Goal: Task Accomplishment & Management: Manage account settings

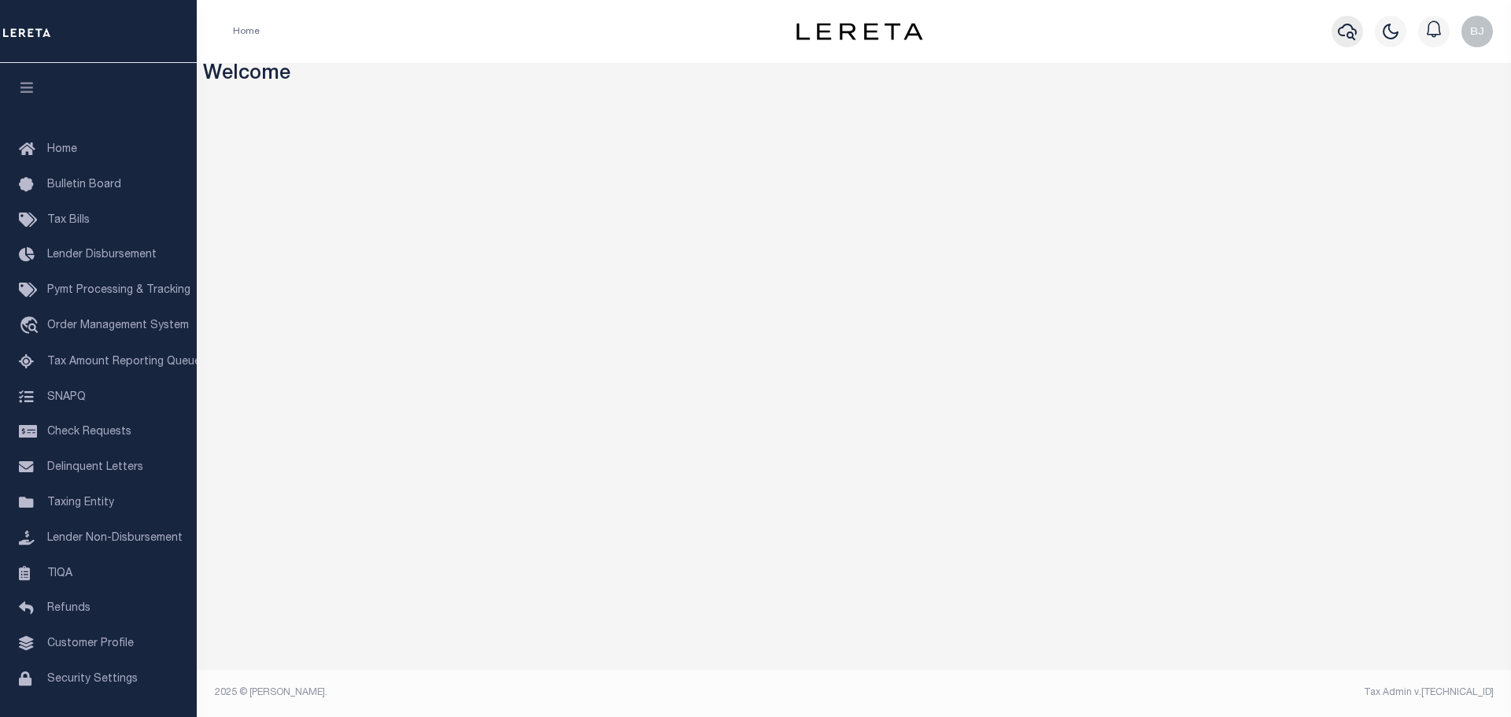
click at [1340, 41] on icon "button" at bounding box center [1347, 31] width 19 height 19
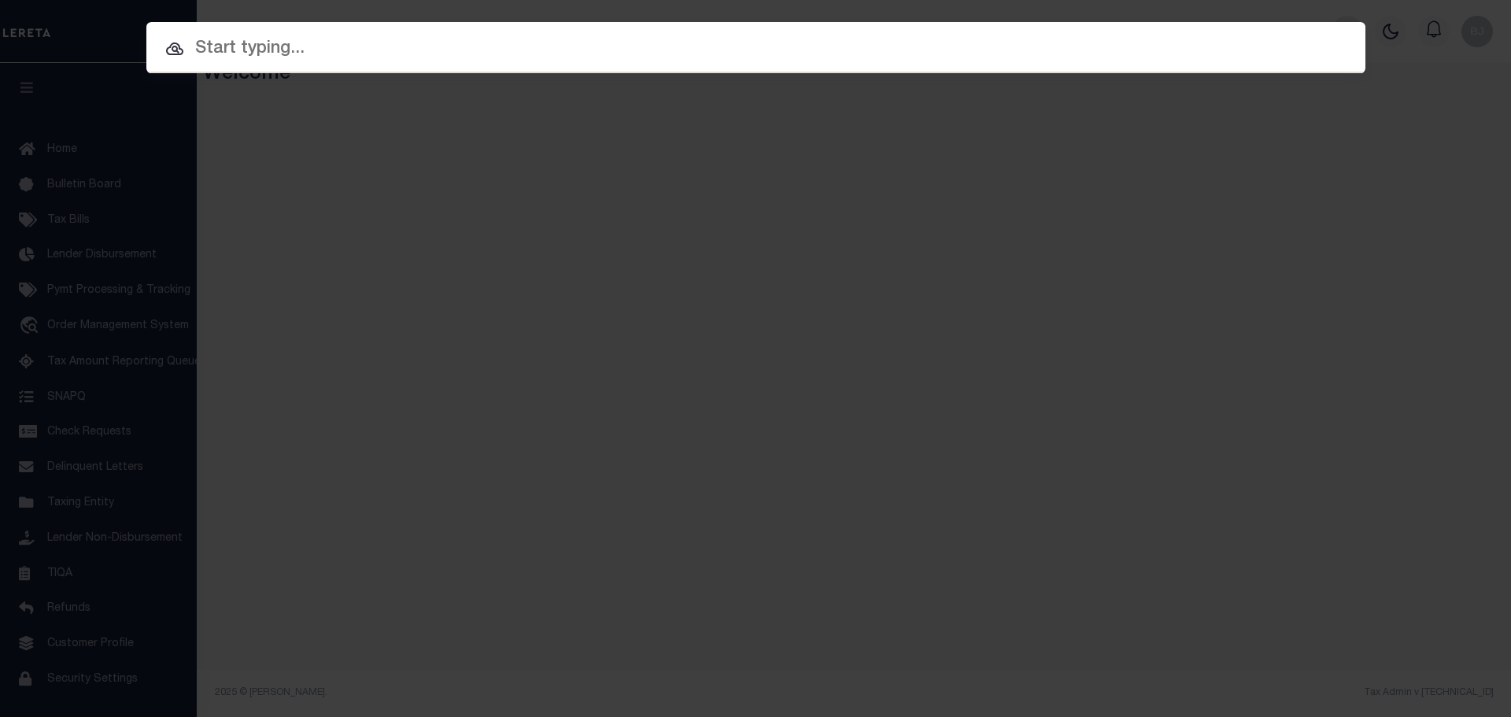
paste input "9909278052"
type input "9909278052"
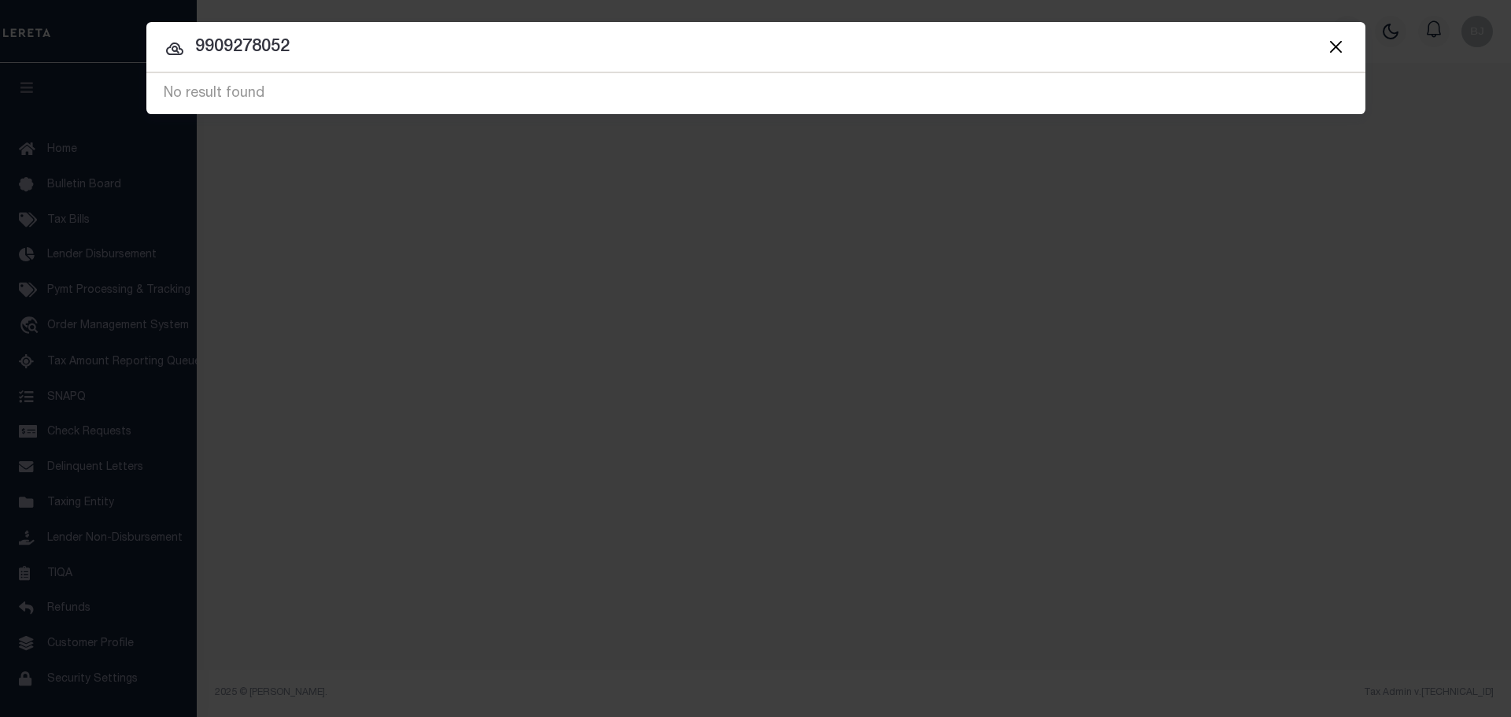
click at [368, 50] on input "9909278052" at bounding box center [755, 48] width 1219 height 28
type input "556912"
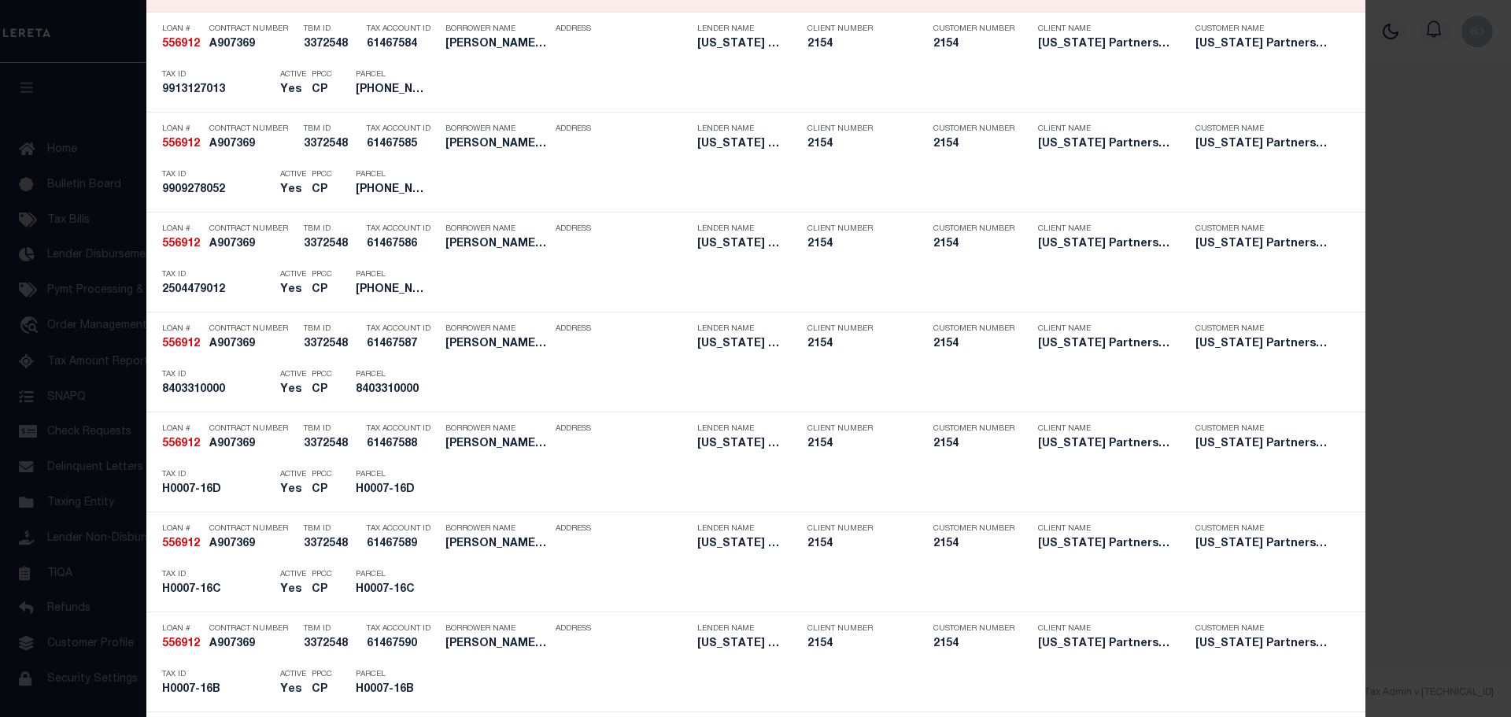
scroll to position [1967, 0]
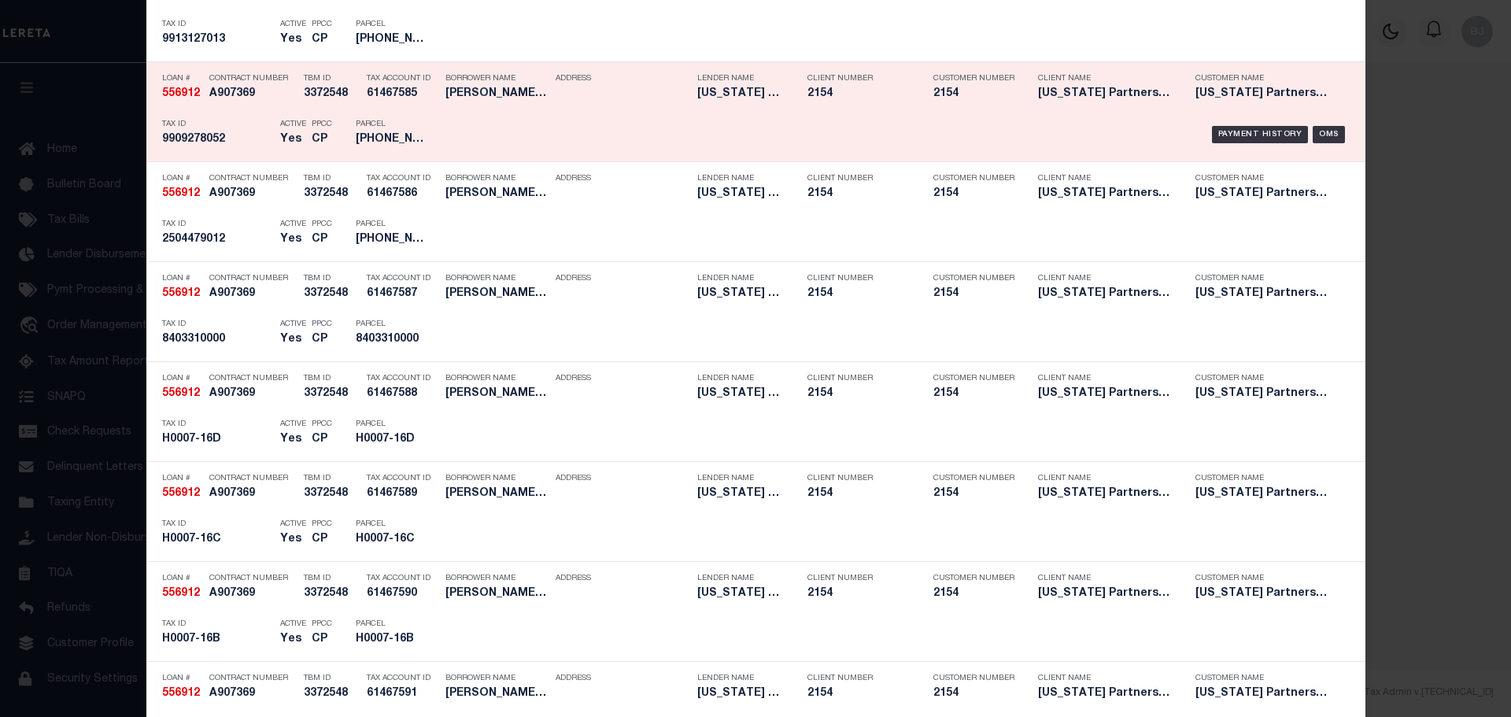
click at [304, 127] on div "PPCC CP" at bounding box center [322, 135] width 44 height 46
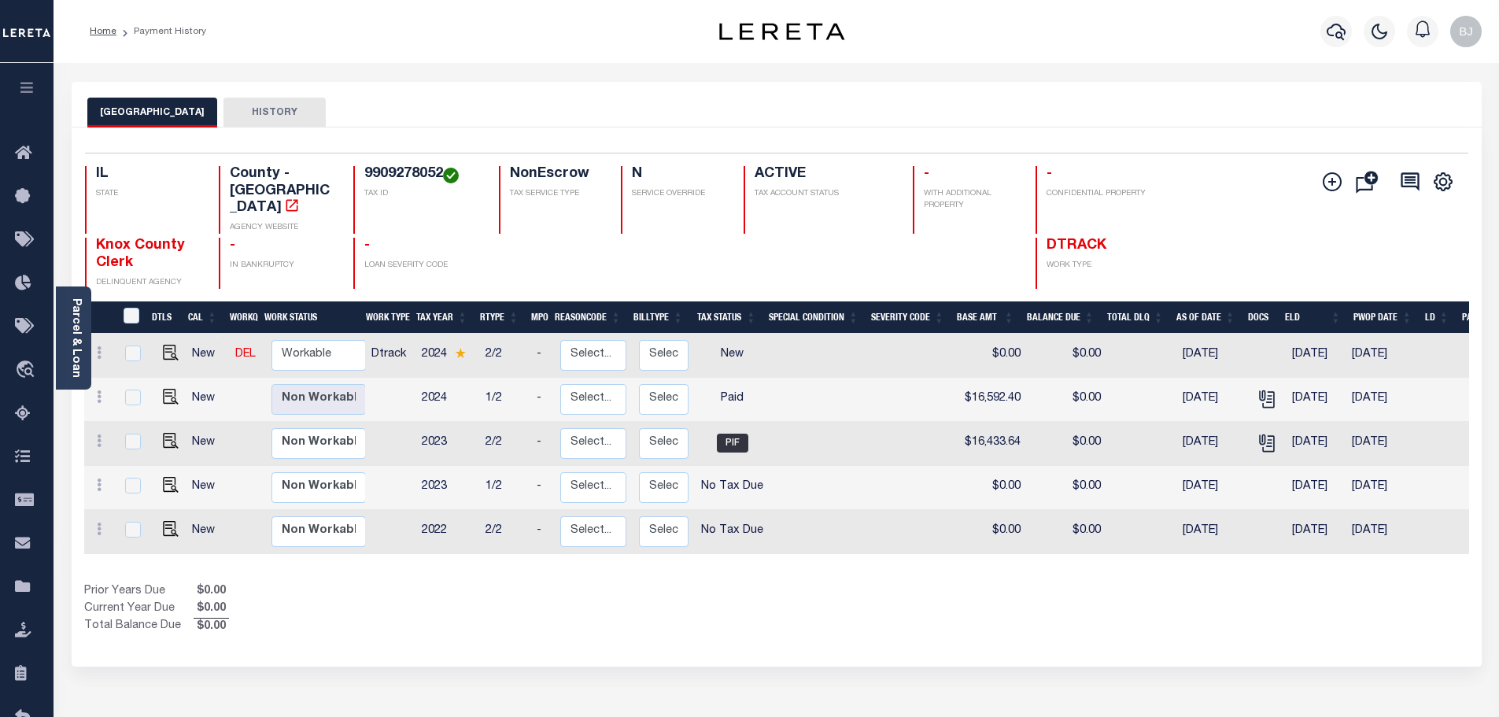
click at [416, 172] on h4 "9909278052" at bounding box center [422, 174] width 116 height 17
copy h4 "9909278052"
click at [163, 345] on img "" at bounding box center [171, 353] width 16 height 16
checkbox input "true"
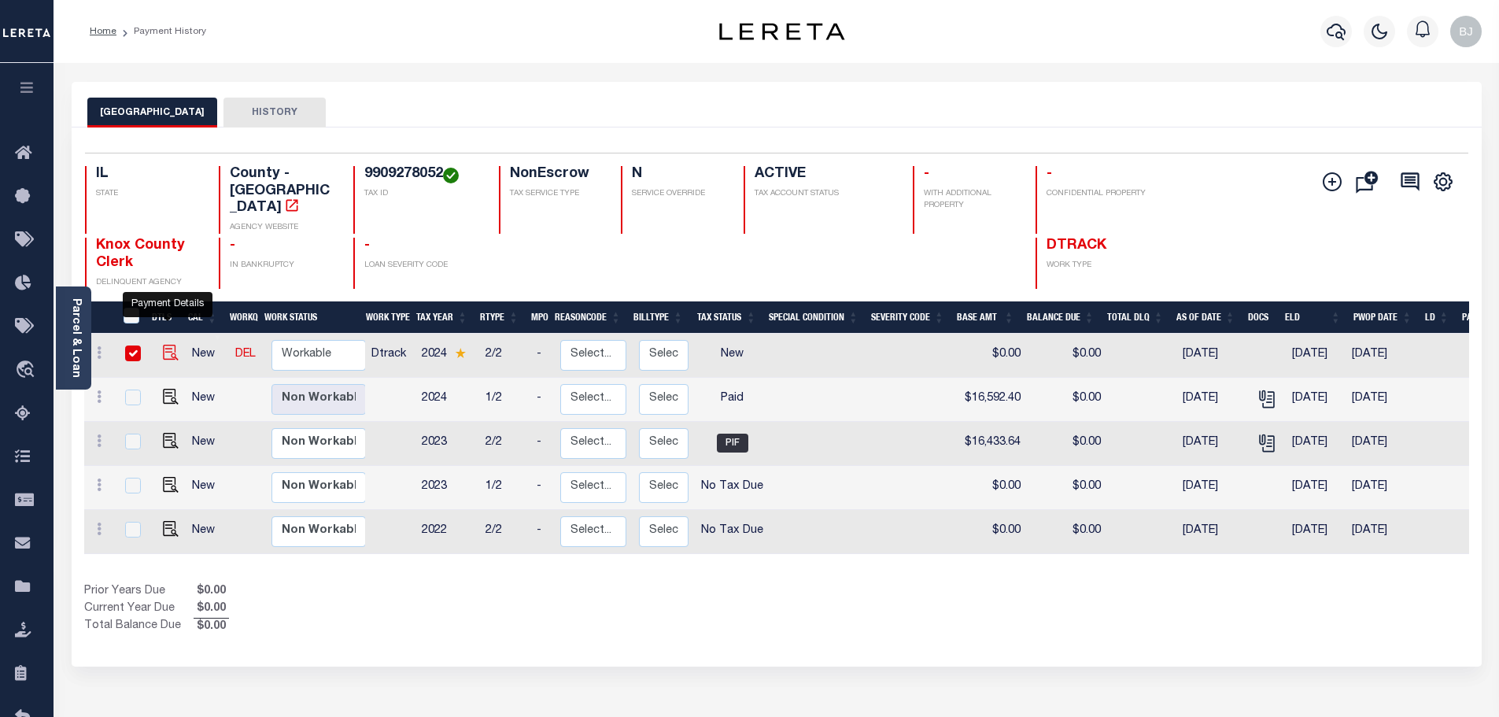
checkbox input "true"
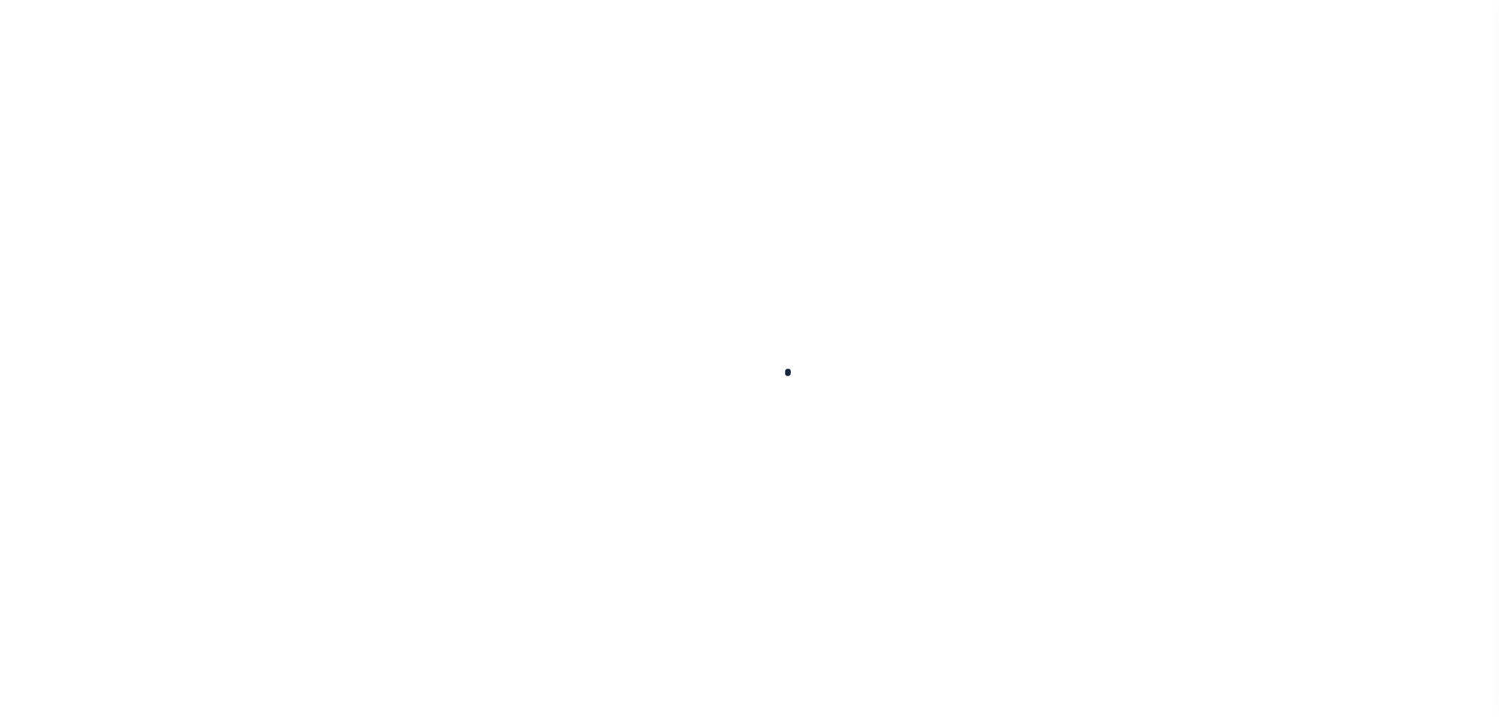
checkbox input "false"
type input "[DATE]"
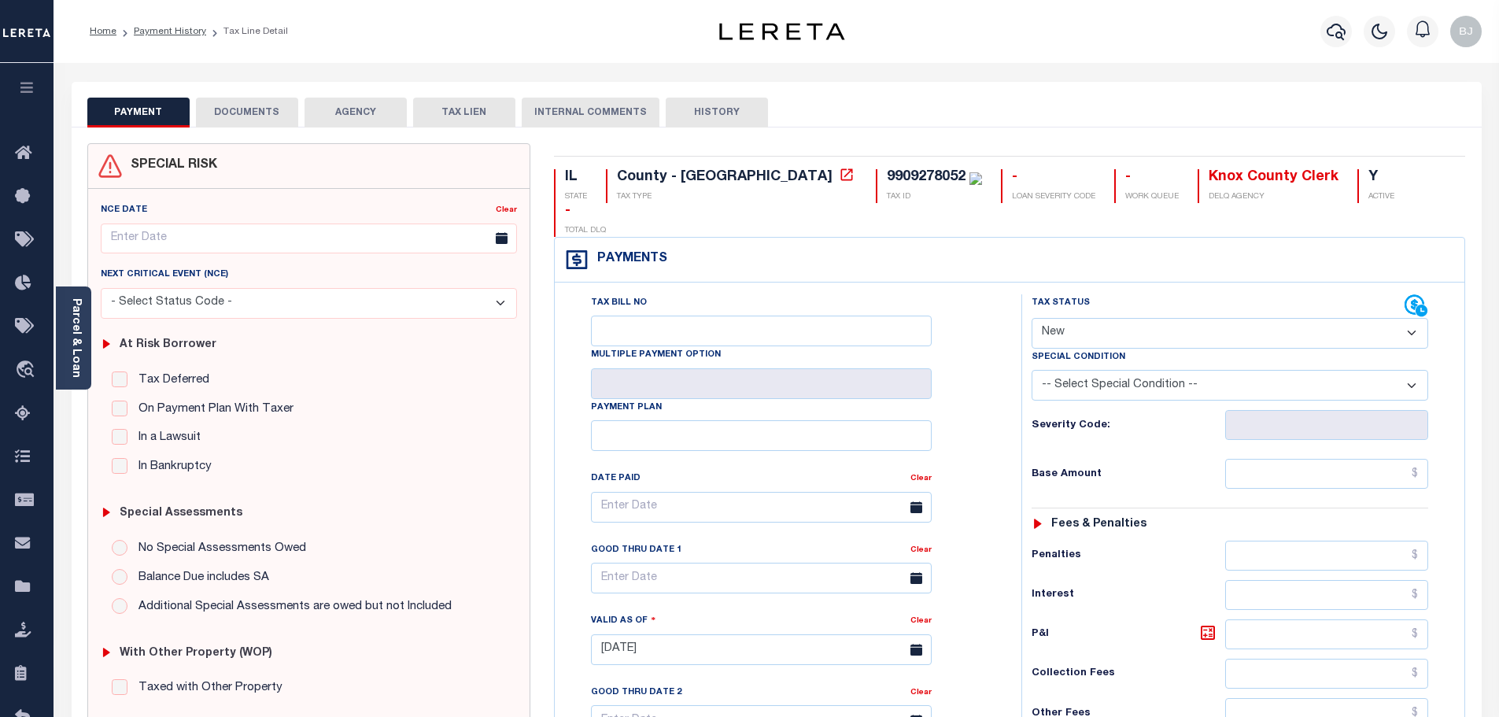
drag, startPoint x: 1067, startPoint y: 286, endPoint x: 1070, endPoint y: 313, distance: 27.6
click at [1067, 318] on select "- Select Status Code - Open Due/Unpaid Paid Incomplete No Tax Due Internal Refu…" at bounding box center [1230, 333] width 397 height 31
select select "PYD"
click at [1032, 318] on select "- Select Status Code - Open Due/Unpaid Paid Incomplete No Tax Due Internal Refu…" at bounding box center [1230, 333] width 397 height 31
type input "10/01/2025"
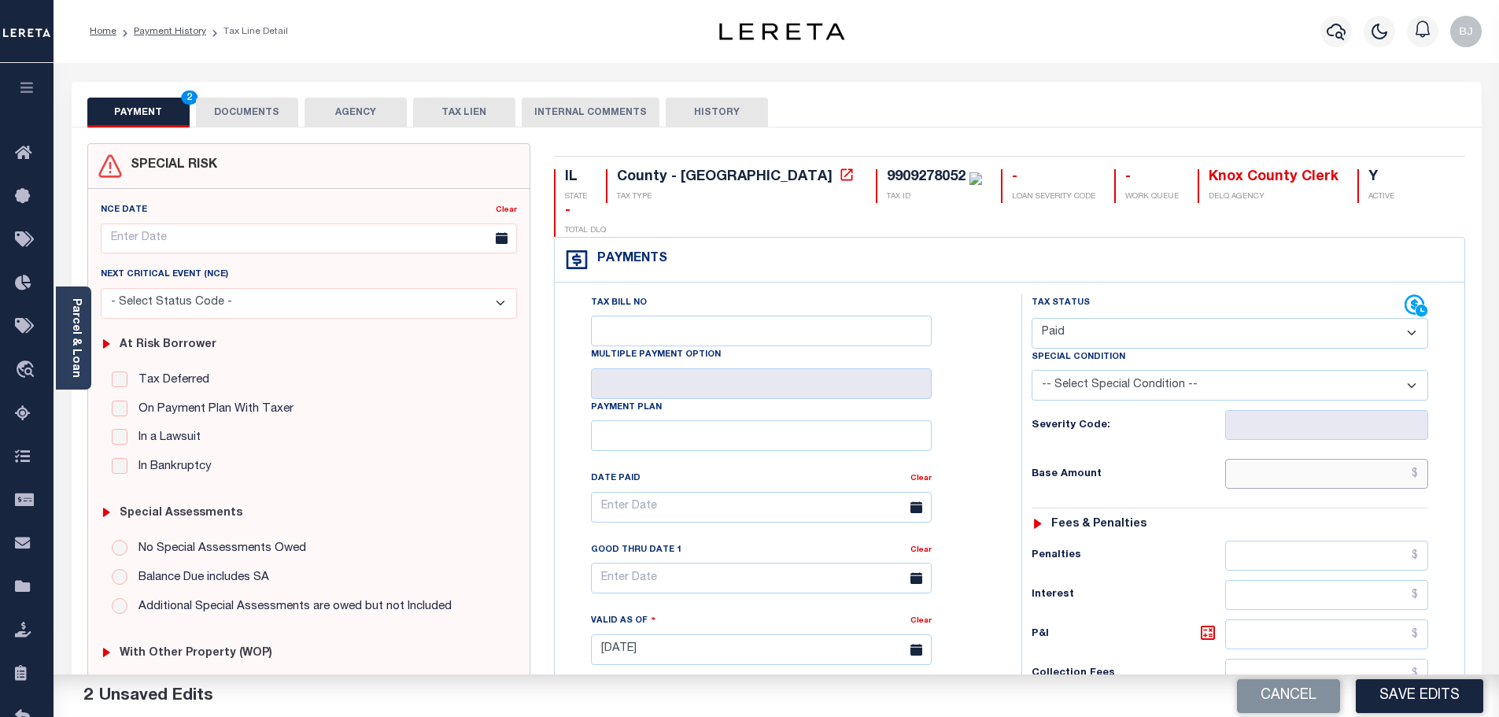
click at [1343, 459] on input "text" at bounding box center [1327, 474] width 204 height 30
paste input "16,592.40"
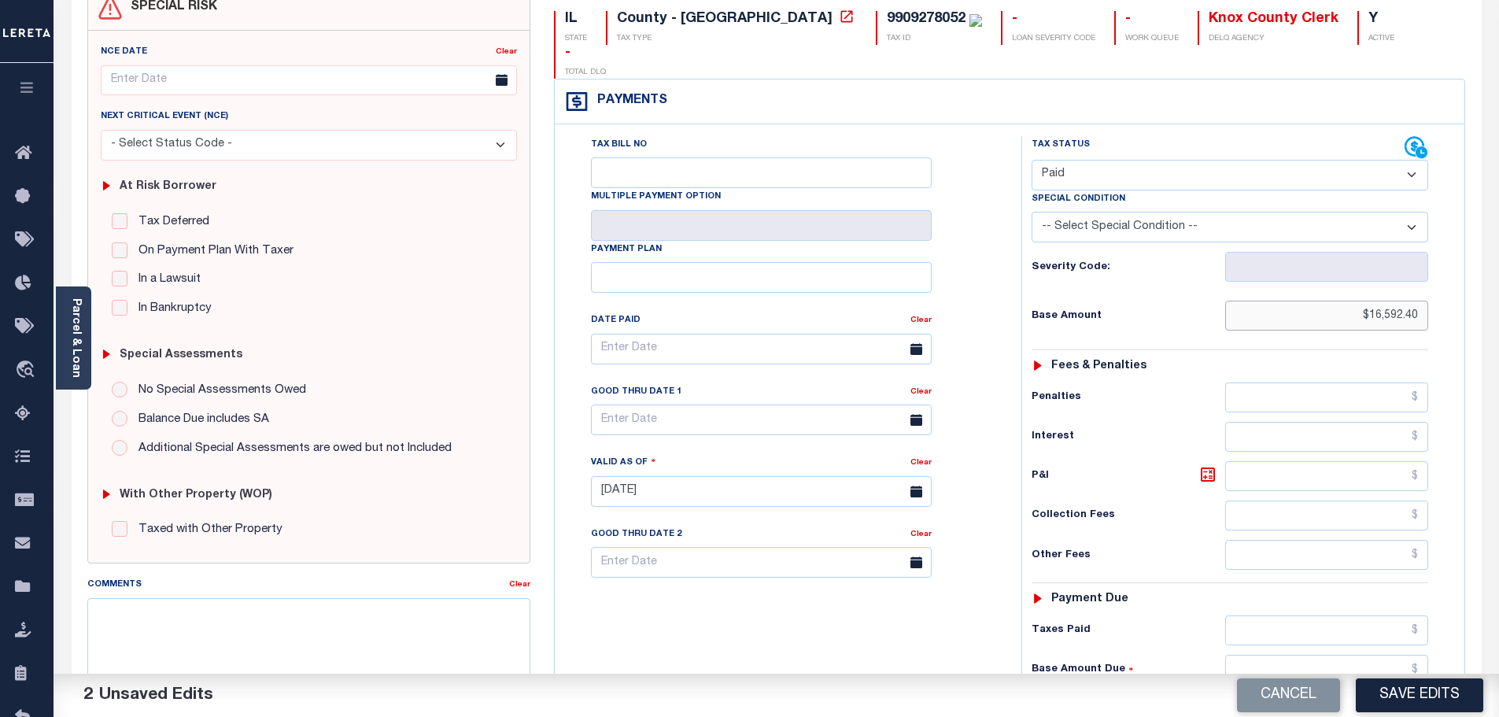
scroll to position [236, 0]
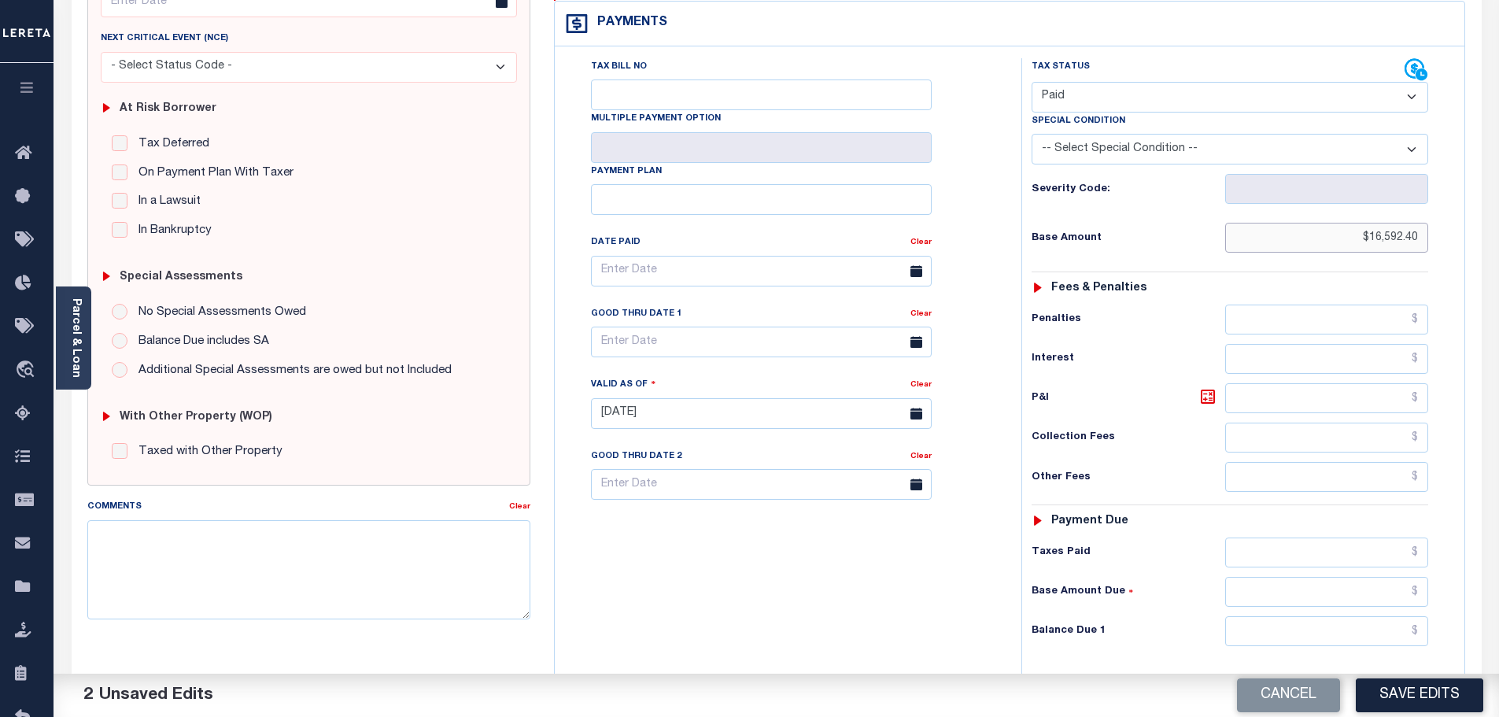
type input "$16,592.40"
click at [1353, 538] on input "text" at bounding box center [1327, 553] width 204 height 30
paste input "16,592.40"
type input "$16,592.40"
click at [1374, 616] on input "text" at bounding box center [1327, 631] width 204 height 30
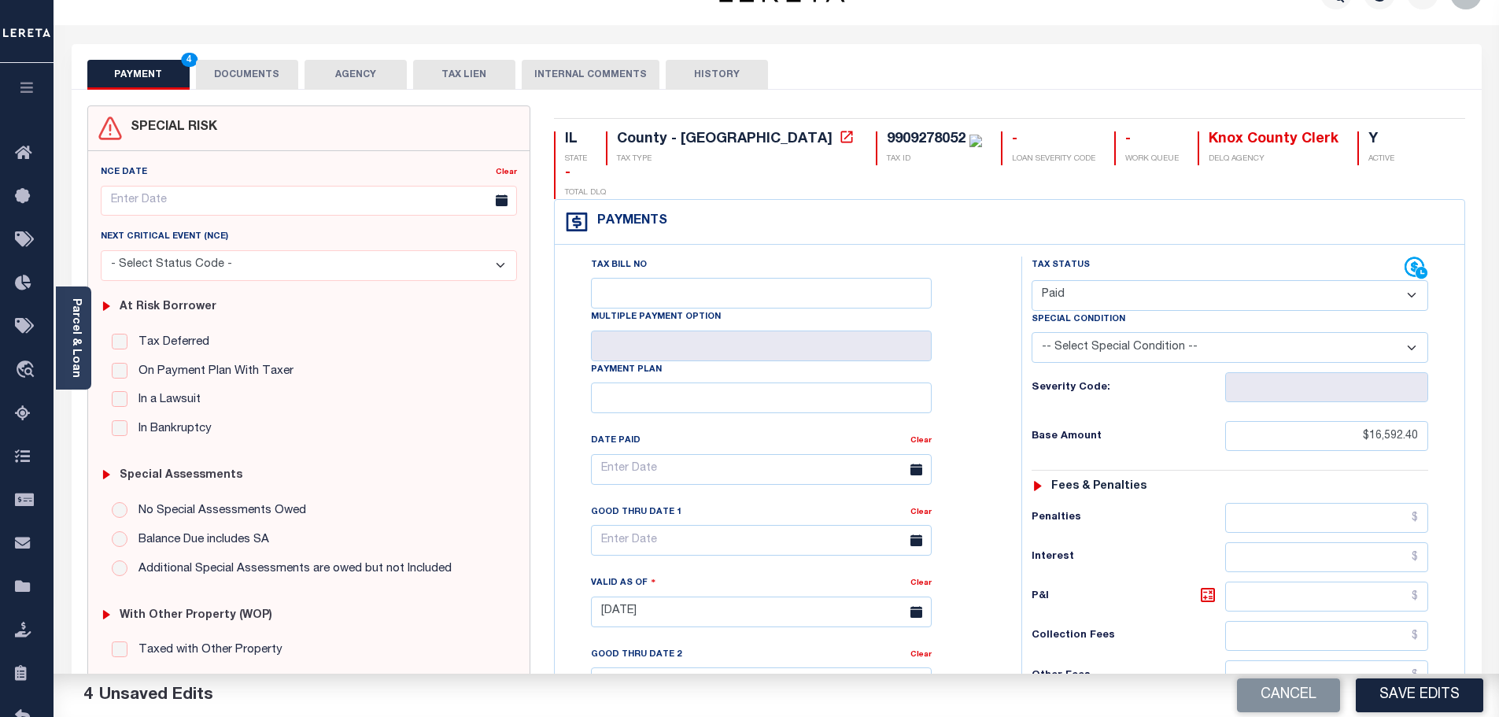
scroll to position [0, 0]
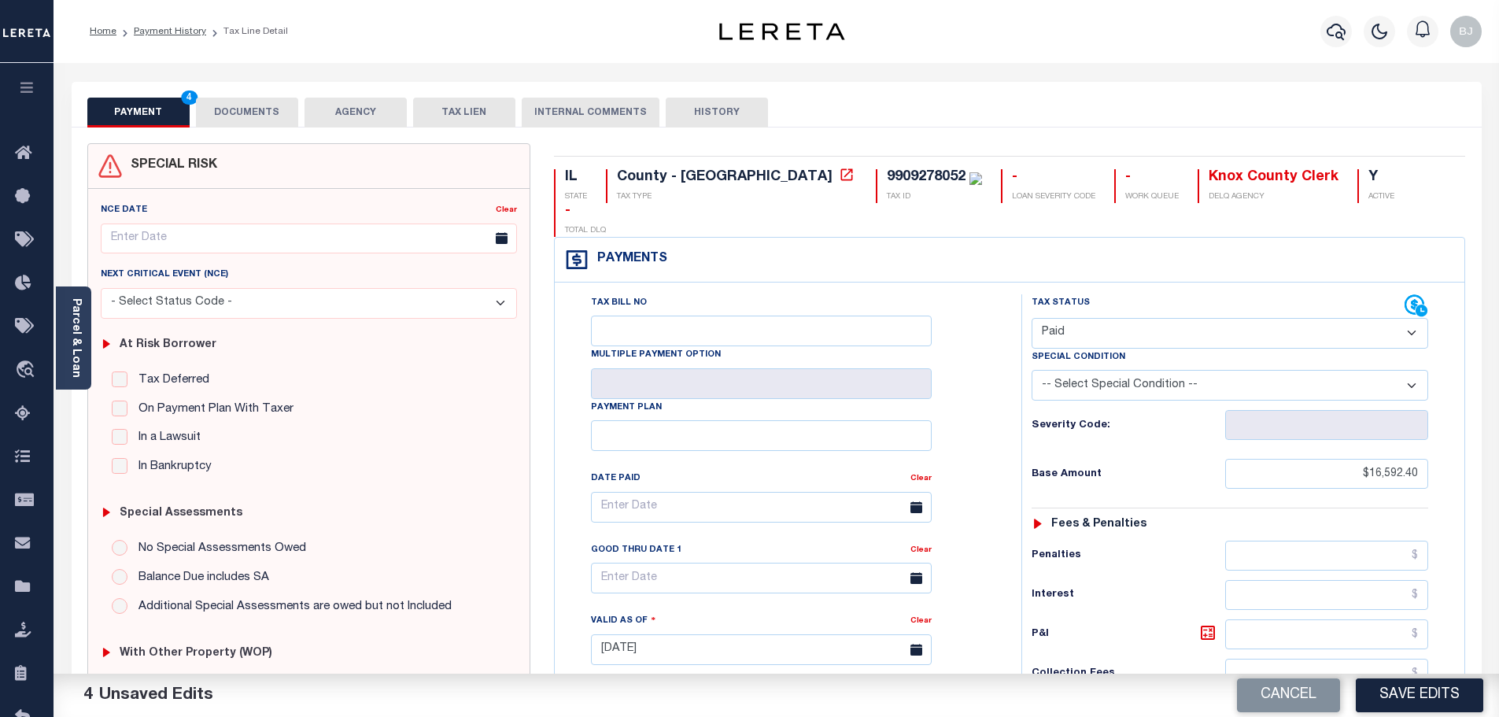
type input "$0.00"
click at [239, 113] on button "DOCUMENTS" at bounding box center [247, 113] width 102 height 30
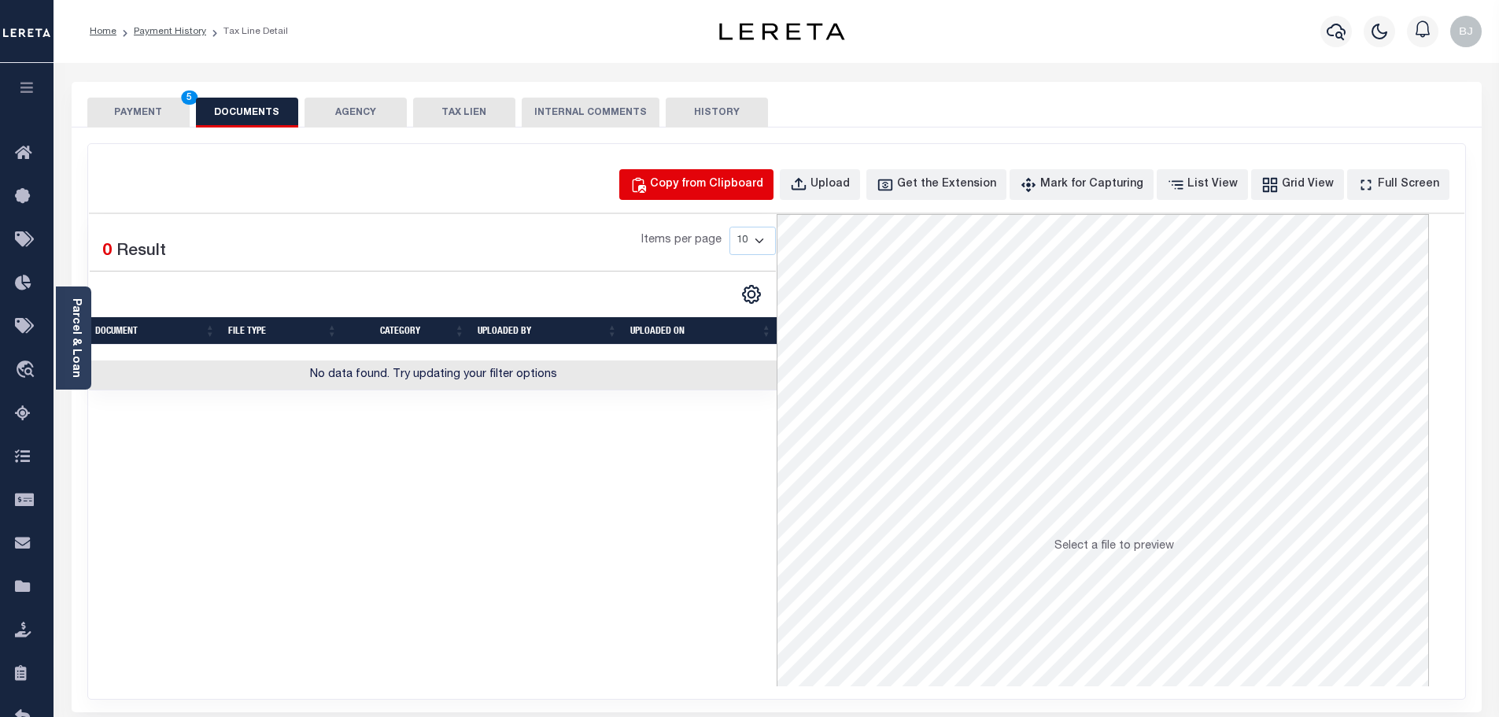
click at [711, 189] on div "Copy from Clipboard" at bounding box center [706, 184] width 113 height 17
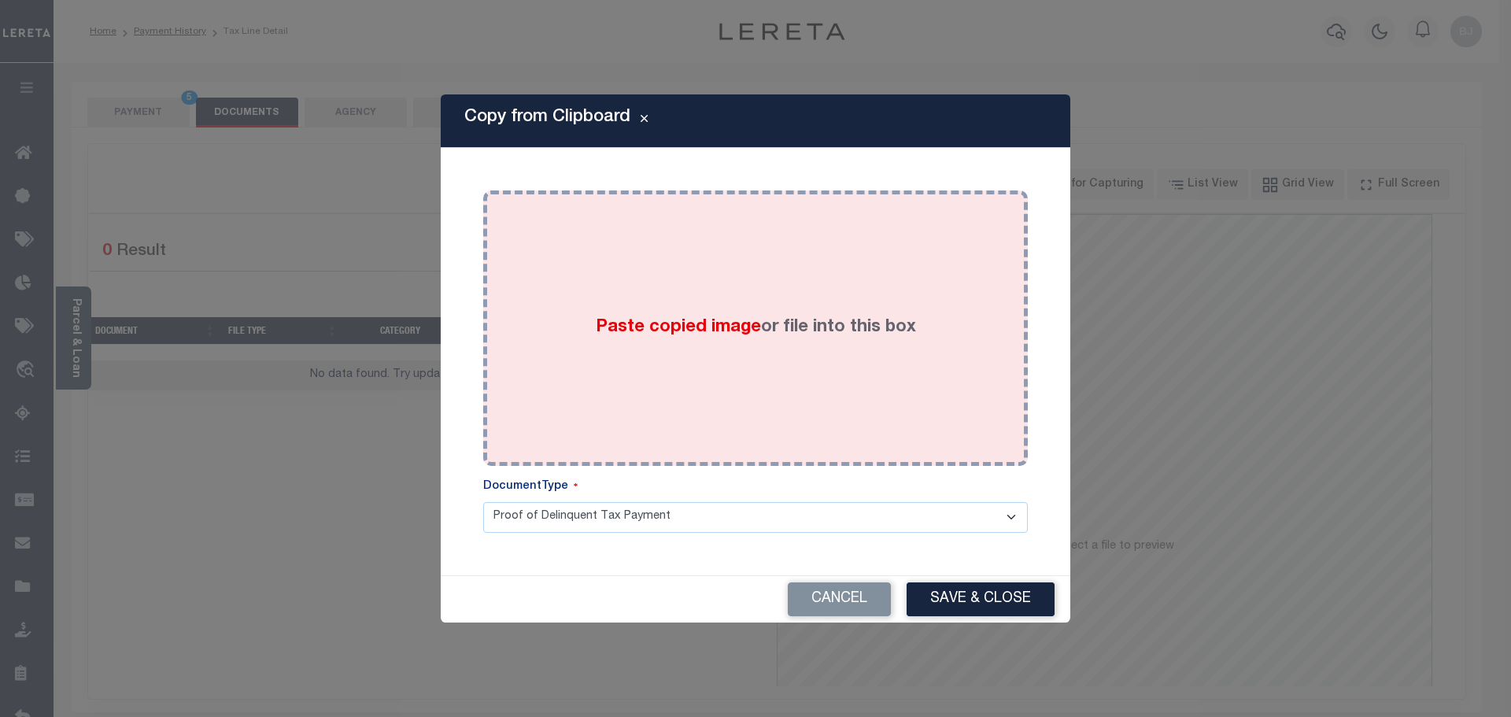
drag, startPoint x: 711, startPoint y: 189, endPoint x: 762, endPoint y: 267, distance: 93.2
click at [754, 257] on div "Paste copied image or file into this box" at bounding box center [755, 328] width 521 height 252
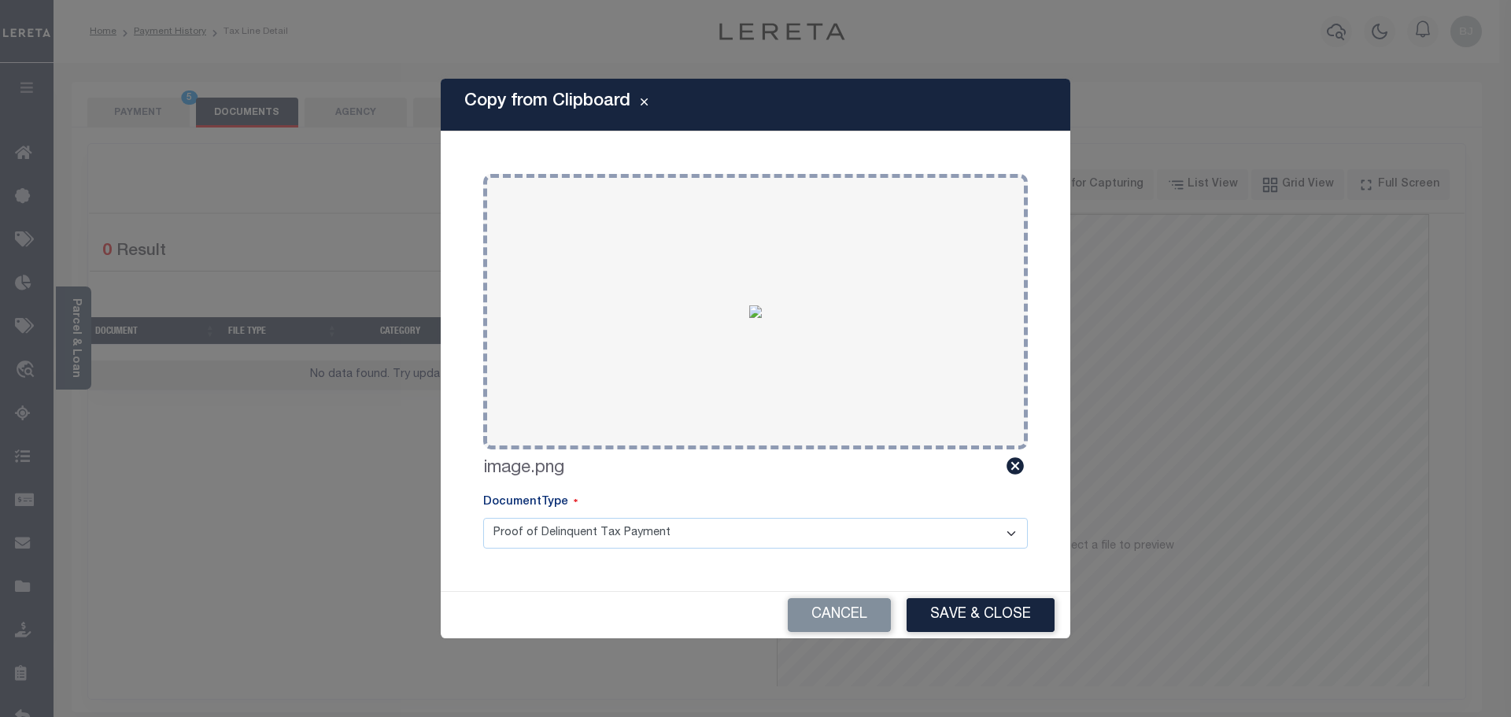
click at [1005, 634] on div "Cancel Save & Close" at bounding box center [756, 615] width 630 height 46
click at [1004, 612] on button "Save & Close" at bounding box center [981, 615] width 148 height 34
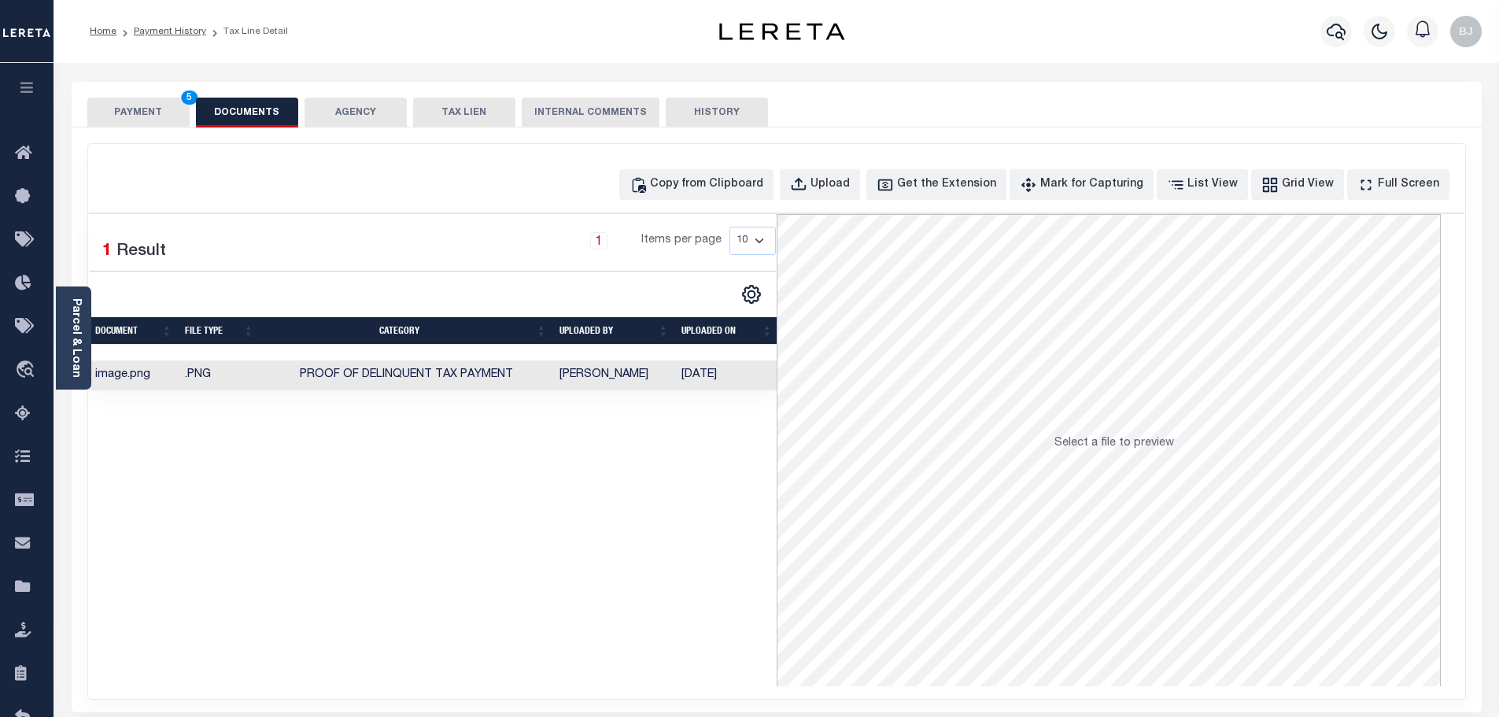
click at [165, 110] on button "PAYMENT 5" at bounding box center [138, 113] width 102 height 30
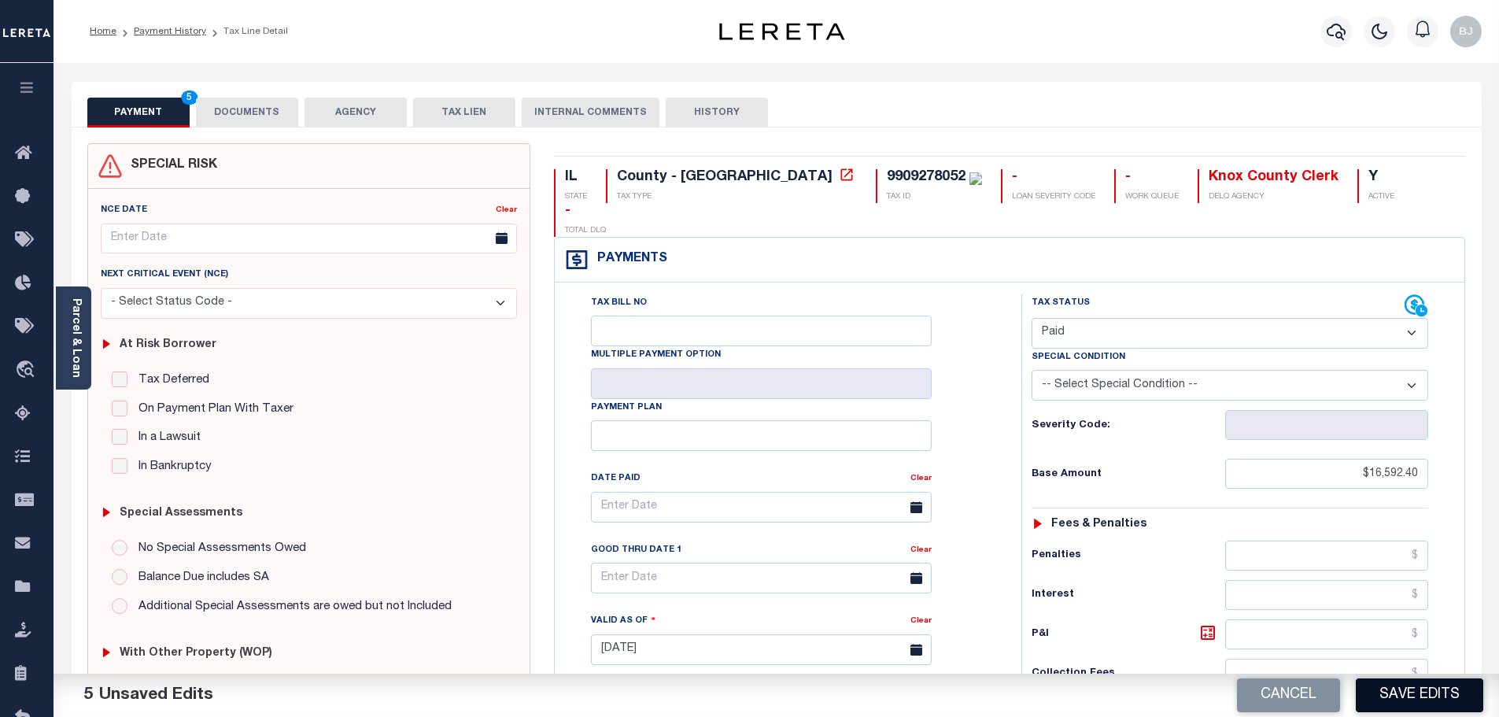
click at [1429, 686] on button "Save Edits" at bounding box center [1419, 695] width 127 height 34
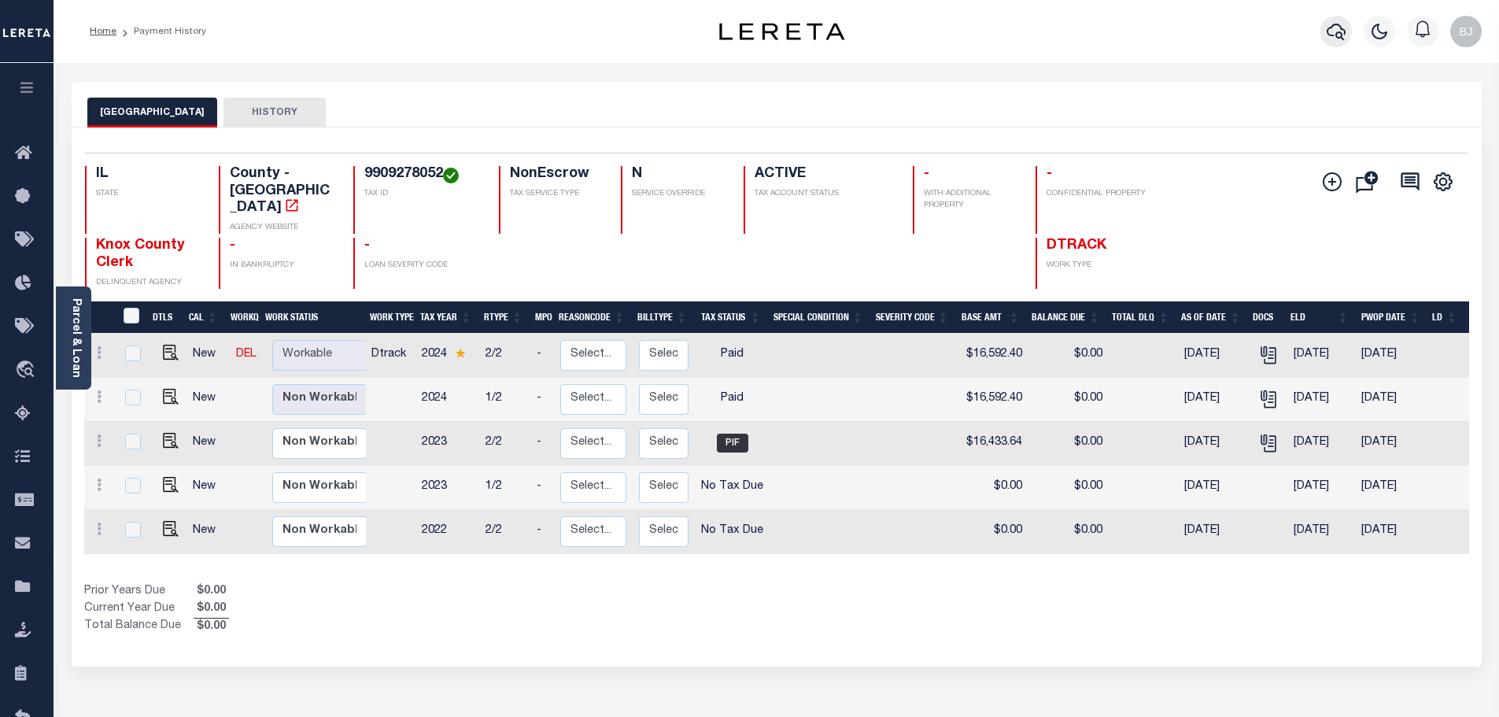
click at [1333, 31] on icon "button" at bounding box center [1336, 31] width 19 height 19
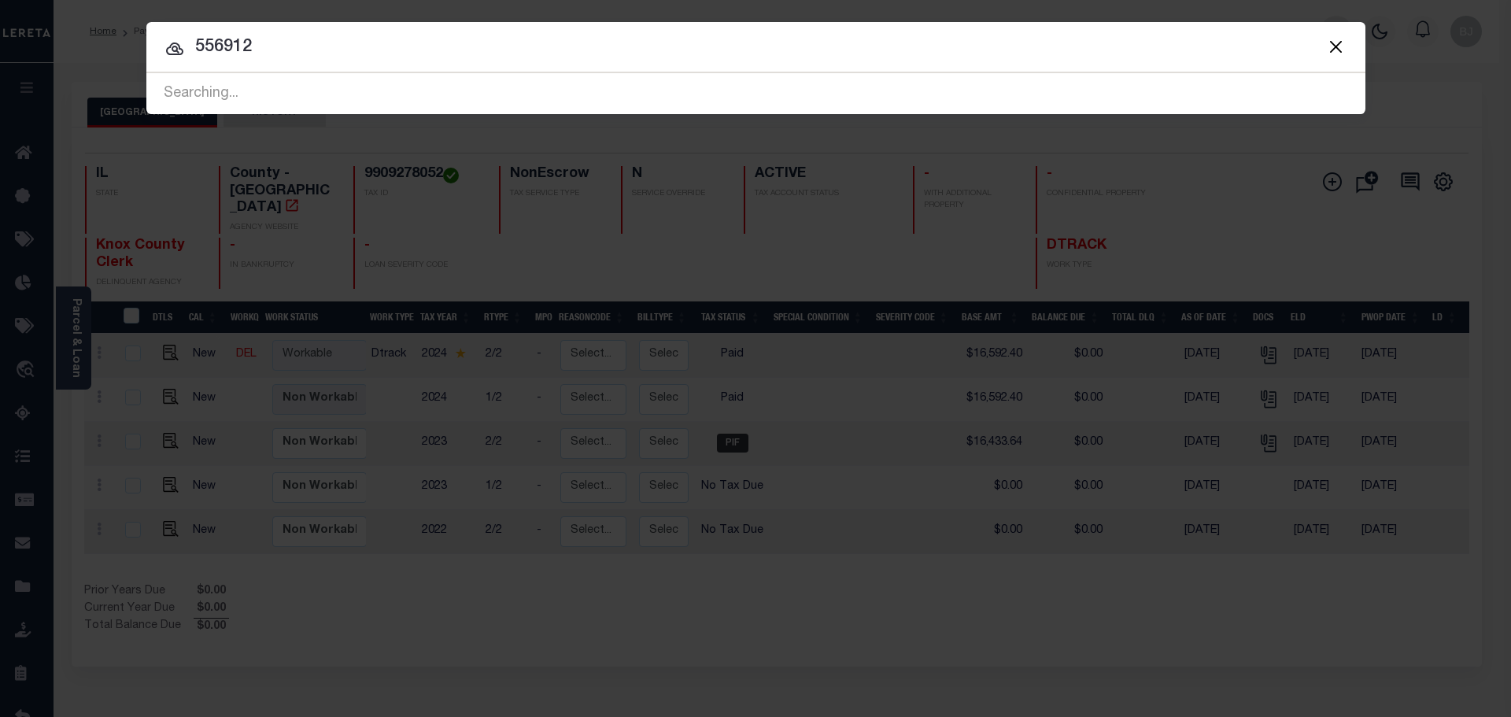
type input "556912"
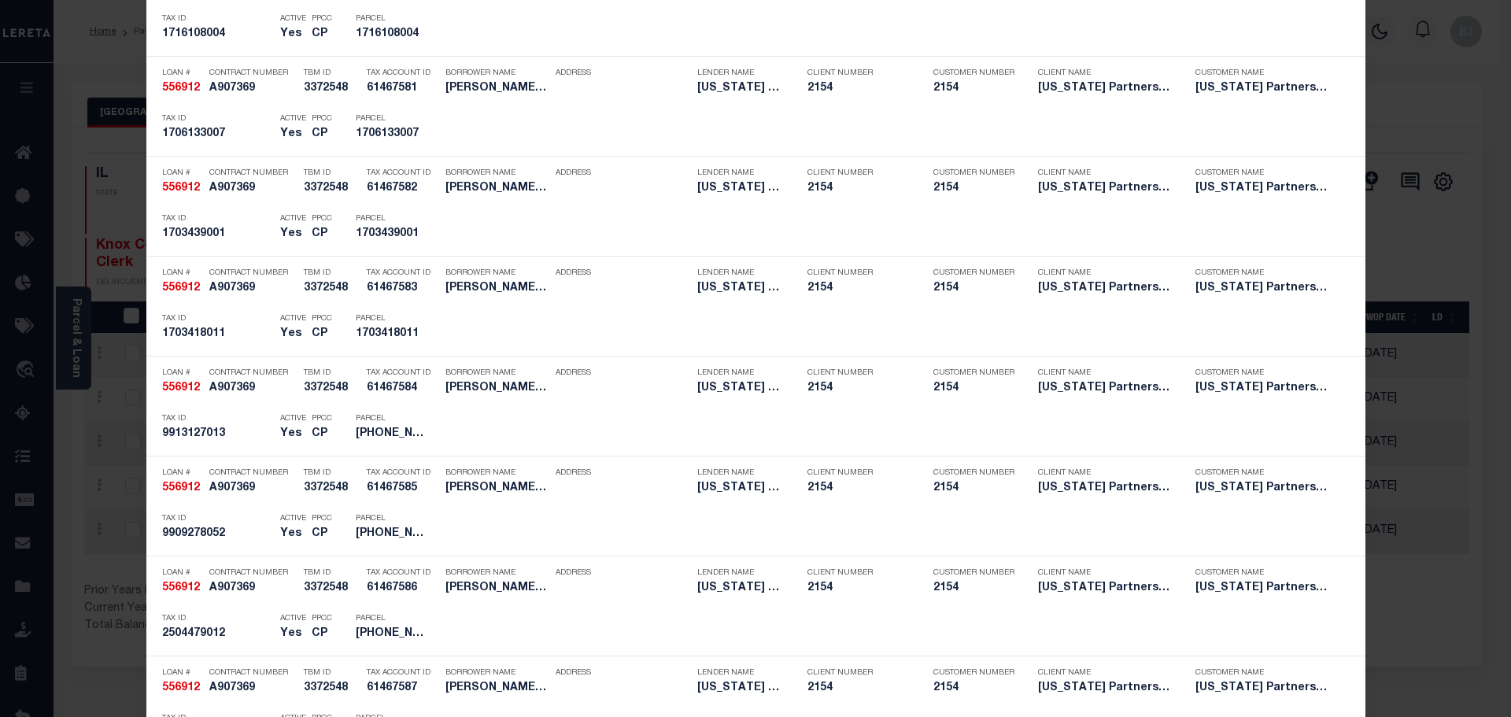
scroll to position [1574, 0]
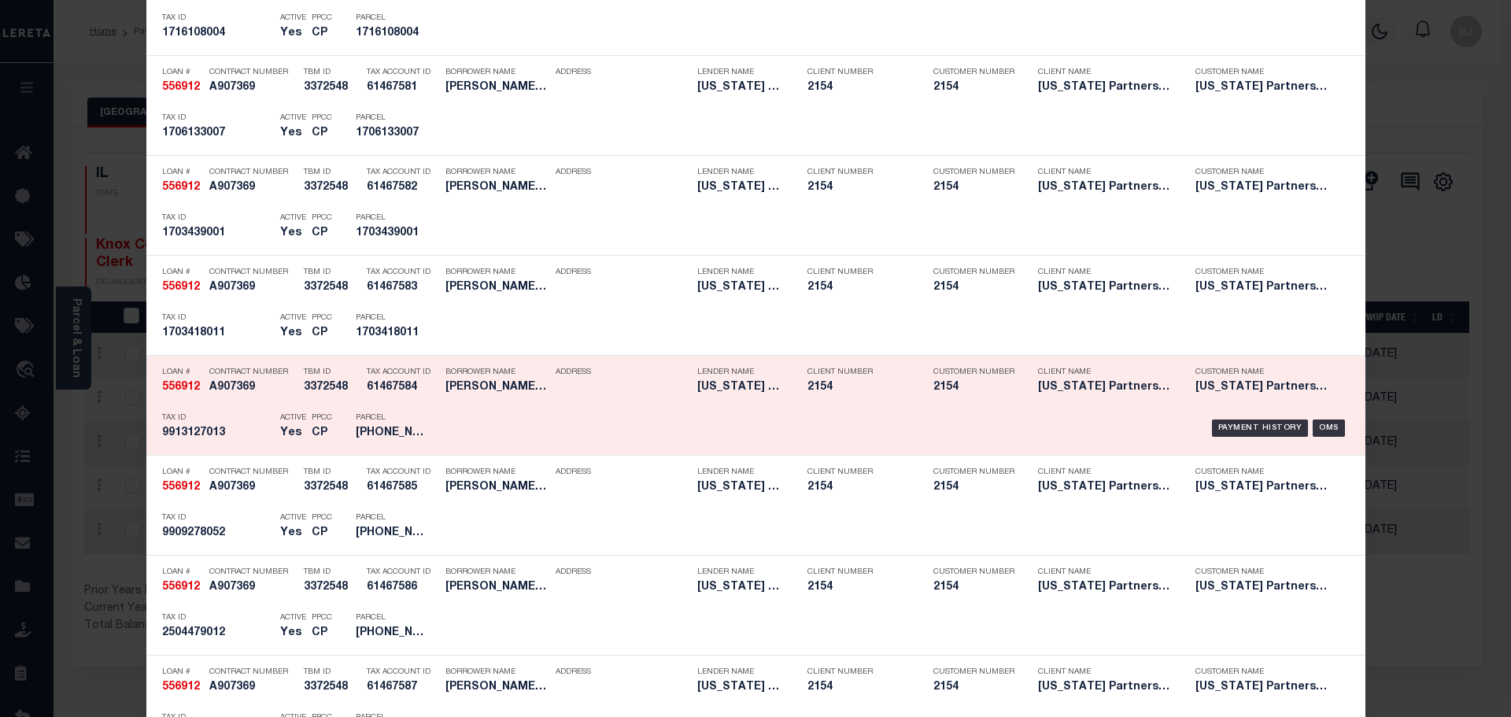
click at [437, 382] on div "Borrower Name MARVIN DEVELOPMENT OF IOWA LLC" at bounding box center [489, 383] width 110 height 46
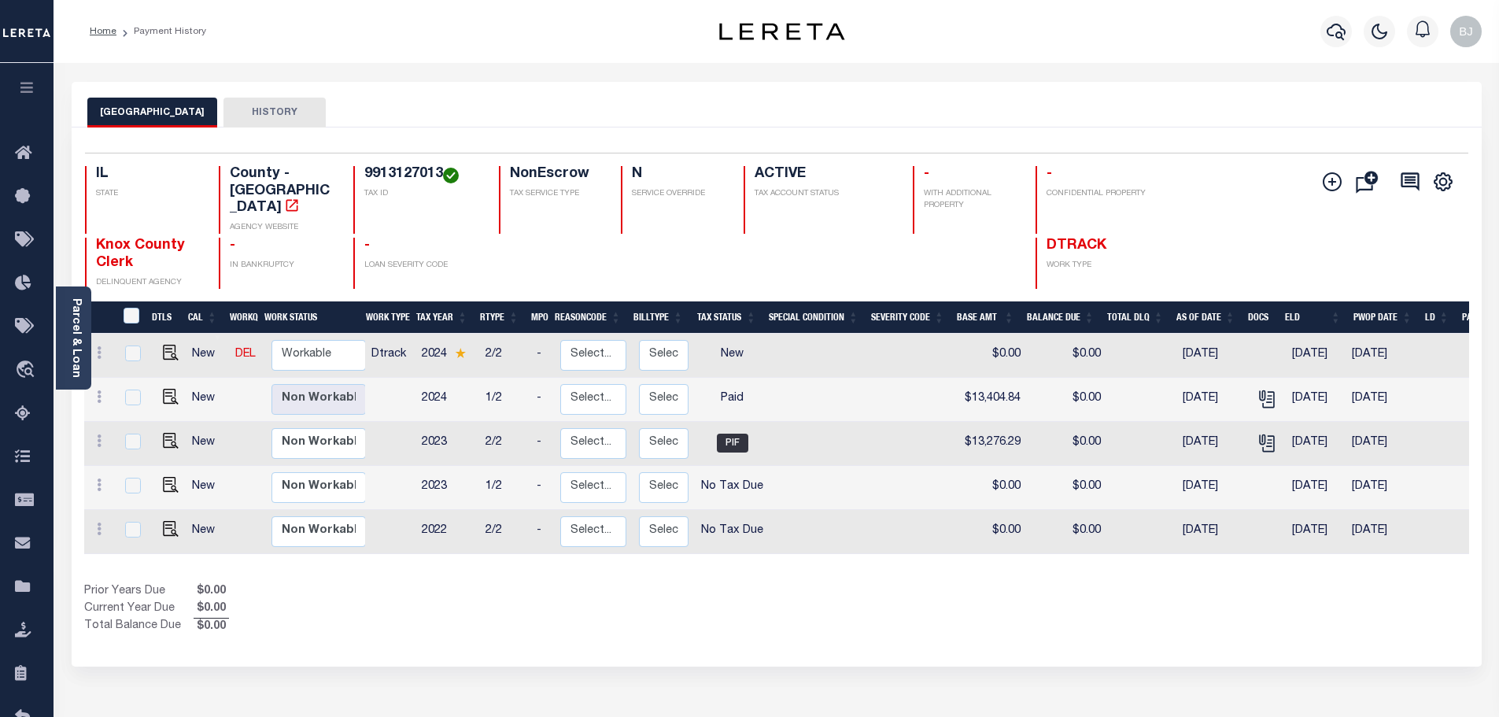
click at [393, 164] on div "Selected 5 Results 1 Items per page 25 50 100 IL STATE County - IL AGENCY WEBSI…" at bounding box center [776, 221] width 1409 height 136
click at [406, 169] on h4 "9913127013" at bounding box center [422, 174] width 116 height 17
copy h4 "9913127013"
click at [164, 345] on img "" at bounding box center [171, 353] width 16 height 16
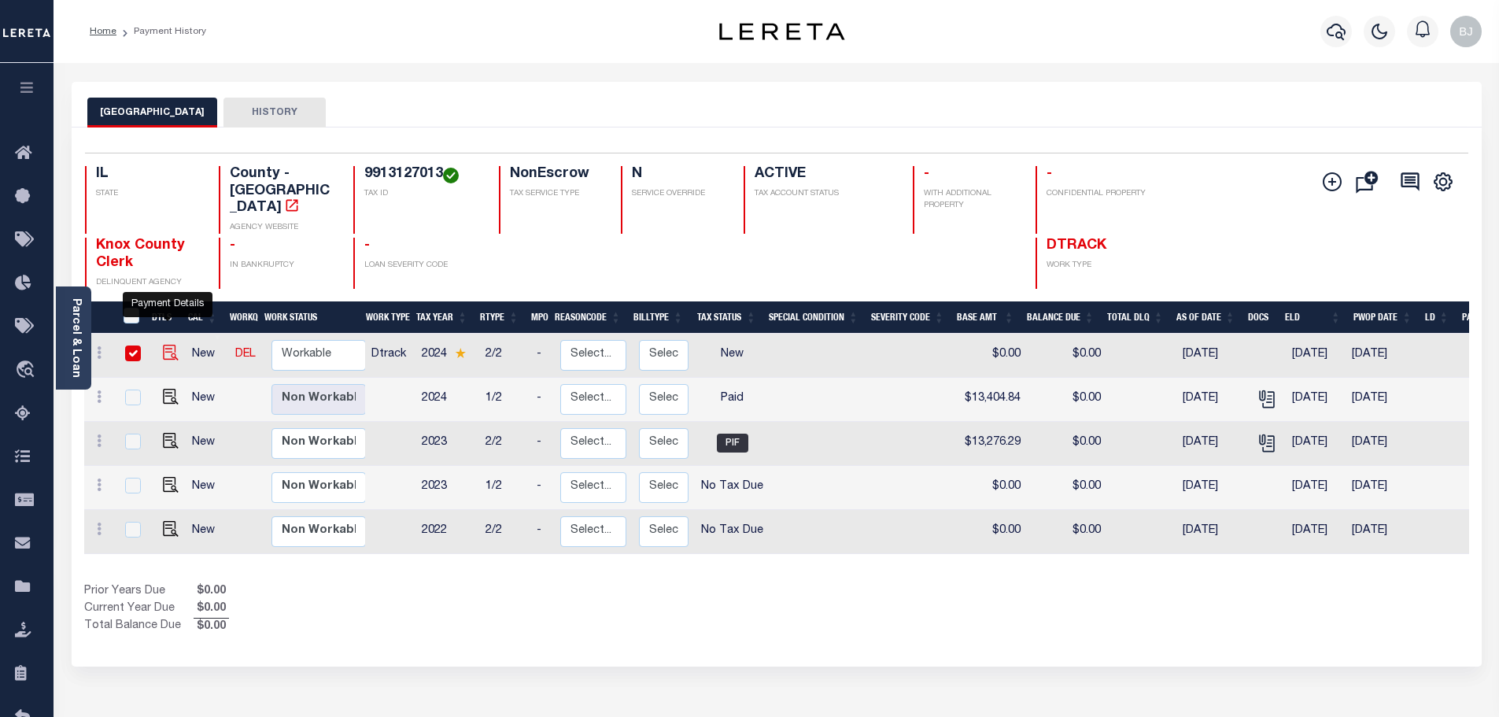
checkbox input "true"
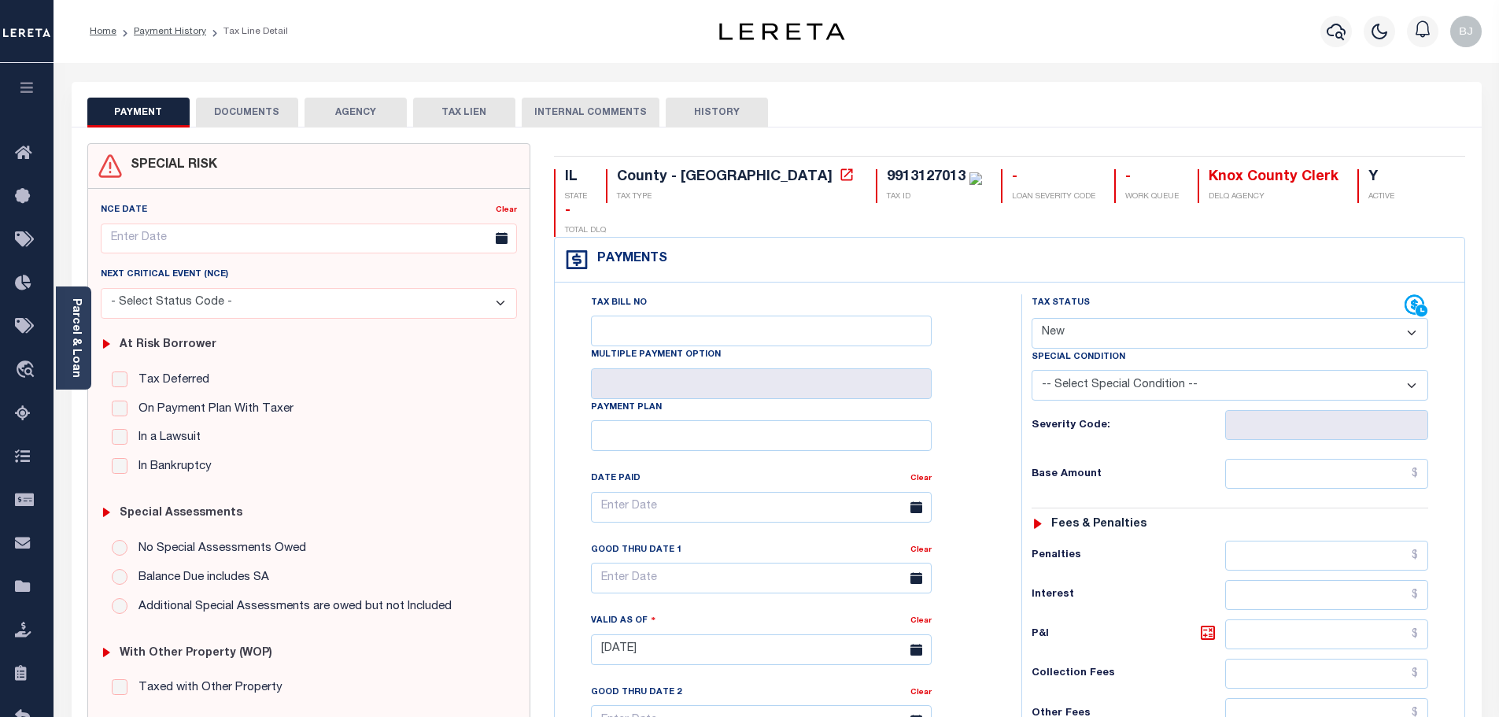
click at [1151, 294] on div "Tax Status Status" at bounding box center [1218, 306] width 373 height 24
drag, startPoint x: 1144, startPoint y: 301, endPoint x: 1144, endPoint y: 312, distance: 10.2
click at [1144, 318] on select "- Select Status Code - Open Due/Unpaid Paid Incomplete No Tax Due Internal Refu…" at bounding box center [1230, 333] width 397 height 31
select select "PYD"
click at [1032, 318] on select "- Select Status Code - Open Due/Unpaid Paid Incomplete No Tax Due Internal Refu…" at bounding box center [1230, 333] width 397 height 31
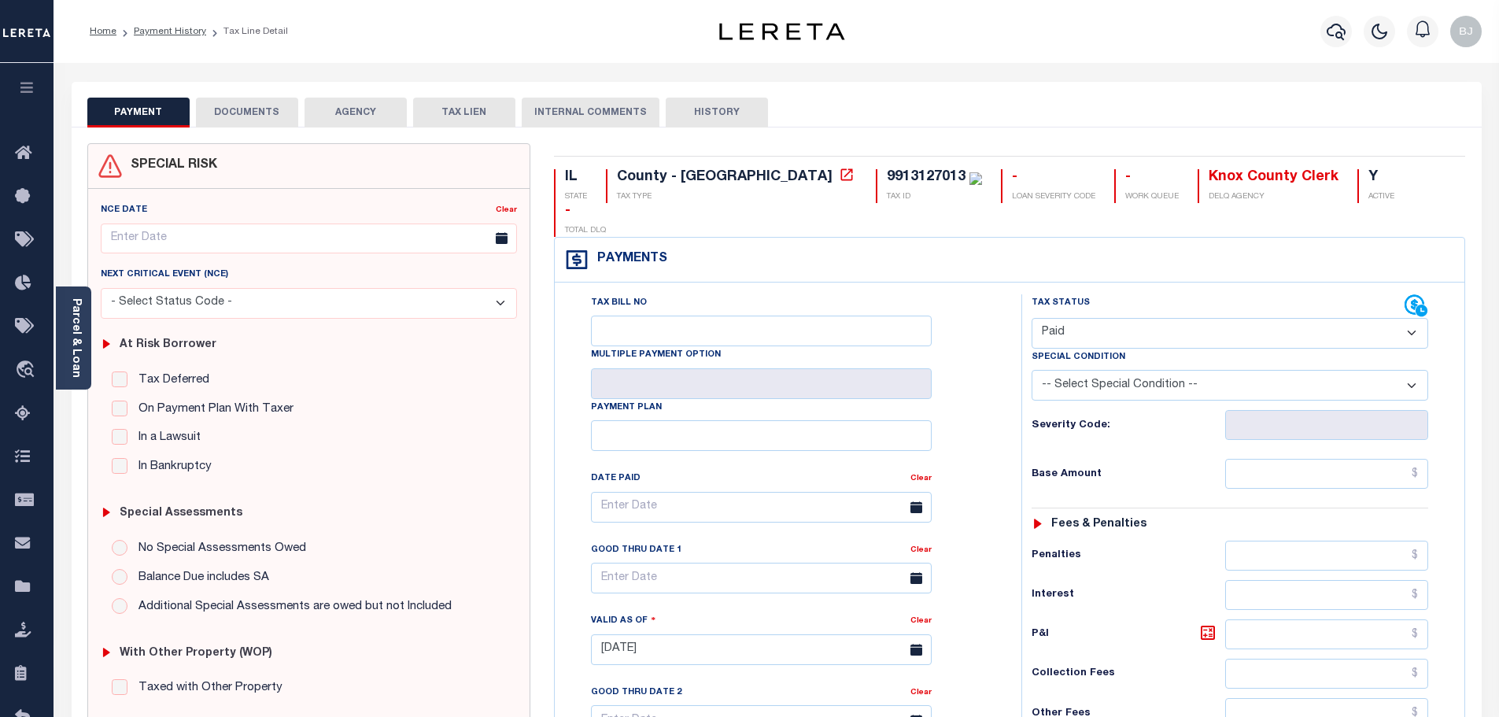
type input "[DATE]"
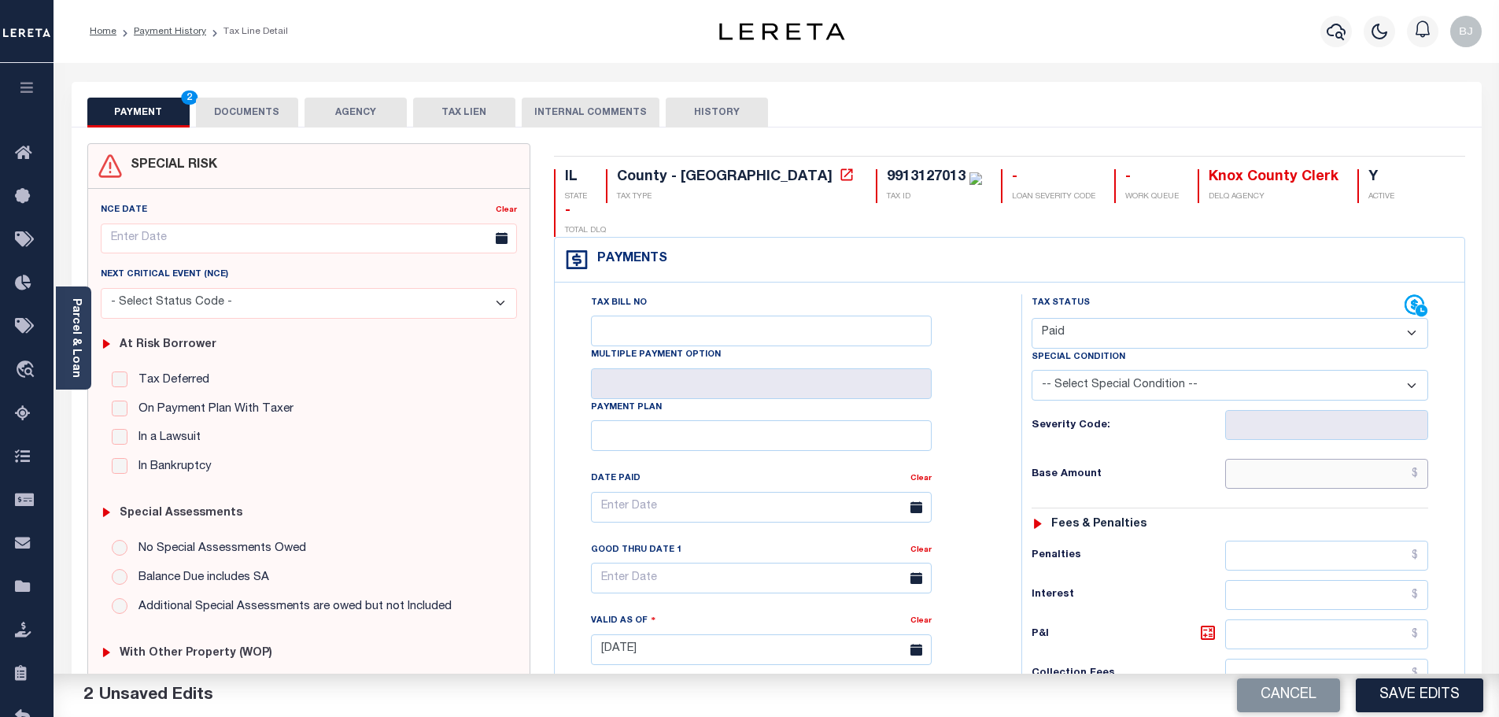
click at [1331, 459] on input "text" at bounding box center [1327, 474] width 204 height 30
paste input "13,404.84"
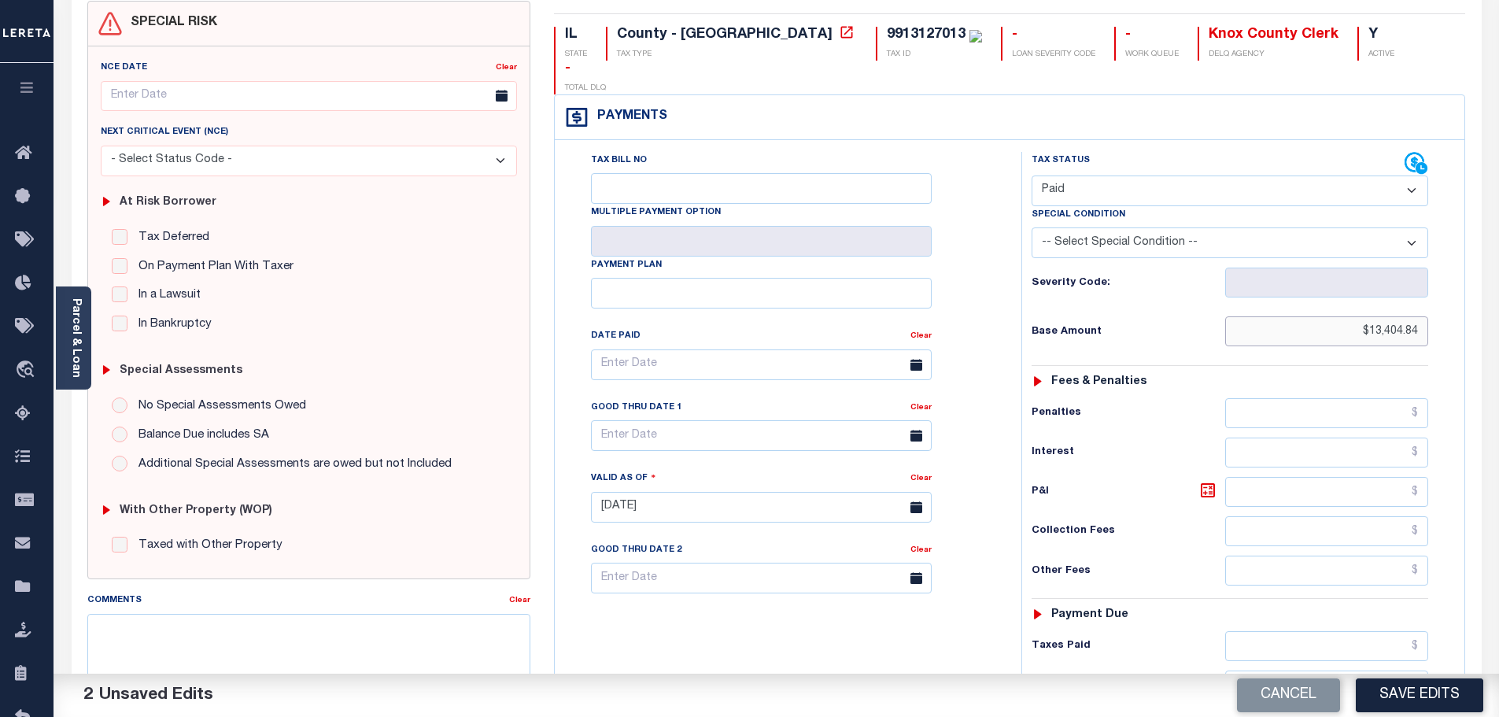
scroll to position [315, 0]
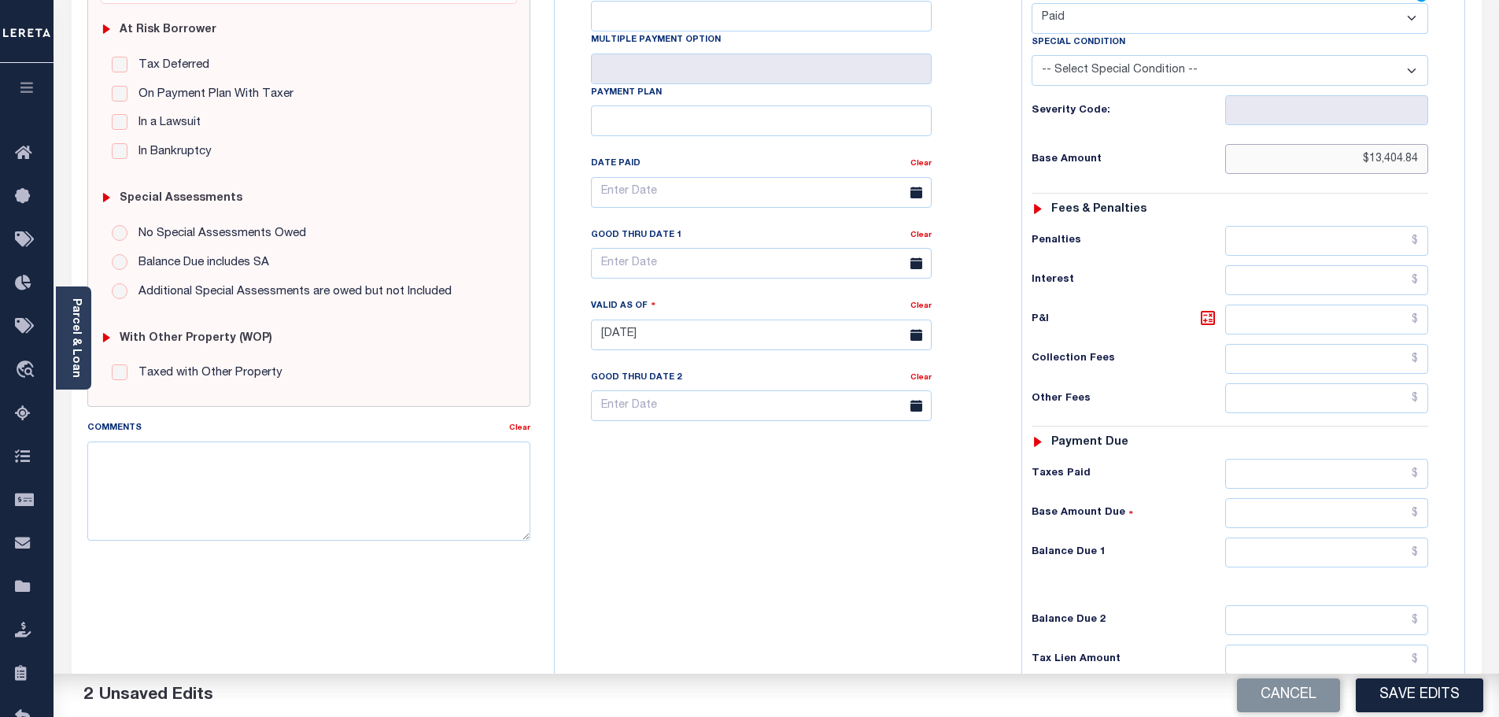
type input "$13,404.84"
click at [1345, 459] on input "text" at bounding box center [1327, 474] width 204 height 30
paste input "13,404.84"
type input "$13,404.84"
click at [1342, 538] on input "text" at bounding box center [1327, 553] width 204 height 30
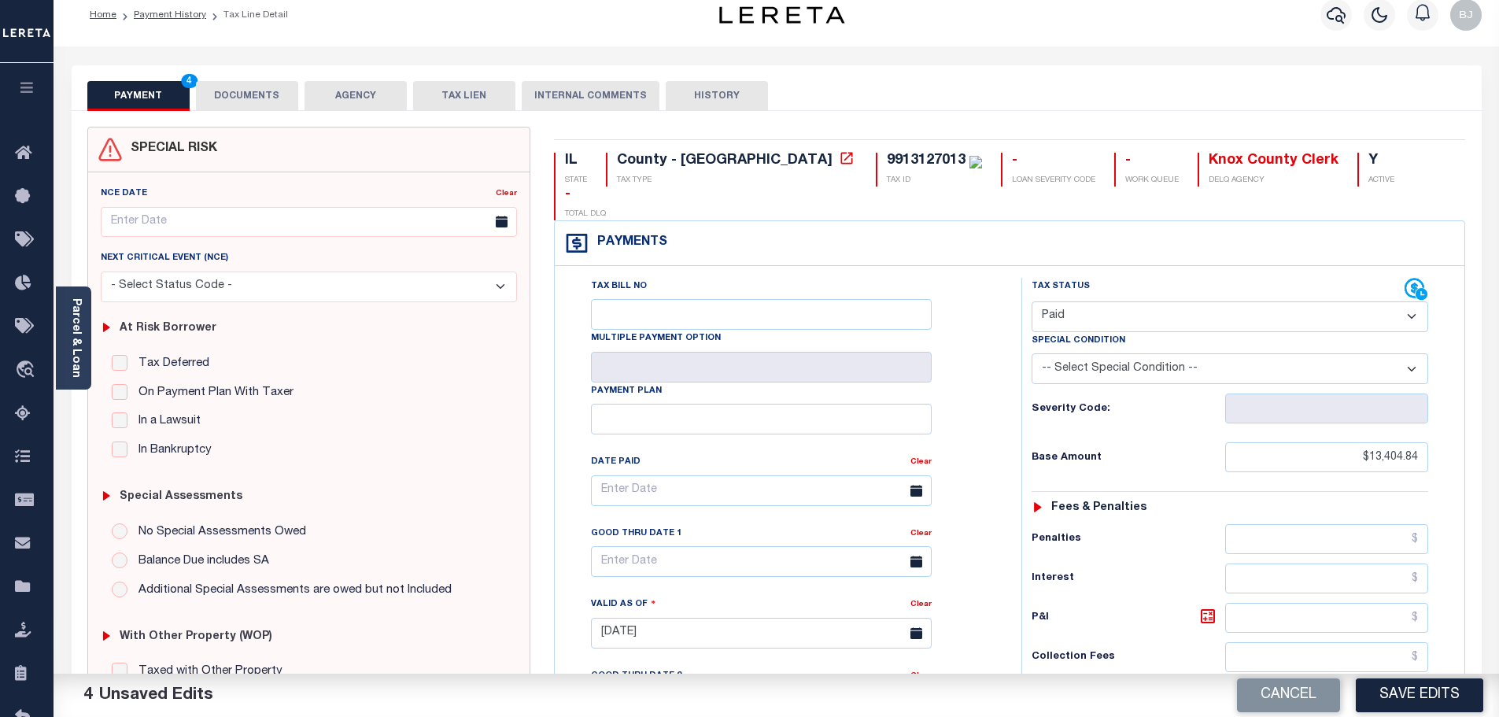
scroll to position [0, 0]
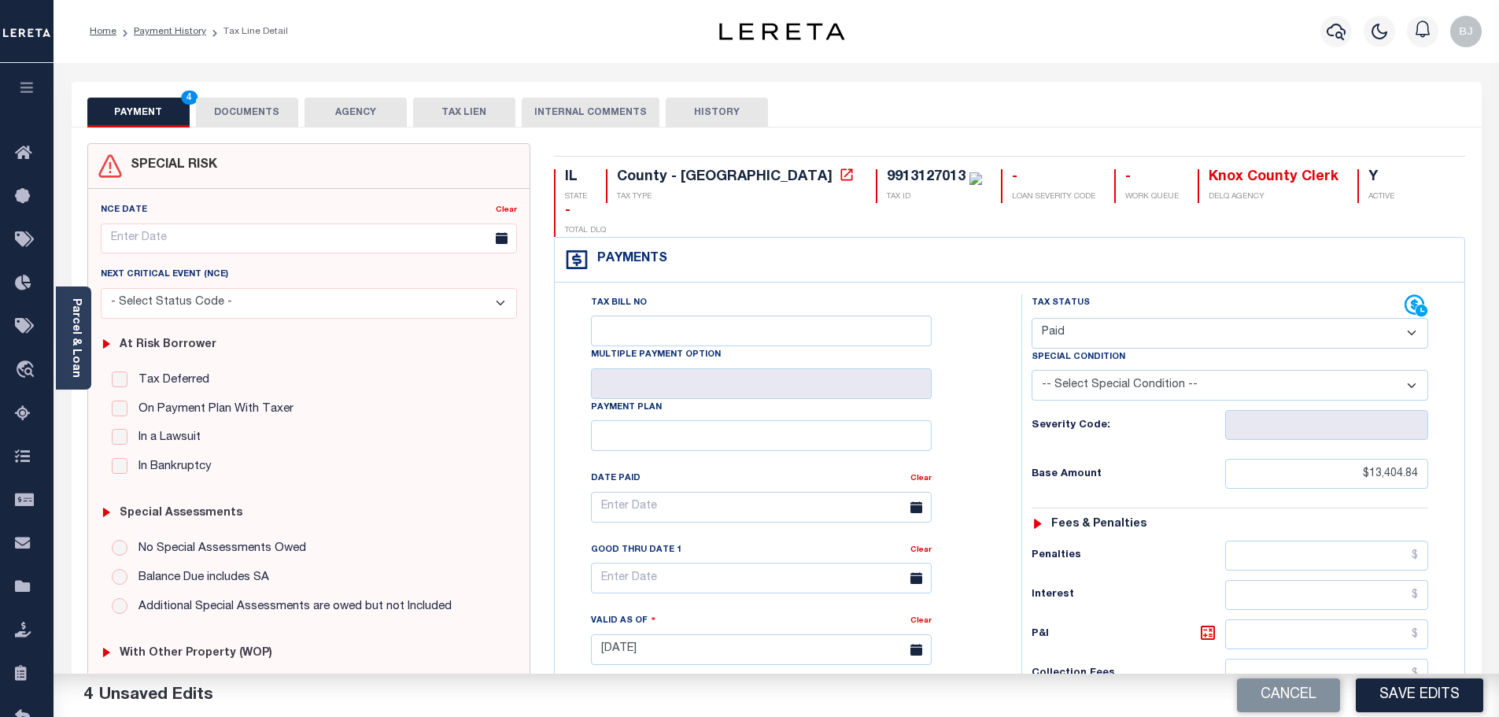
type input "$0.00"
click at [288, 110] on button "DOCUMENTS" at bounding box center [247, 113] width 102 height 30
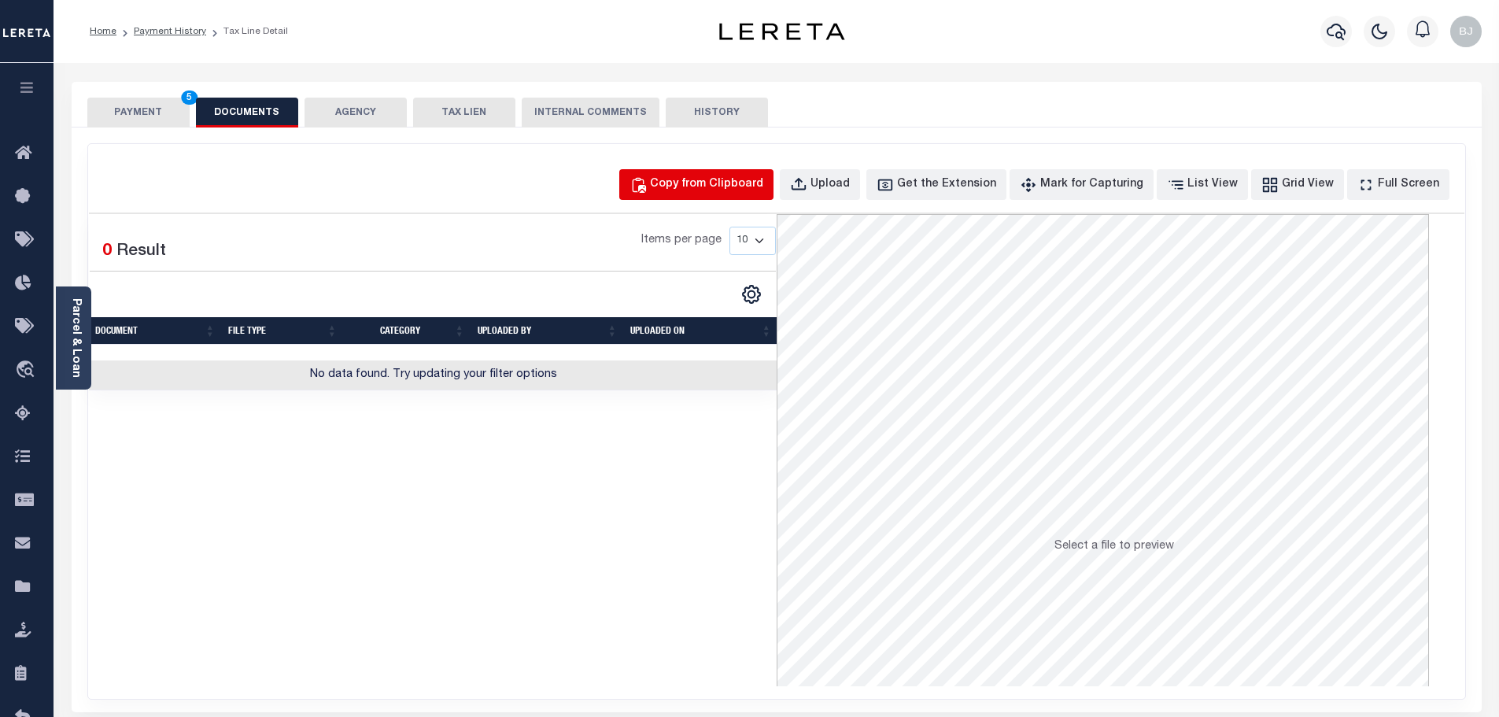
click at [715, 194] on button "Copy from Clipboard" at bounding box center [696, 184] width 154 height 31
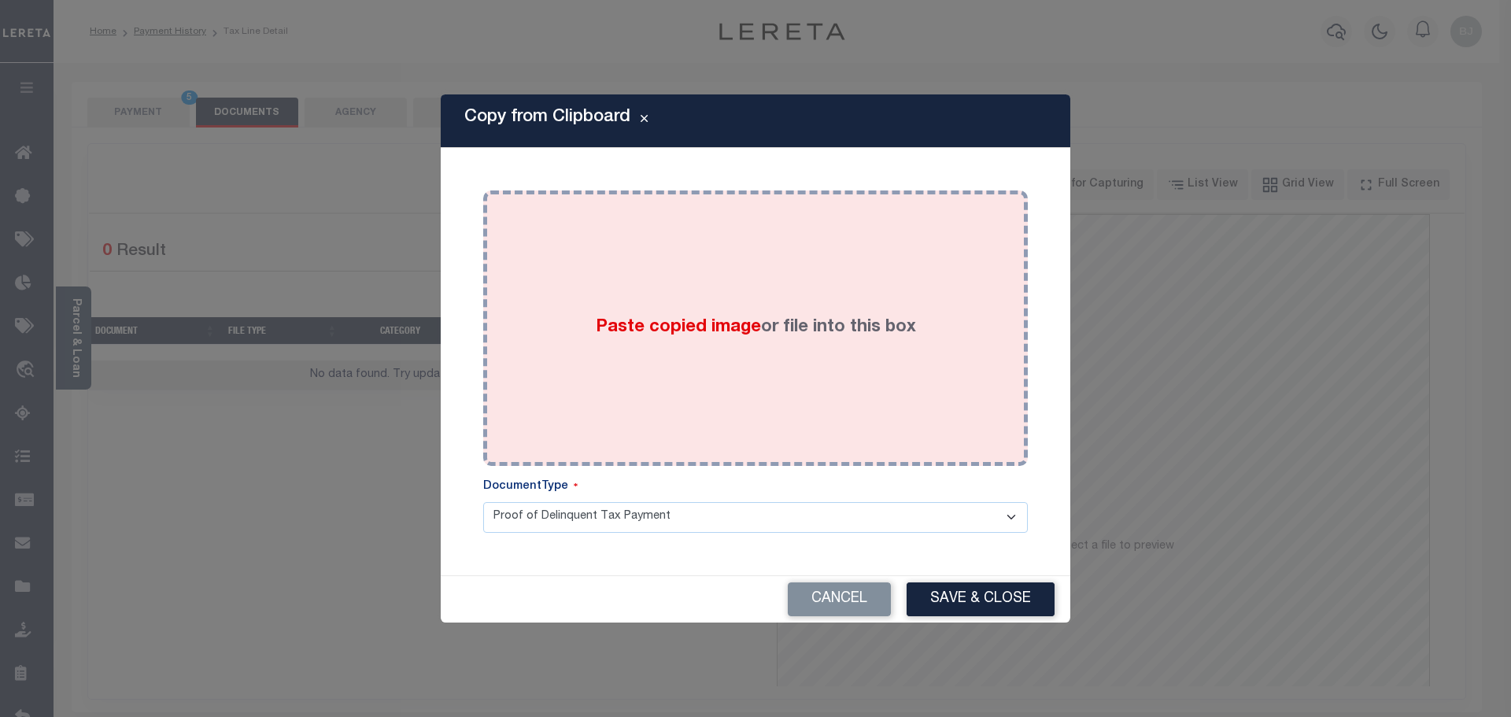
click at [733, 315] on label "Paste copied image or file into this box" at bounding box center [756, 328] width 320 height 26
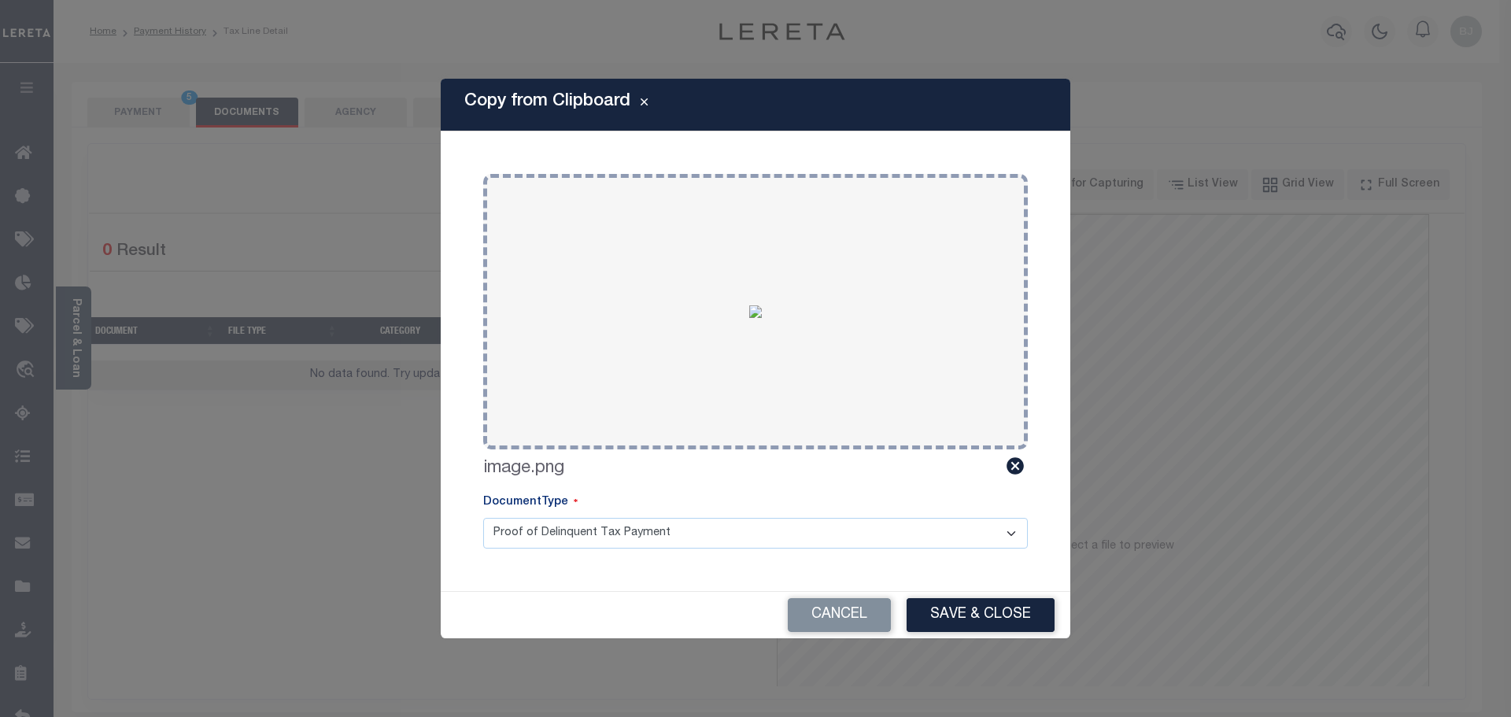
click at [1074, 627] on div "Copy from Clipboard Paste copied image or file into this box Select file or dra…" at bounding box center [755, 358] width 1511 height 717
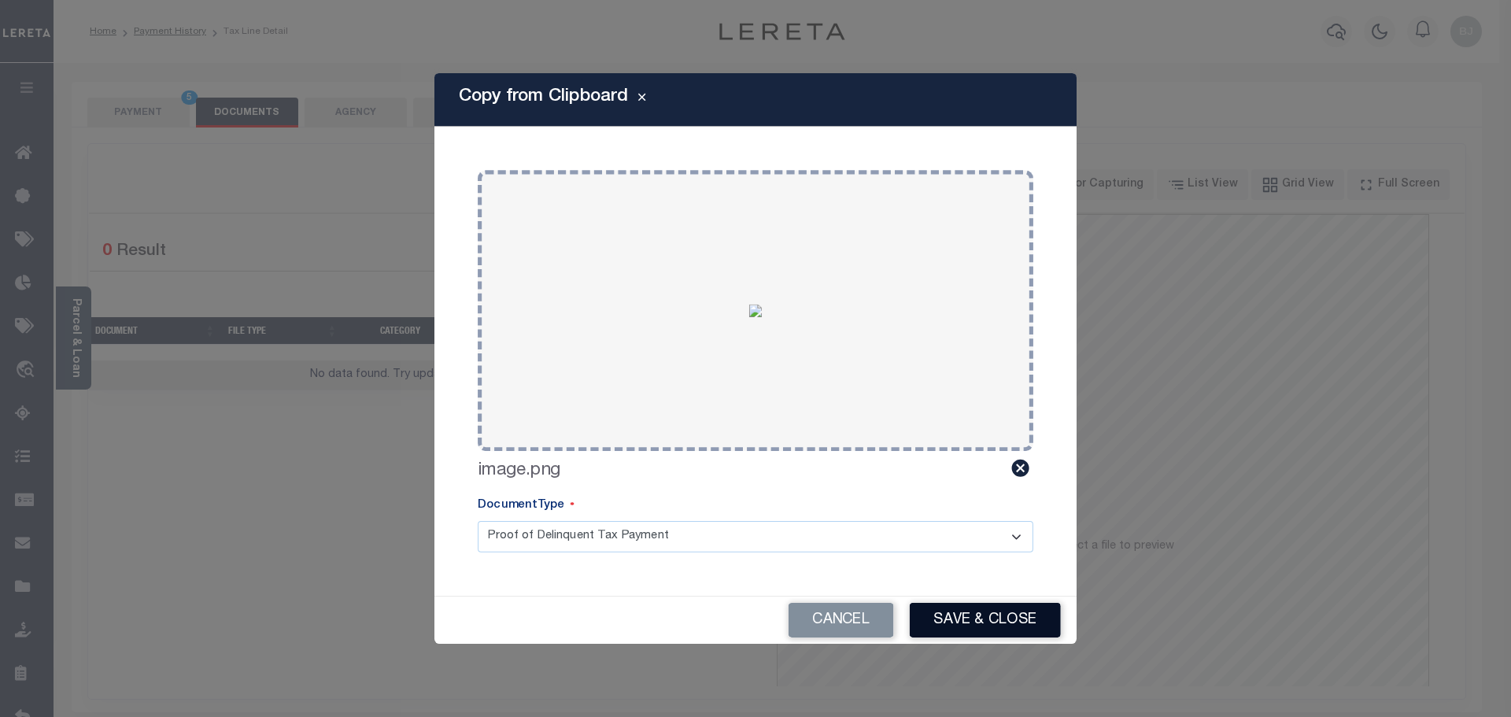
click at [1012, 623] on button "Save & Close" at bounding box center [985, 620] width 151 height 35
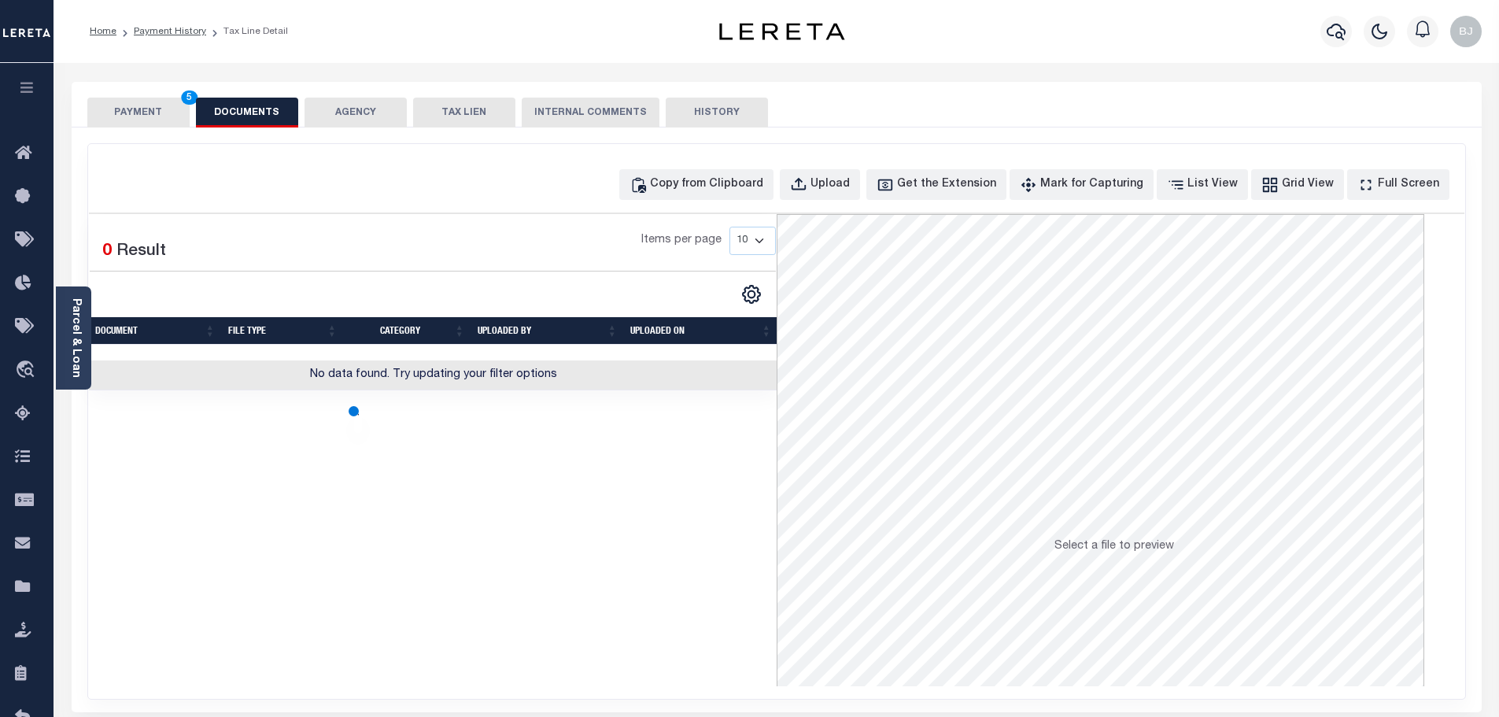
click at [132, 115] on button "PAYMENT 5" at bounding box center [138, 113] width 102 height 30
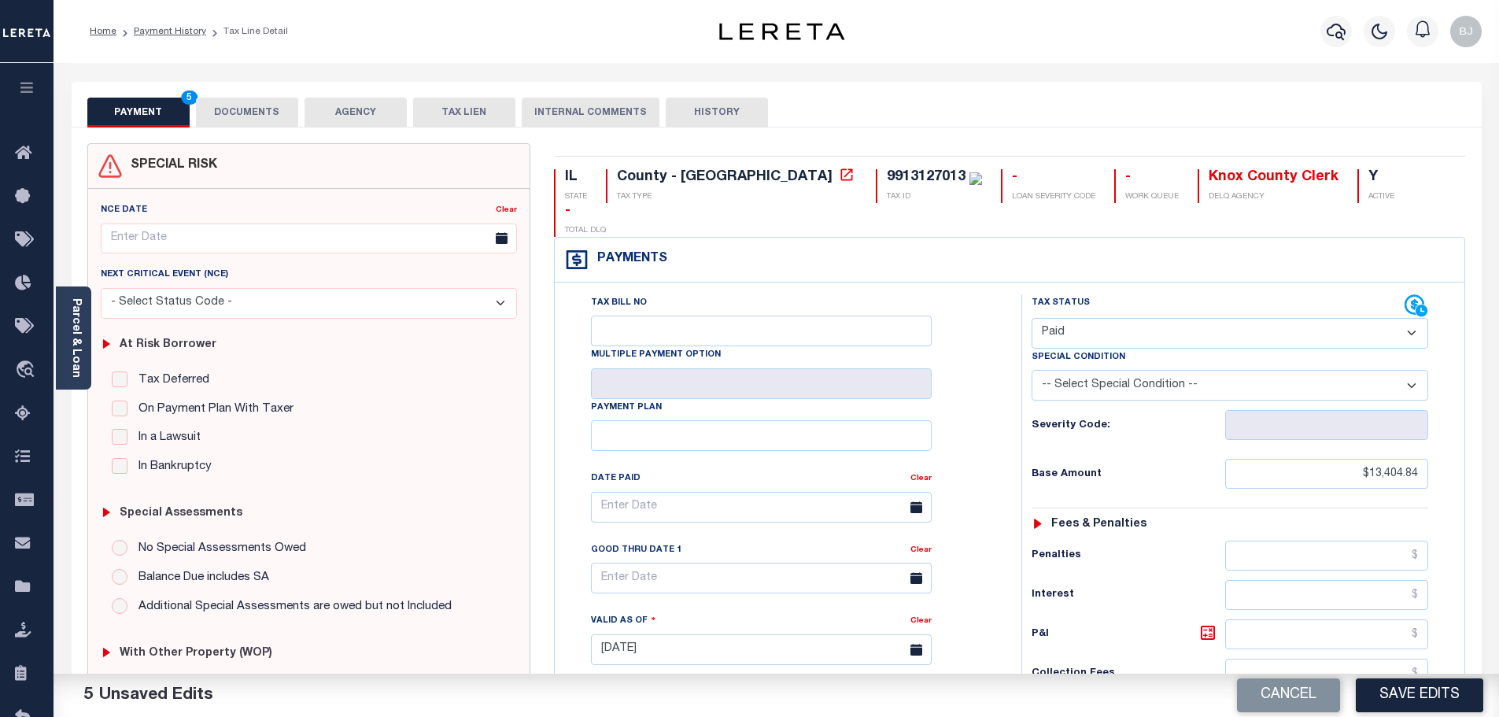
click at [1442, 690] on button "Save Edits" at bounding box center [1419, 695] width 127 height 34
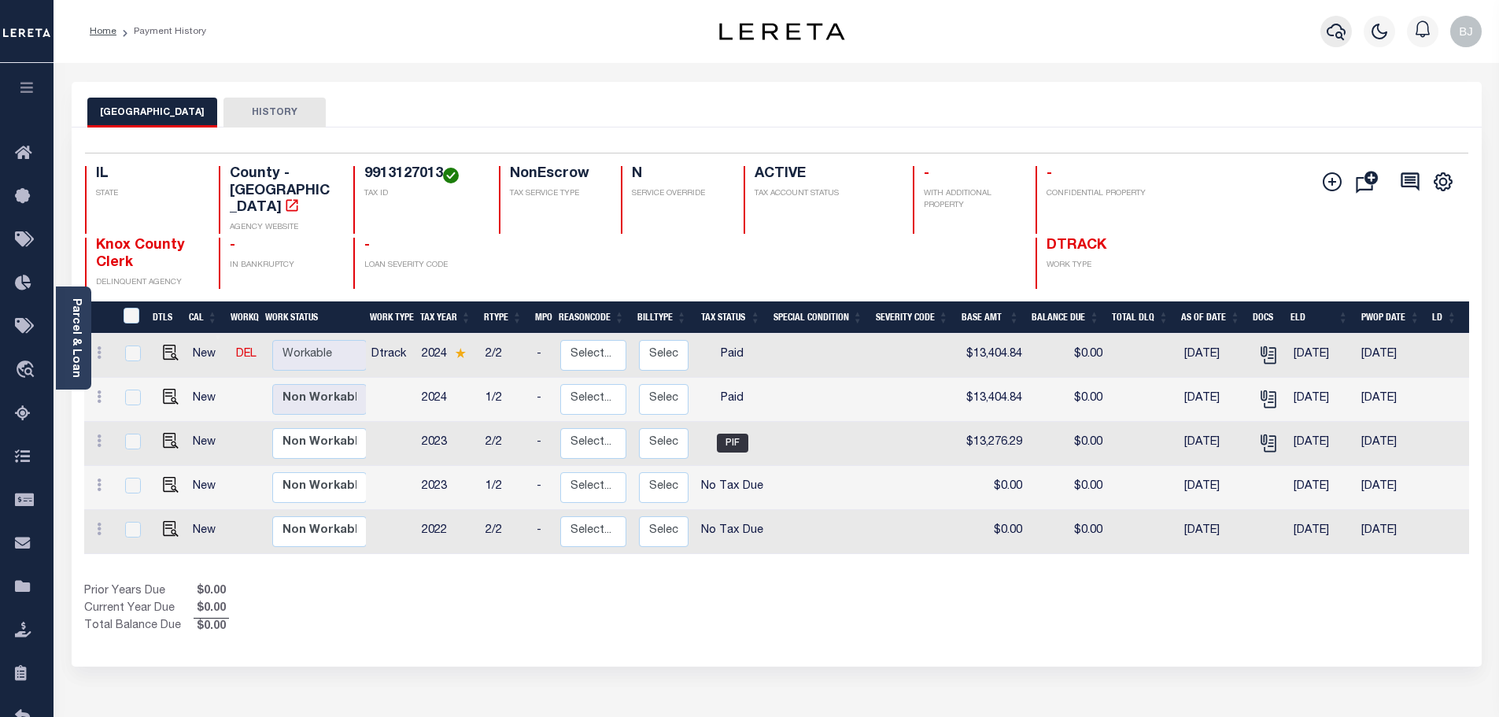
click at [1324, 39] on button "button" at bounding box center [1336, 31] width 31 height 31
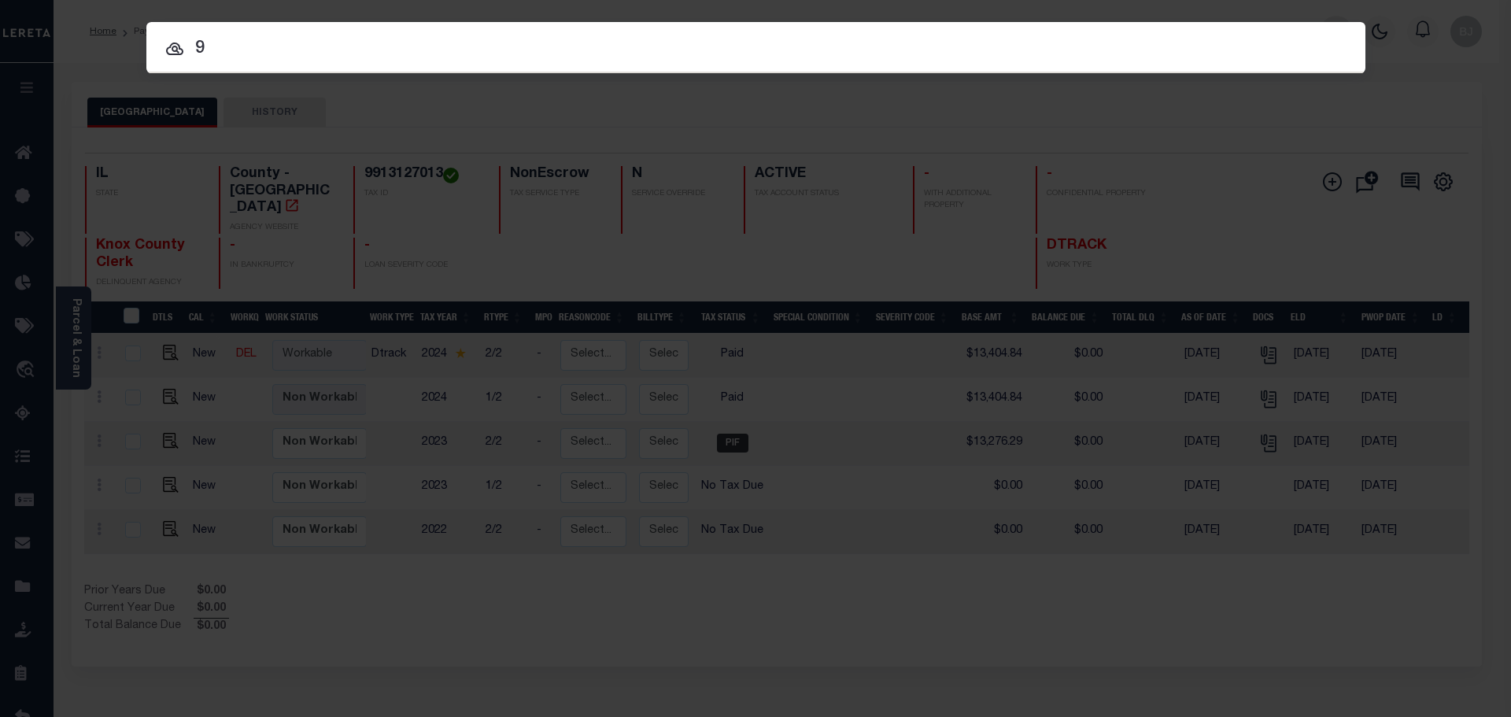
type input "9"
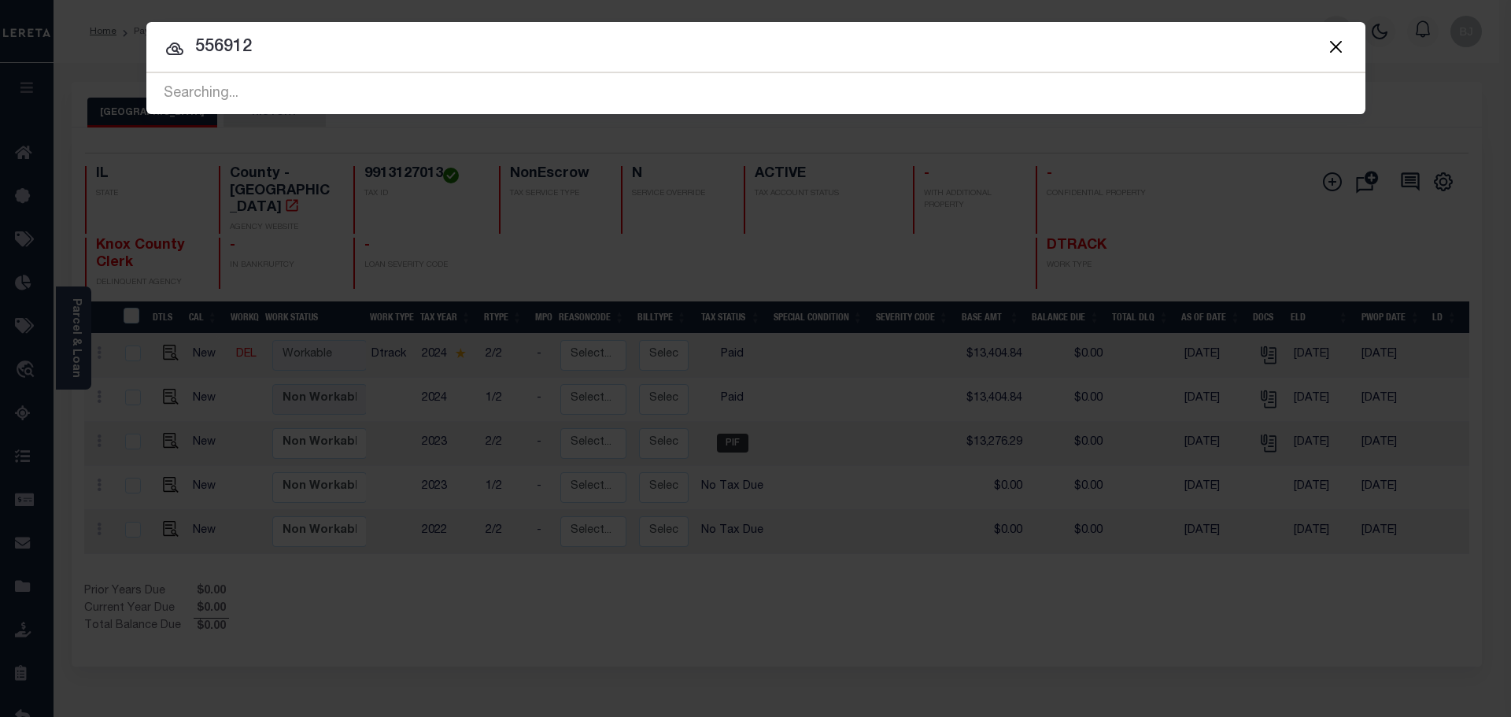
type input "556912"
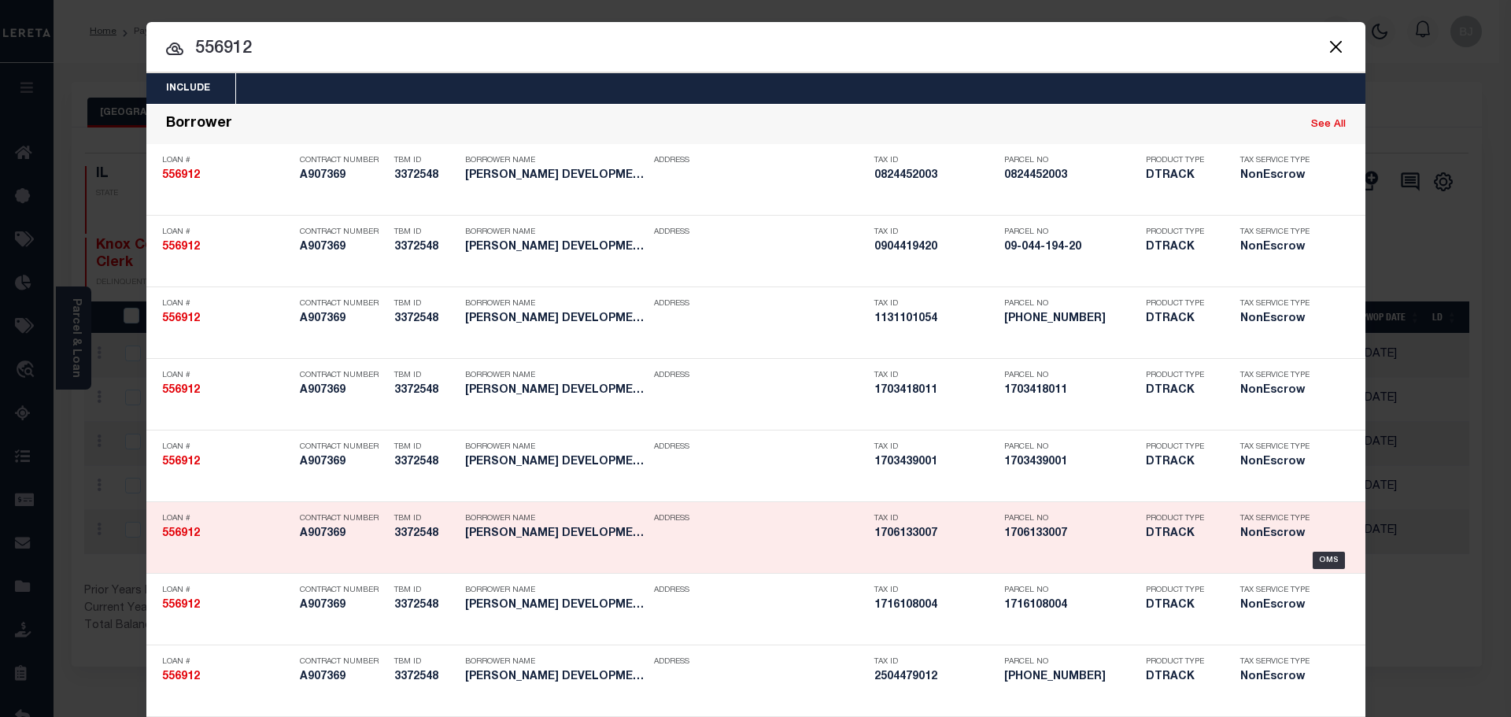
click at [800, 535] on div "Address" at bounding box center [760, 529] width 212 height 46
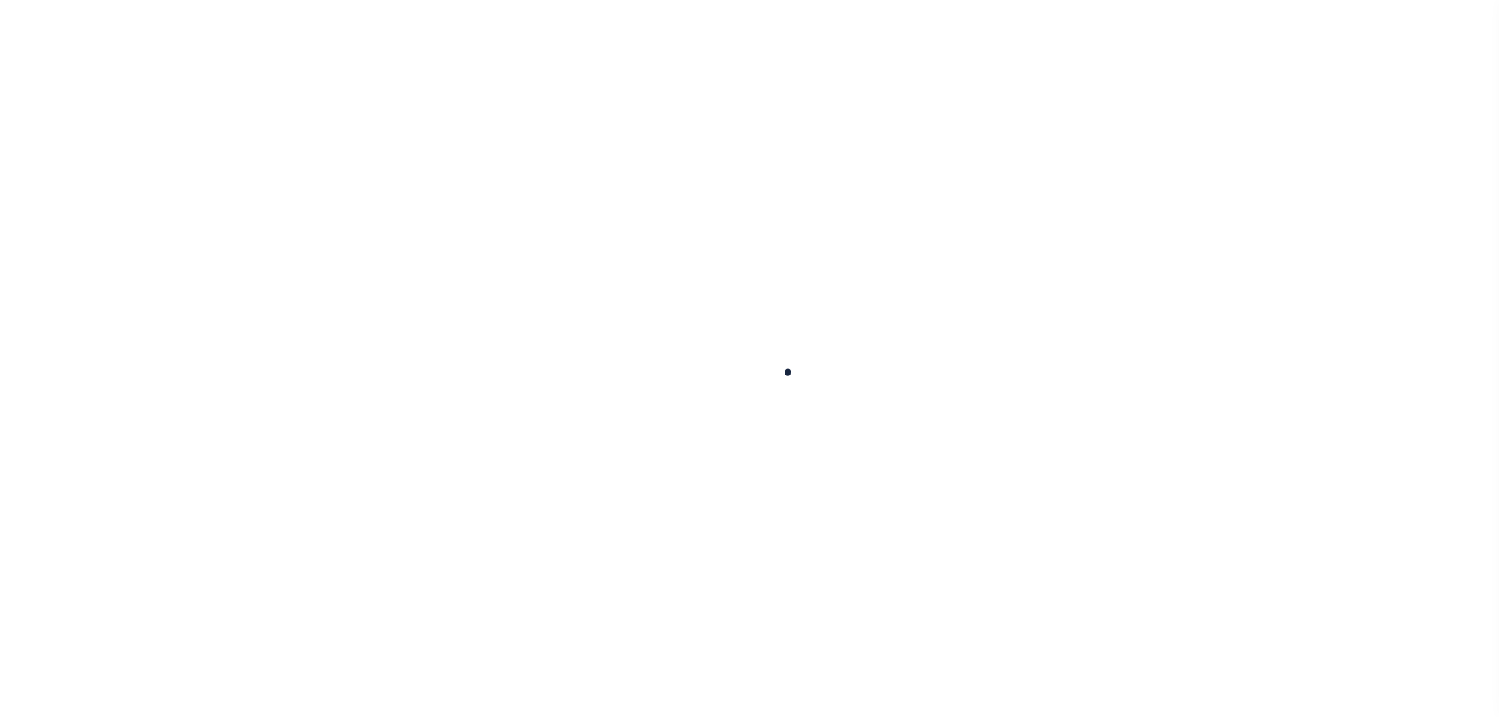
type input "556912"
type input "[PERSON_NAME] DEVELOPMENT OF [US_STATE] LLC"
select select
select select "NonEscrow"
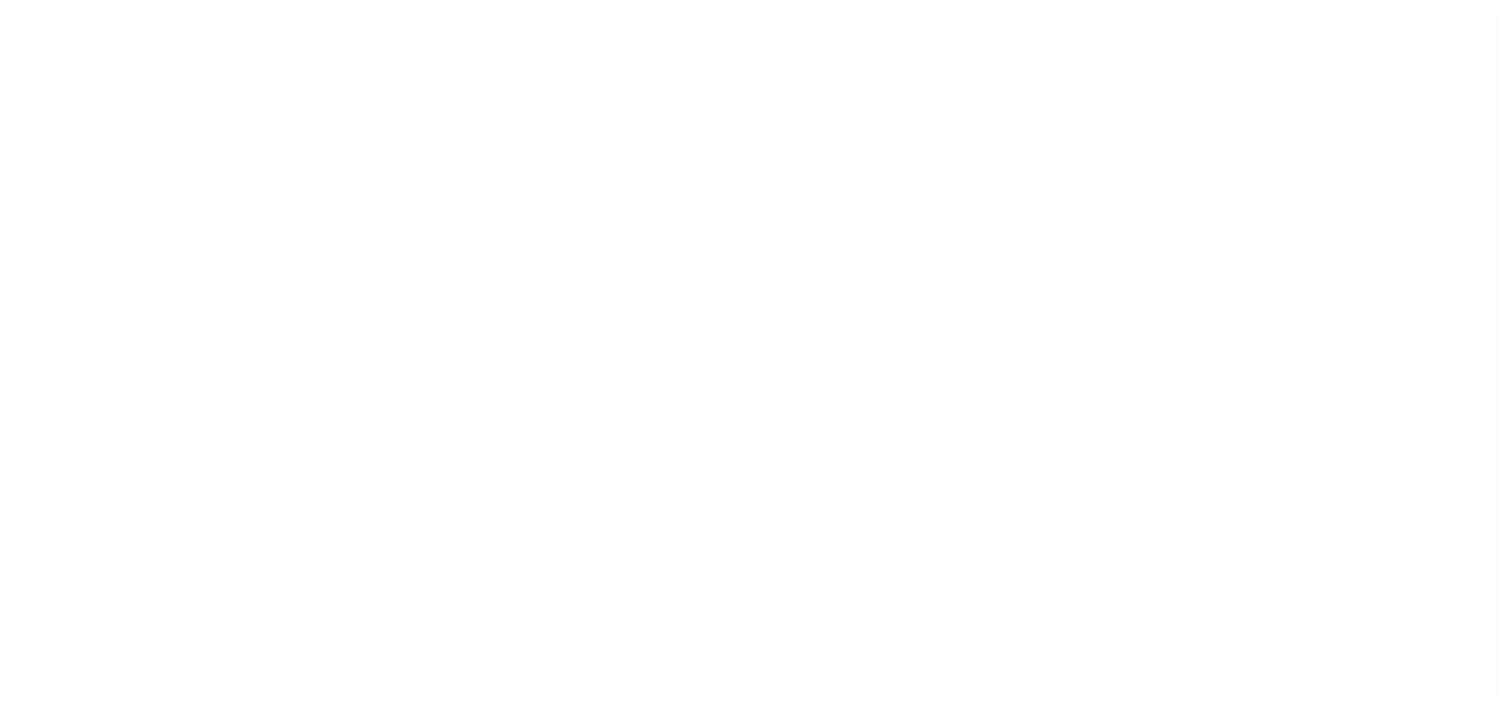
select select
type textarea "13 PROPERTIES TOTAL: 1)STREET 1533 38TH ST CITY, ST ZIP ROCK ISLAND, IL 61201 /…"
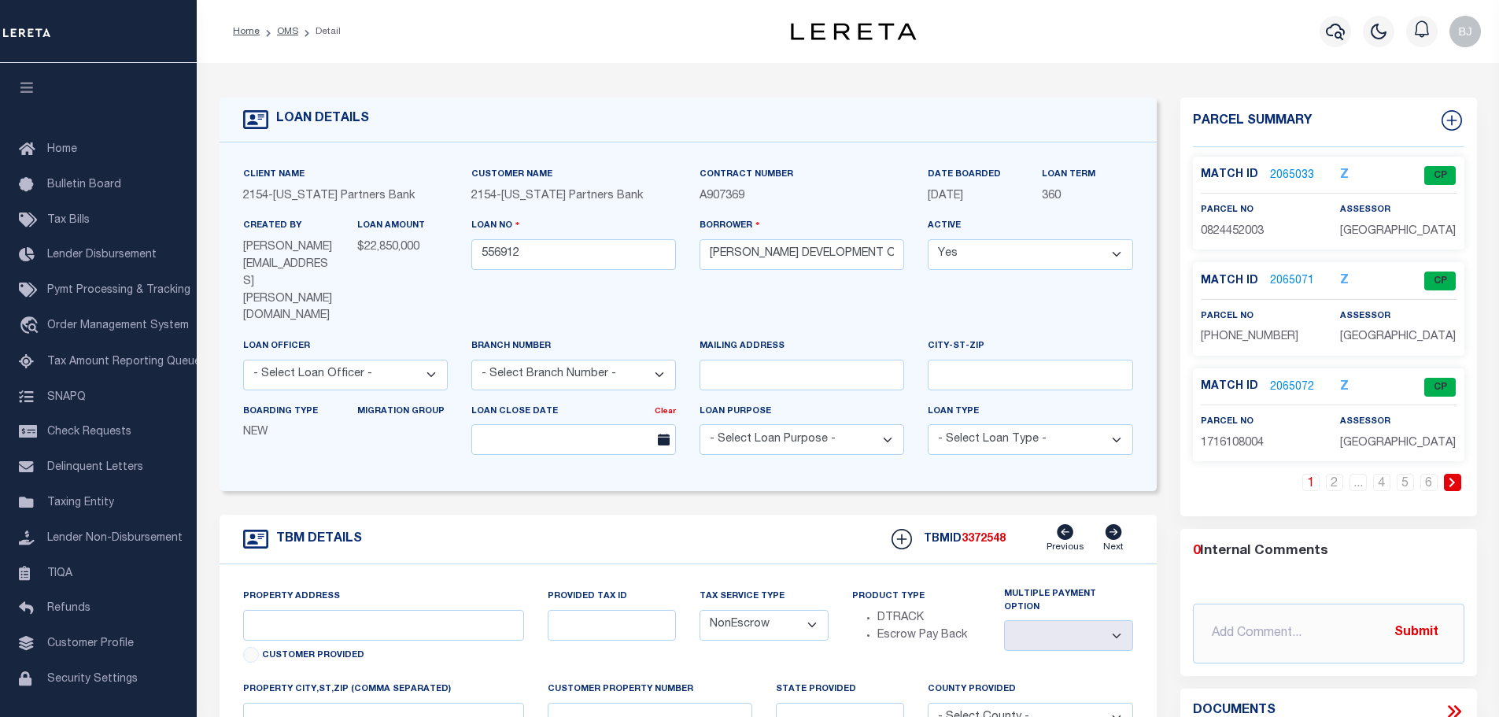
click at [1451, 487] on icon at bounding box center [1453, 482] width 6 height 9
drag, startPoint x: 1314, startPoint y: 175, endPoint x: 1277, endPoint y: 175, distance: 37.0
click at [1314, 175] on div "Match ID 2065073" at bounding box center [1259, 175] width 116 height 17
click at [1276, 172] on link "2065073" at bounding box center [1292, 176] width 44 height 17
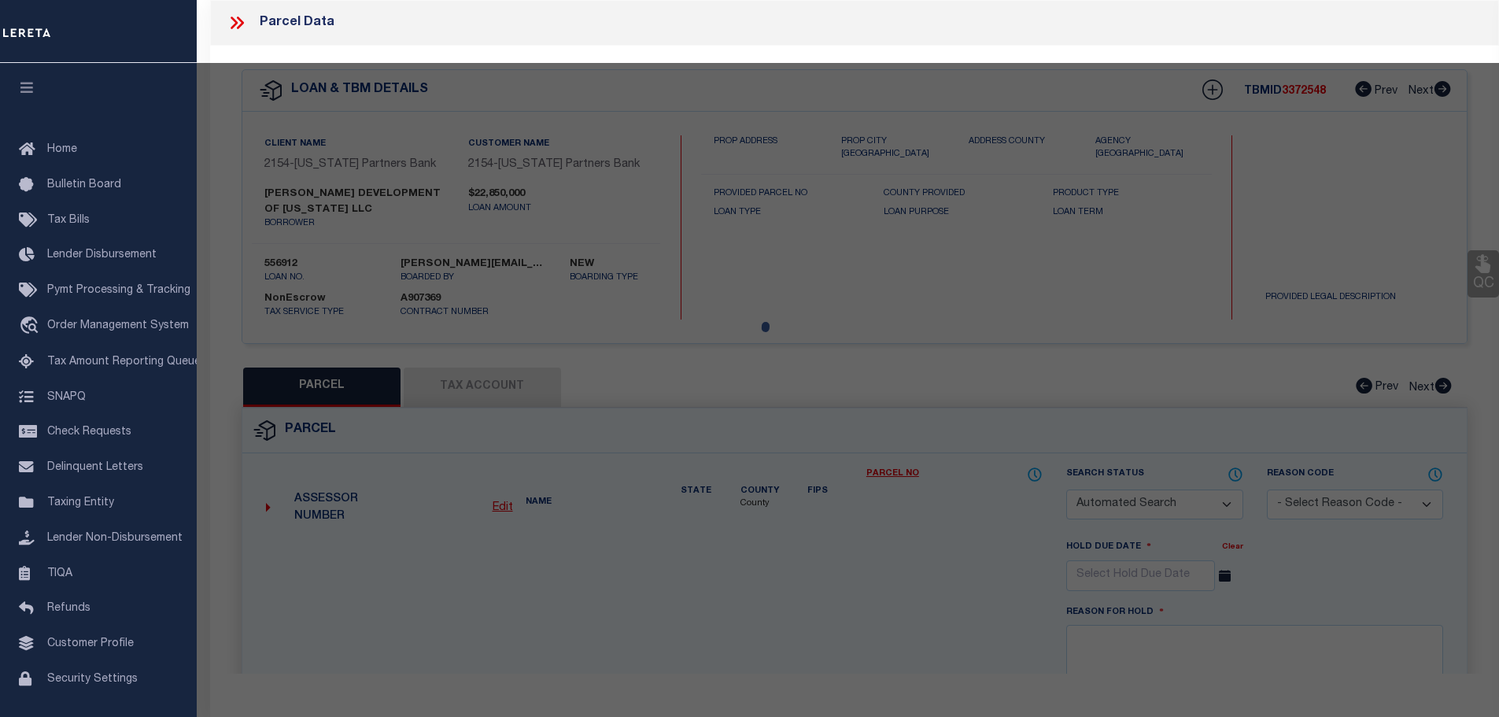
checkbox input "false"
select select "CP"
type input "TRANQUILITY PROP LLC"
select select "AGW"
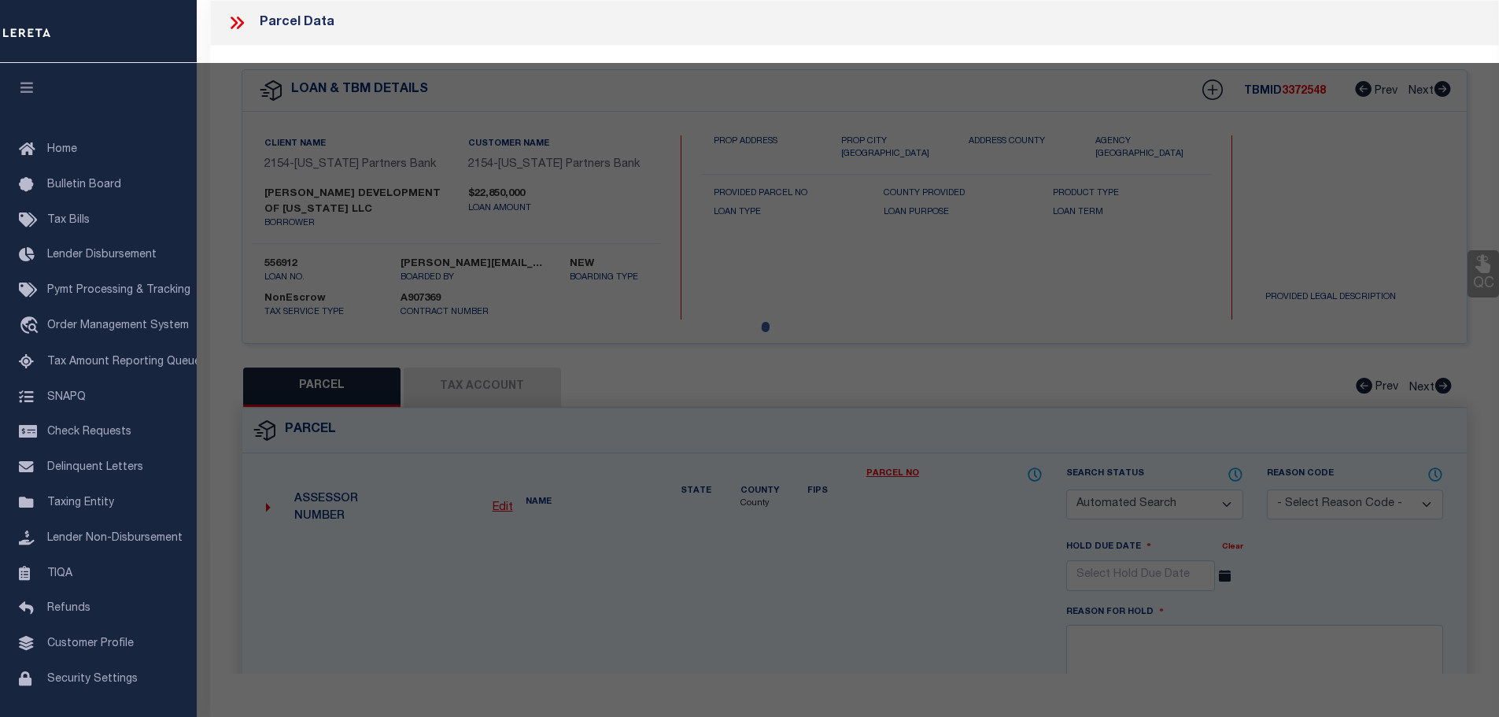
select select "LEG"
type input "1531 38 ST"
type input "ROCK ISLAND, IL 61201"
type textarea "LOTS 6, 7 & 8 R A SMITHS ADD"
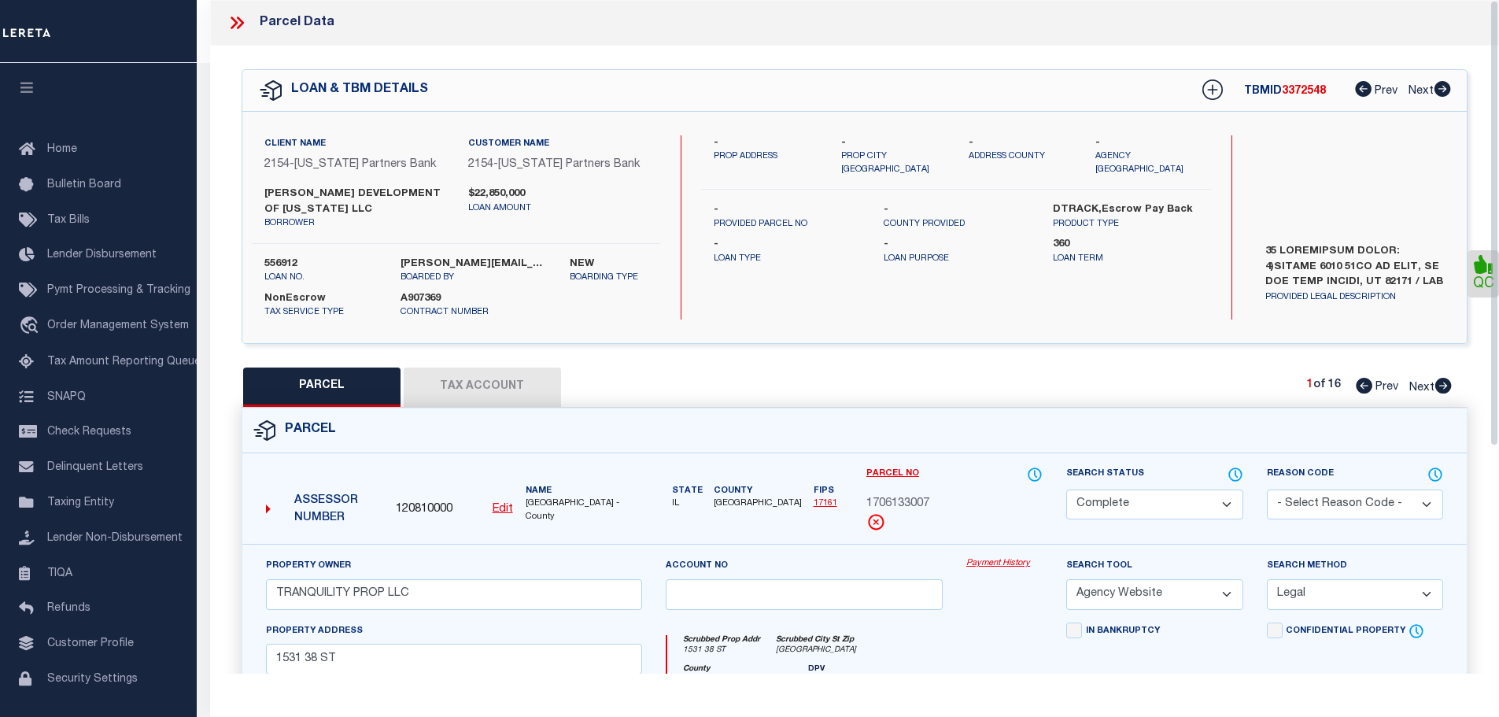
click at [1018, 561] on link "Payment History" at bounding box center [1004, 563] width 76 height 13
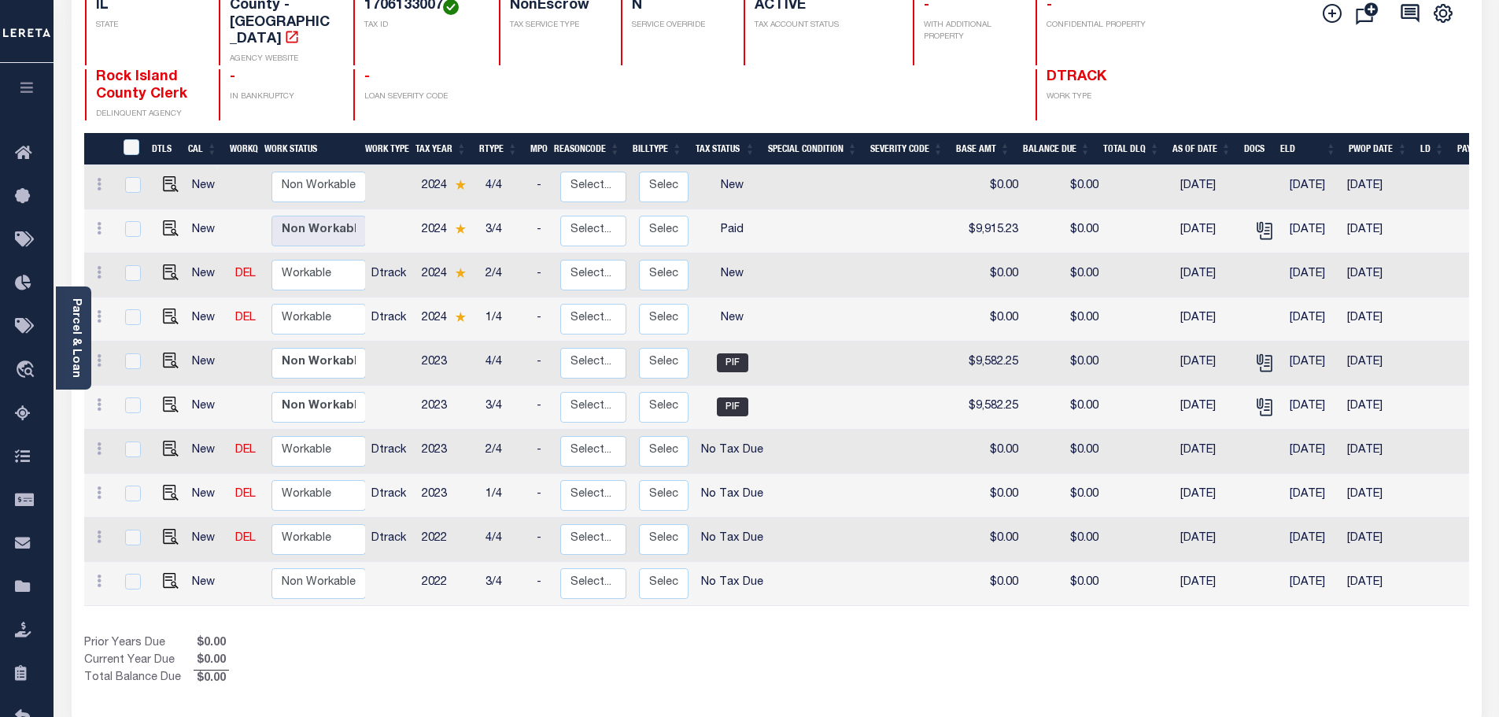
scroll to position [98, 0]
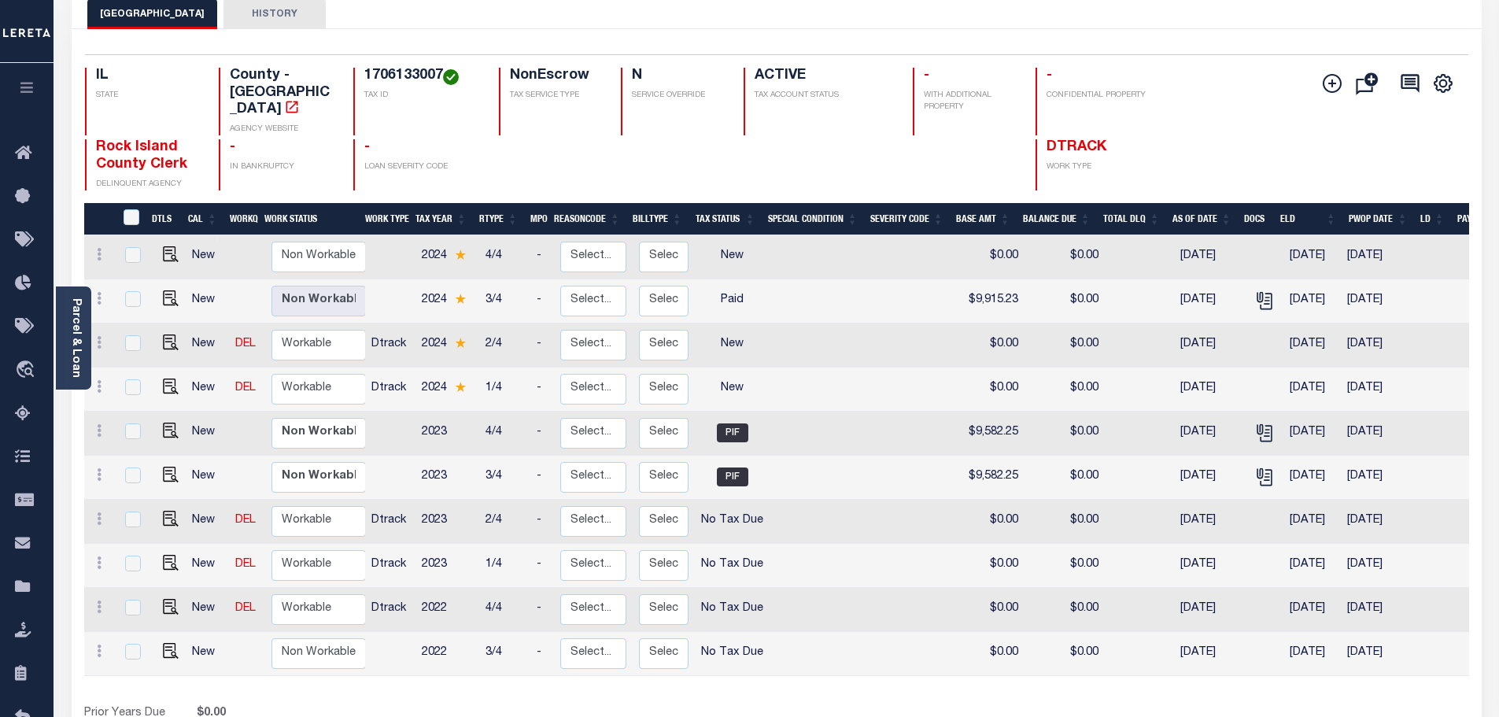
click at [390, 79] on h4 "1706133007" at bounding box center [422, 76] width 116 height 17
copy h4 "1706133007"
click at [165, 334] on img "" at bounding box center [171, 342] width 16 height 16
checkbox input "true"
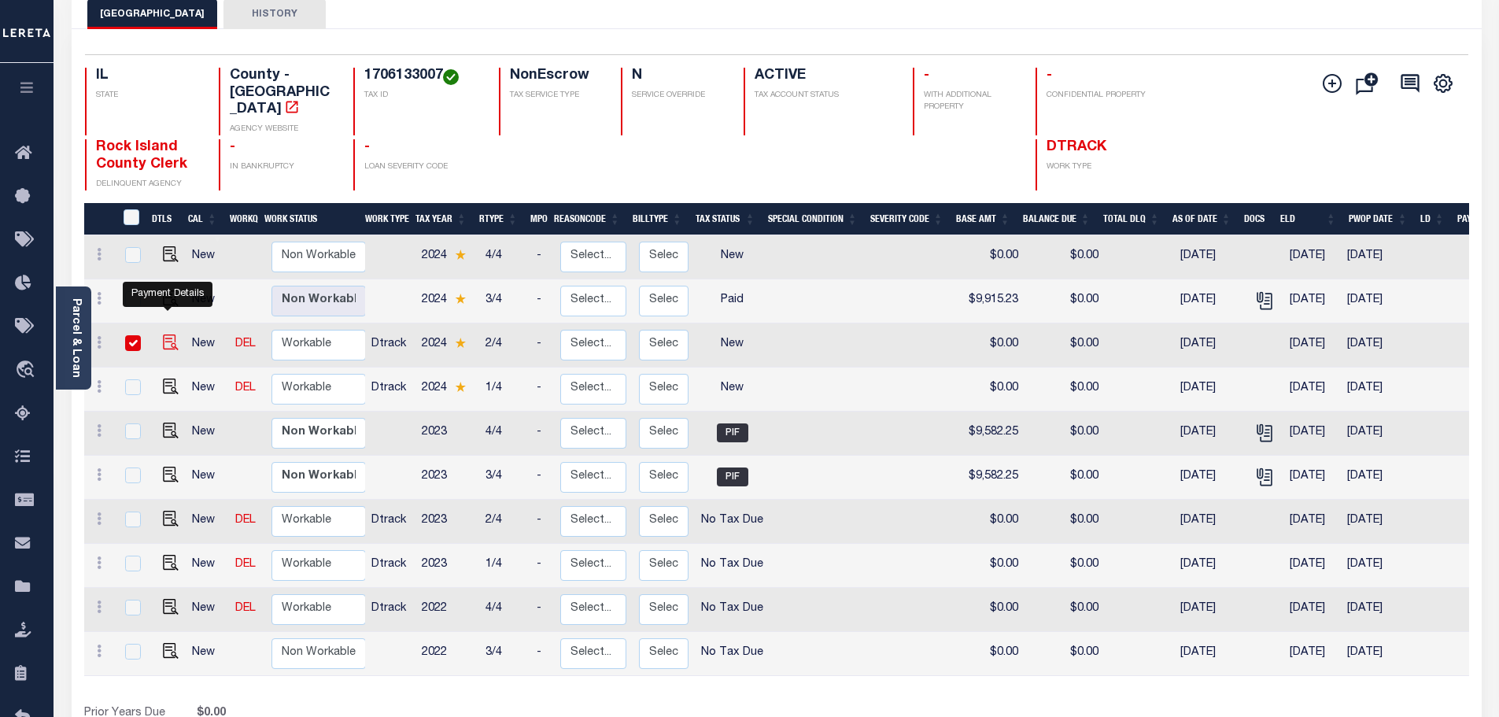
checkbox input "true"
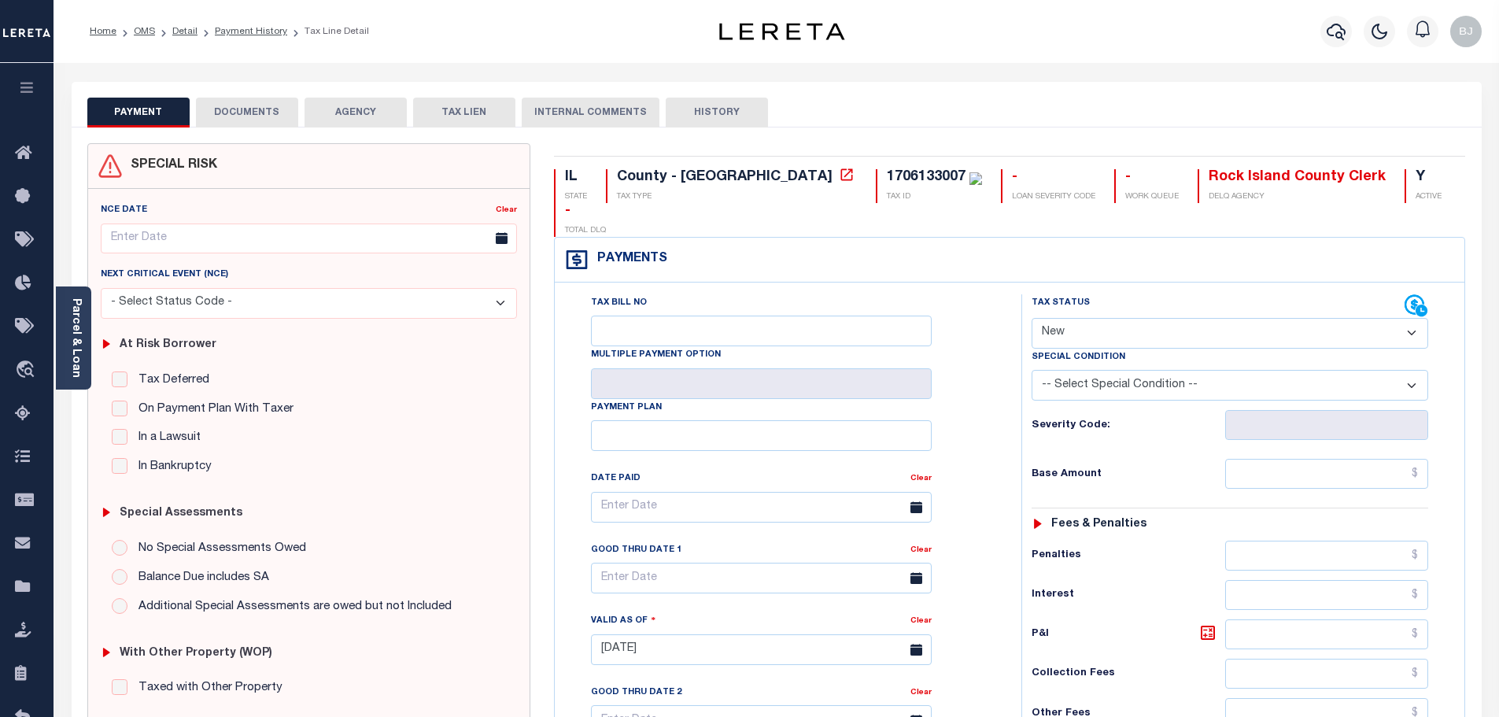
drag, startPoint x: 1135, startPoint y: 303, endPoint x: 1121, endPoint y: 312, distance: 16.4
click at [1132, 318] on select "- Select Status Code - Open Due/Unpaid Paid Incomplete No Tax Due Internal Refu…" at bounding box center [1230, 333] width 397 height 31
select select "PYD"
click at [1032, 318] on select "- Select Status Code - Open Due/Unpaid Paid Incomplete No Tax Due Internal Refu…" at bounding box center [1230, 333] width 397 height 31
type input "[DATE]"
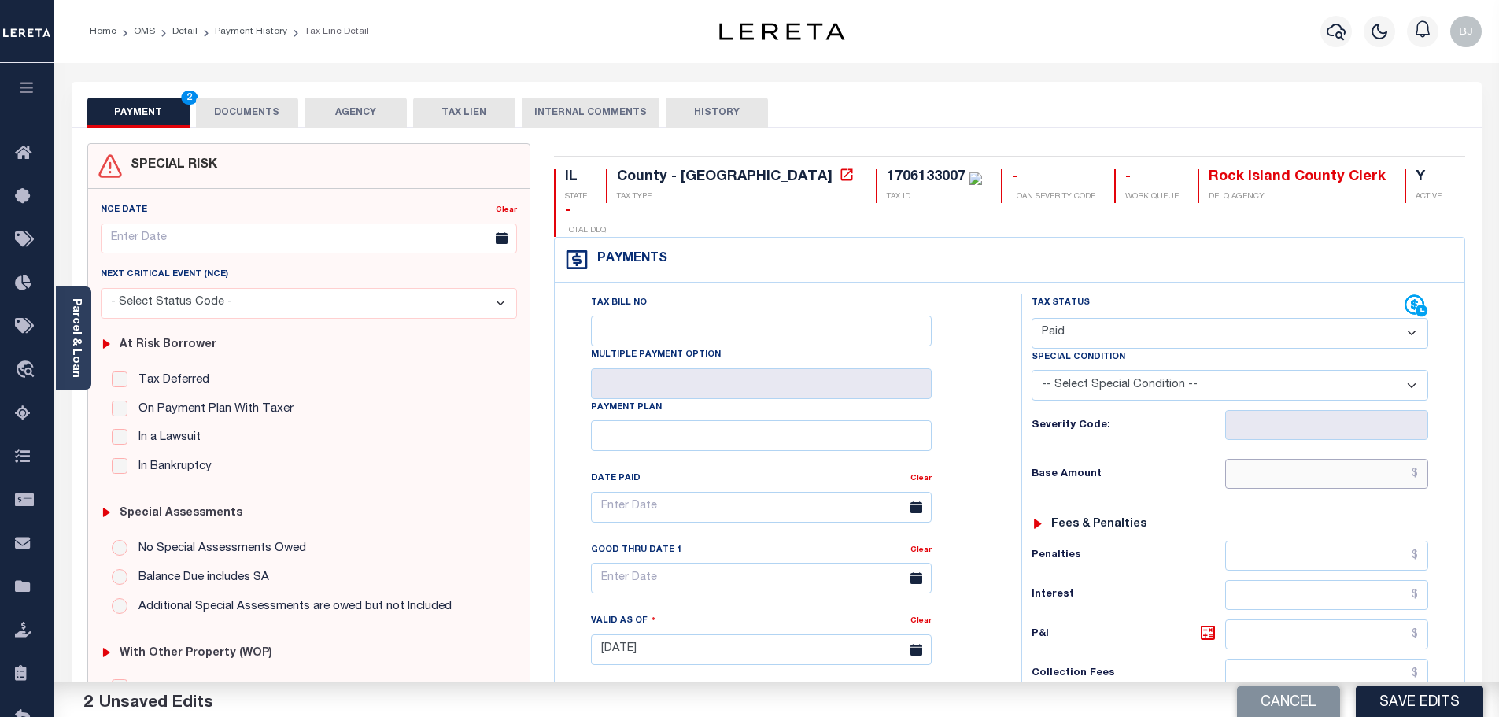
click at [1336, 459] on input "text" at bounding box center [1327, 474] width 204 height 30
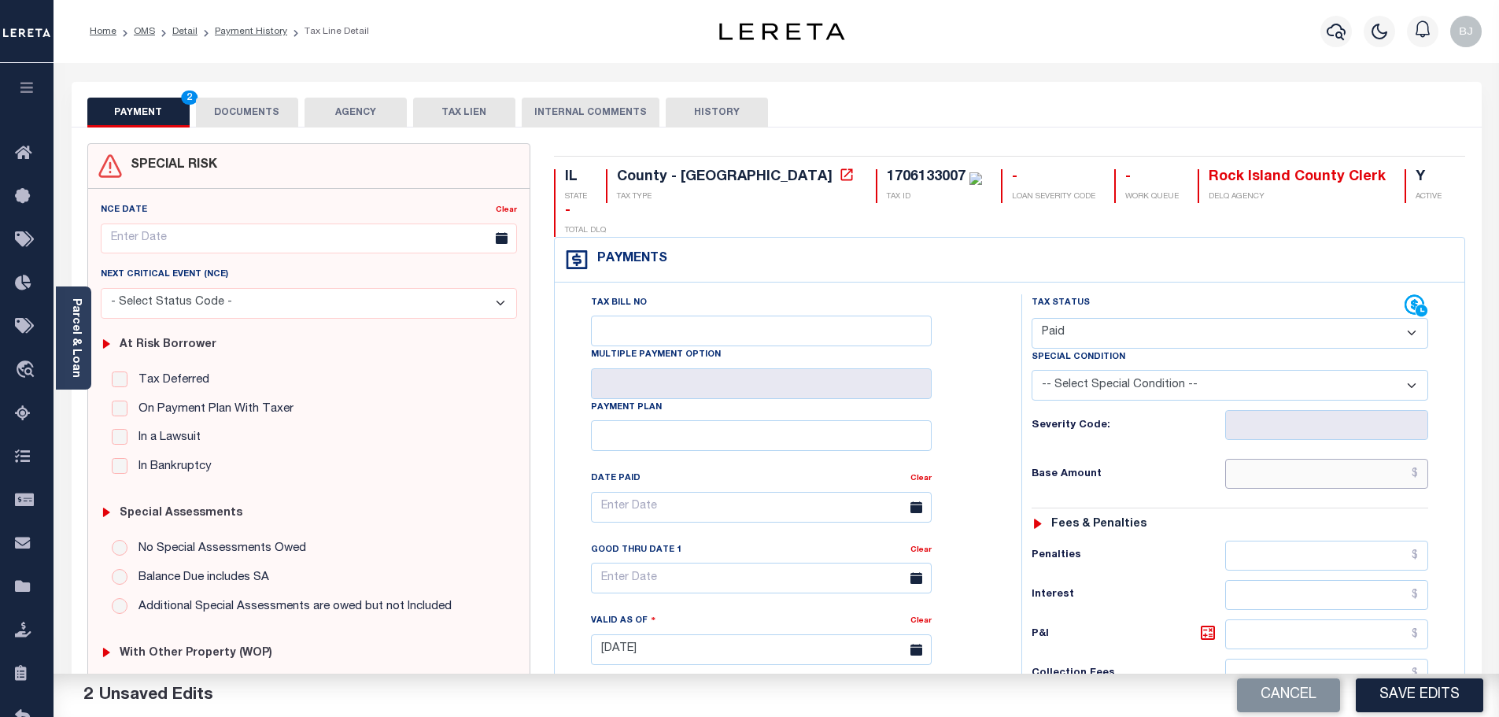
paste input "9,915.23"
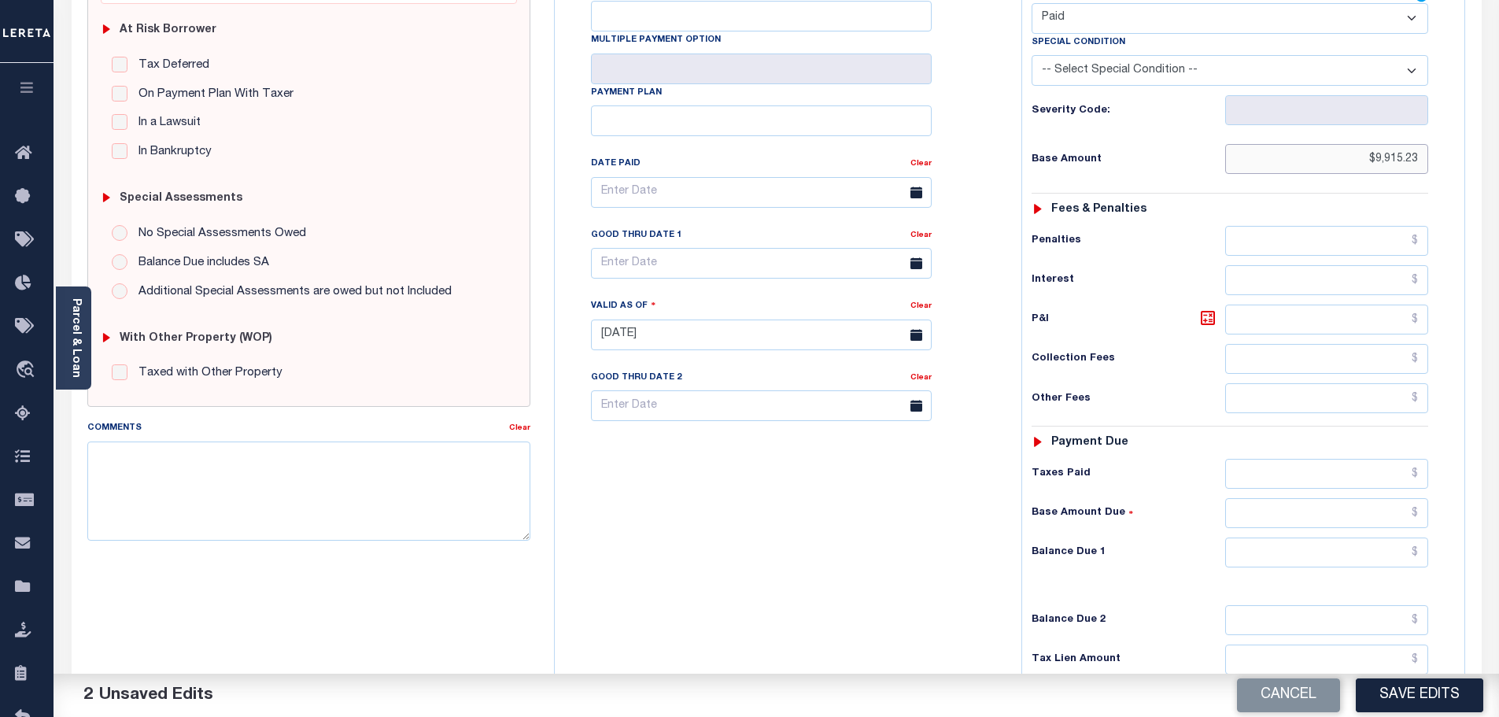
type input "$9,915.23"
click at [1365, 501] on div "Tax Status Status - Select Status Code -" at bounding box center [1235, 327] width 427 height 695
click at [1361, 538] on input "text" at bounding box center [1327, 553] width 204 height 30
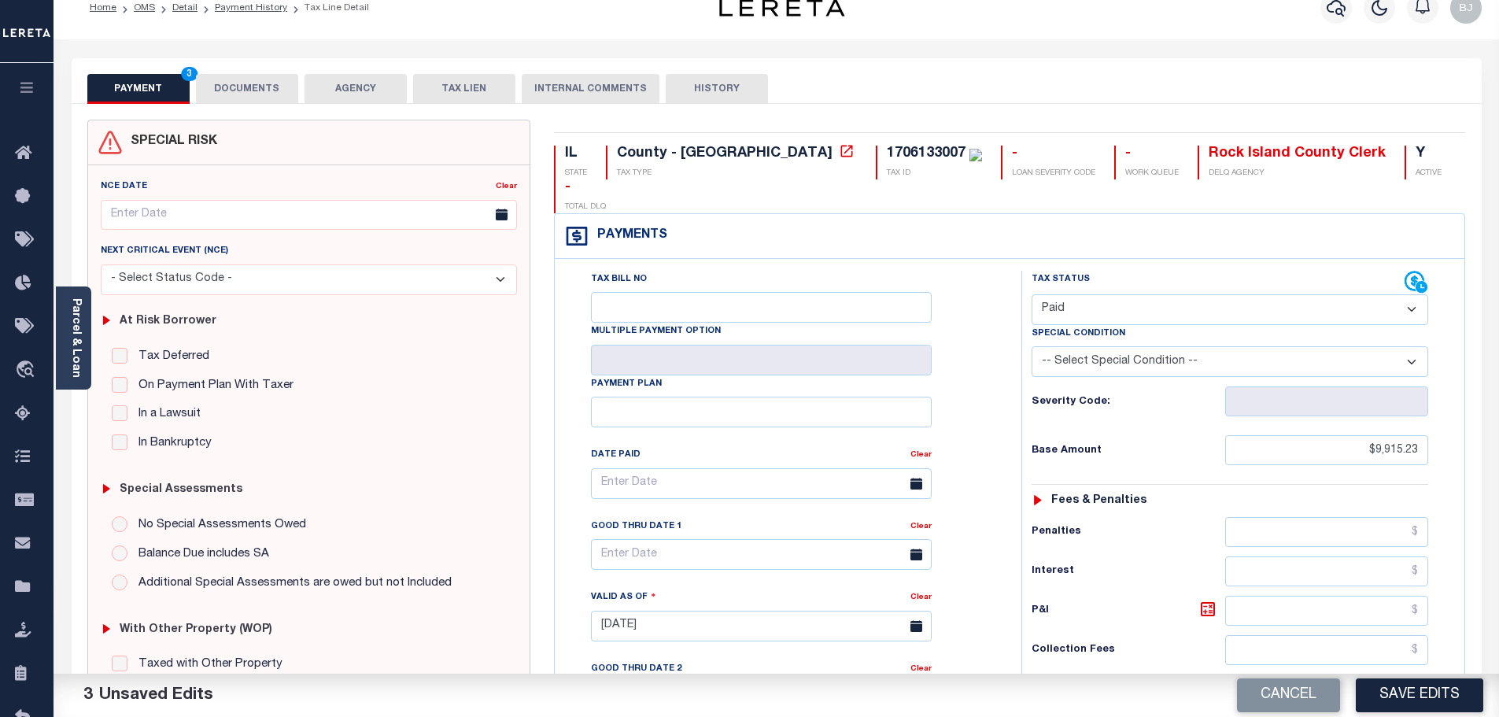
scroll to position [0, 0]
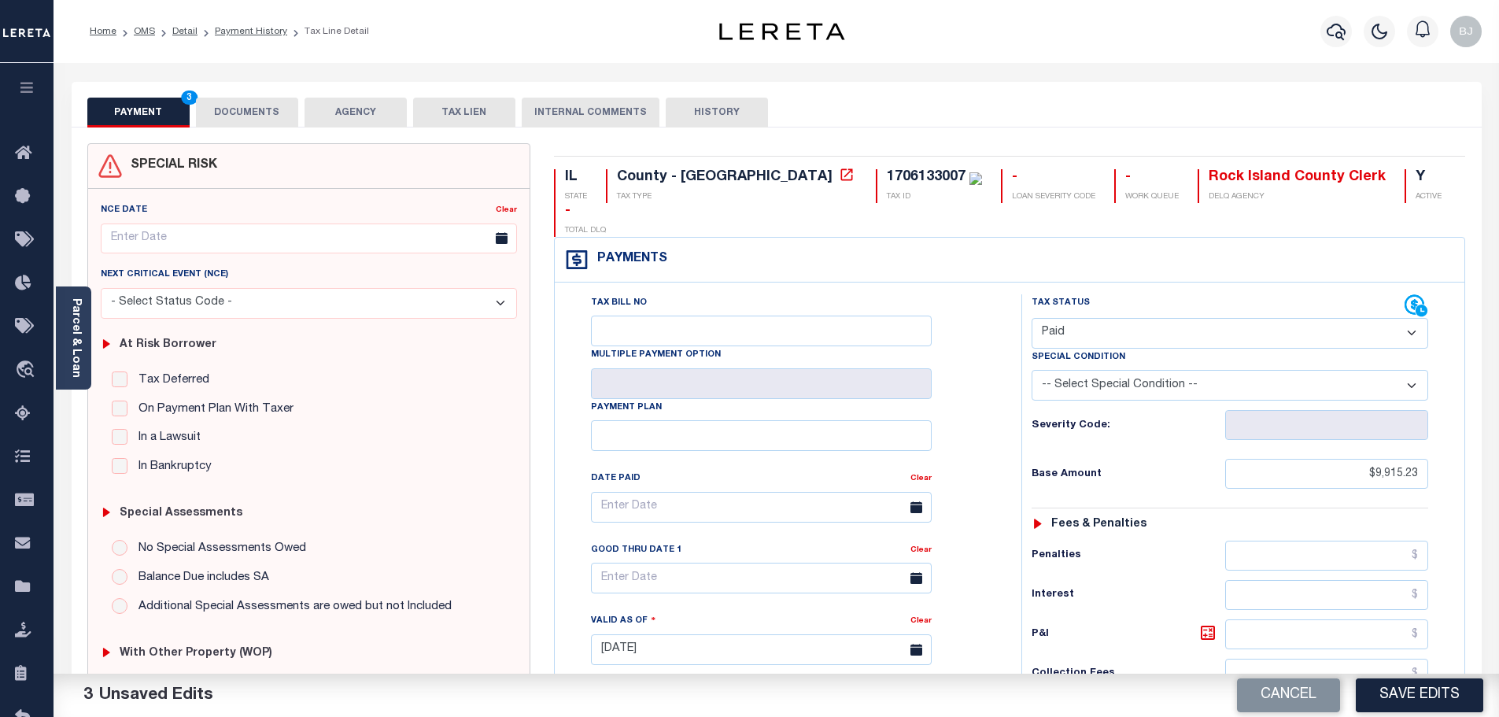
type input "$0.00"
drag, startPoint x: 242, startPoint y: 109, endPoint x: 345, endPoint y: 144, distance: 108.8
click at [242, 109] on button "DOCUMENTS" at bounding box center [247, 113] width 102 height 30
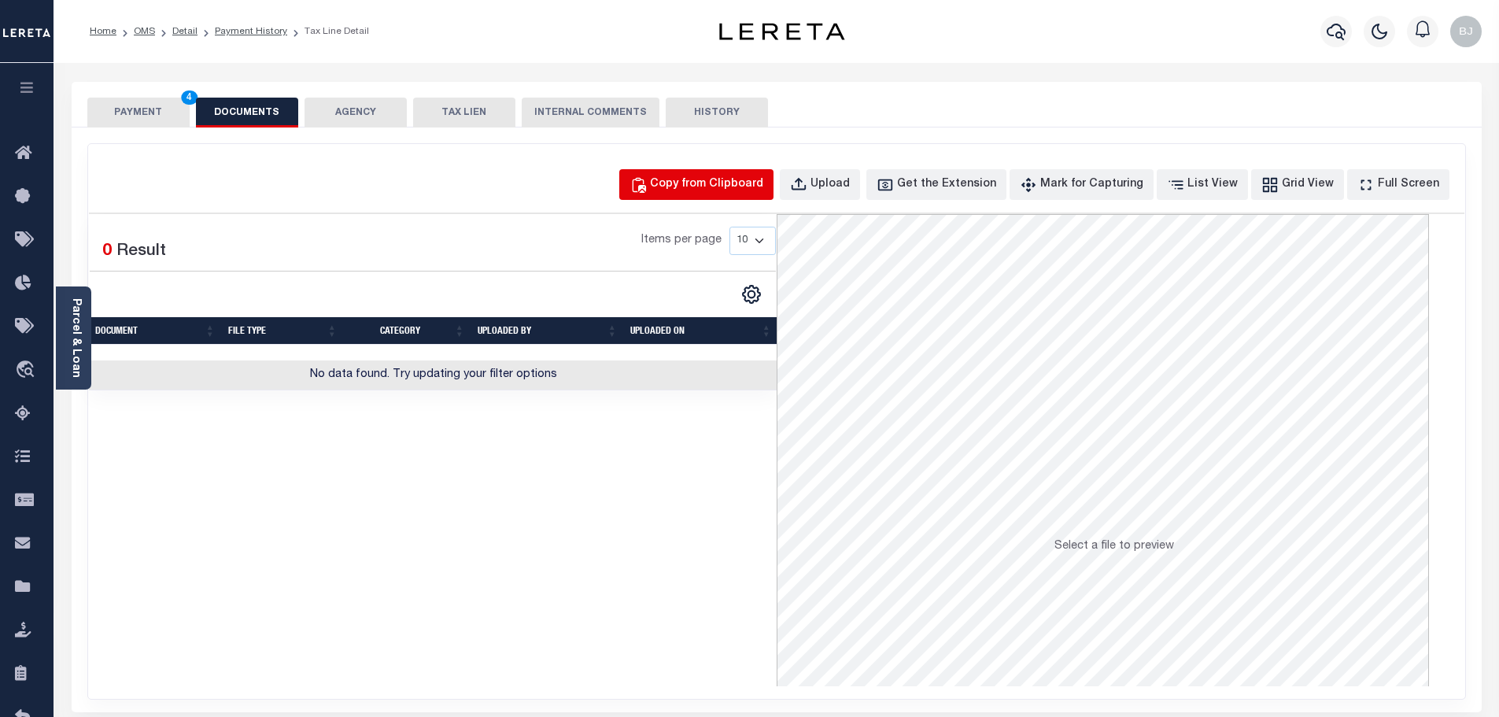
click at [698, 180] on div "Copy from Clipboard" at bounding box center [706, 184] width 113 height 17
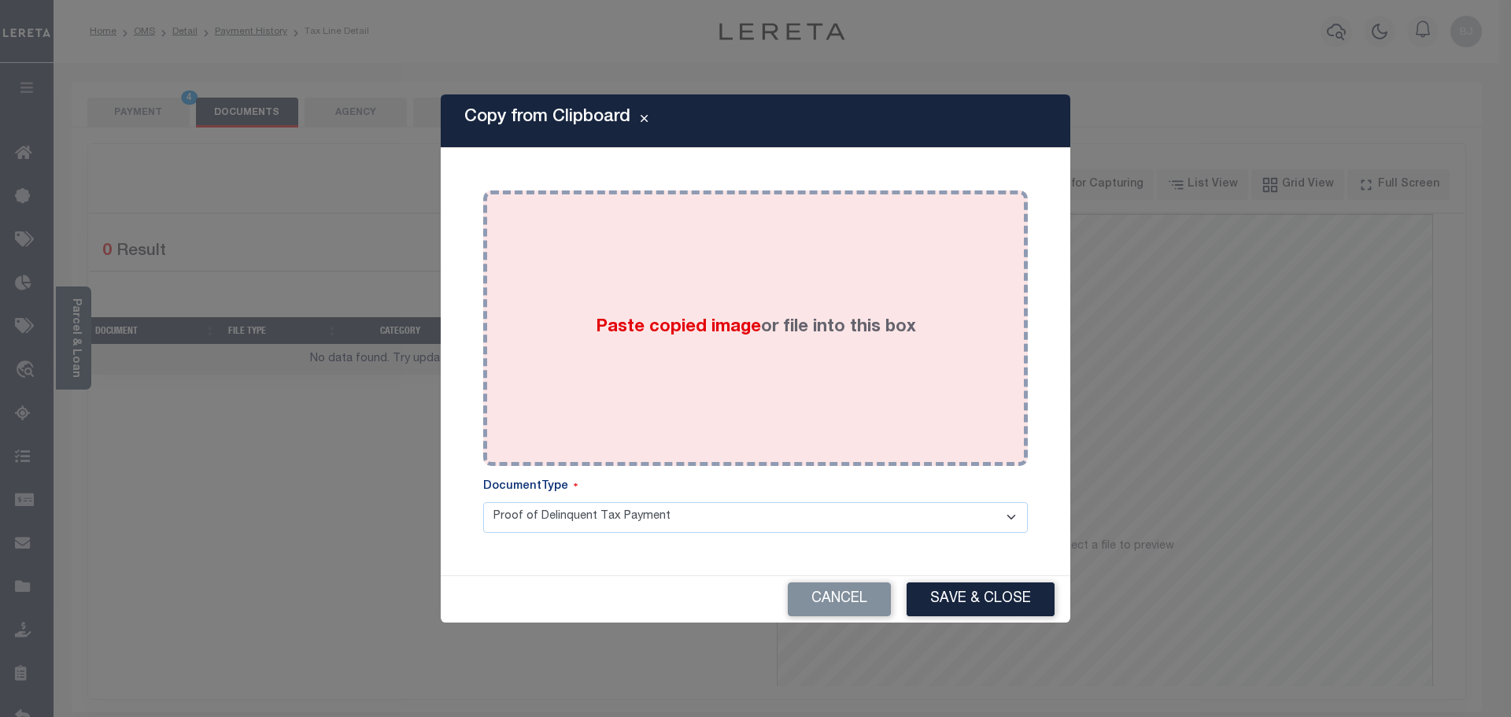
click at [841, 335] on div "Paste copied image or file into this box" at bounding box center [755, 328] width 521 height 252
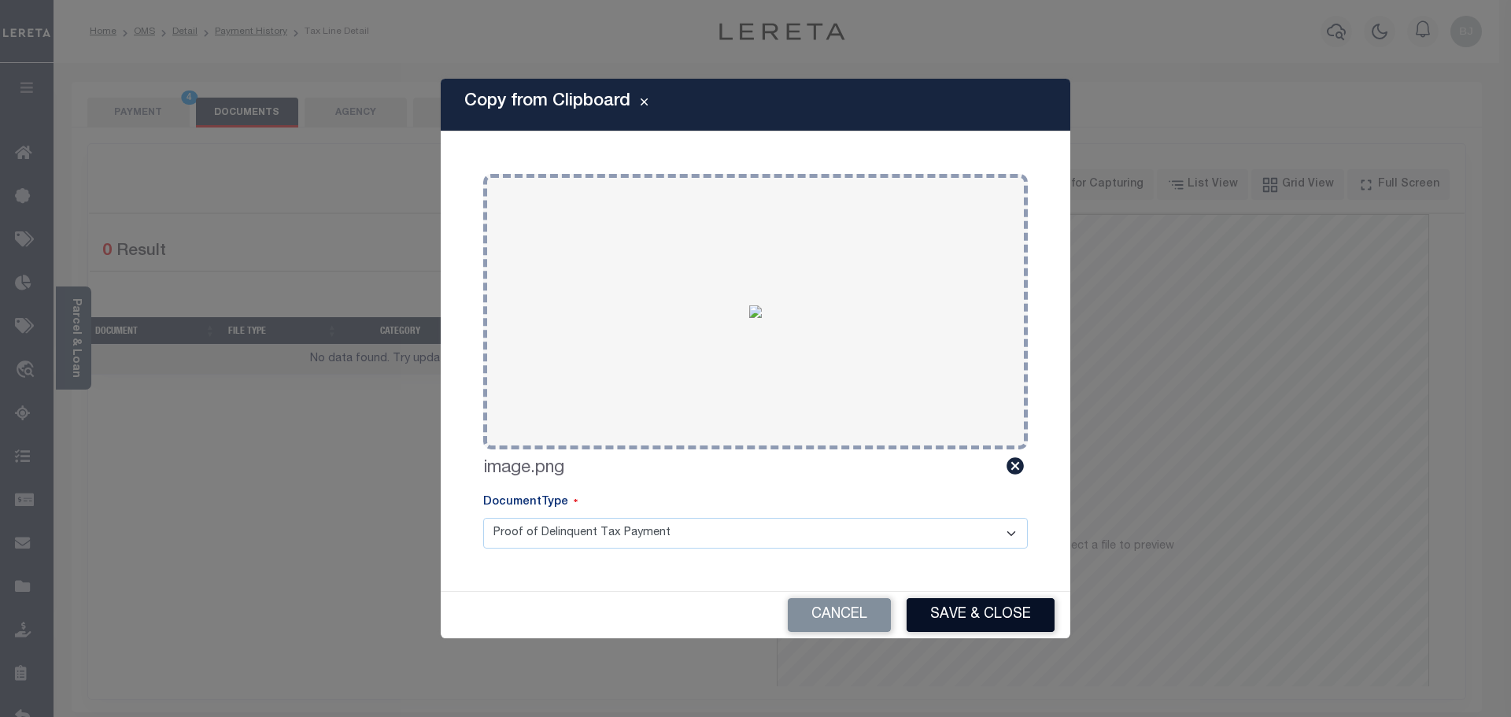
click at [1002, 630] on button "Save & Close" at bounding box center [981, 615] width 148 height 34
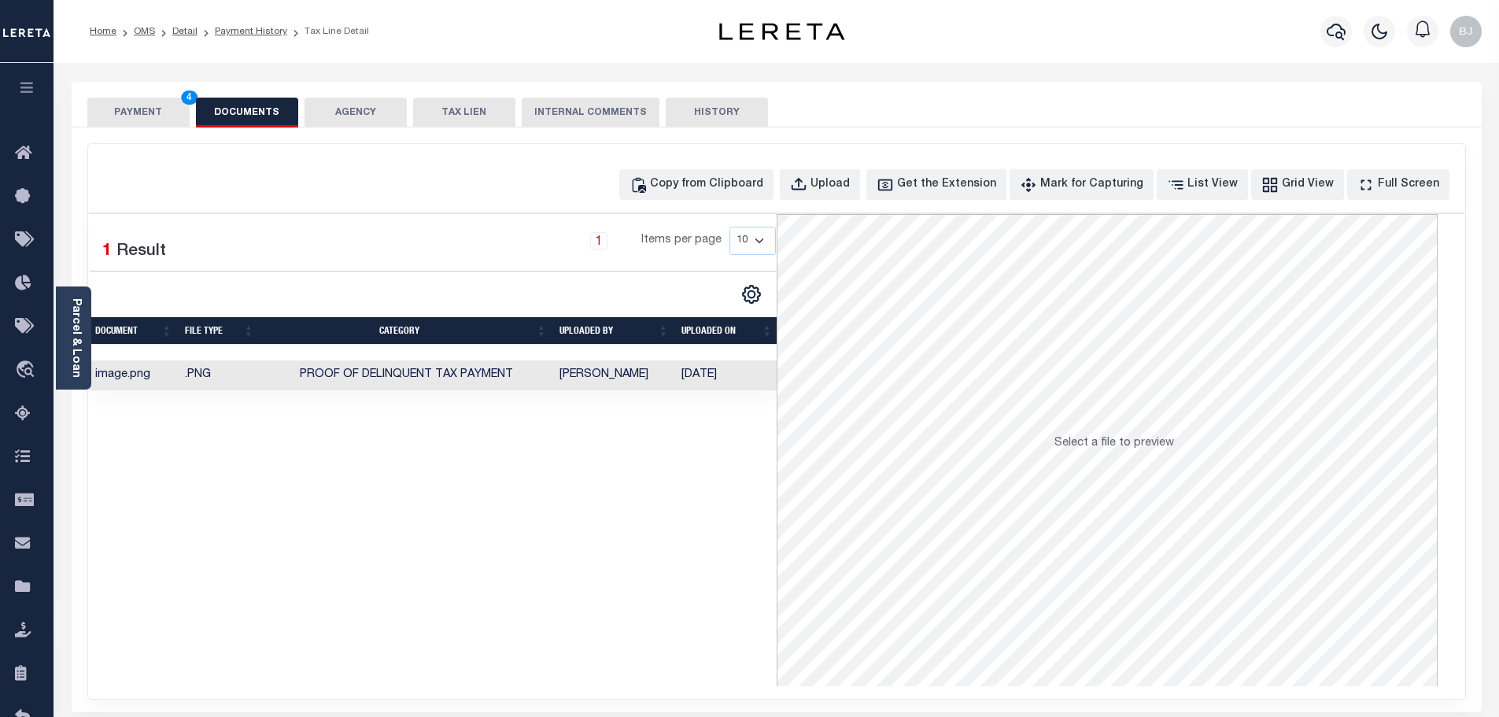
click at [171, 95] on div "PAYMENT 4 DOCUMENTS AGENCY DELINQUENT PAYEE TAX LIEN" at bounding box center [777, 105] width 1410 height 46
click at [166, 115] on button "PAYMENT 4" at bounding box center [138, 113] width 102 height 30
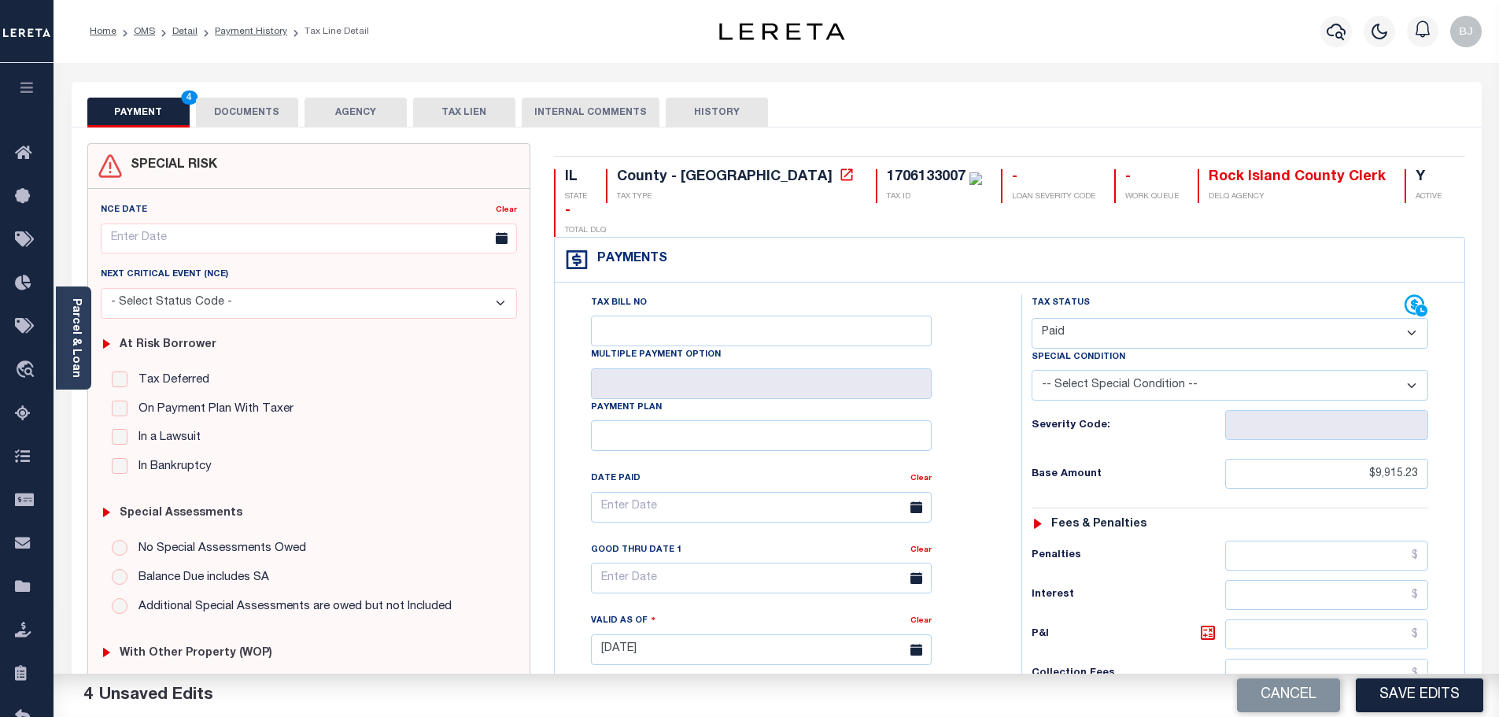
drag, startPoint x: 1168, startPoint y: 649, endPoint x: 1195, endPoint y: 659, distance: 29.1
click at [1168, 659] on div "Collection Fees" at bounding box center [1230, 674] width 397 height 30
click at [1442, 702] on button "Save Edits" at bounding box center [1419, 695] width 127 height 34
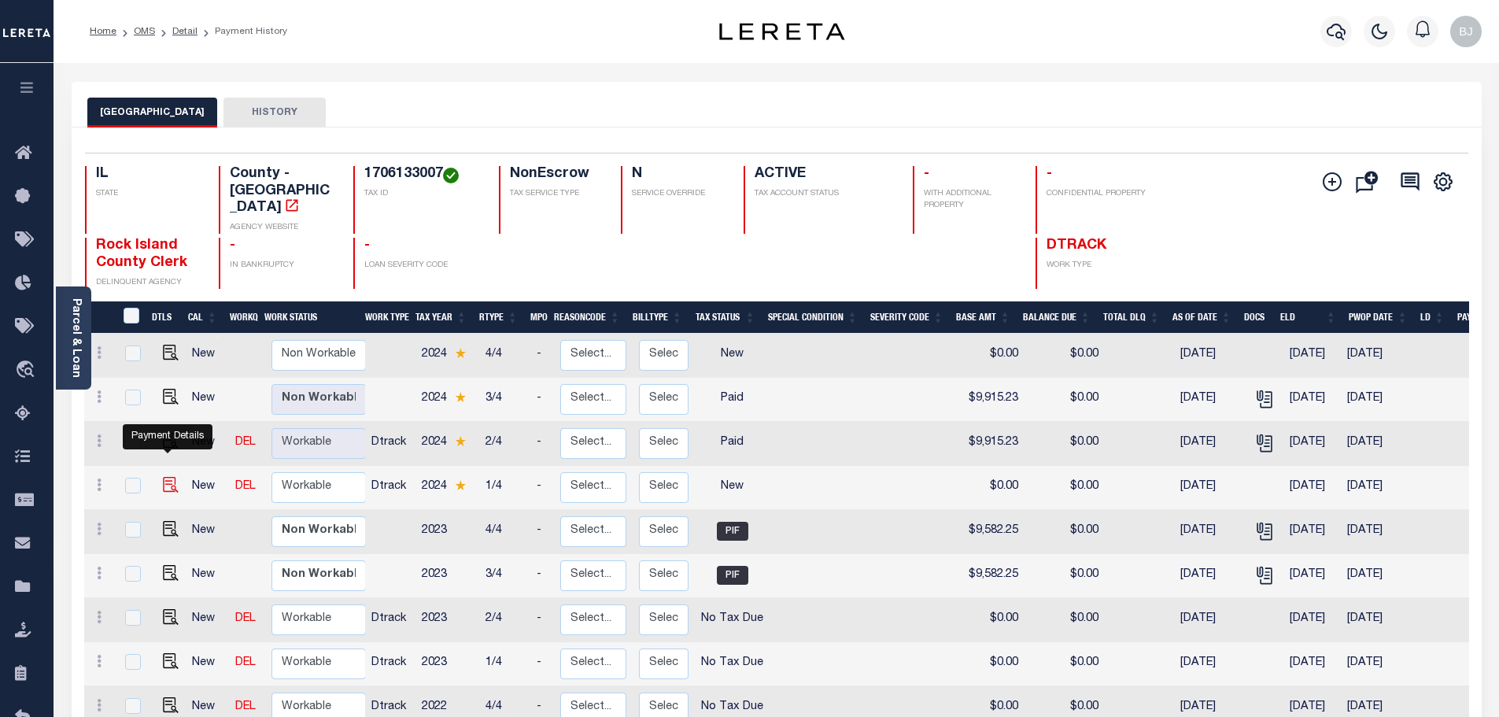
click at [168, 477] on img "" at bounding box center [171, 485] width 16 height 16
checkbox input "true"
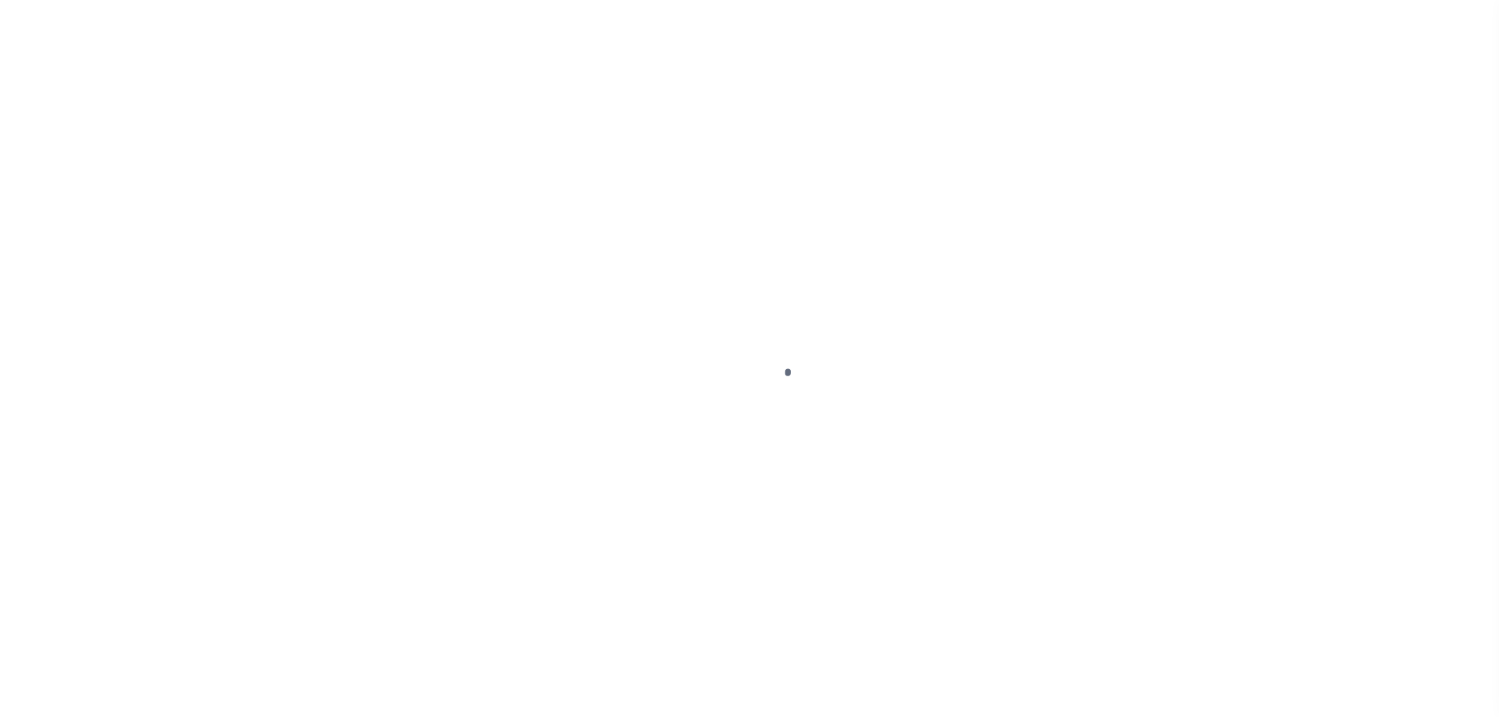
select select "NW2"
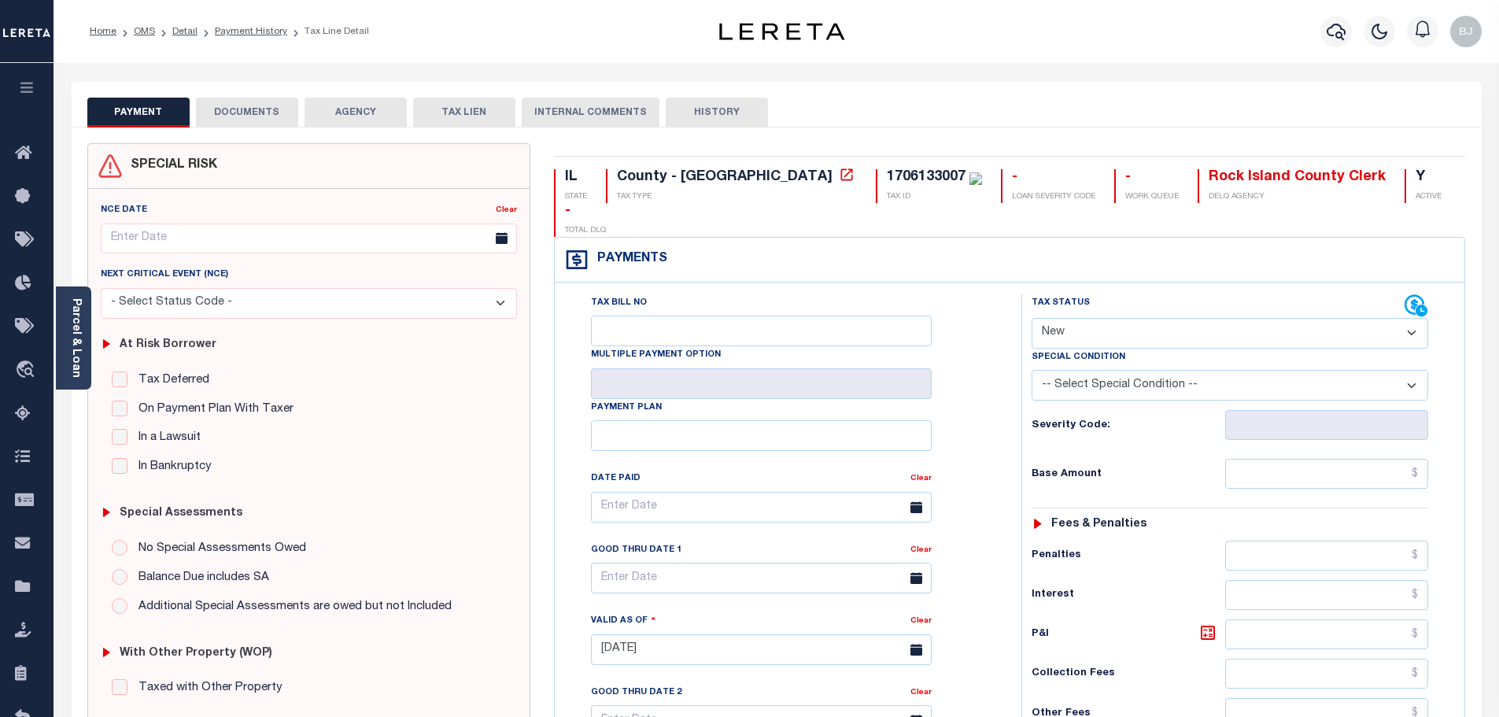
click at [240, 116] on button "DOCUMENTS" at bounding box center [247, 113] width 102 height 30
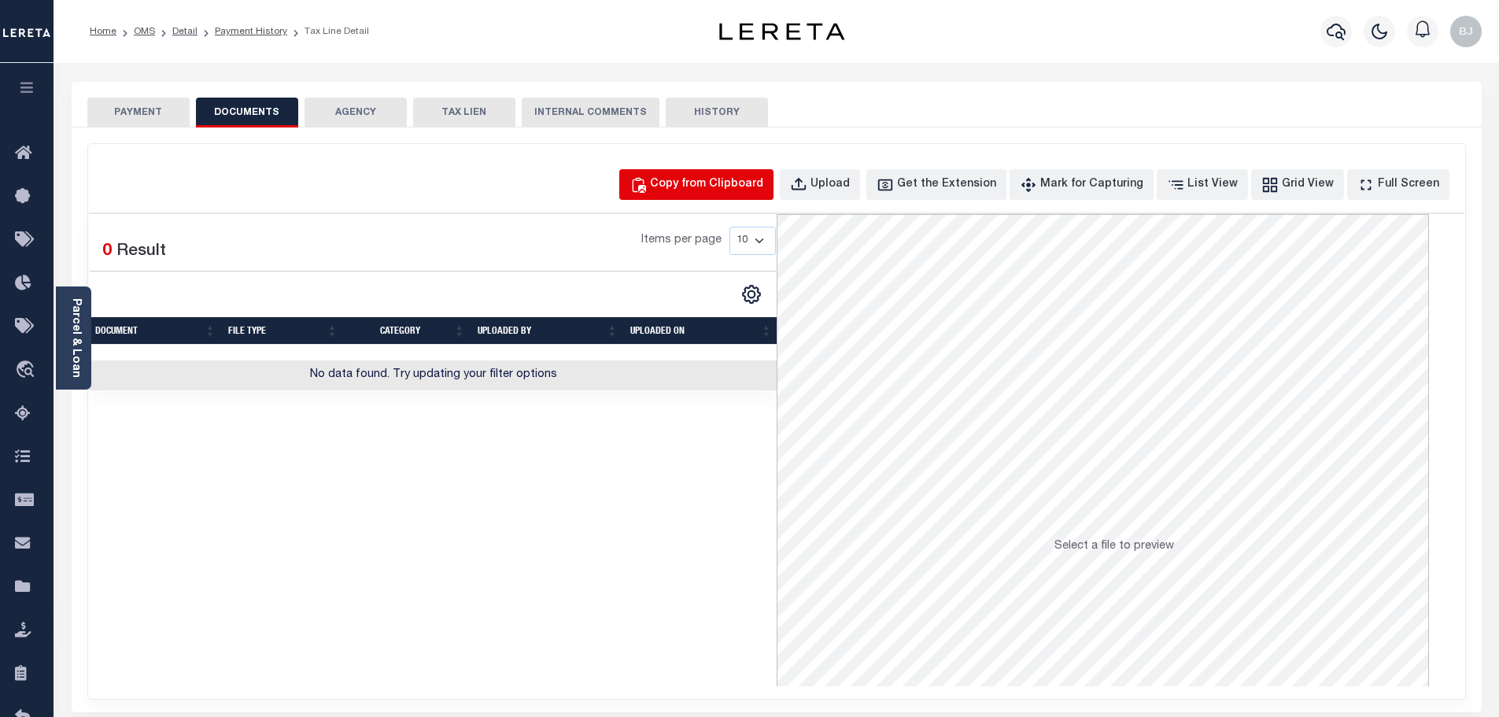
click at [666, 180] on button "Copy from Clipboard" at bounding box center [696, 184] width 154 height 31
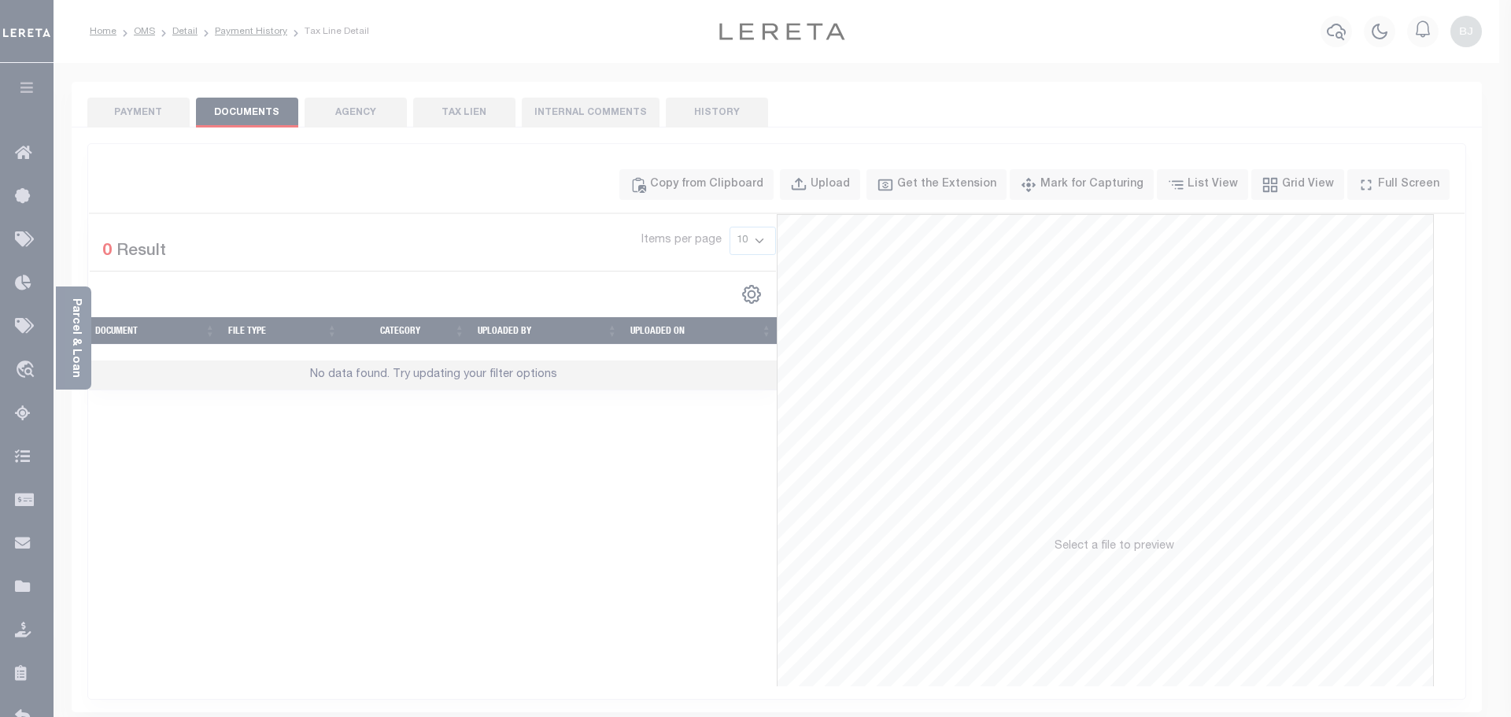
drag, startPoint x: 751, startPoint y: 240, endPoint x: 763, endPoint y: 332, distance: 92.8
click at [749, 247] on body "Home OMS Detail Payment History Tax Line Detail" at bounding box center [755, 540] width 1511 height 1081
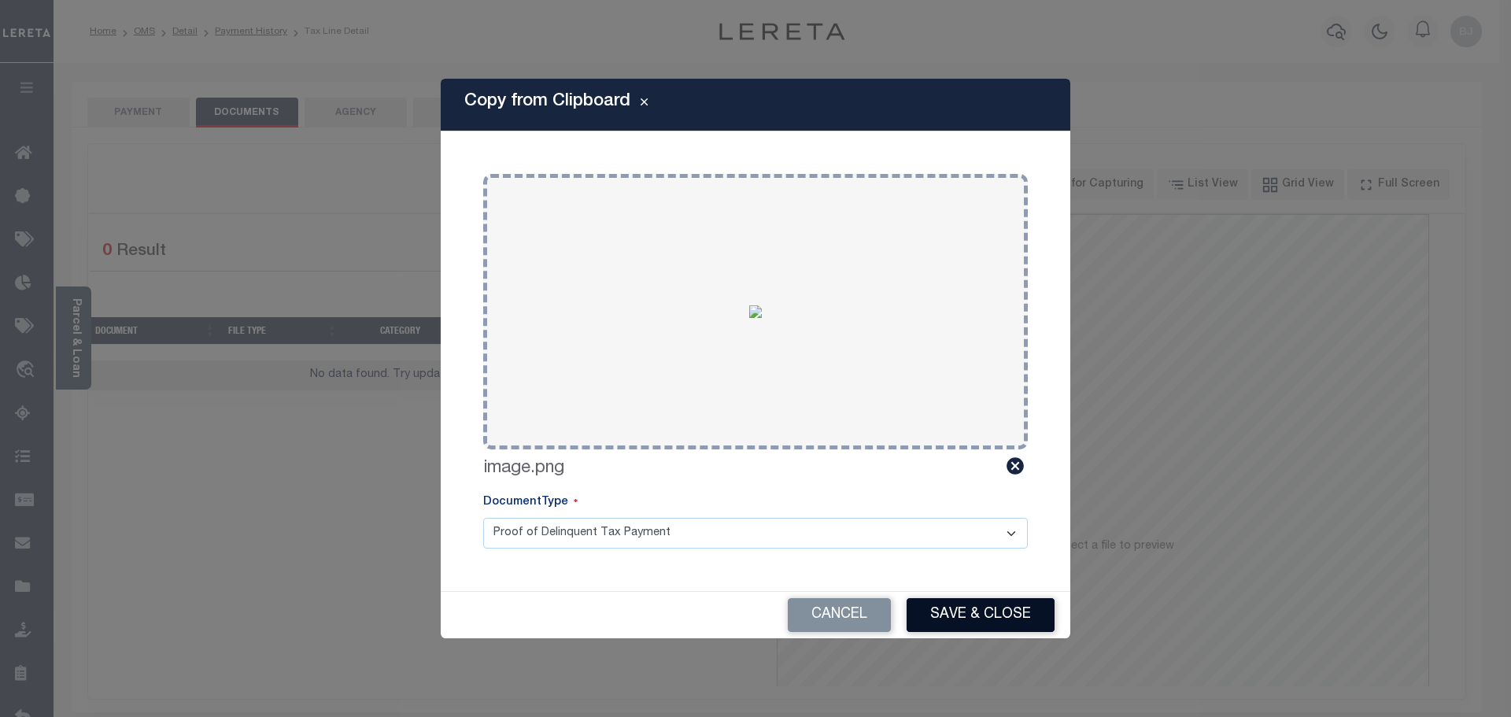
click at [976, 622] on button "Save & Close" at bounding box center [981, 615] width 148 height 34
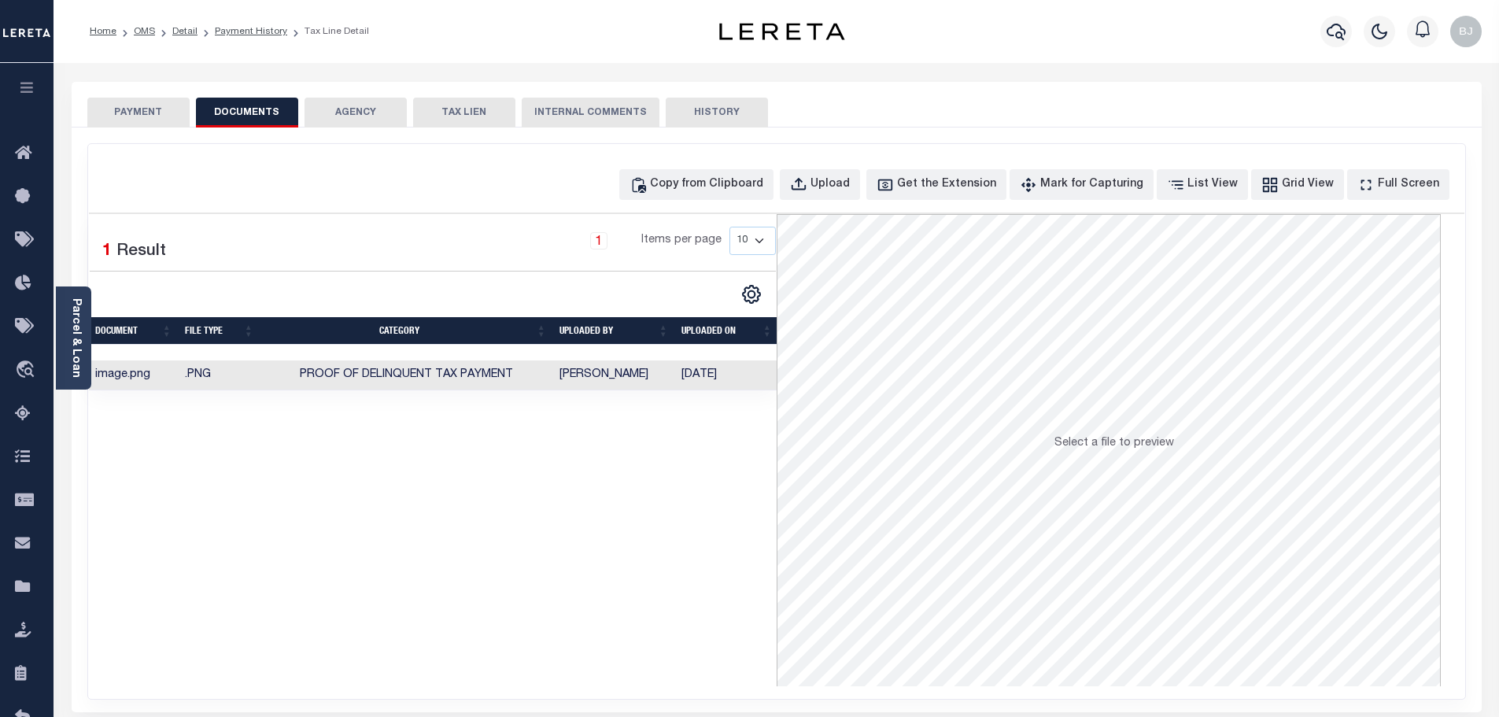
drag, startPoint x: 146, startPoint y: 116, endPoint x: 181, endPoint y: 123, distance: 36.1
click at [146, 116] on button "PAYMENT" at bounding box center [138, 113] width 102 height 30
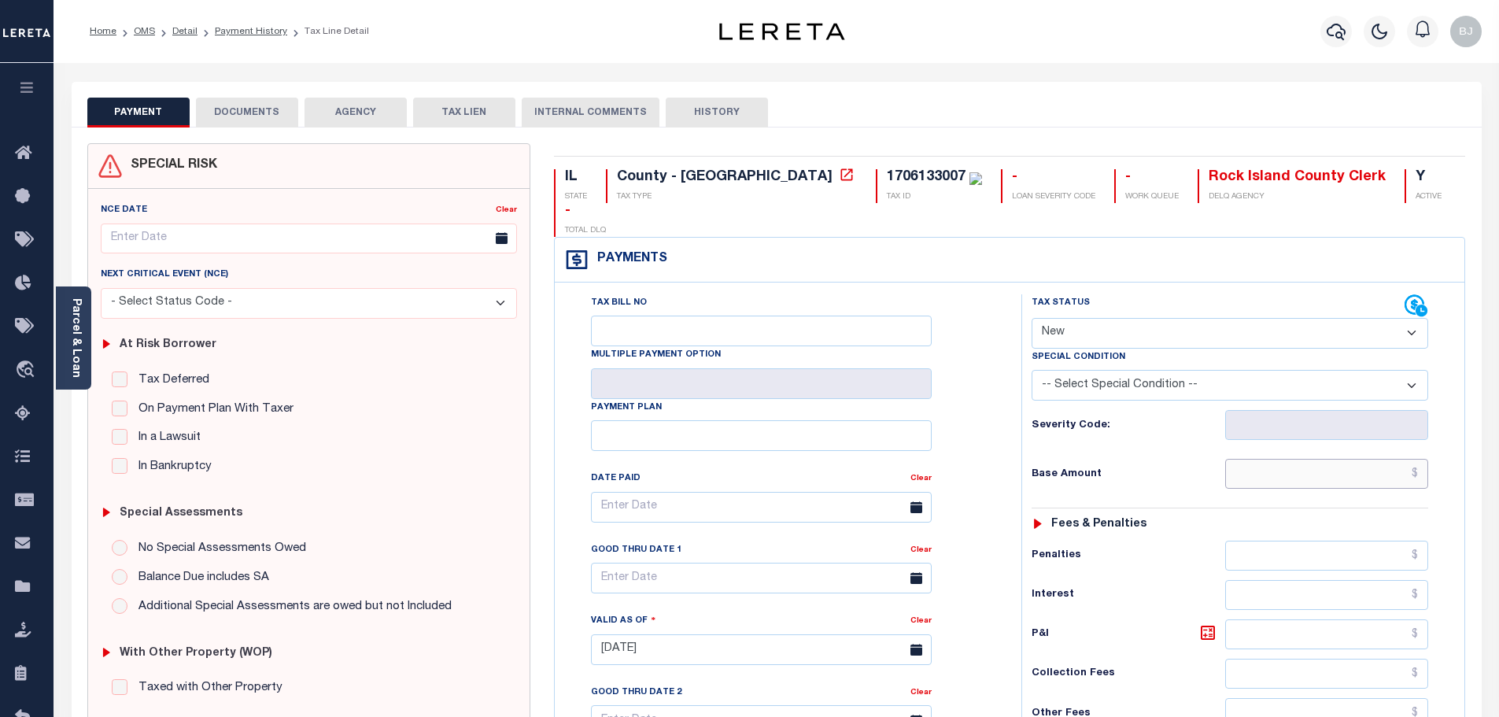
click at [1302, 459] on input "text" at bounding box center [1327, 474] width 204 height 30
paste input "9,915.23"
type input "$9,915.23"
type input "[DATE]"
click at [1163, 349] on div "Special Condition" at bounding box center [1230, 360] width 397 height 22
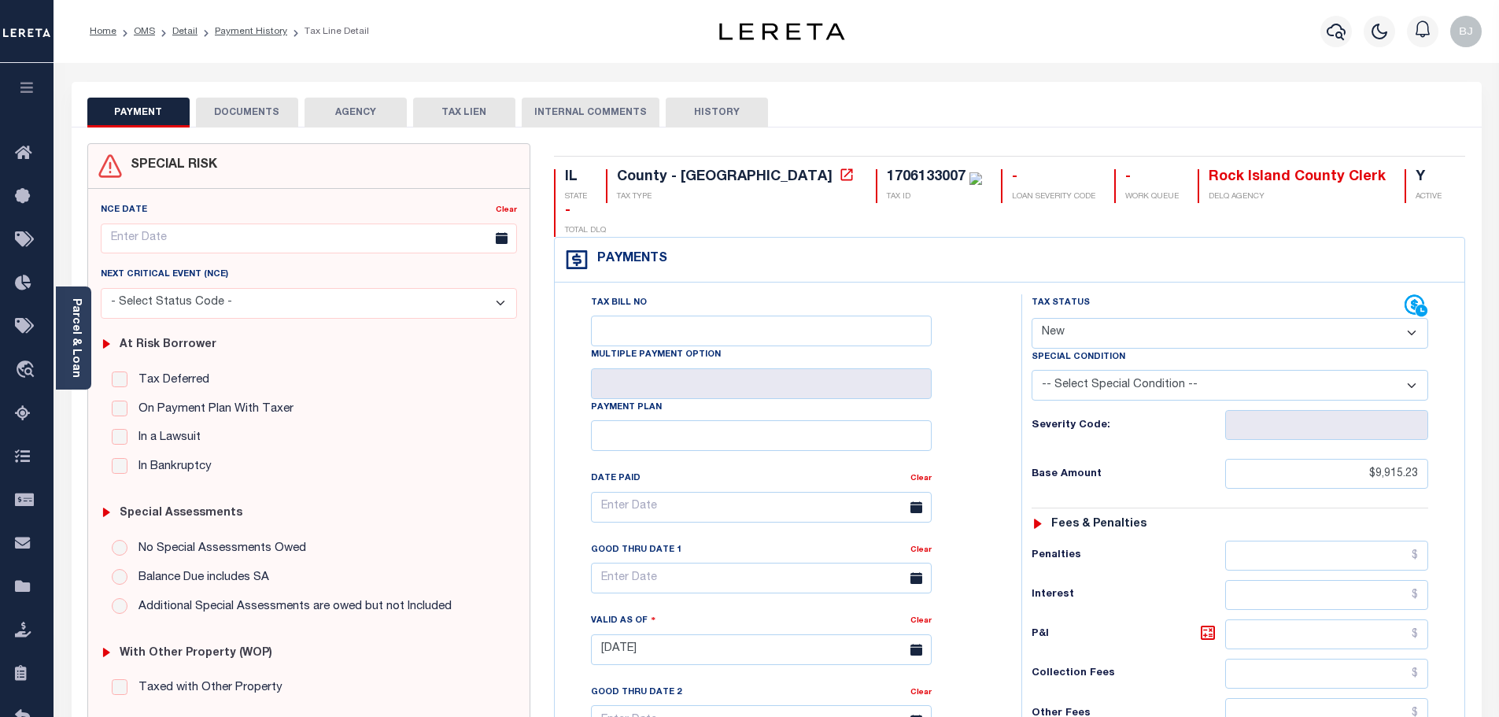
click at [1105, 294] on div "Tax Status Status" at bounding box center [1218, 306] width 373 height 24
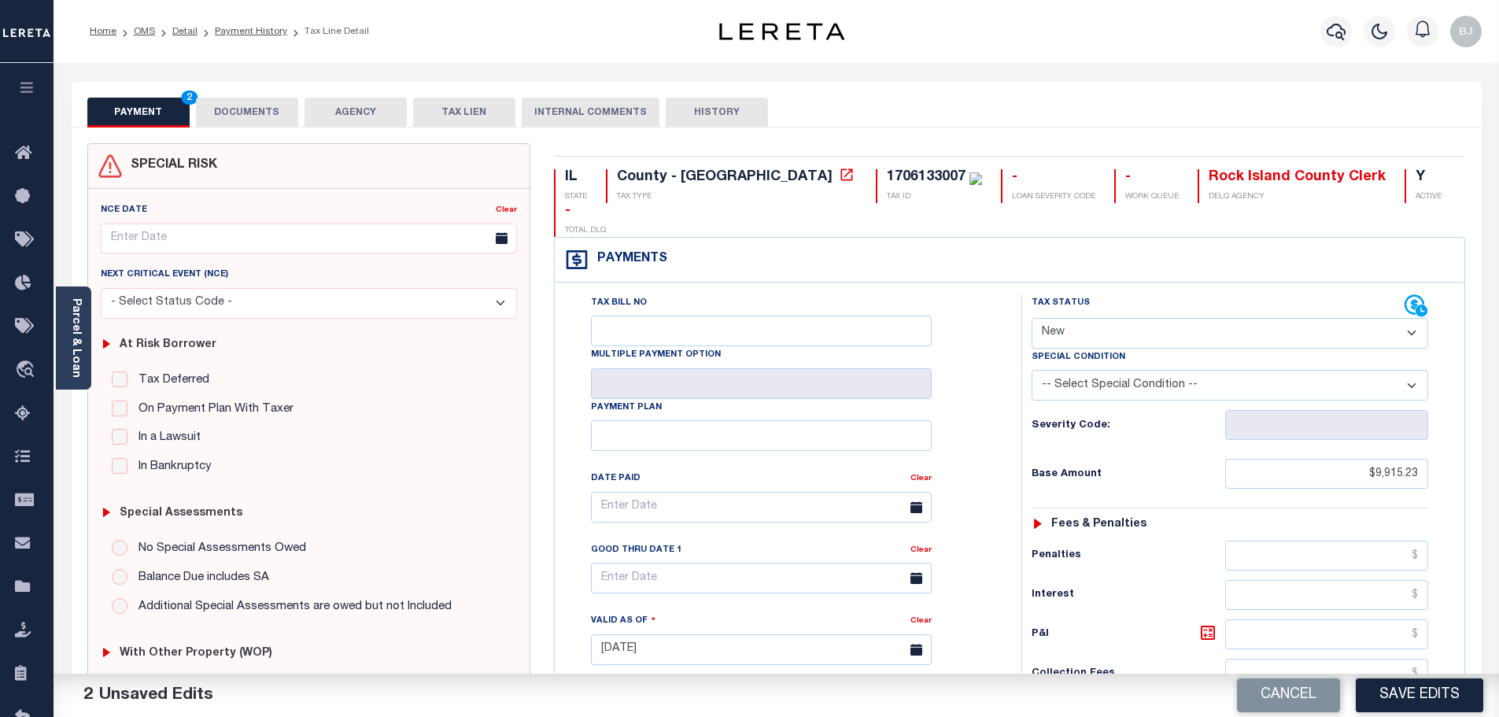
click at [1100, 318] on select "- Select Status Code - Open Due/Unpaid Paid Incomplete No Tax Due Internal Refu…" at bounding box center [1230, 333] width 397 height 31
select select "PYD"
click at [1032, 318] on select "- Select Status Code - Open Due/Unpaid Paid Incomplete No Tax Due Internal Refu…" at bounding box center [1230, 333] width 397 height 31
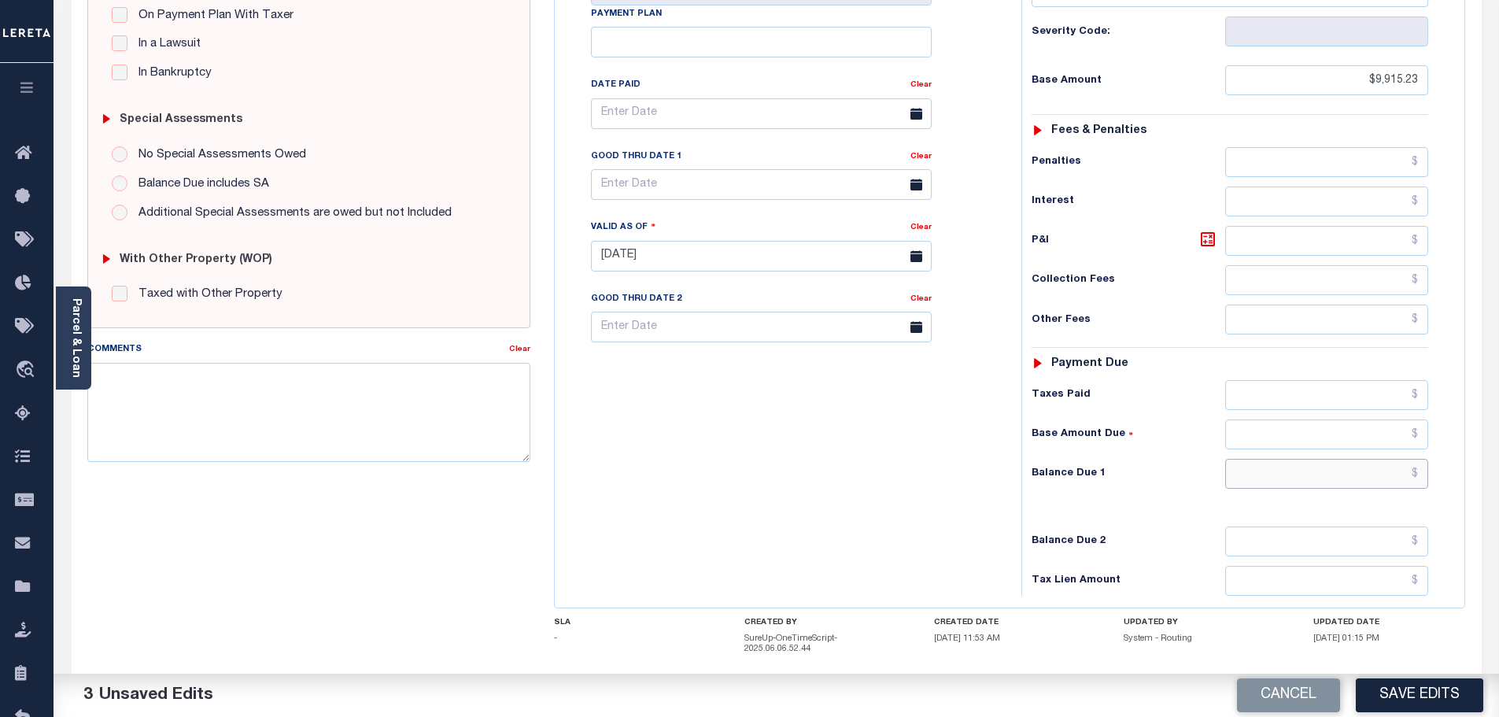
click at [1293, 459] on input "text" at bounding box center [1327, 474] width 204 height 30
type input "$0.00"
click at [1431, 693] on button "Save Edits" at bounding box center [1419, 695] width 127 height 34
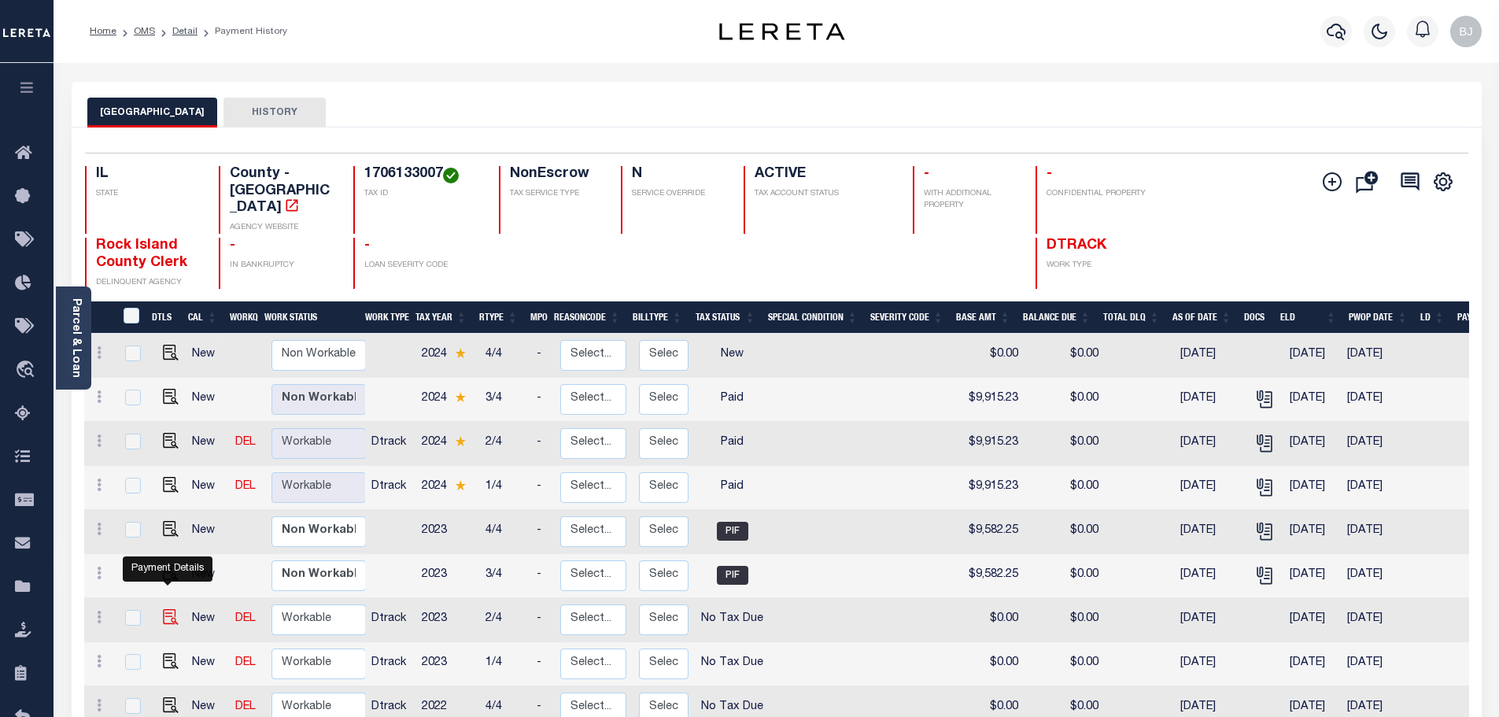
click at [163, 609] on img "" at bounding box center [171, 617] width 16 height 16
checkbox input "true"
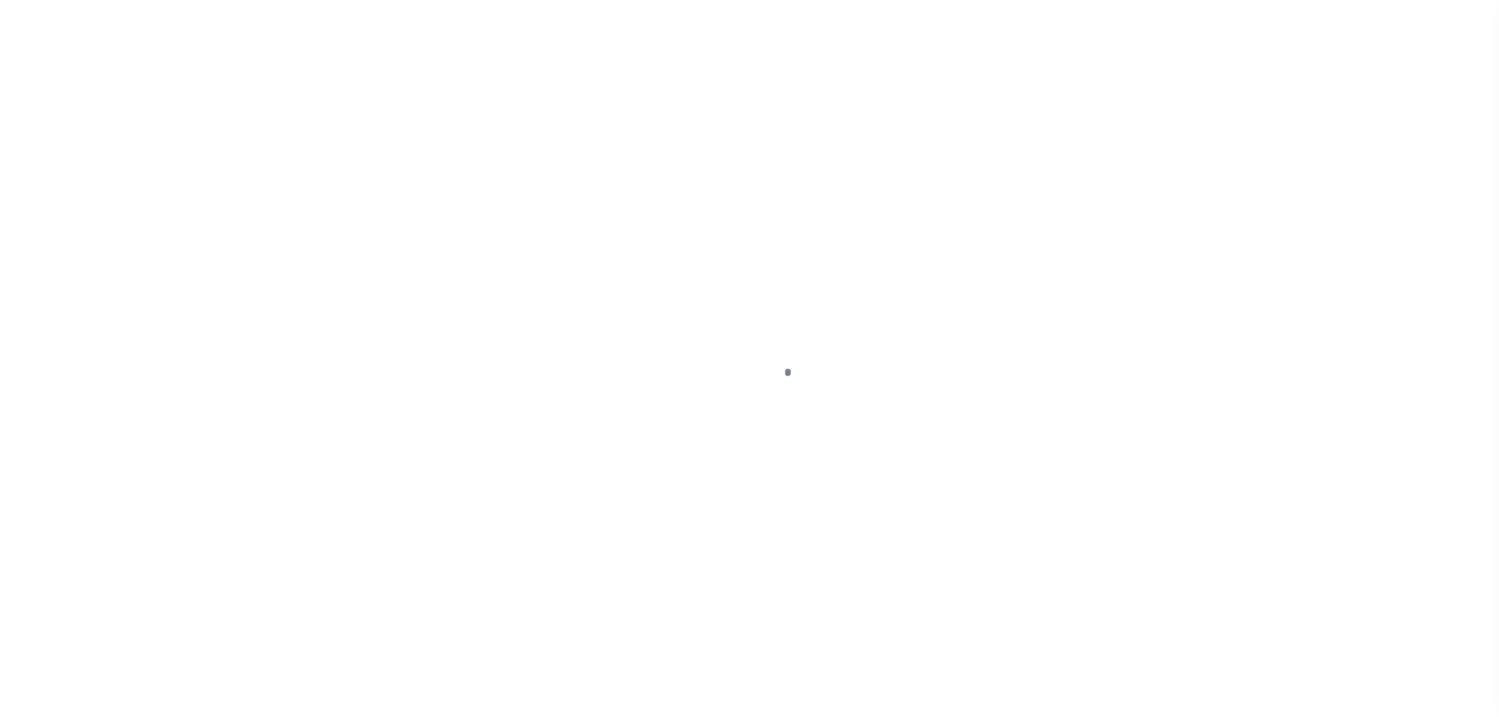
select select "NTX"
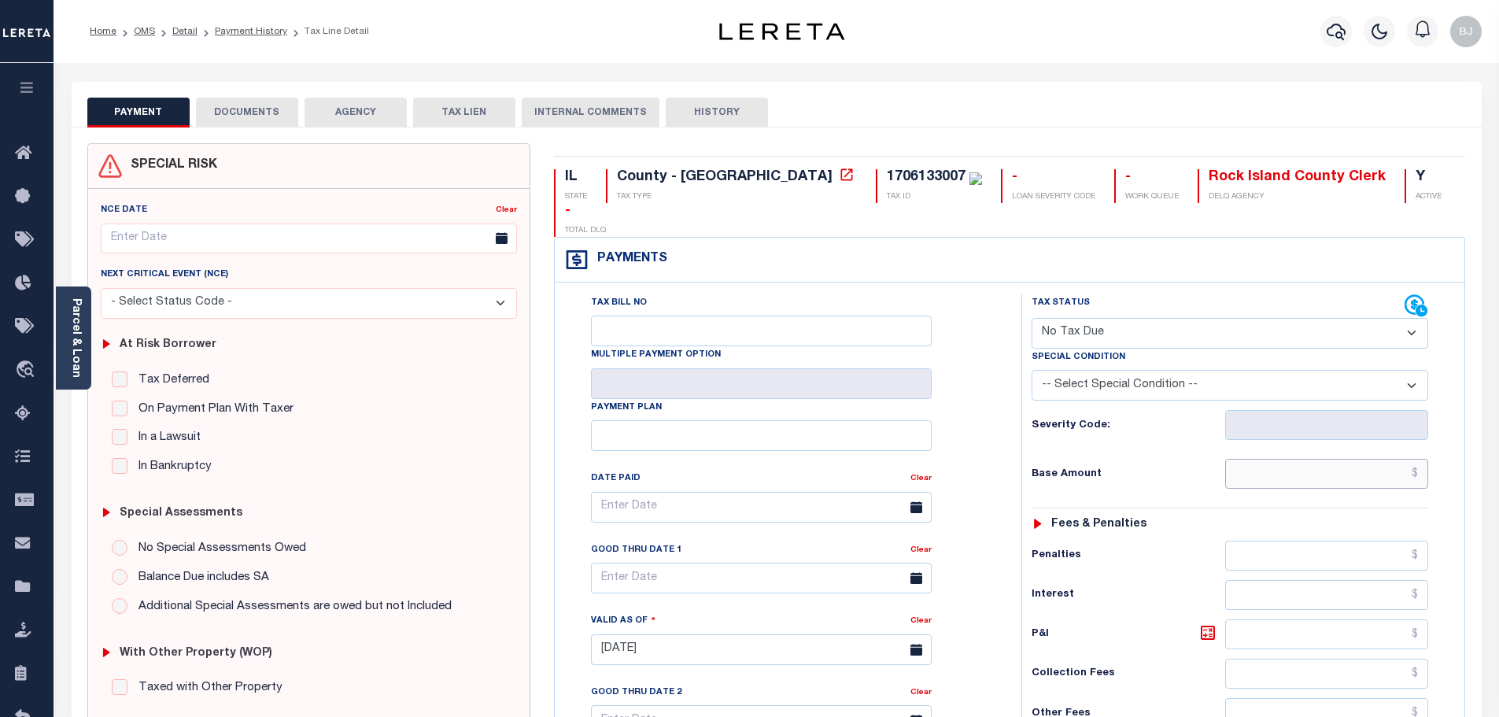
click at [1280, 459] on input "text" at bounding box center [1327, 474] width 204 height 30
paste input "9,582.25"
type input "$9,582.25"
type input "[DATE]"
click at [1151, 318] on select "- Select Status Code - Open Due/Unpaid Paid Incomplete No Tax Due Internal Refu…" at bounding box center [1230, 333] width 397 height 31
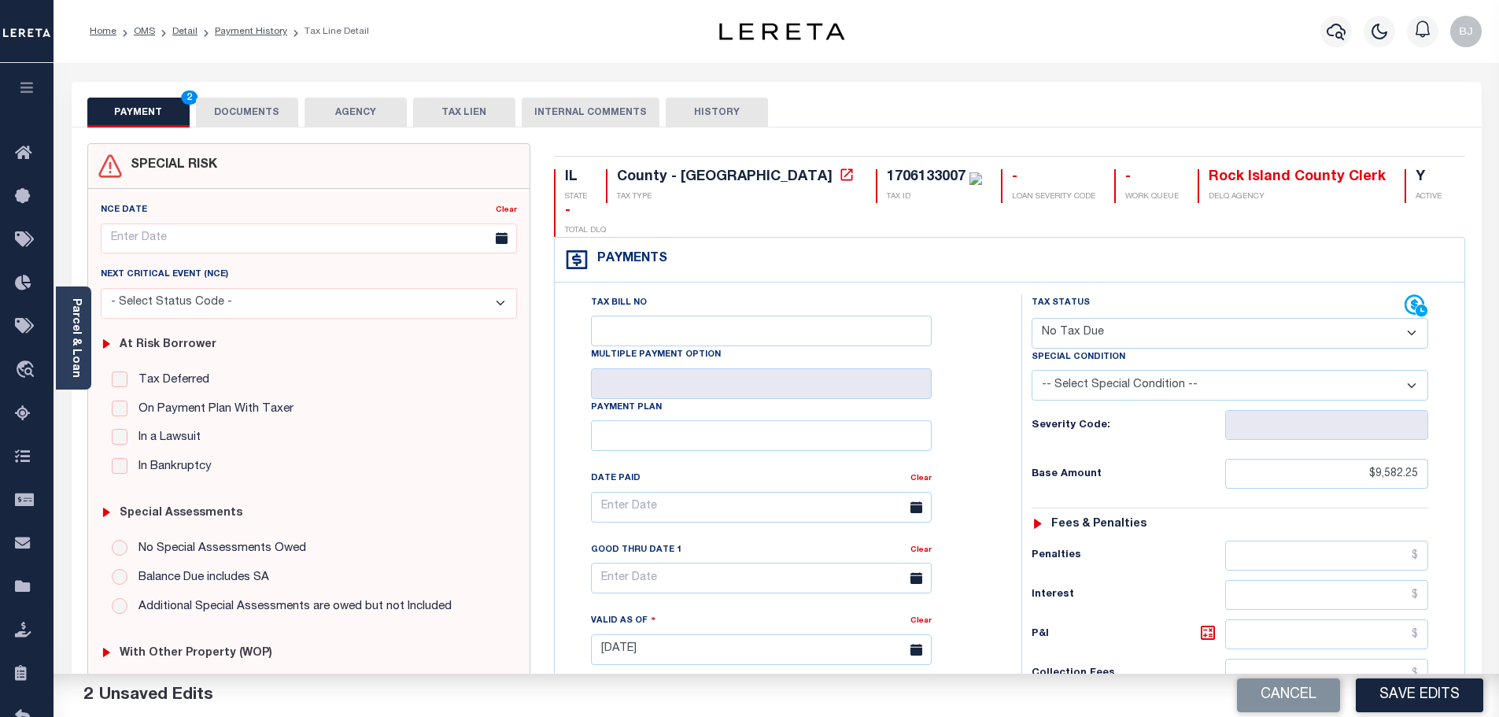
select select "PYD"
click at [1032, 318] on select "- Select Status Code - Open Due/Unpaid Paid Incomplete No Tax Due Internal Refu…" at bounding box center [1230, 333] width 397 height 31
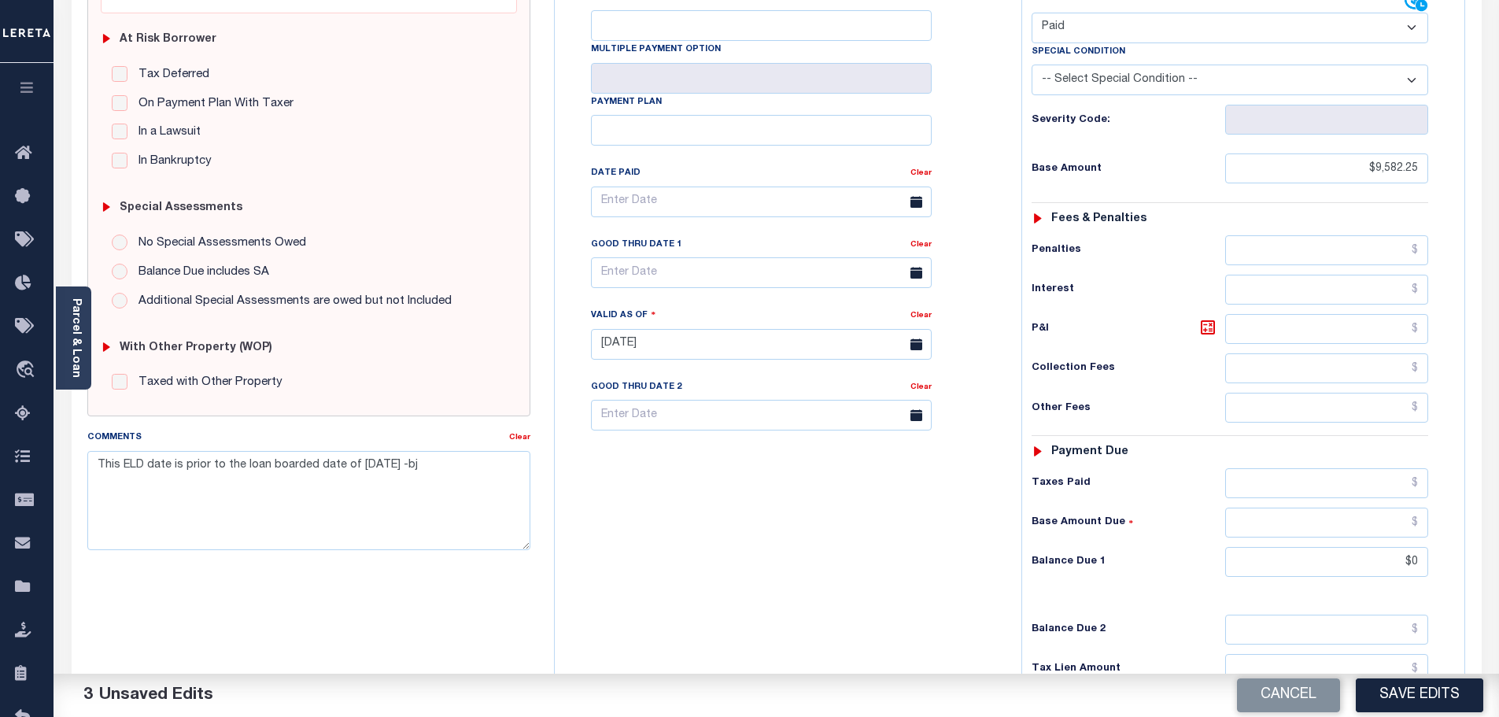
scroll to position [393, 0]
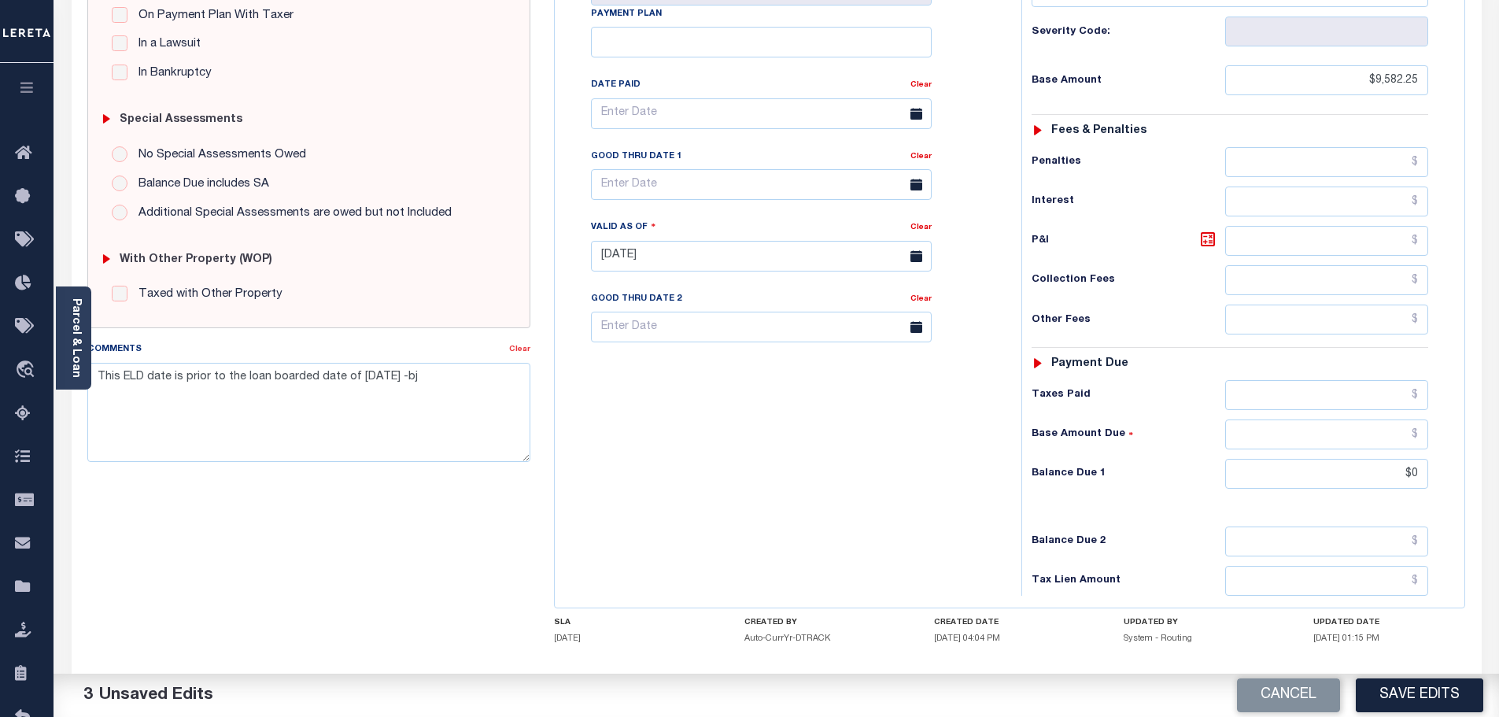
click at [527, 350] on link "Clear" at bounding box center [519, 349] width 21 height 8
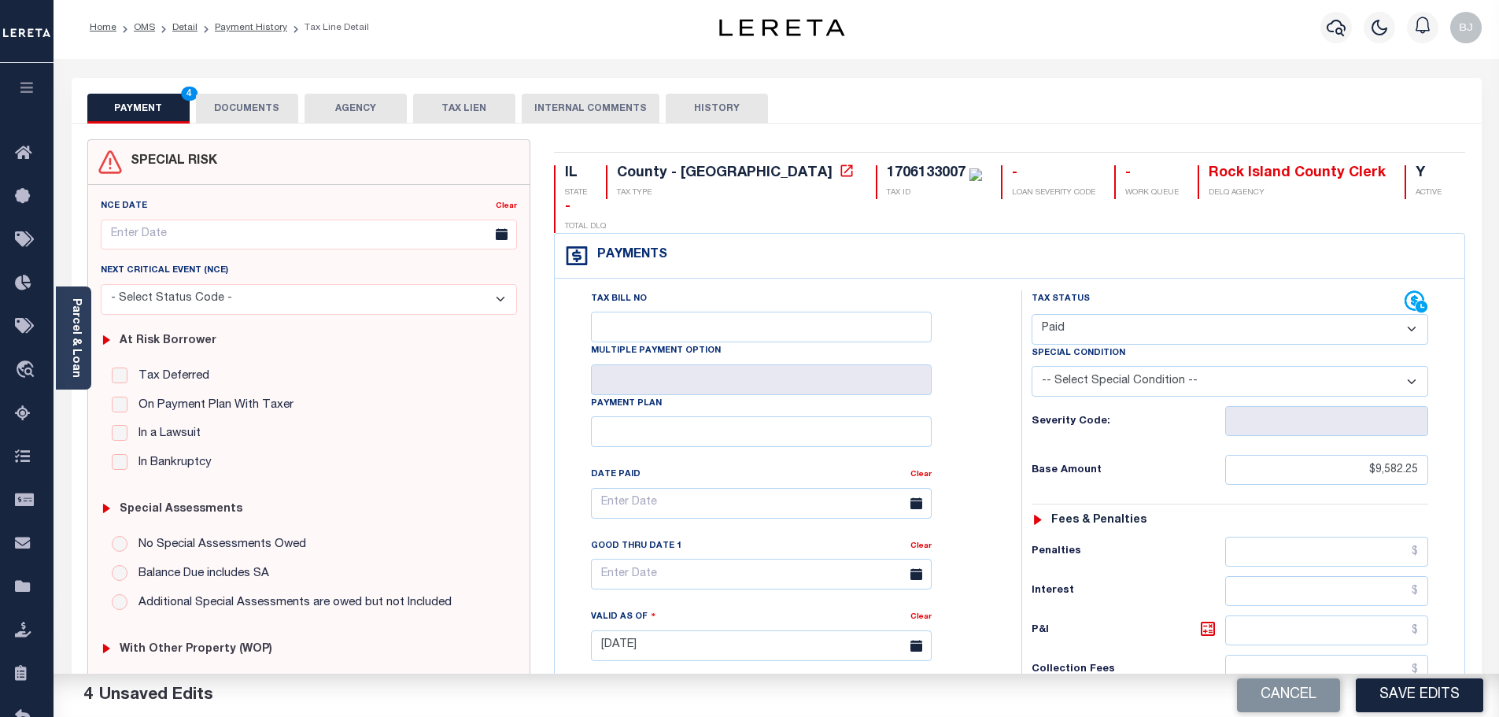
scroll to position [0, 0]
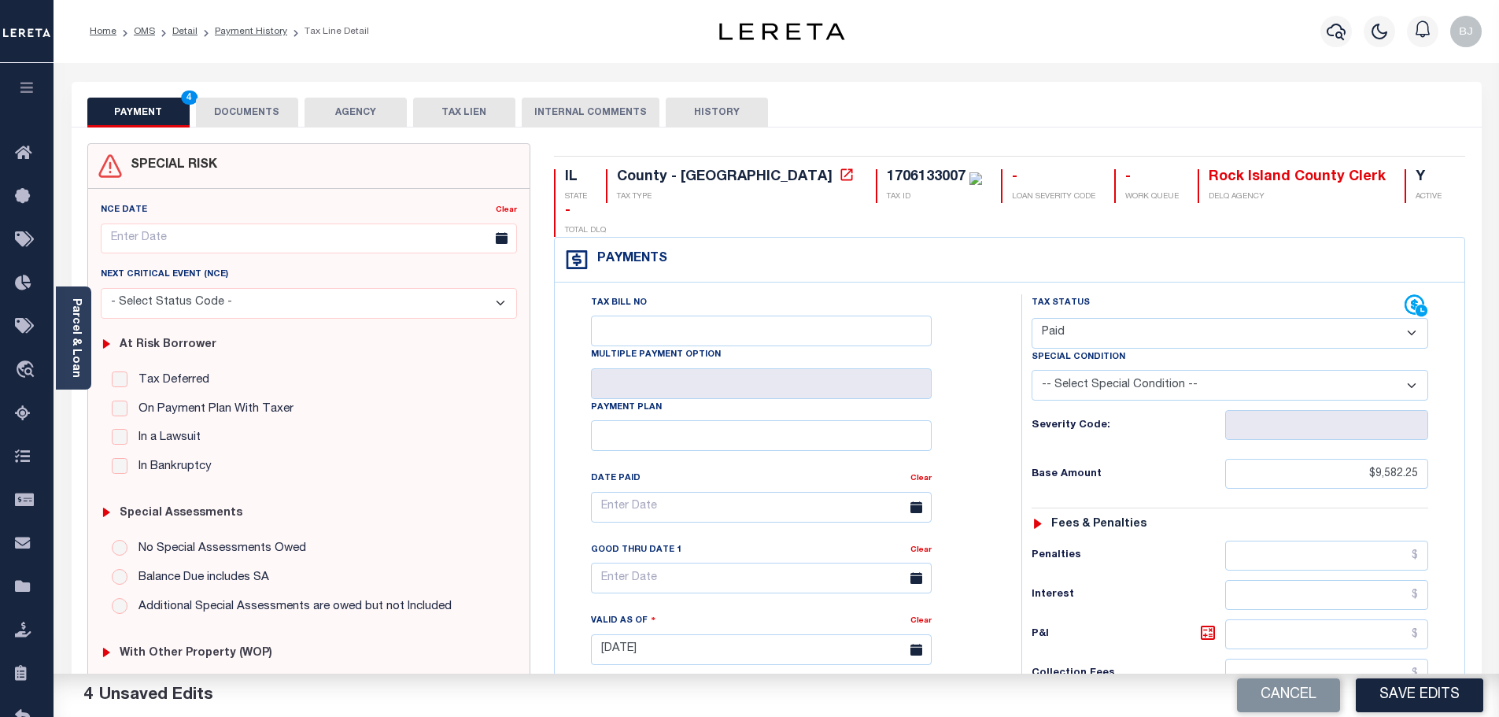
click at [234, 120] on button "DOCUMENTS" at bounding box center [247, 113] width 102 height 30
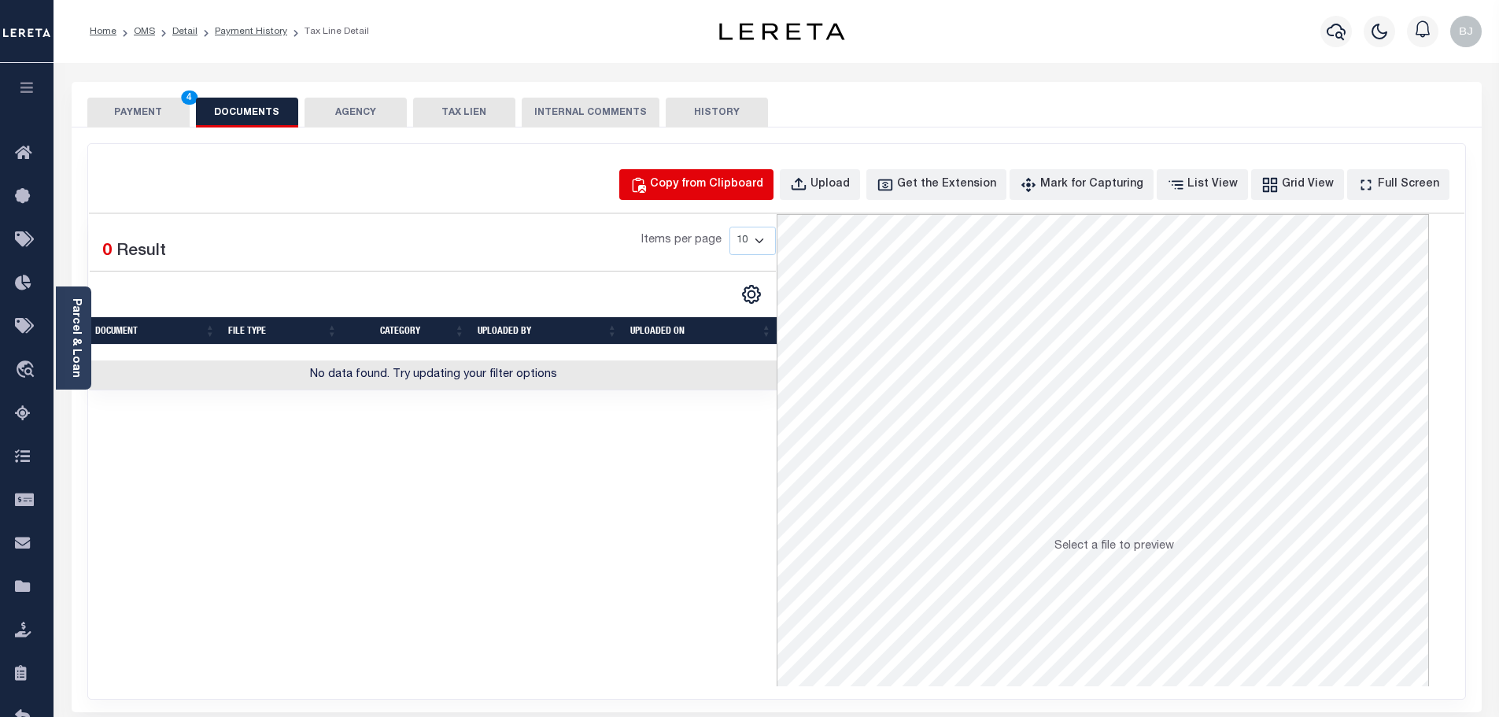
click at [671, 171] on button "Copy from Clipboard" at bounding box center [696, 184] width 154 height 31
click at [717, 175] on body "Home OMS Detail Payment History Tax Line Detail" at bounding box center [755, 540] width 1511 height 1081
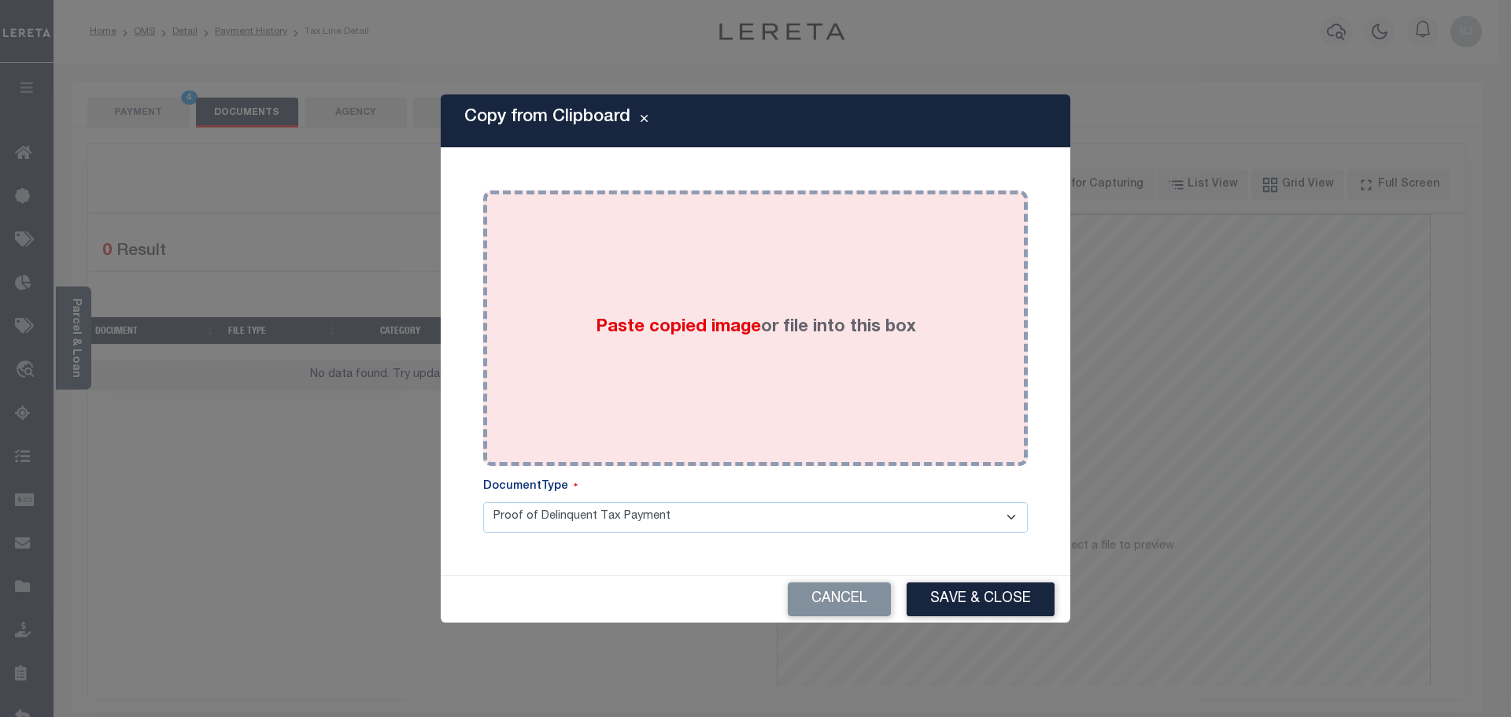
click at [785, 296] on div "Paste copied image or file into this box" at bounding box center [755, 328] width 521 height 252
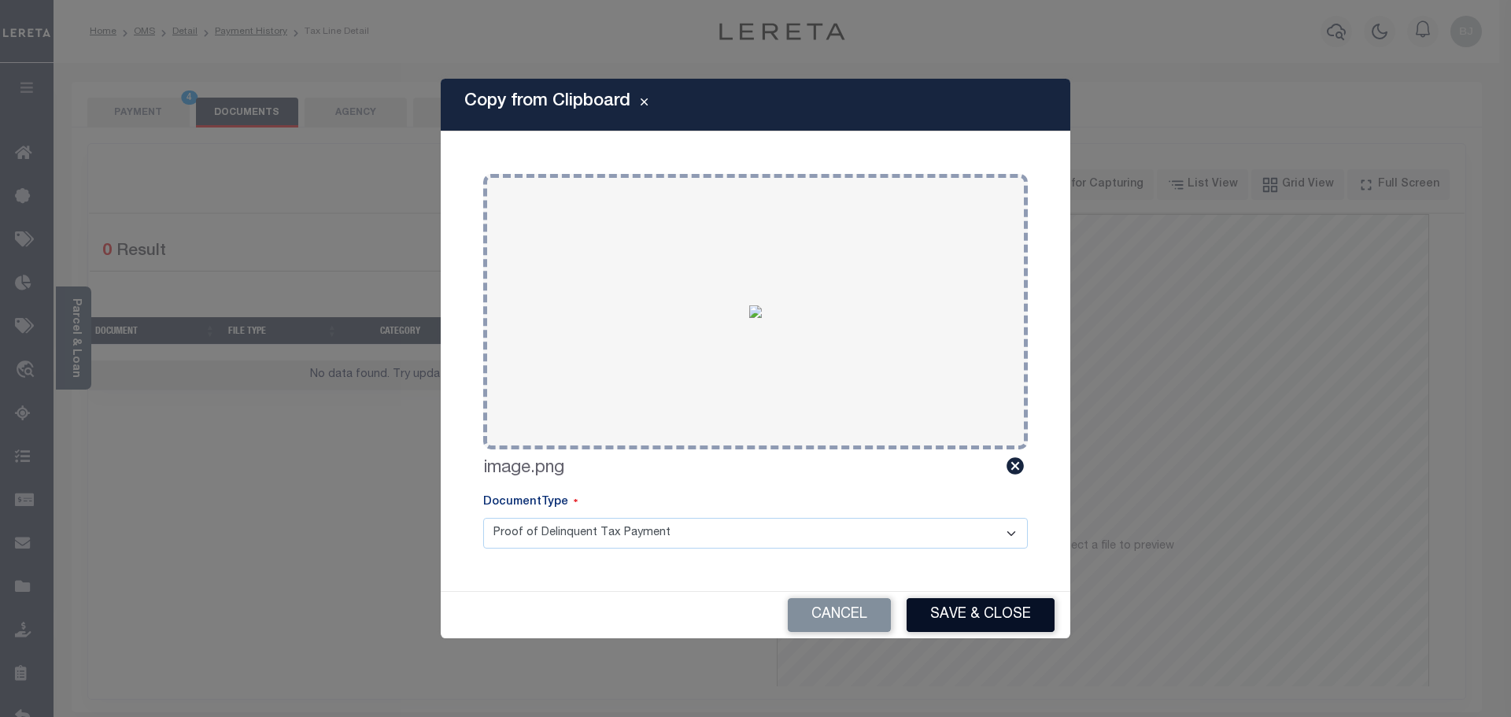
click at [996, 600] on button "Save & Close" at bounding box center [981, 615] width 148 height 34
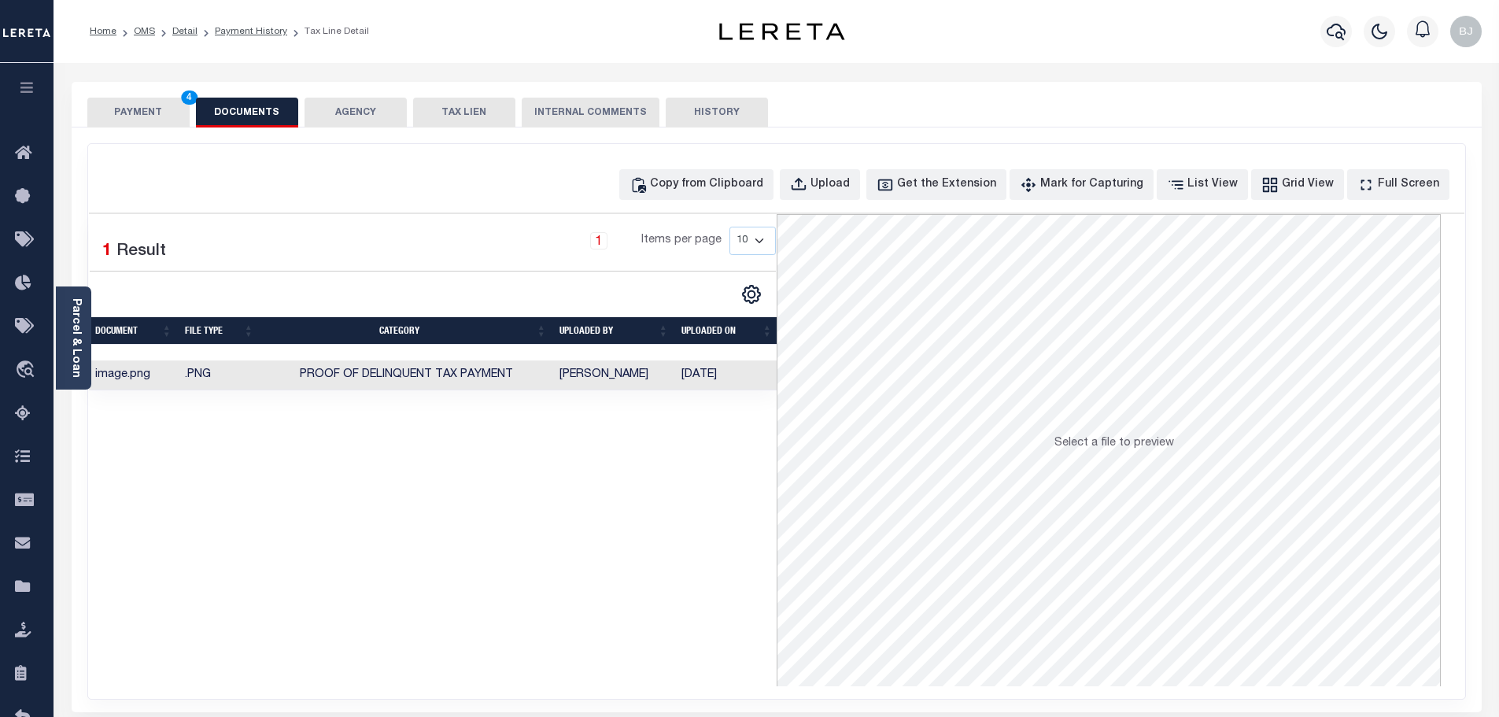
drag, startPoint x: 106, startPoint y: 108, endPoint x: 96, endPoint y: 84, distance: 25.7
click at [105, 108] on button "PAYMENT 4" at bounding box center [138, 113] width 102 height 30
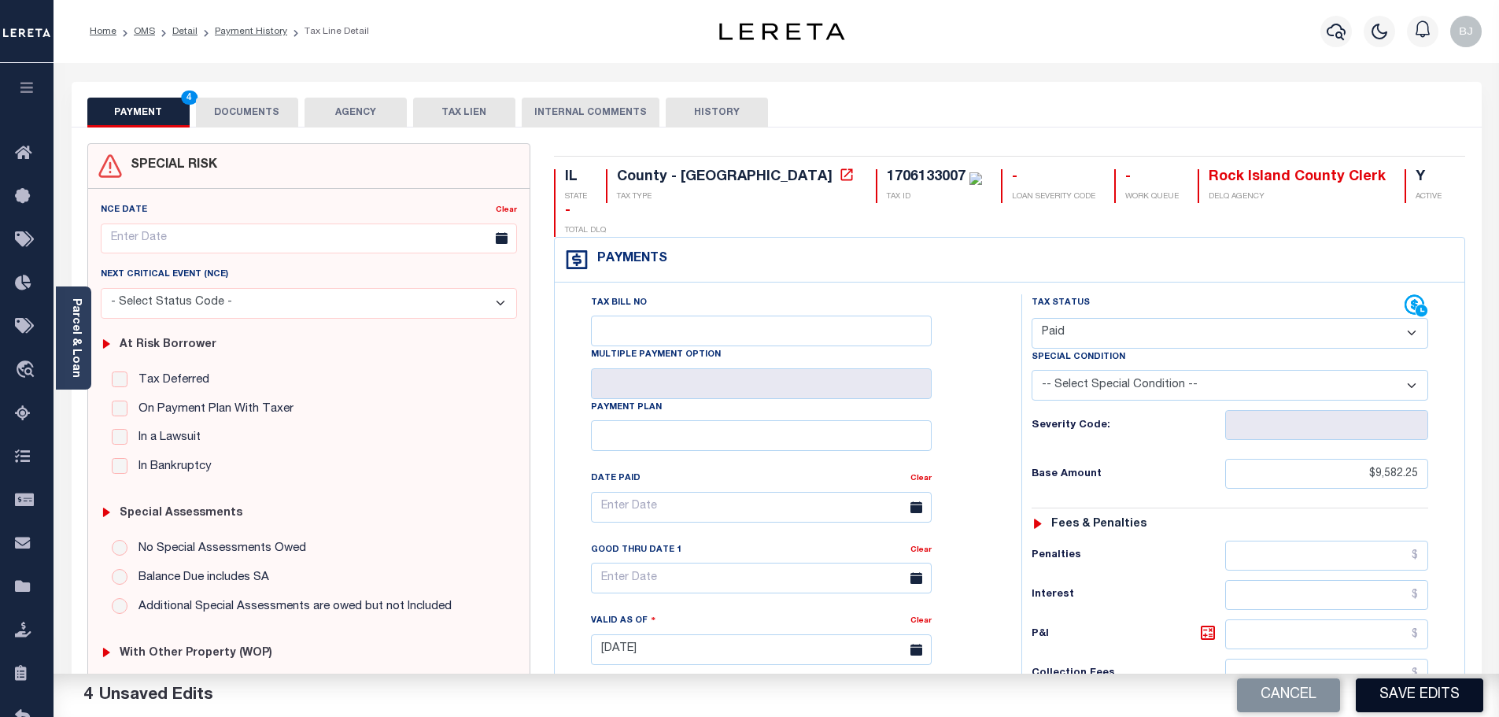
click at [1436, 694] on button "Save Edits" at bounding box center [1419, 695] width 127 height 34
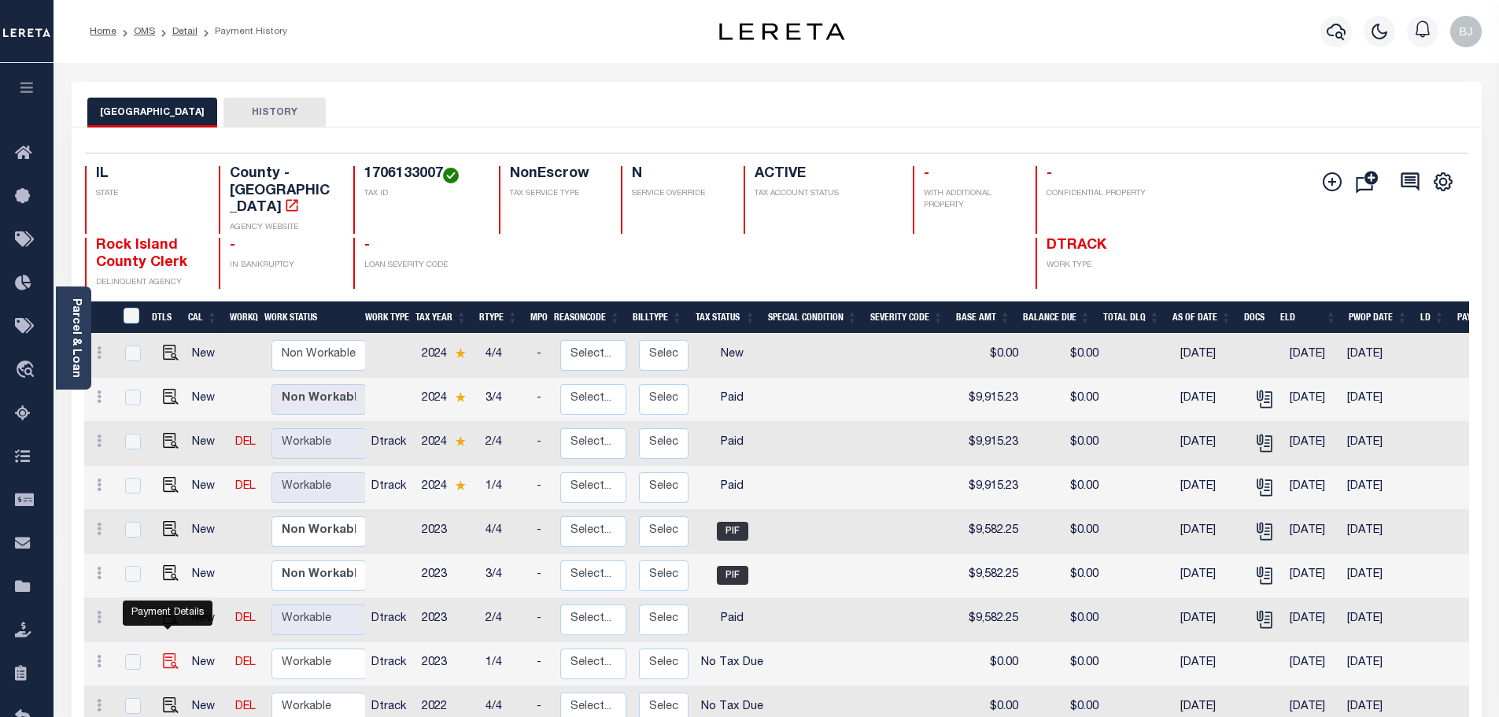
click at [164, 653] on img "" at bounding box center [171, 661] width 16 height 16
checkbox input "true"
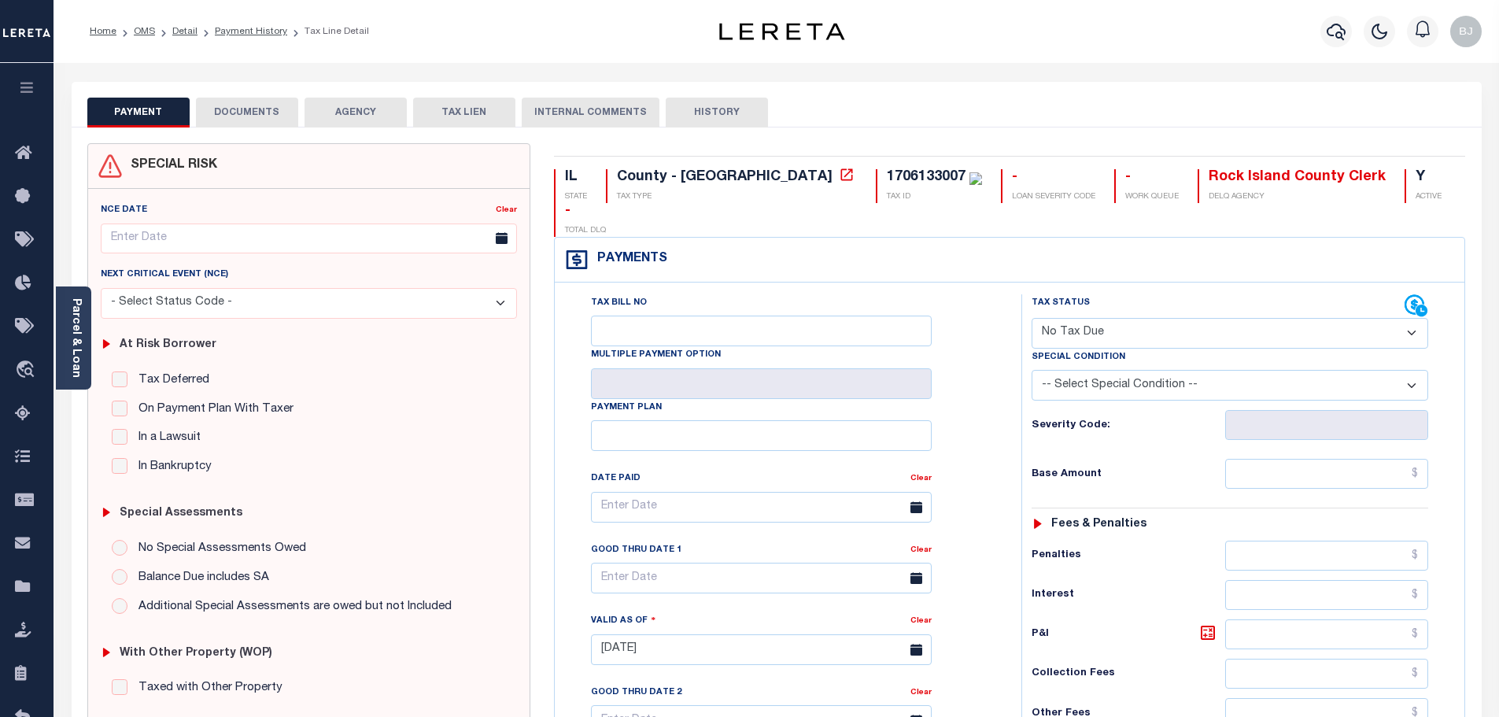
click at [249, 108] on button "DOCUMENTS" at bounding box center [247, 113] width 102 height 30
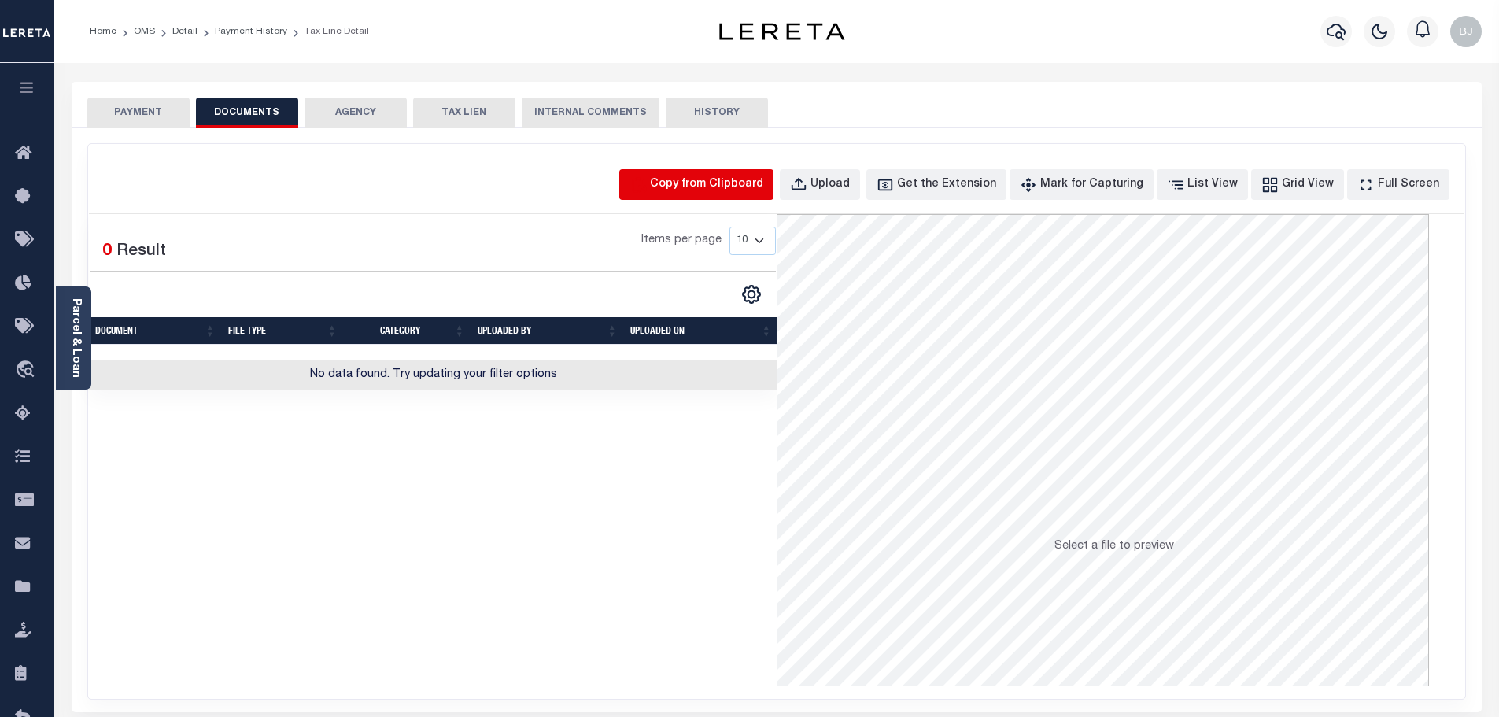
click at [647, 189] on icon "button" at bounding box center [638, 184] width 17 height 17
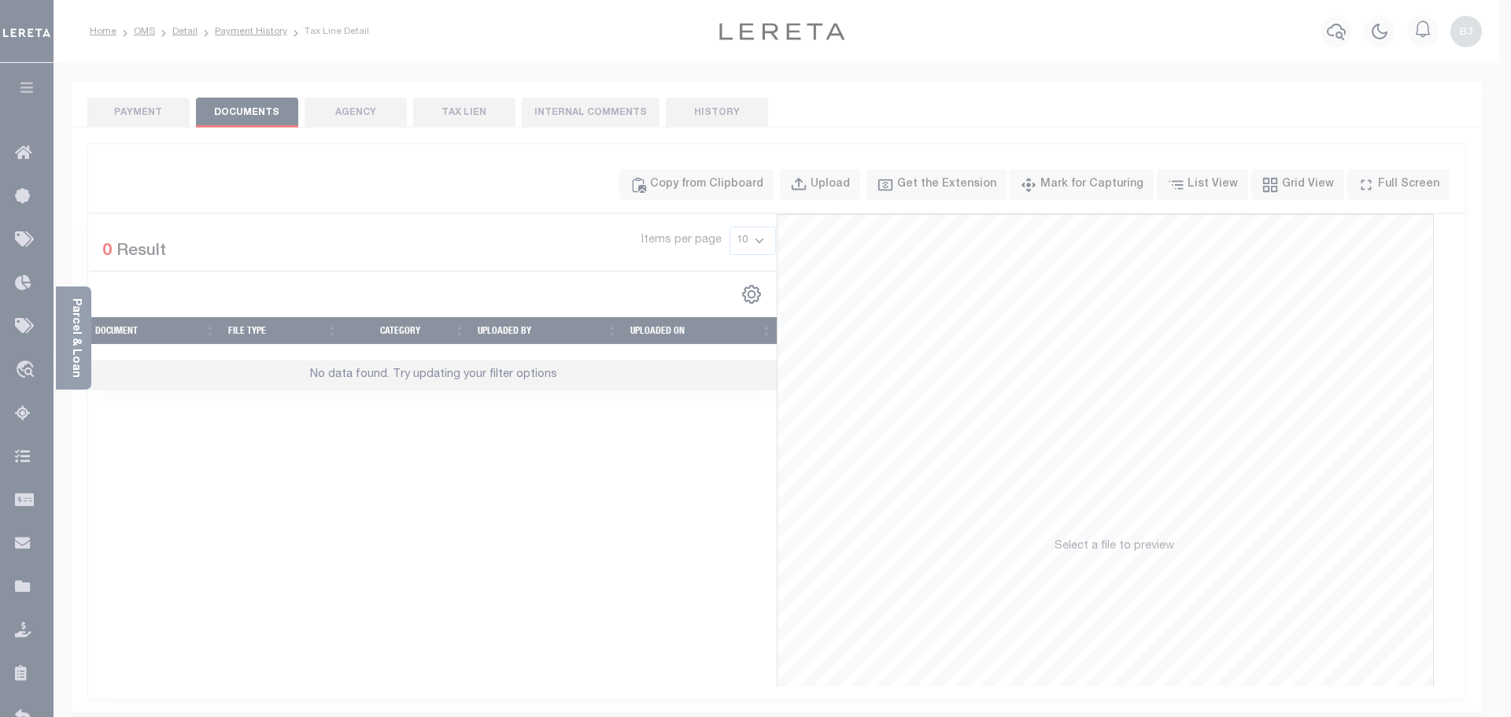
drag, startPoint x: 759, startPoint y: 331, endPoint x: 775, endPoint y: 348, distance: 23.4
click at [0, 0] on div "Paste copied image or file into this box" at bounding box center [0, 0] width 0 height 0
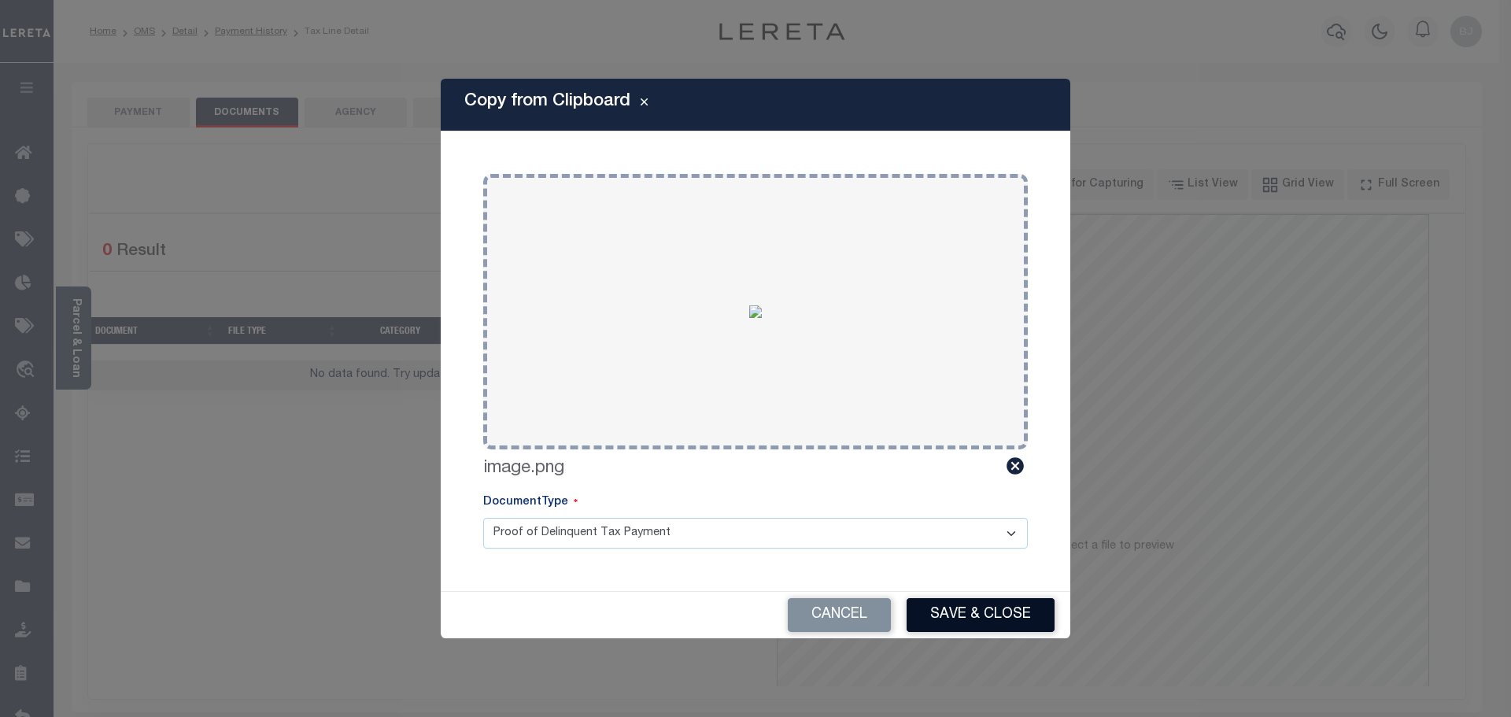
click at [965, 603] on button "Save & Close" at bounding box center [981, 615] width 148 height 34
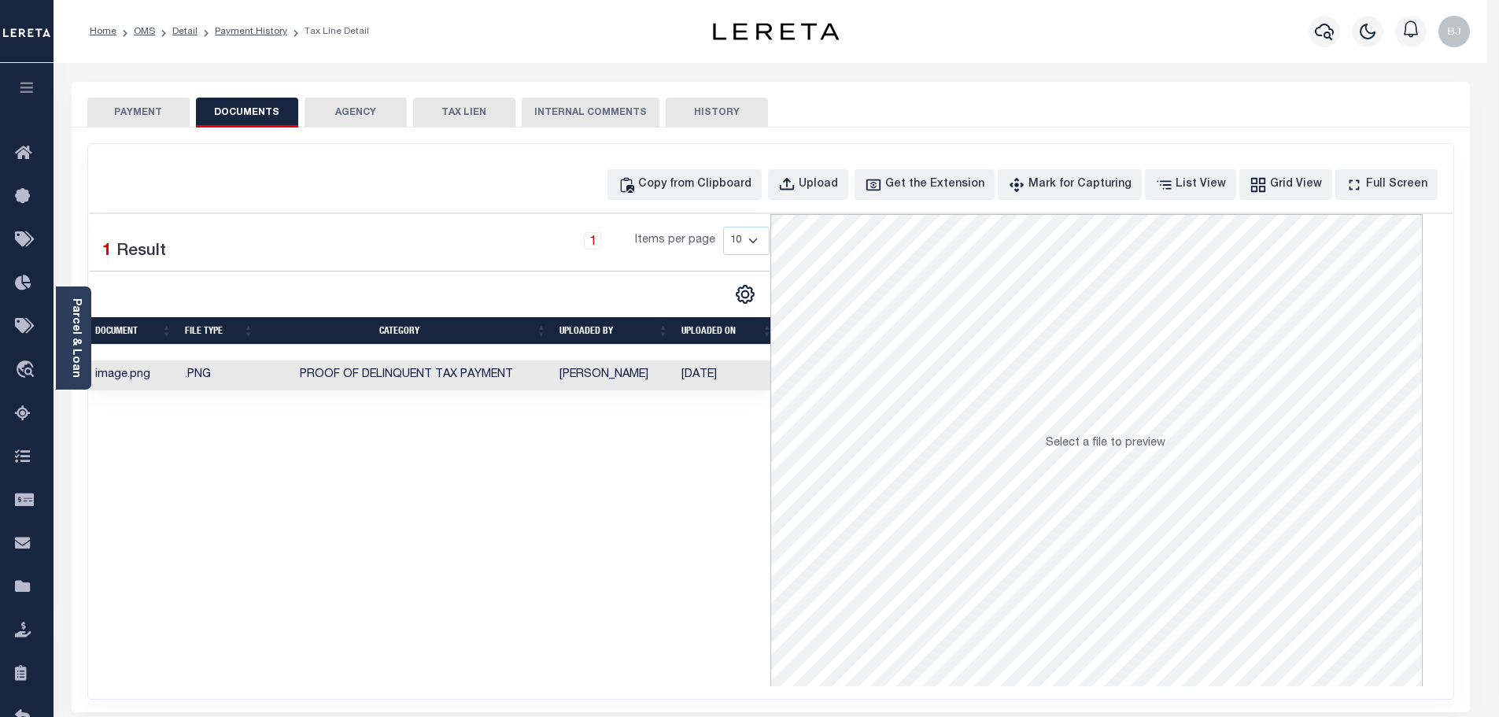
click at [127, 109] on button "PAYMENT" at bounding box center [138, 113] width 102 height 30
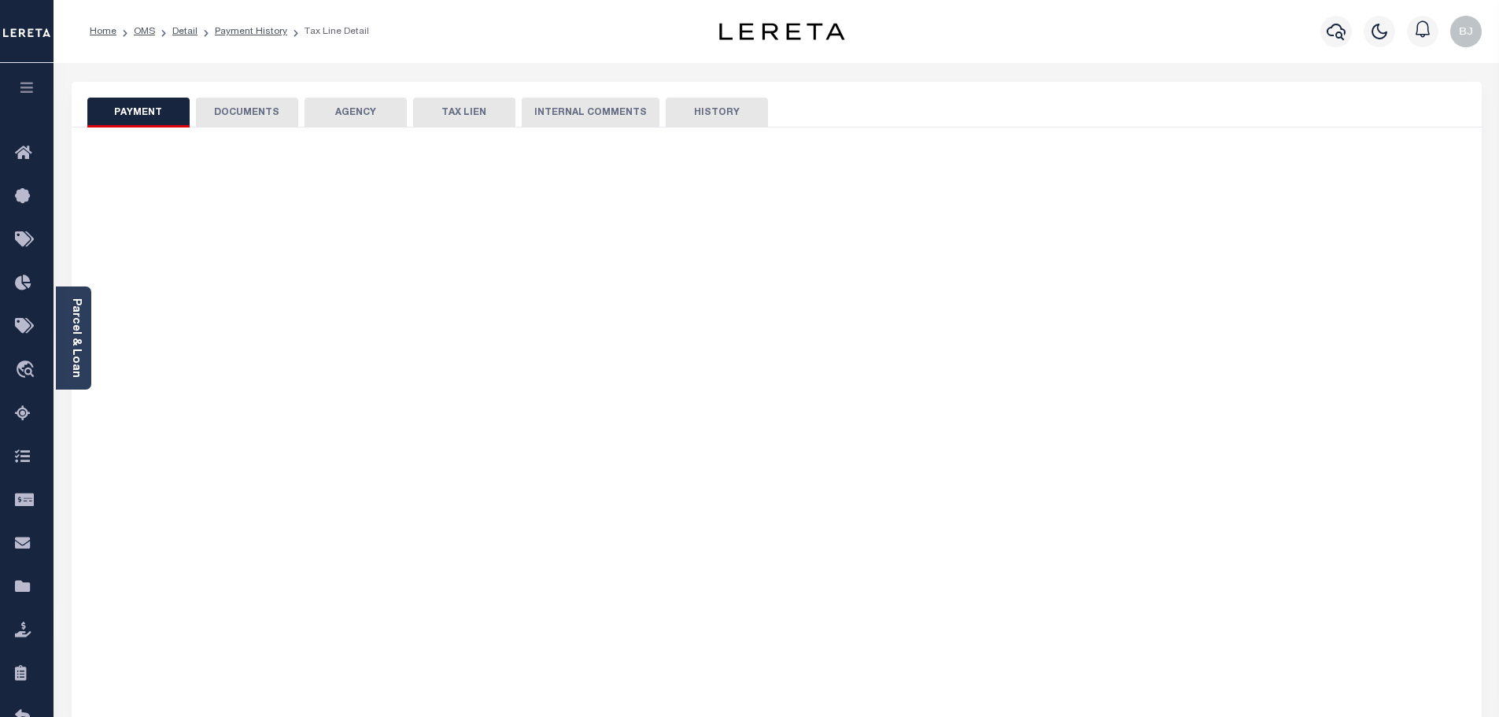
click at [127, 109] on button "PAYMENT" at bounding box center [138, 113] width 102 height 30
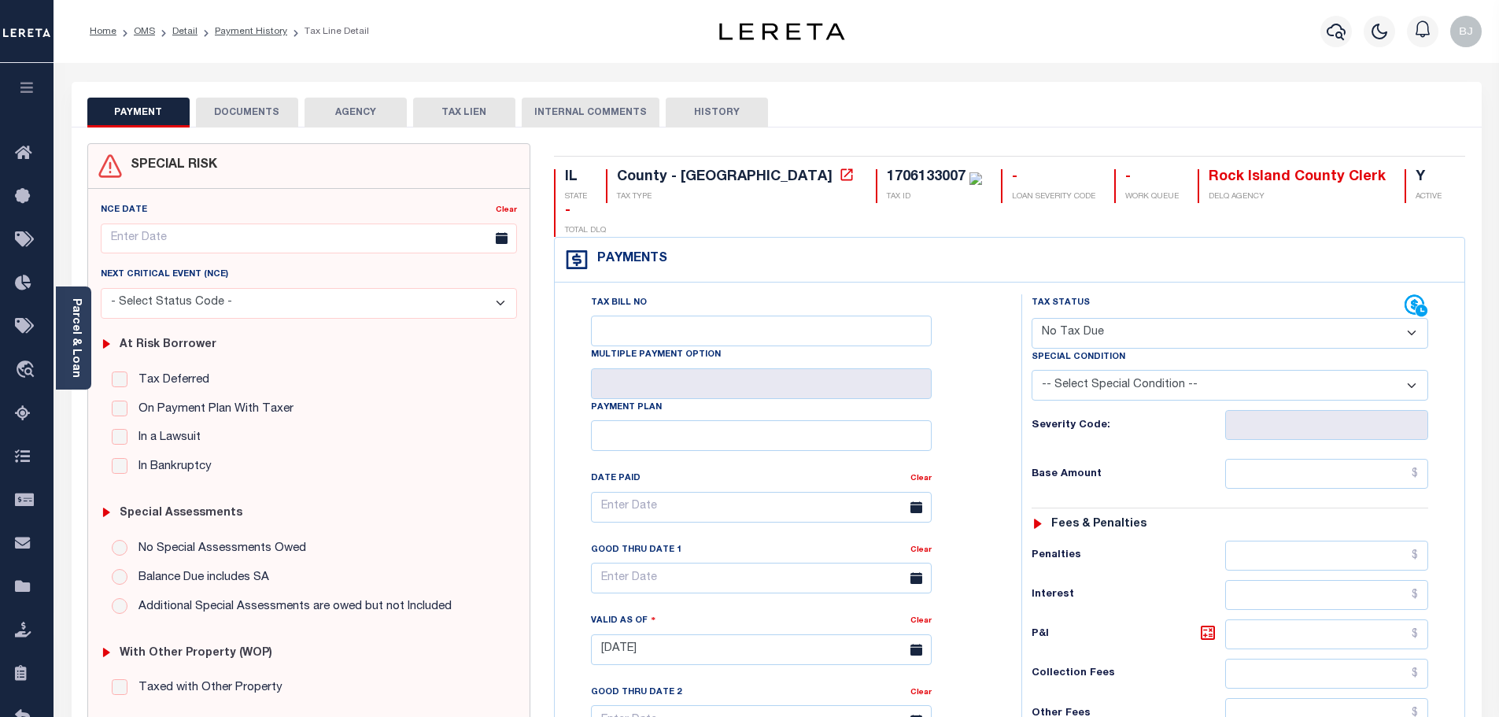
drag, startPoint x: 1109, startPoint y: 306, endPoint x: 1120, endPoint y: 312, distance: 12.7
click at [1118, 318] on select "- Select Status Code - Open Due/Unpaid Paid Incomplete No Tax Due Internal Refu…" at bounding box center [1230, 333] width 397 height 31
select select "PYD"
click at [1032, 318] on select "- Select Status Code - Open Due/Unpaid Paid Incomplete No Tax Due Internal Refu…" at bounding box center [1230, 333] width 397 height 31
type input "[DATE]"
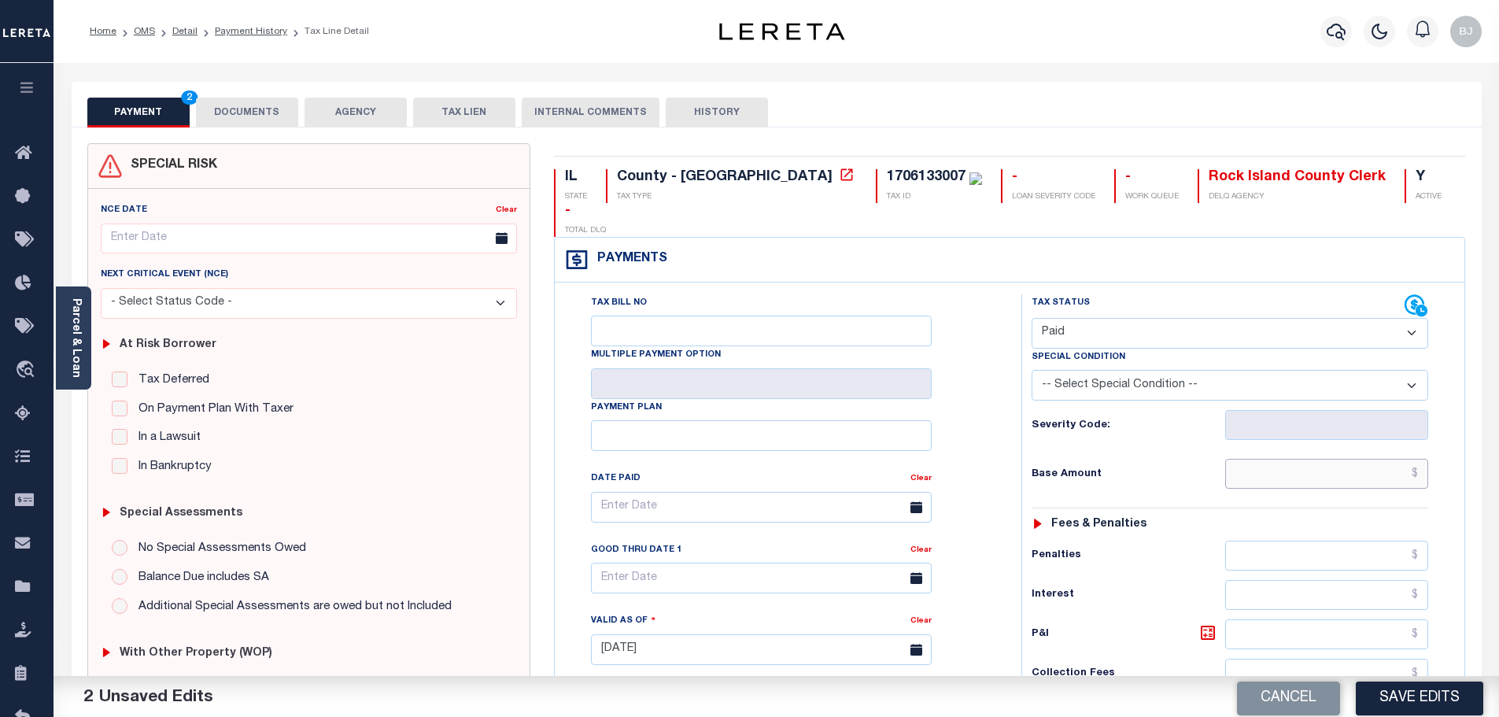
click at [1337, 459] on input "text" at bounding box center [1327, 474] width 204 height 30
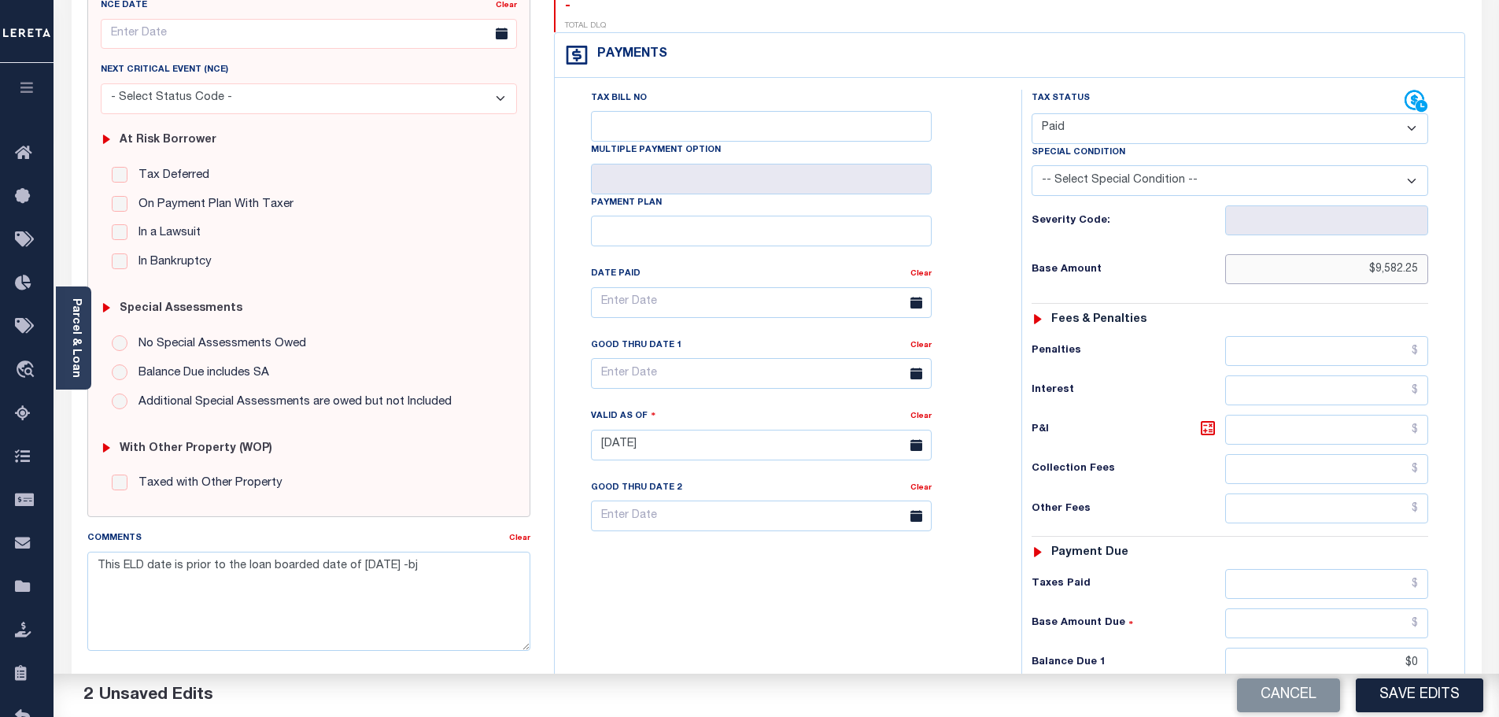
scroll to position [437, 0]
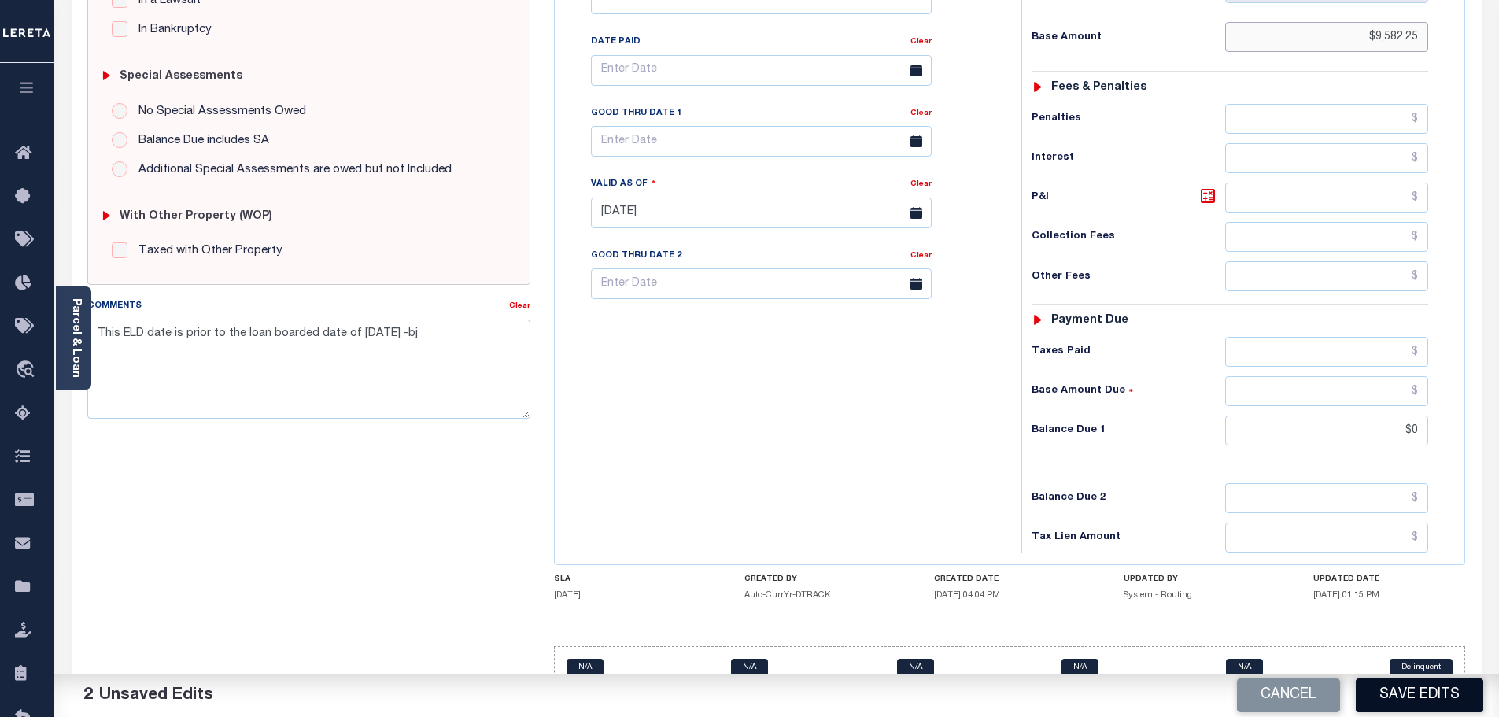
type input "$9,582.25"
click at [1463, 686] on button "Save Edits" at bounding box center [1419, 695] width 127 height 34
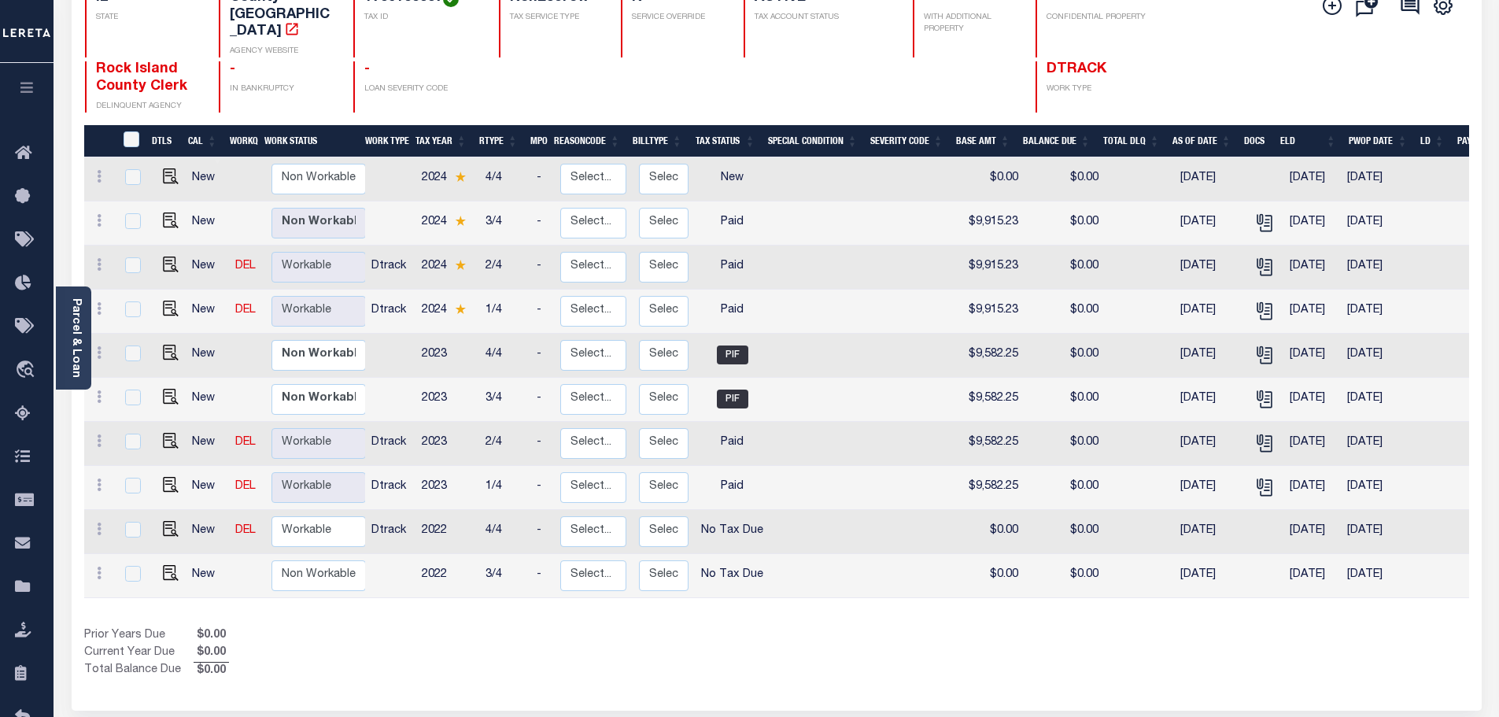
scroll to position [256, 0]
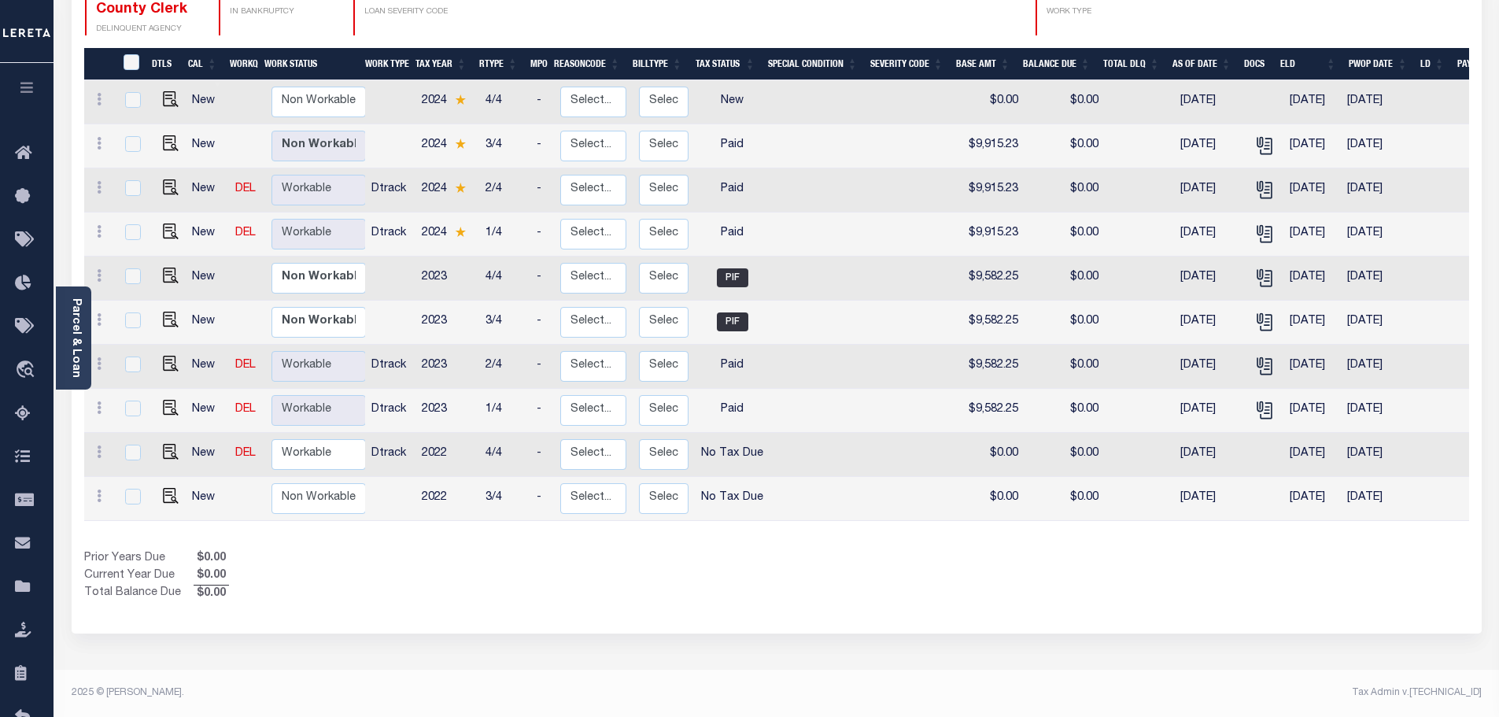
click at [159, 448] on link at bounding box center [167, 453] width 24 height 11
checkbox input "true"
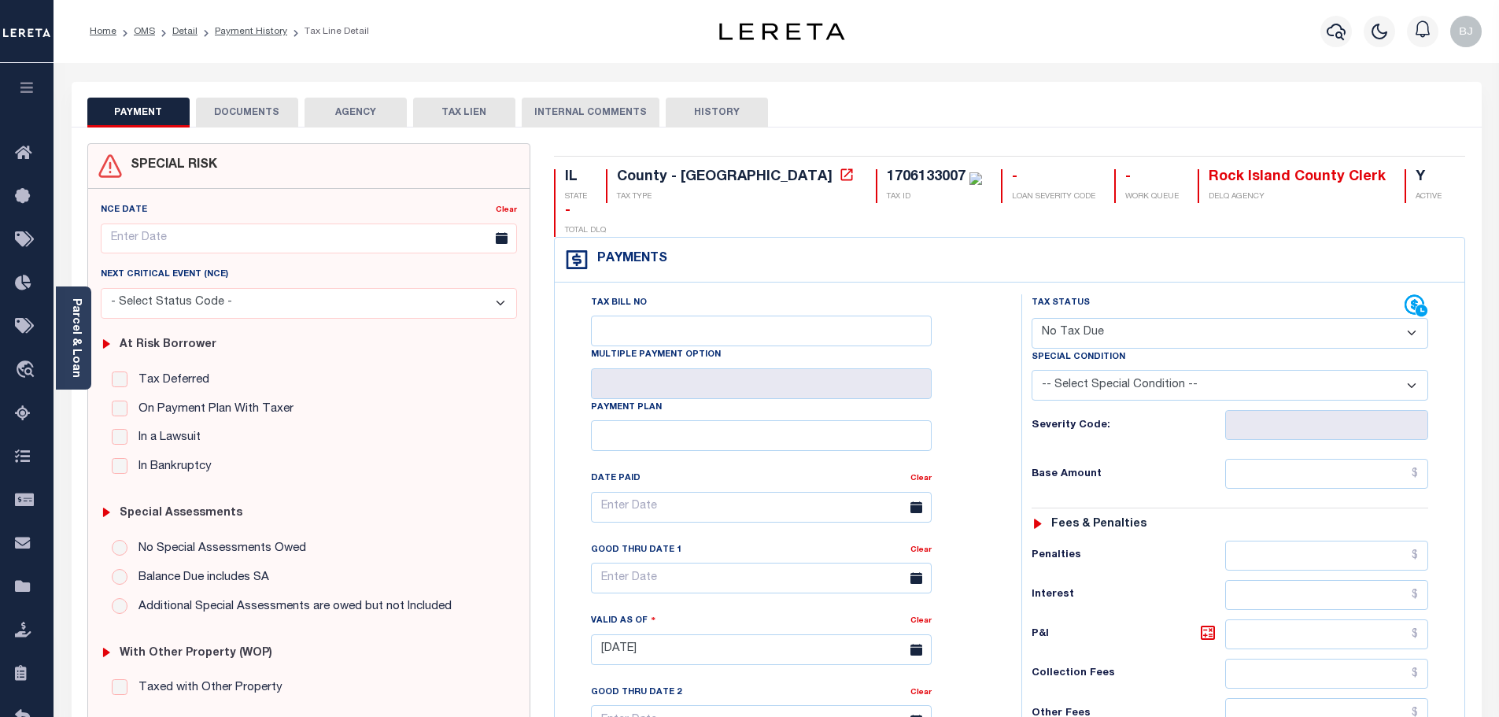
click at [1172, 370] on select "-- Select Special Condition -- 3RD PARTY TAX LIEN AGENCY TAX LIEN (A.K.A Inside…" at bounding box center [1230, 385] width 397 height 31
drag, startPoint x: 1213, startPoint y: 300, endPoint x: 1204, endPoint y: 310, distance: 13.4
click at [1211, 318] on select "- Select Status Code - Open Due/Unpaid Paid Incomplete No Tax Due Internal Refu…" at bounding box center [1230, 333] width 397 height 31
select select "PYD"
click at [1032, 318] on select "- Select Status Code - Open Due/Unpaid Paid Incomplete No Tax Due Internal Refu…" at bounding box center [1230, 333] width 397 height 31
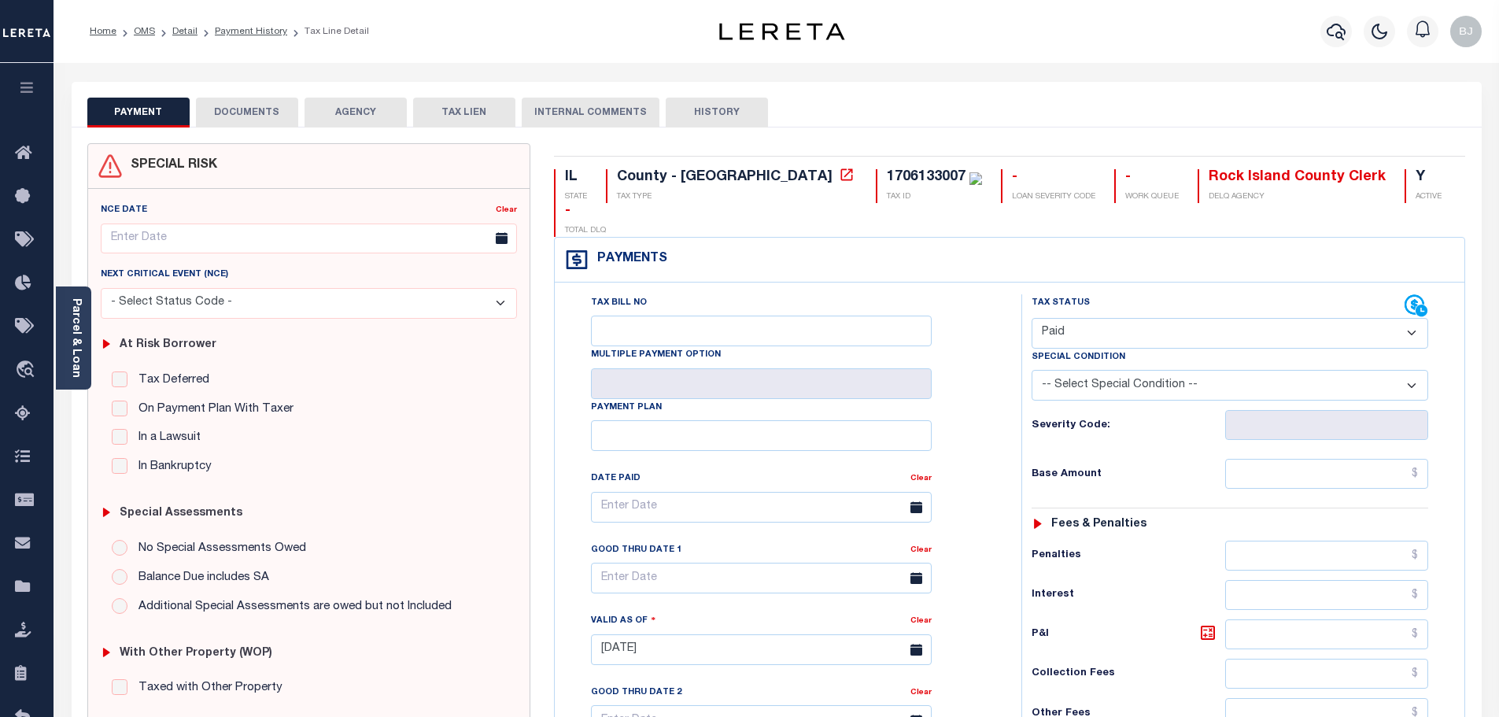
type input "[DATE]"
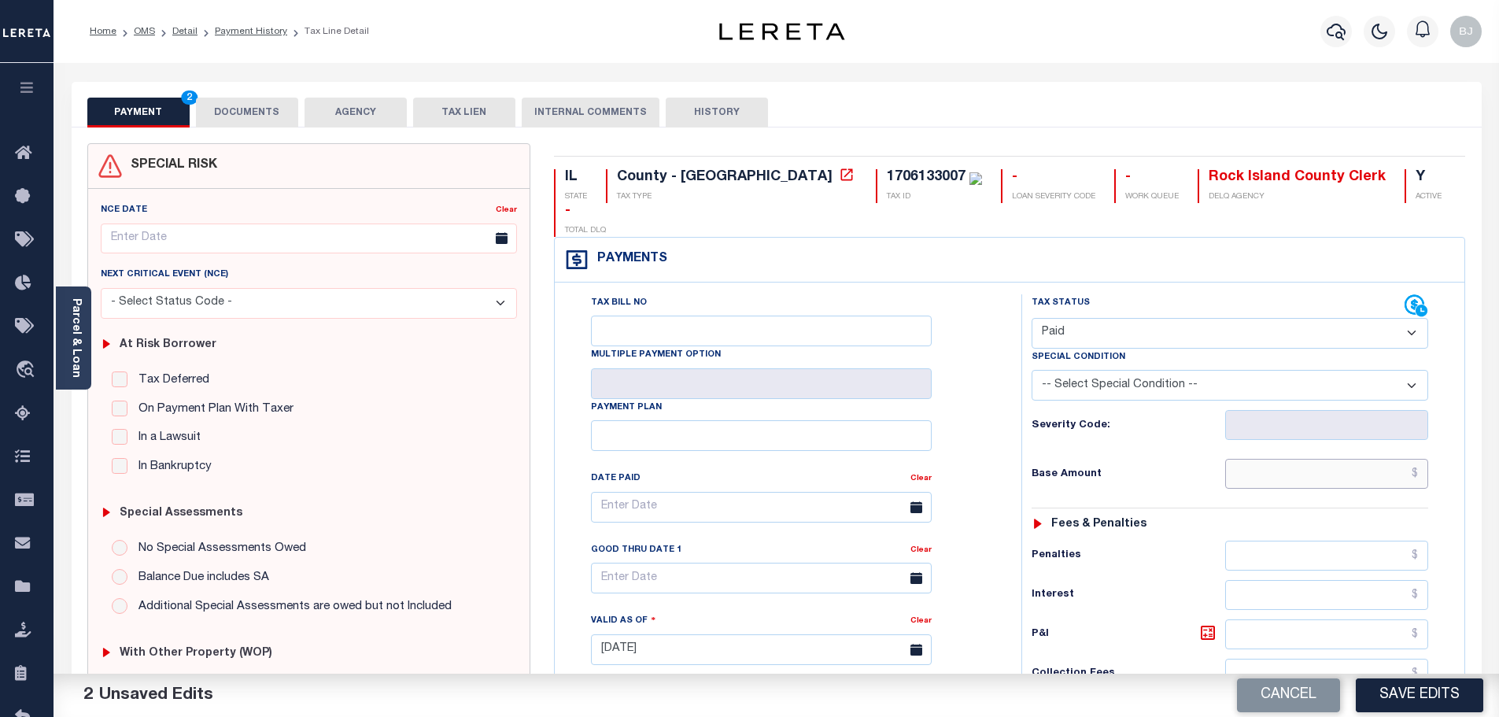
click at [1334, 459] on input "text" at bounding box center [1327, 474] width 204 height 30
paste input "8,832.50"
type input "$8,832.50"
click at [245, 101] on button "DOCUMENTS" at bounding box center [247, 113] width 102 height 30
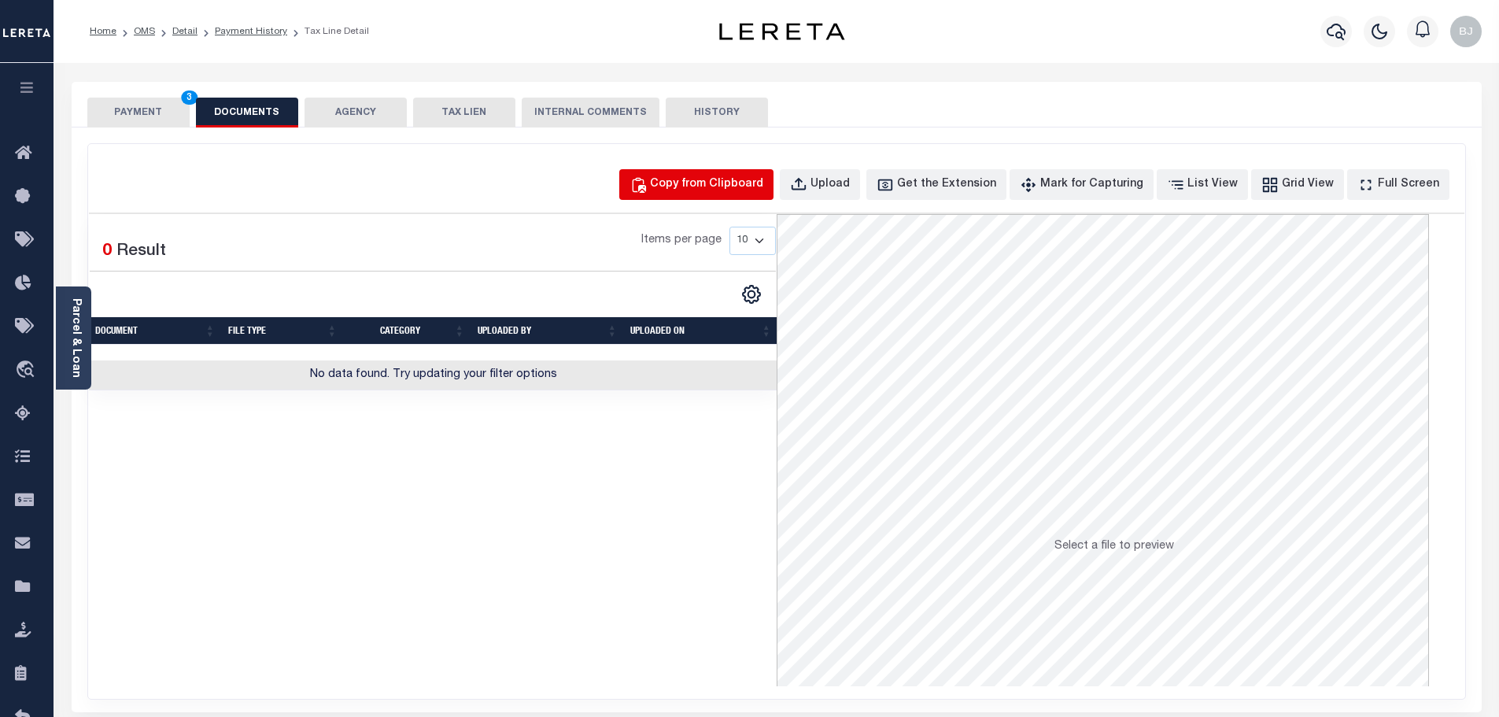
click at [684, 173] on button "Copy from Clipboard" at bounding box center [696, 184] width 154 height 31
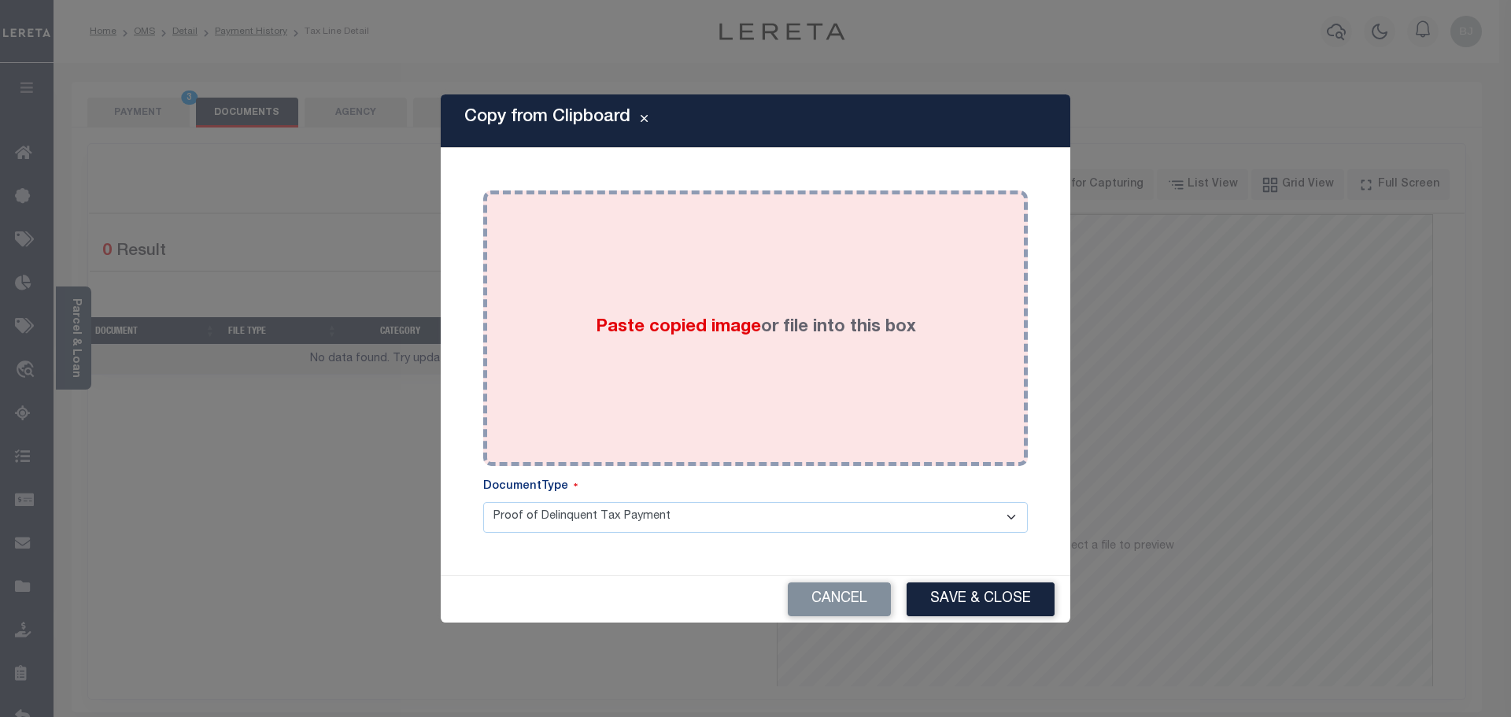
click at [791, 339] on div "Paste copied image or file into this box" at bounding box center [755, 328] width 521 height 252
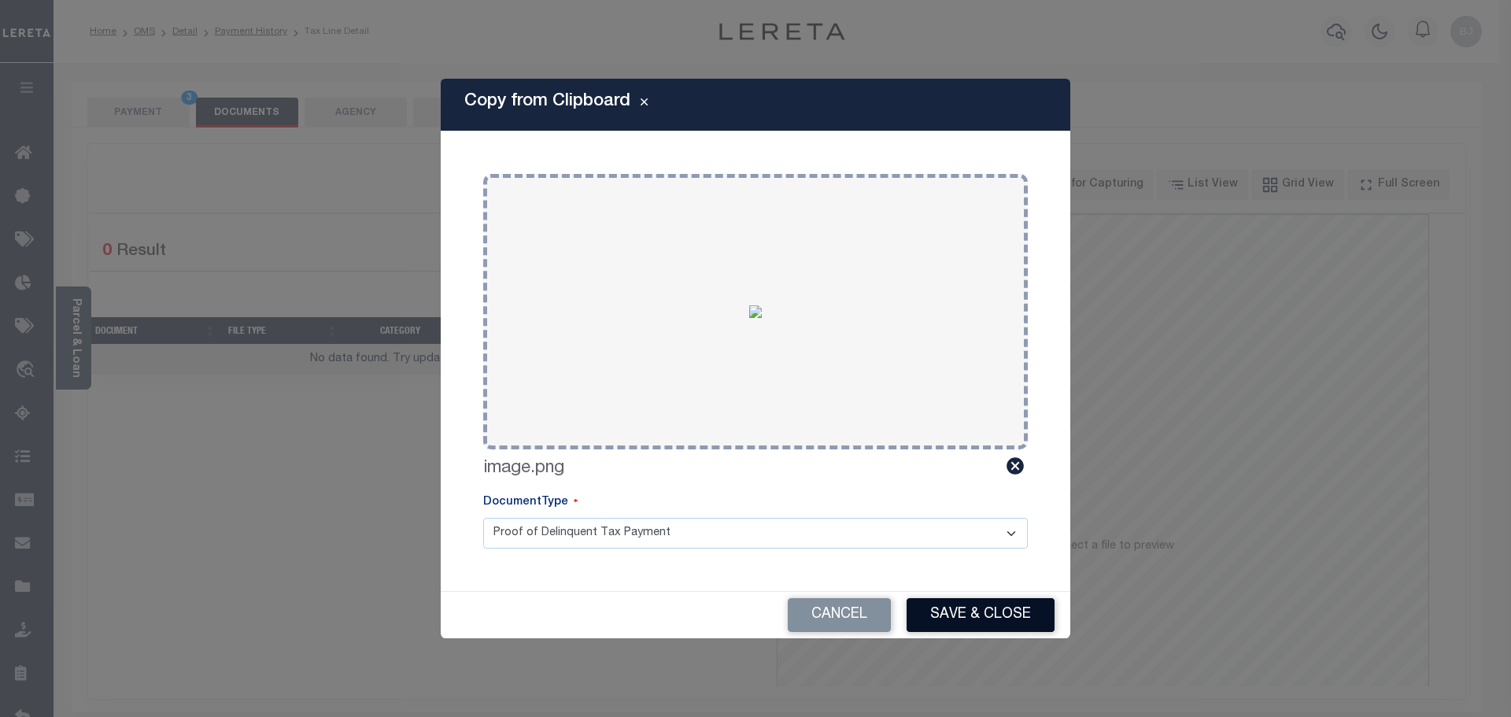
click at [950, 614] on button "Save & Close" at bounding box center [981, 615] width 148 height 34
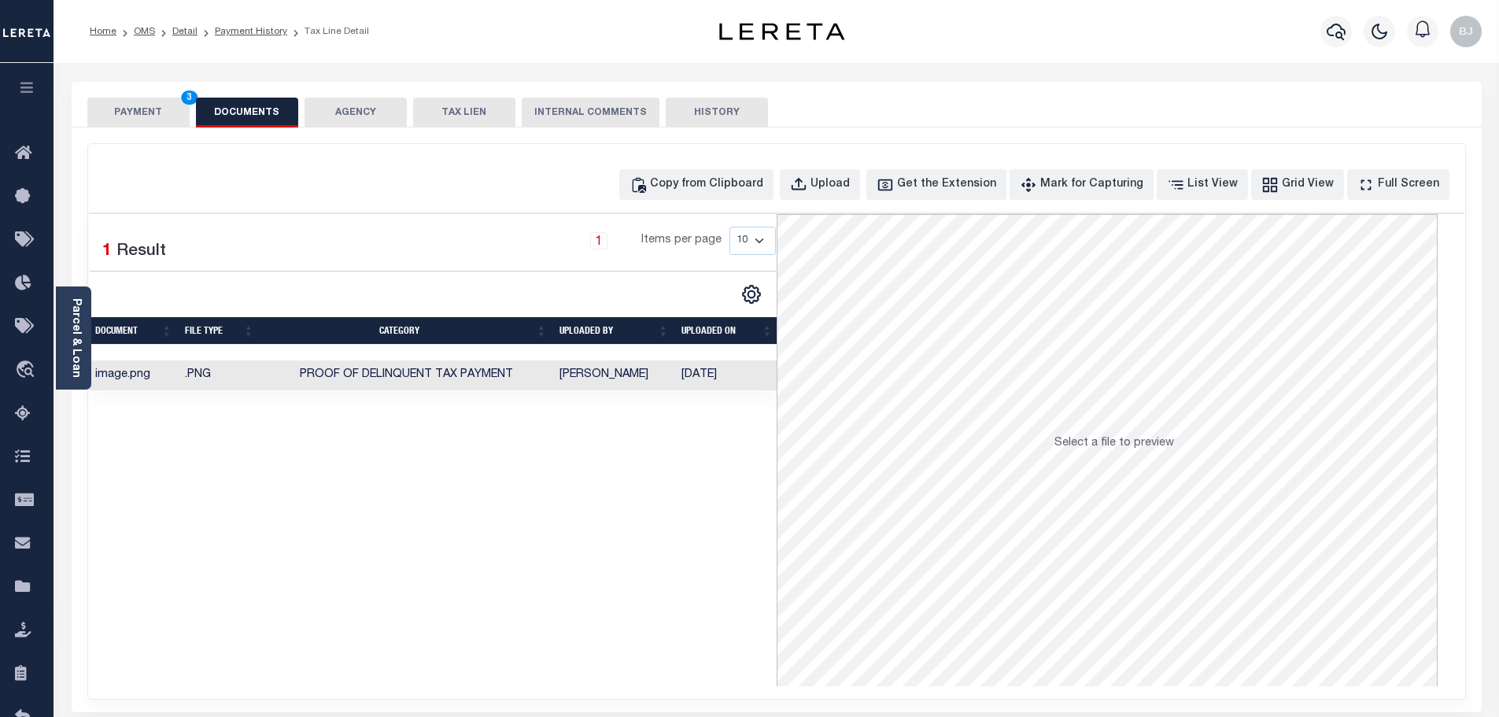
click at [131, 120] on button "PAYMENT 3" at bounding box center [138, 113] width 102 height 30
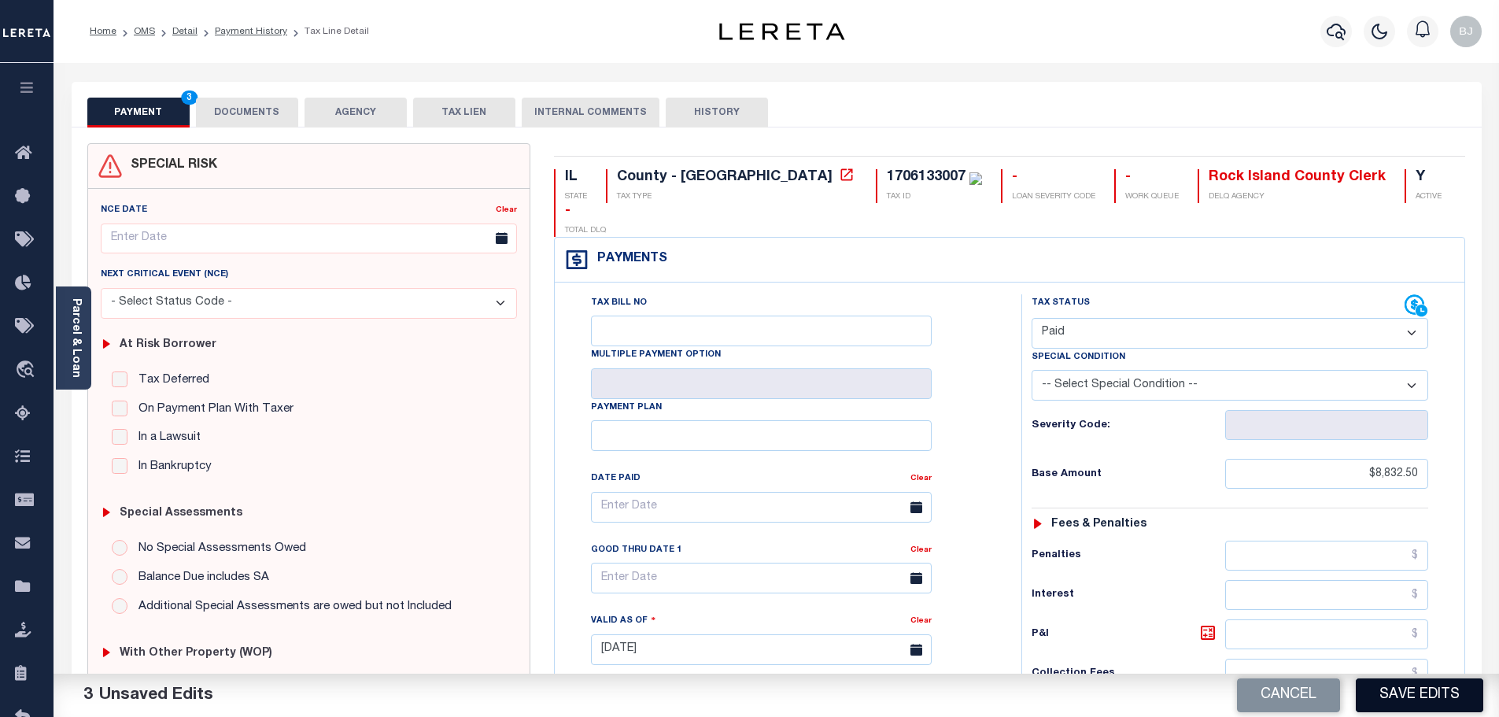
click at [1443, 692] on button "Save Edits" at bounding box center [1419, 695] width 127 height 34
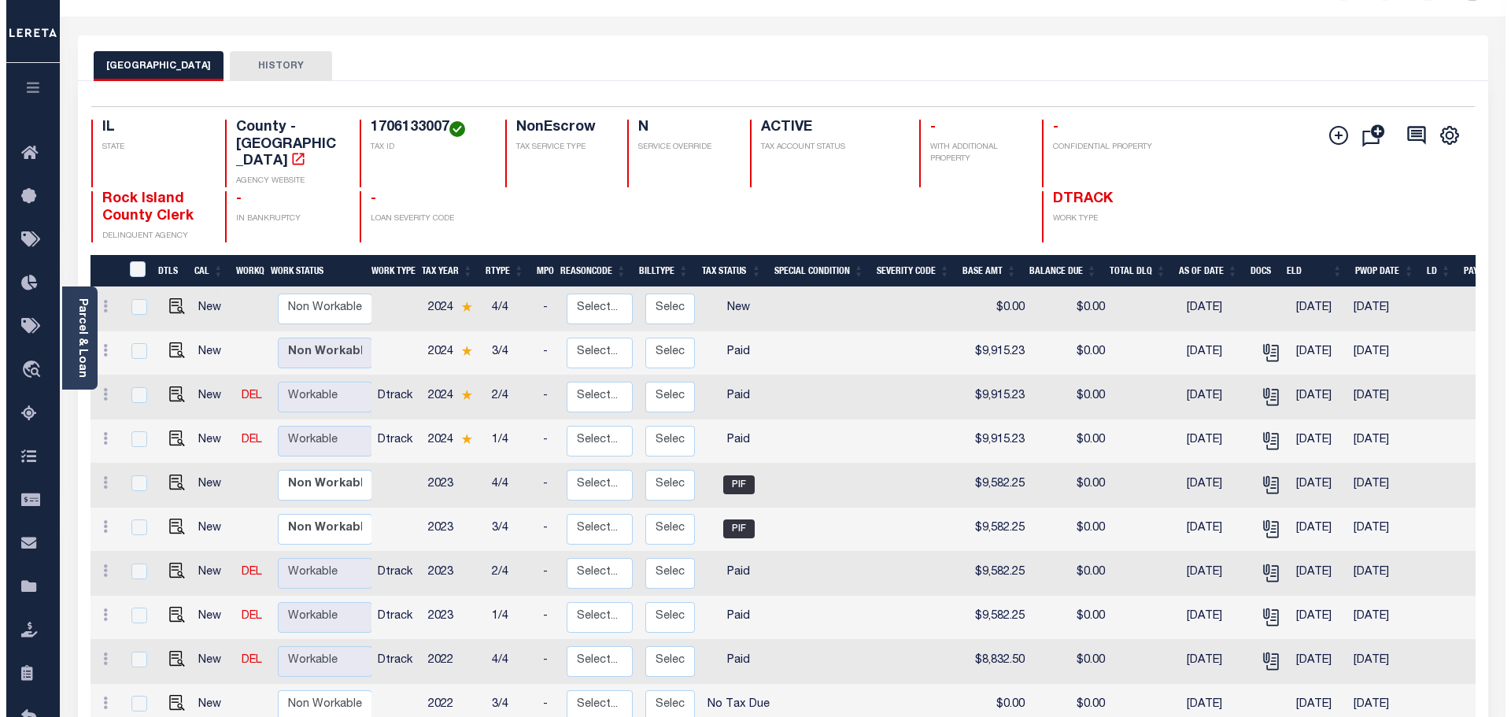
scroll to position [20, 0]
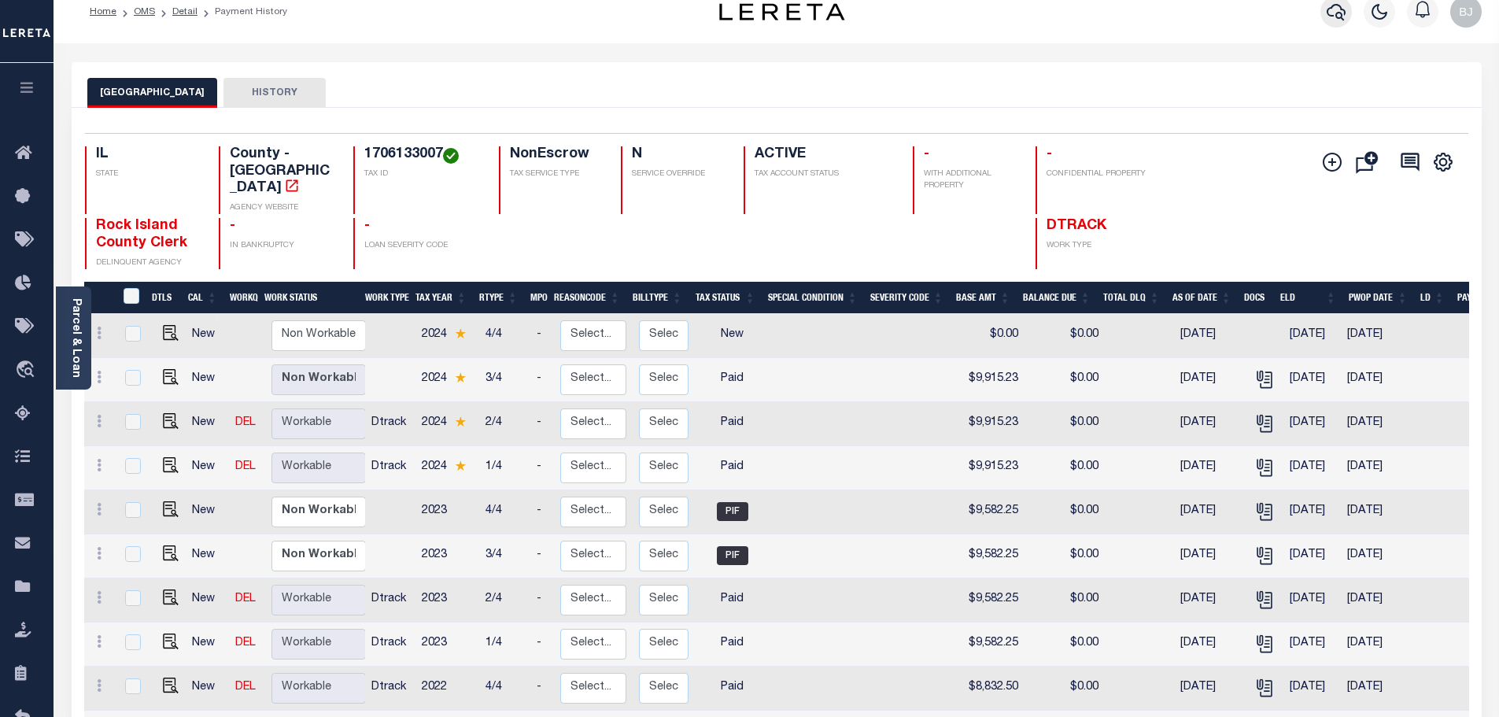
click at [1321, 12] on button "button" at bounding box center [1336, 11] width 31 height 31
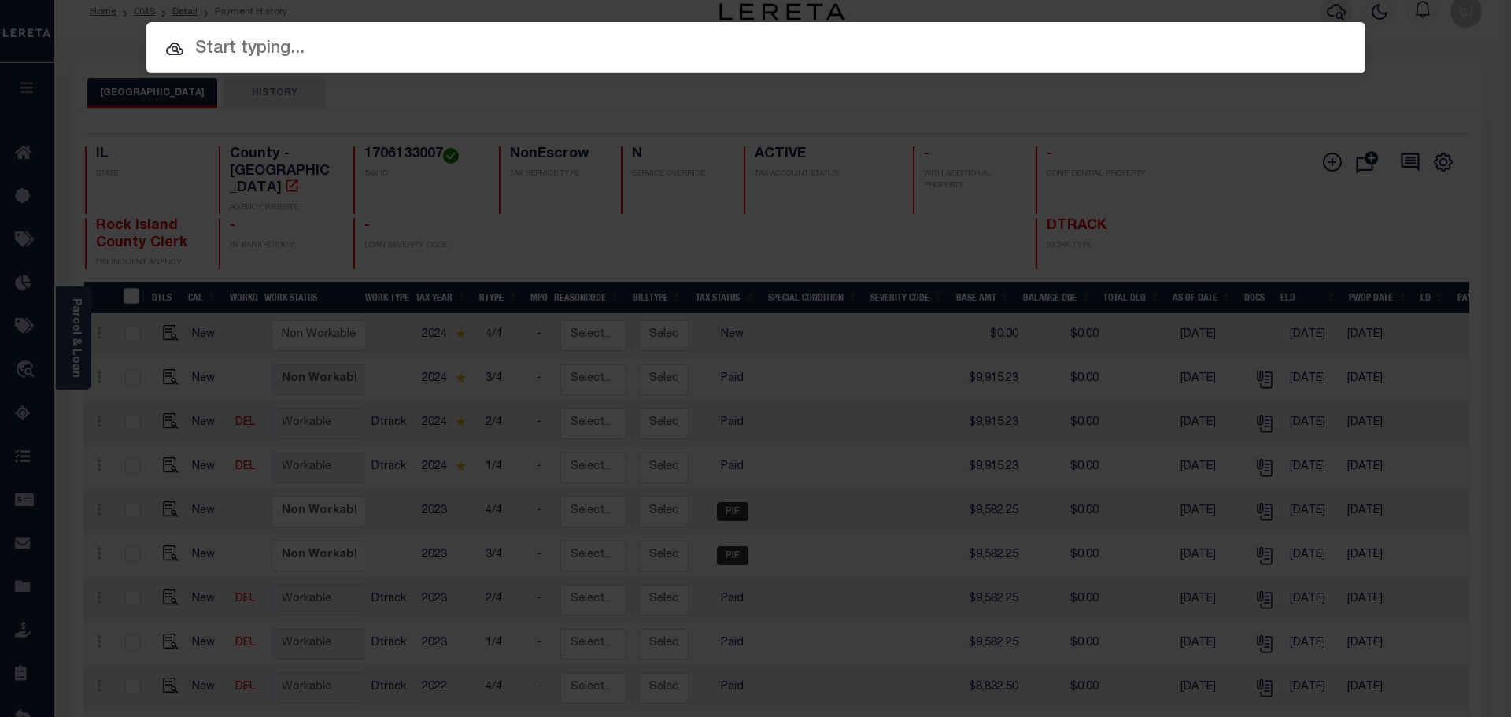
paste input "556912"
type input "556912"
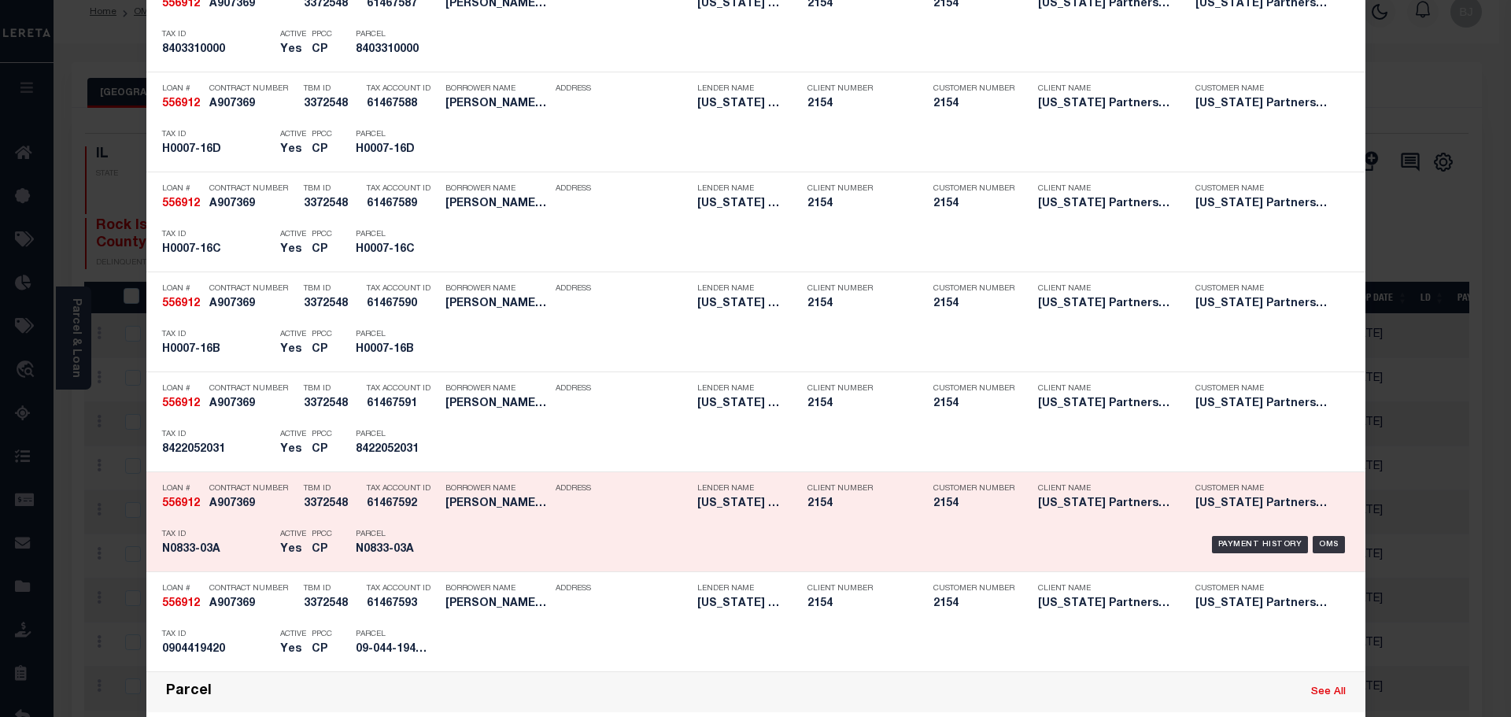
scroll to position [2282, 0]
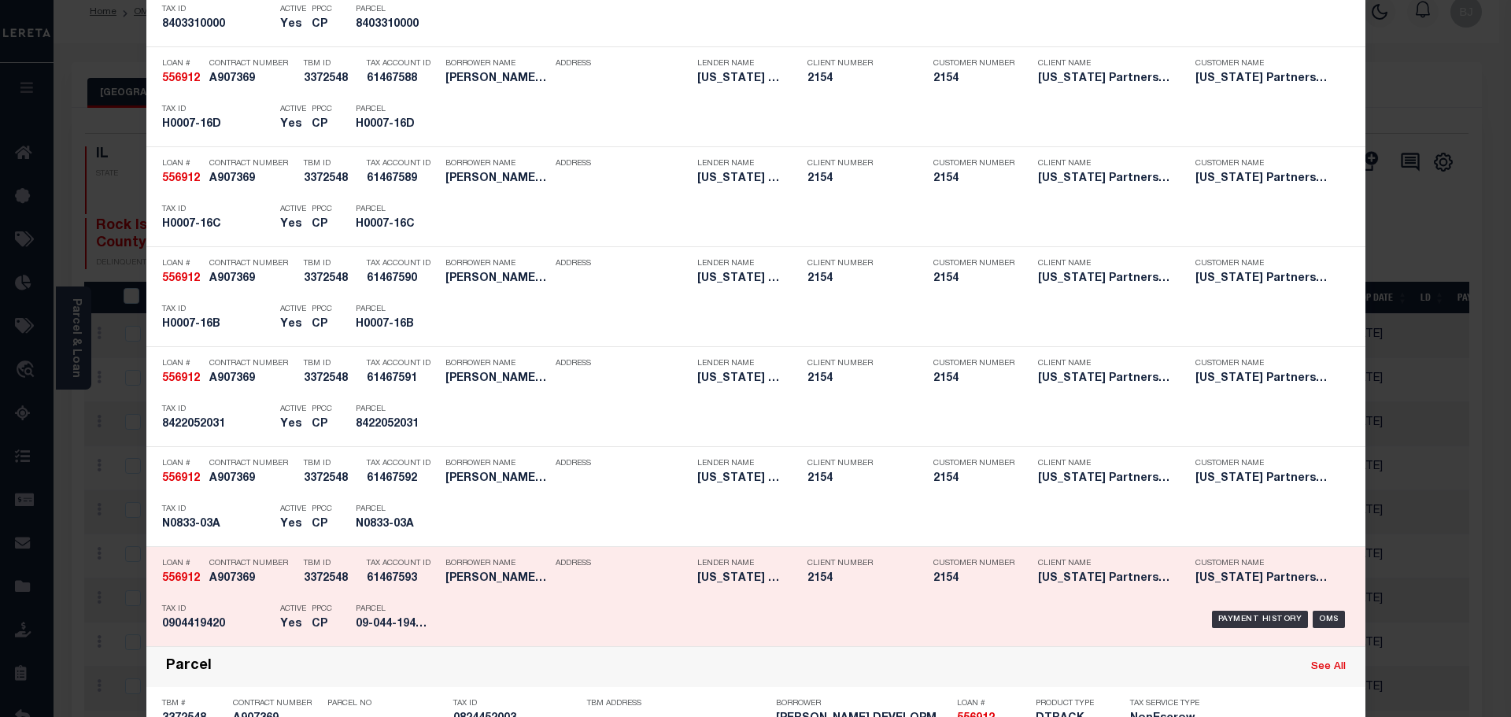
click at [376, 589] on div "Tax Account ID 61467593" at bounding box center [402, 574] width 71 height 46
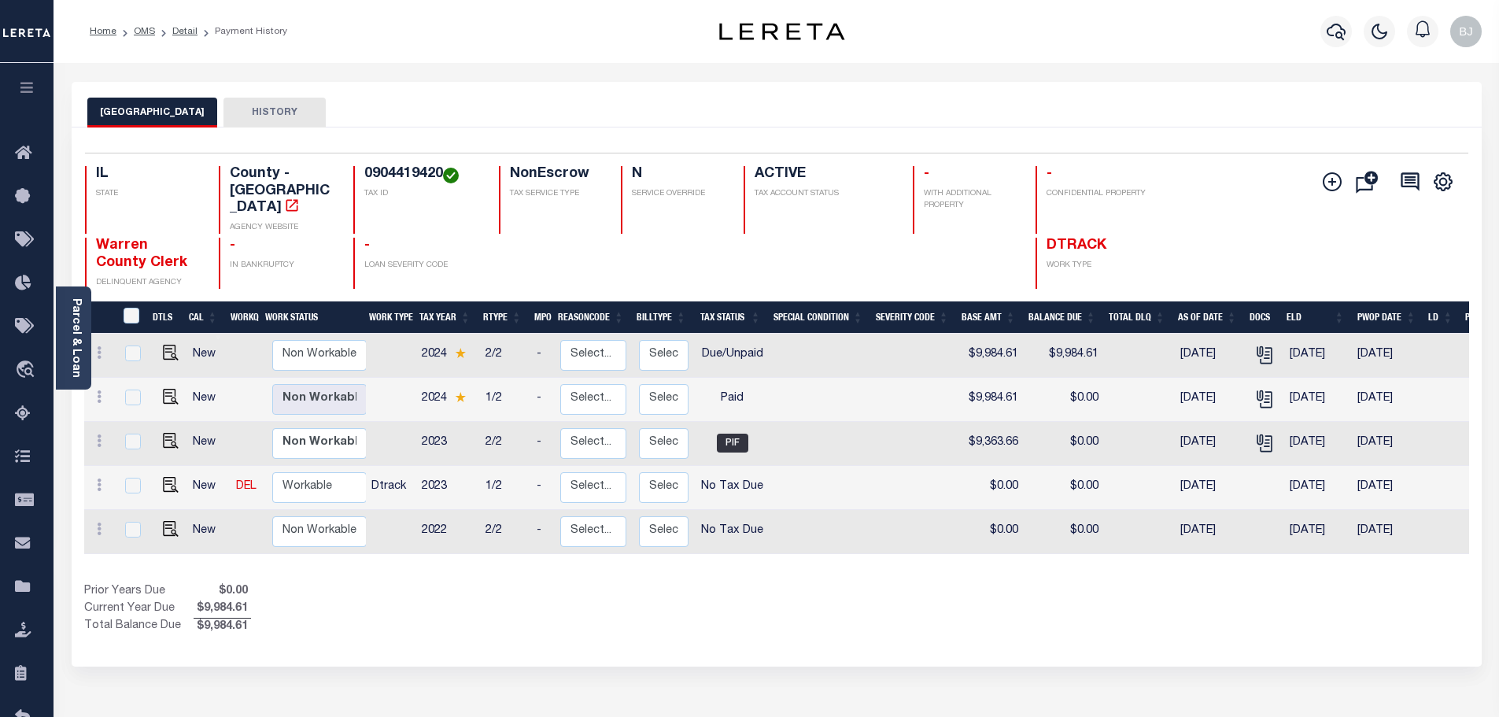
click at [393, 170] on h4 "0904419420" at bounding box center [422, 174] width 116 height 17
copy h4 "0904419420"
click at [169, 345] on img "" at bounding box center [171, 353] width 16 height 16
checkbox input "true"
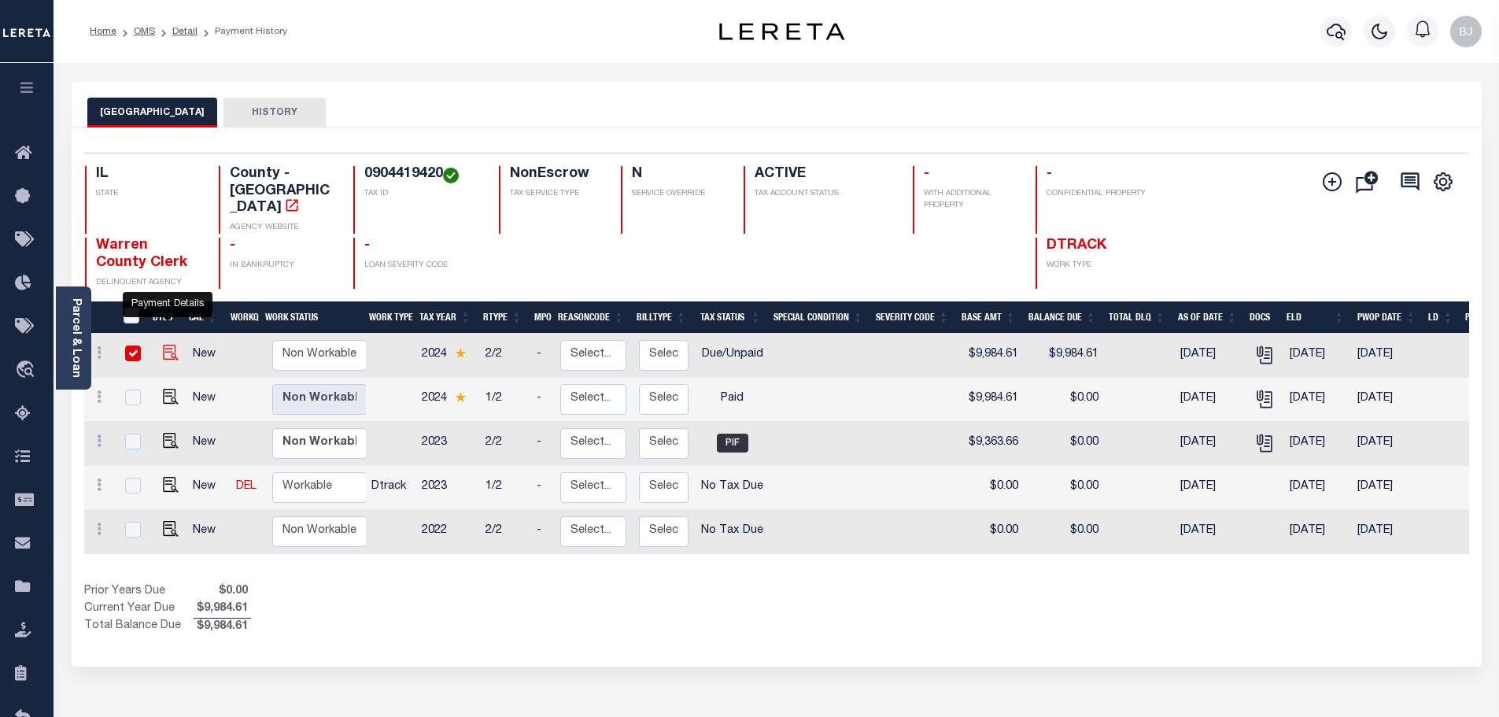
checkbox input "true"
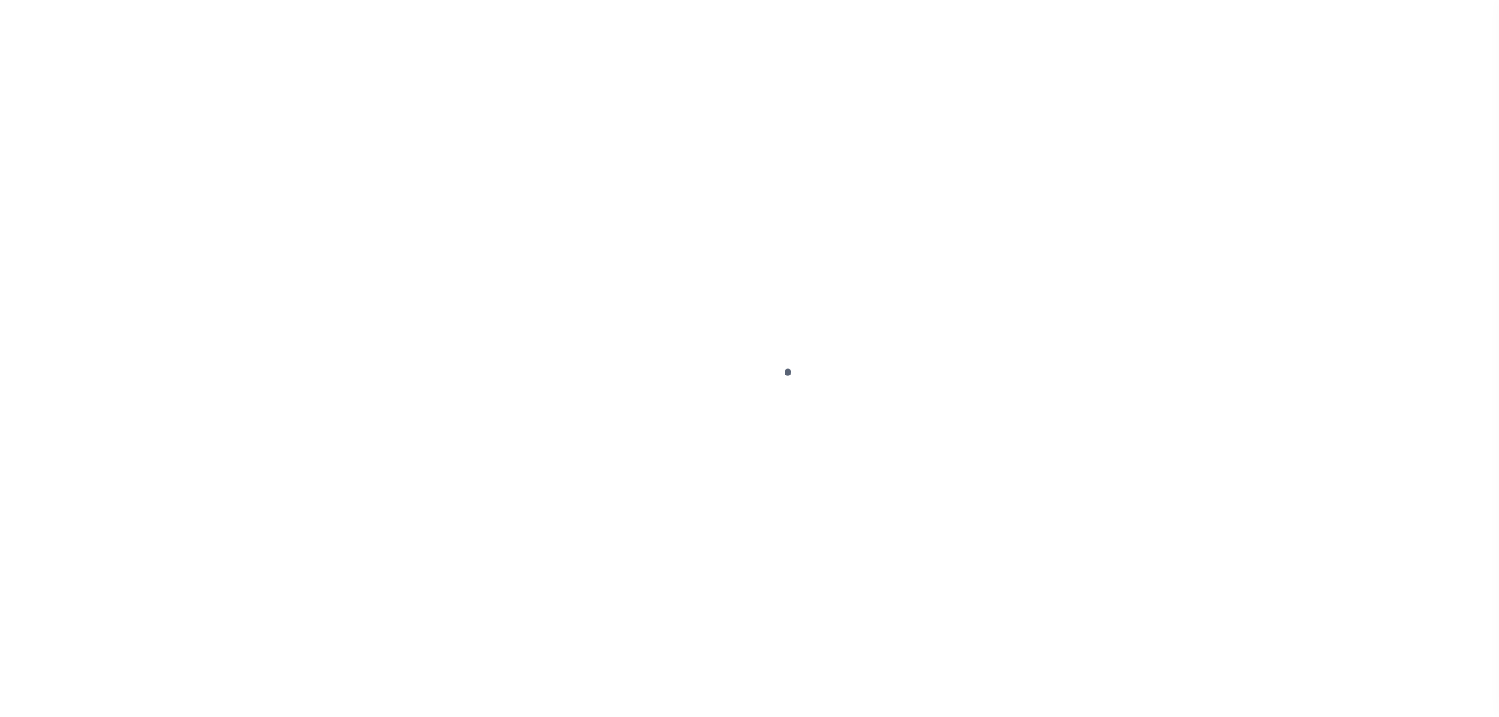
select select "DUE"
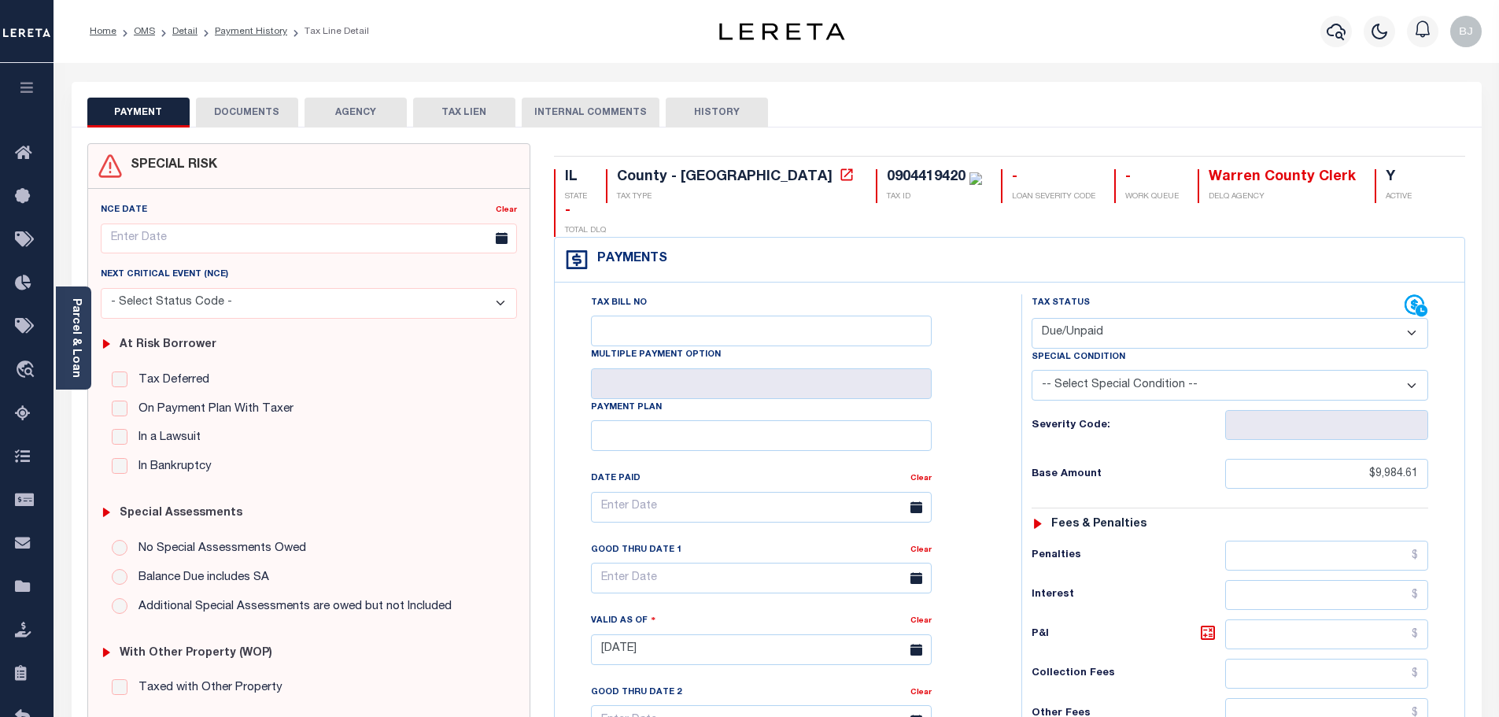
click at [887, 183] on div "0904419420" at bounding box center [926, 177] width 79 height 14
click at [887, 175] on div "0904419420" at bounding box center [926, 177] width 79 height 14
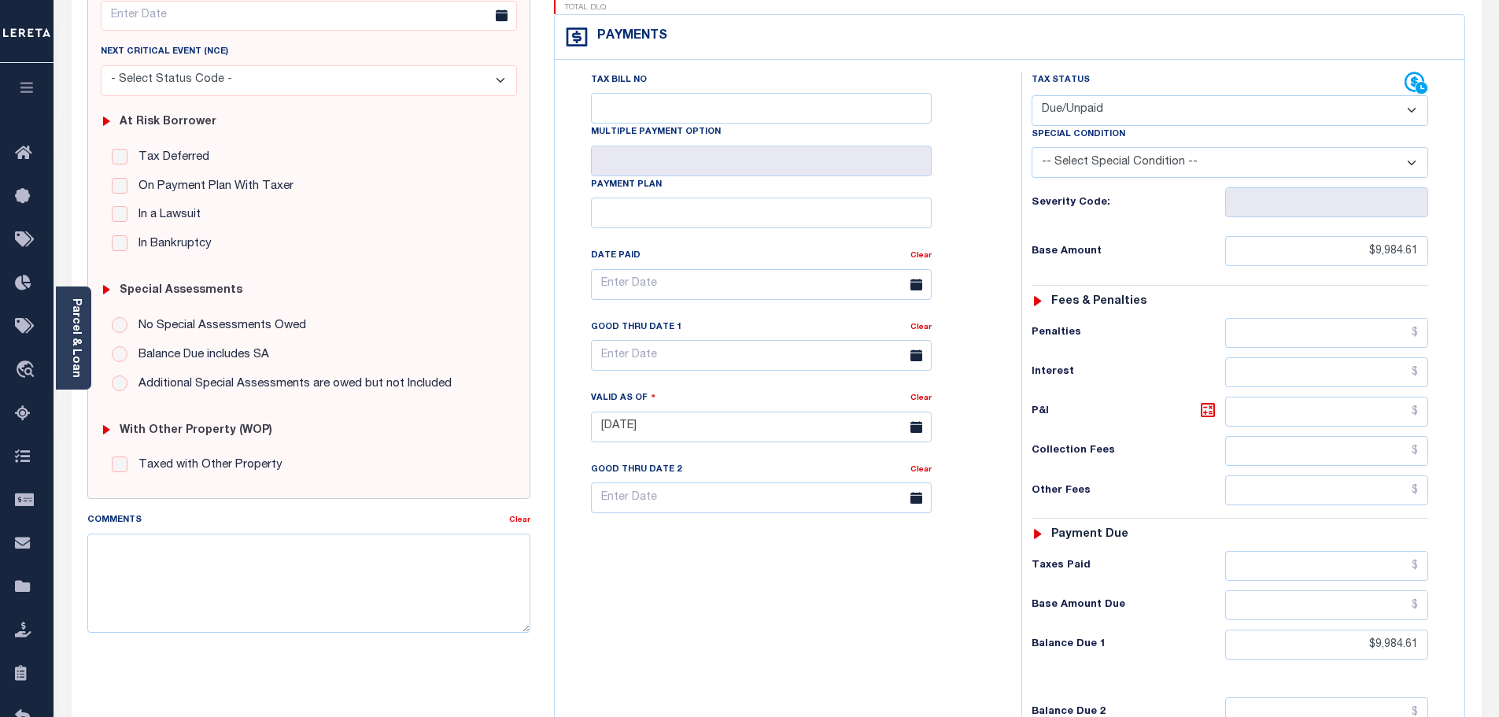
scroll to position [236, 0]
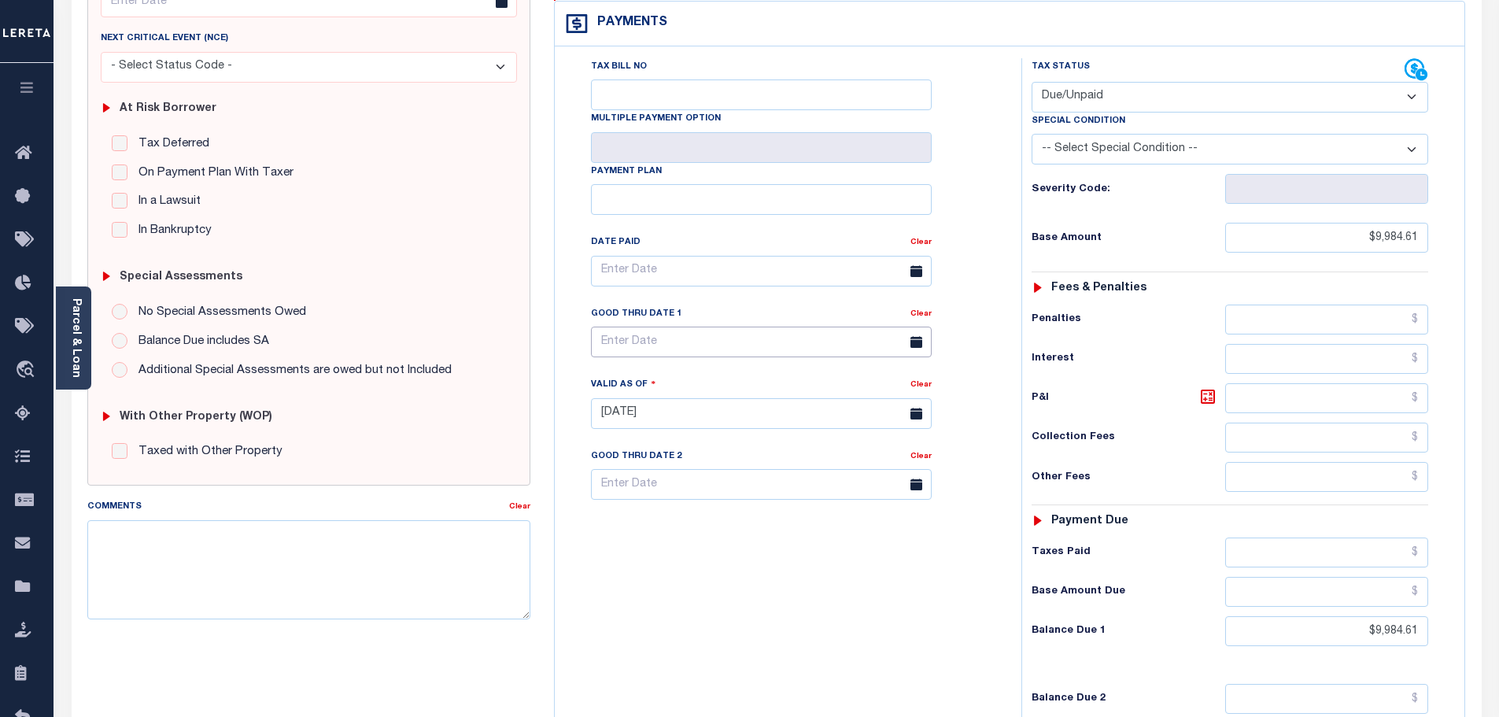
click at [640, 327] on input "text" at bounding box center [761, 342] width 341 height 31
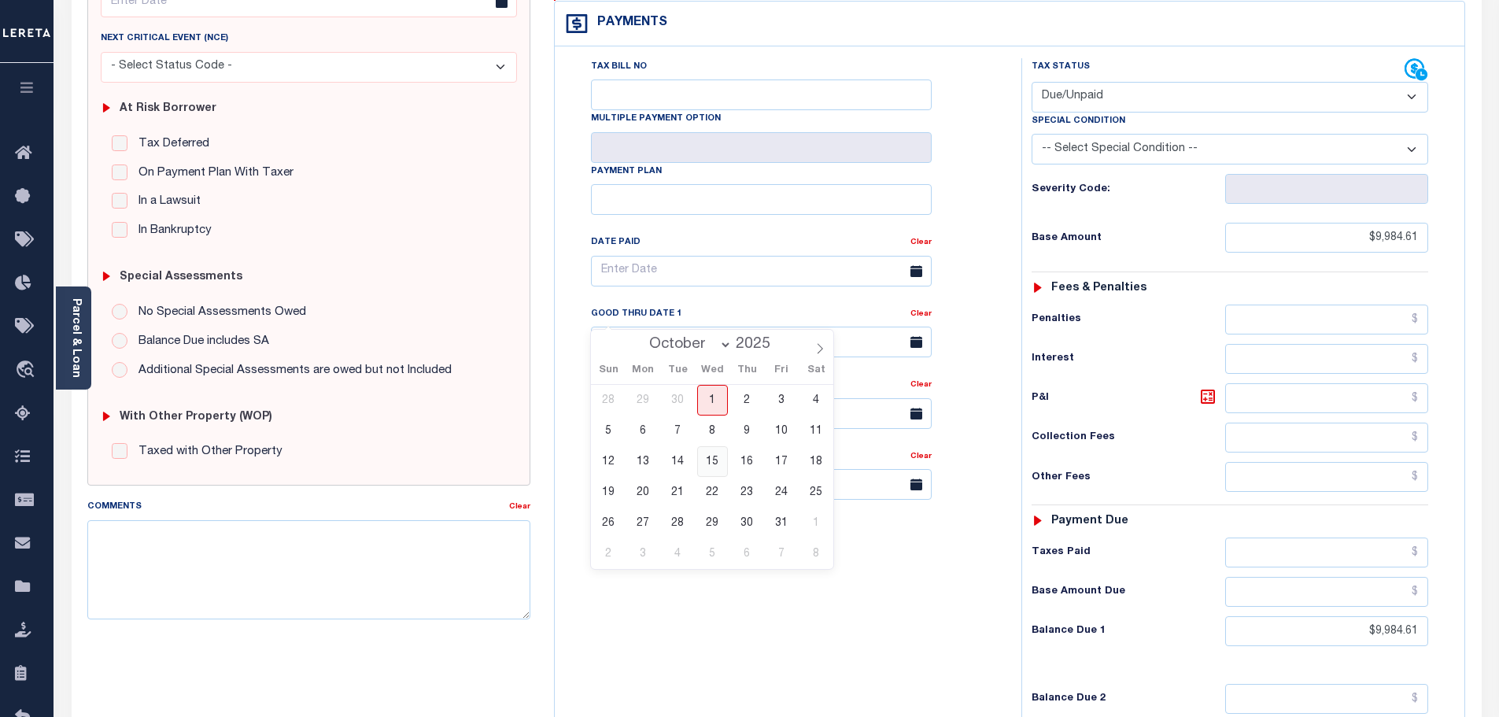
click at [718, 467] on span "15" at bounding box center [712, 461] width 31 height 31
type input "[DATE]"
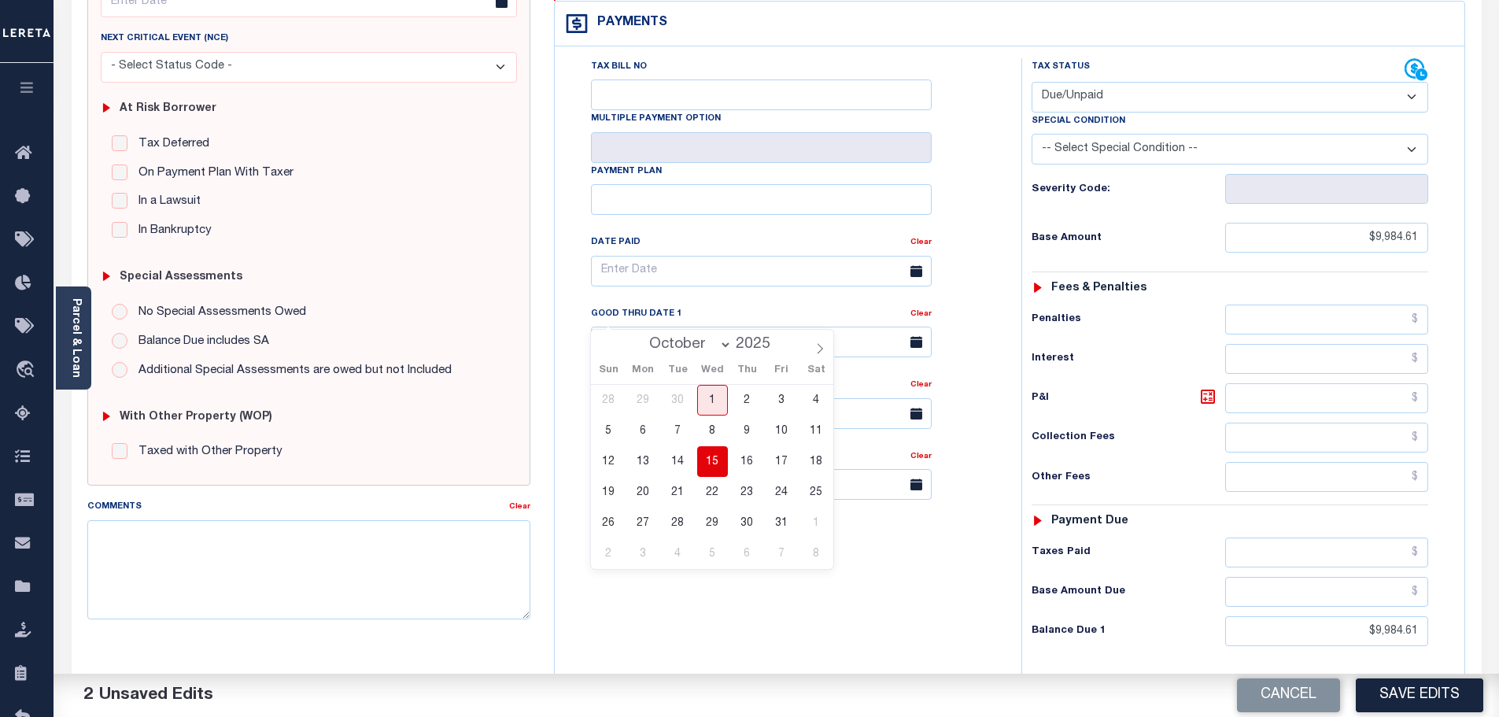
click at [704, 459] on span "15" at bounding box center [712, 461] width 31 height 31
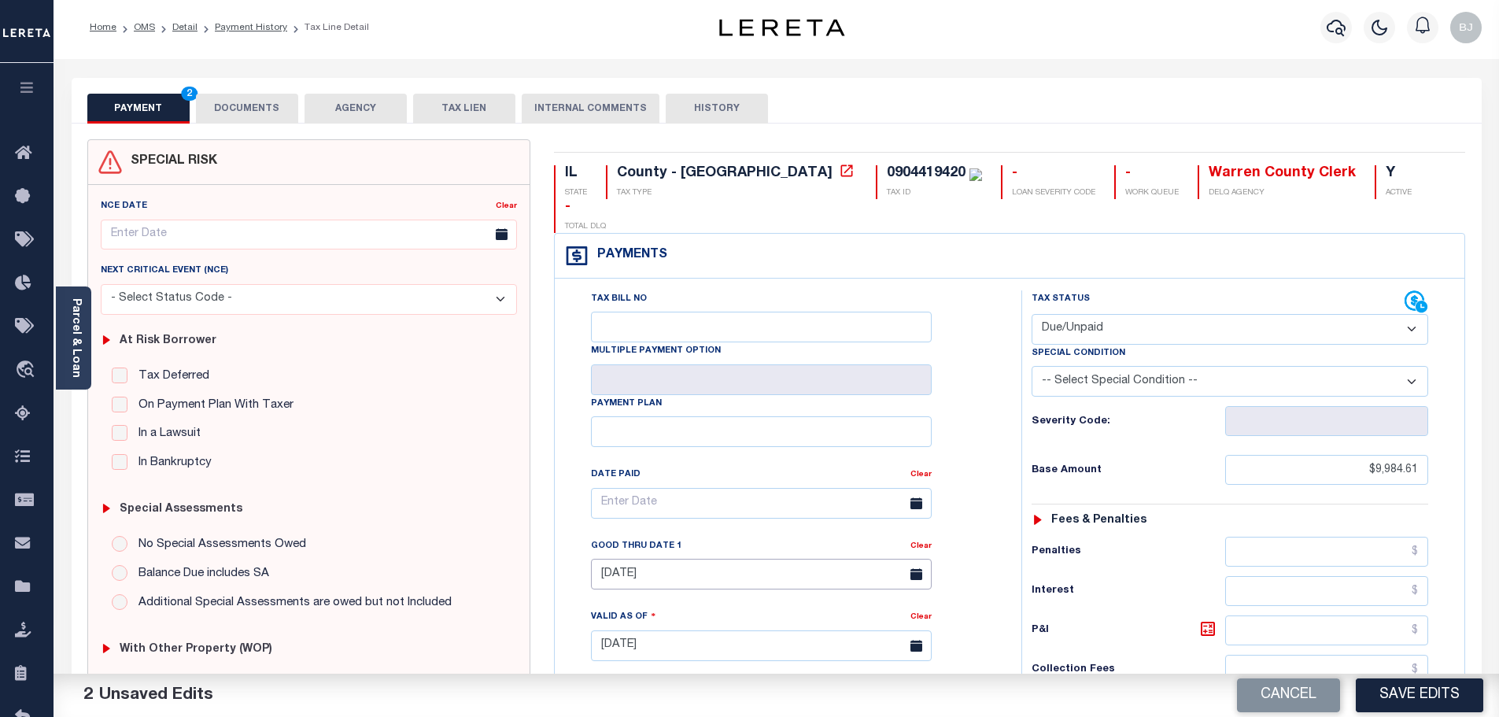
scroll to position [0, 0]
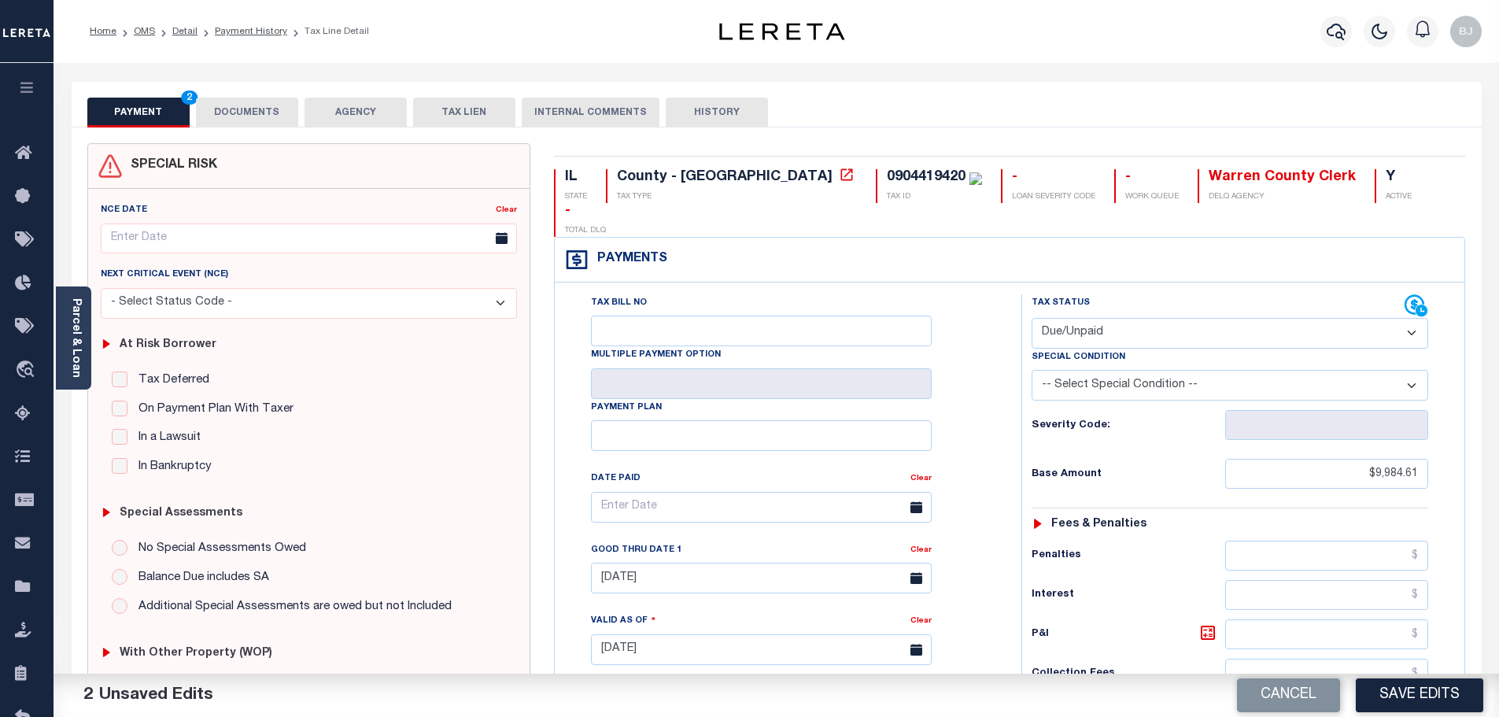
click at [246, 122] on button "DOCUMENTS" at bounding box center [247, 113] width 102 height 30
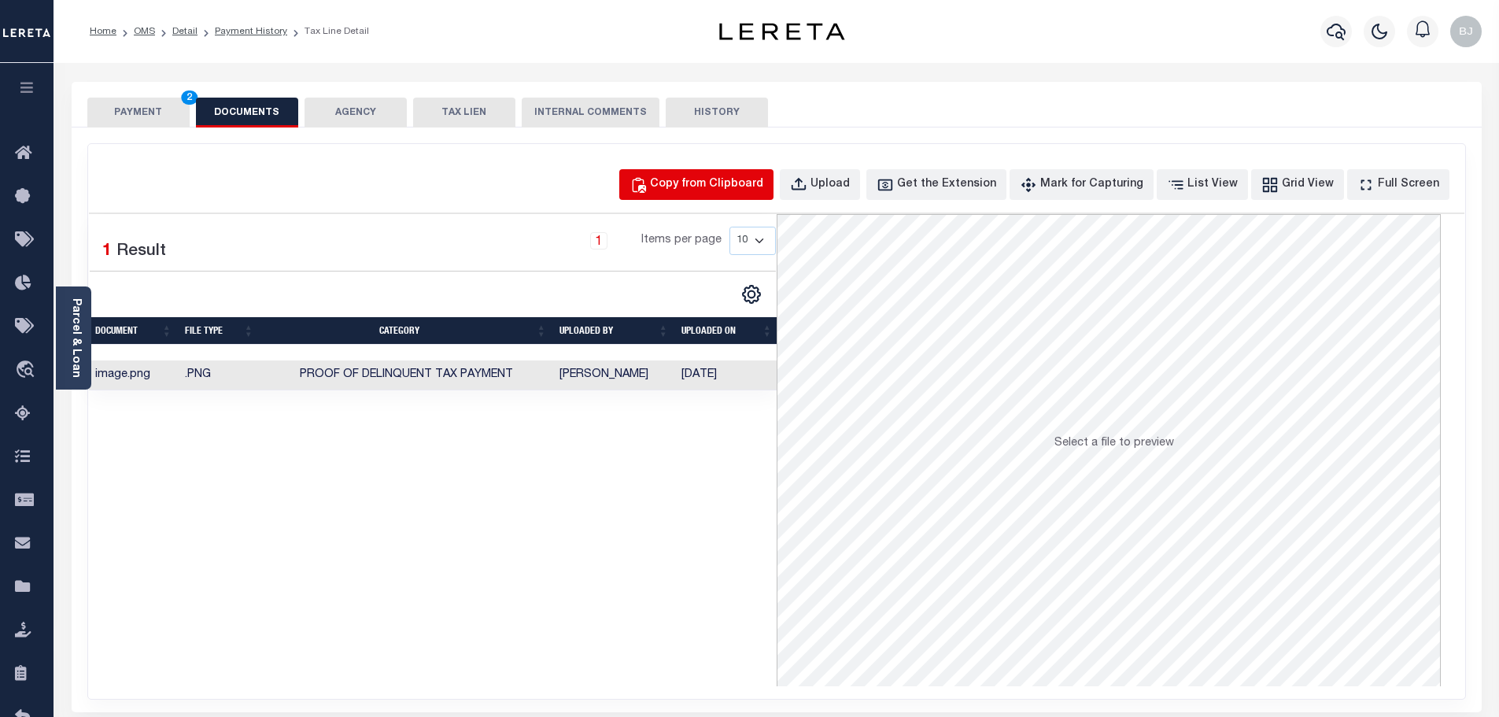
click at [694, 177] on div "Copy from Clipboard" at bounding box center [706, 184] width 113 height 17
select select "POP"
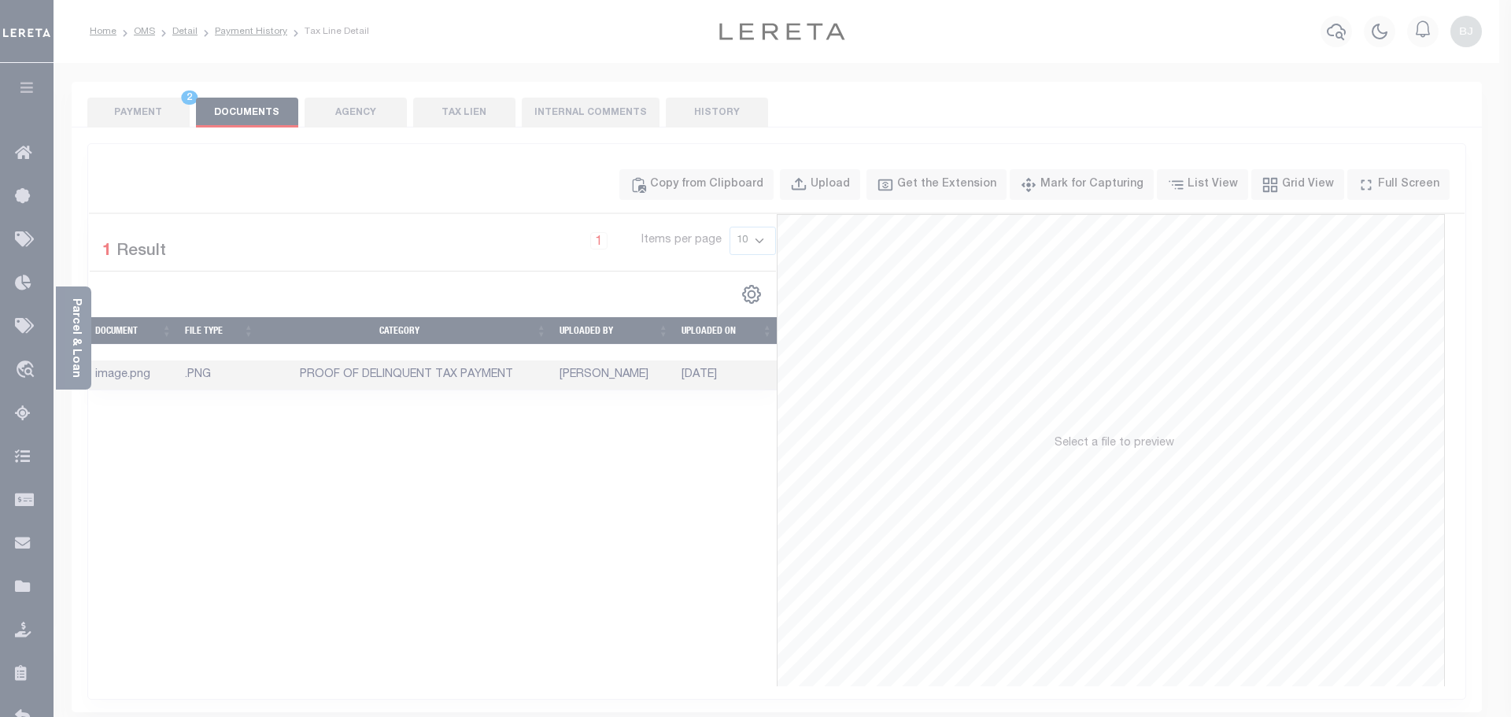
drag, startPoint x: 778, startPoint y: 283, endPoint x: 849, endPoint y: 383, distance: 123.0
click at [781, 286] on body "Home OMS Detail Payment History Tax Line Detail" at bounding box center [755, 548] width 1511 height 1097
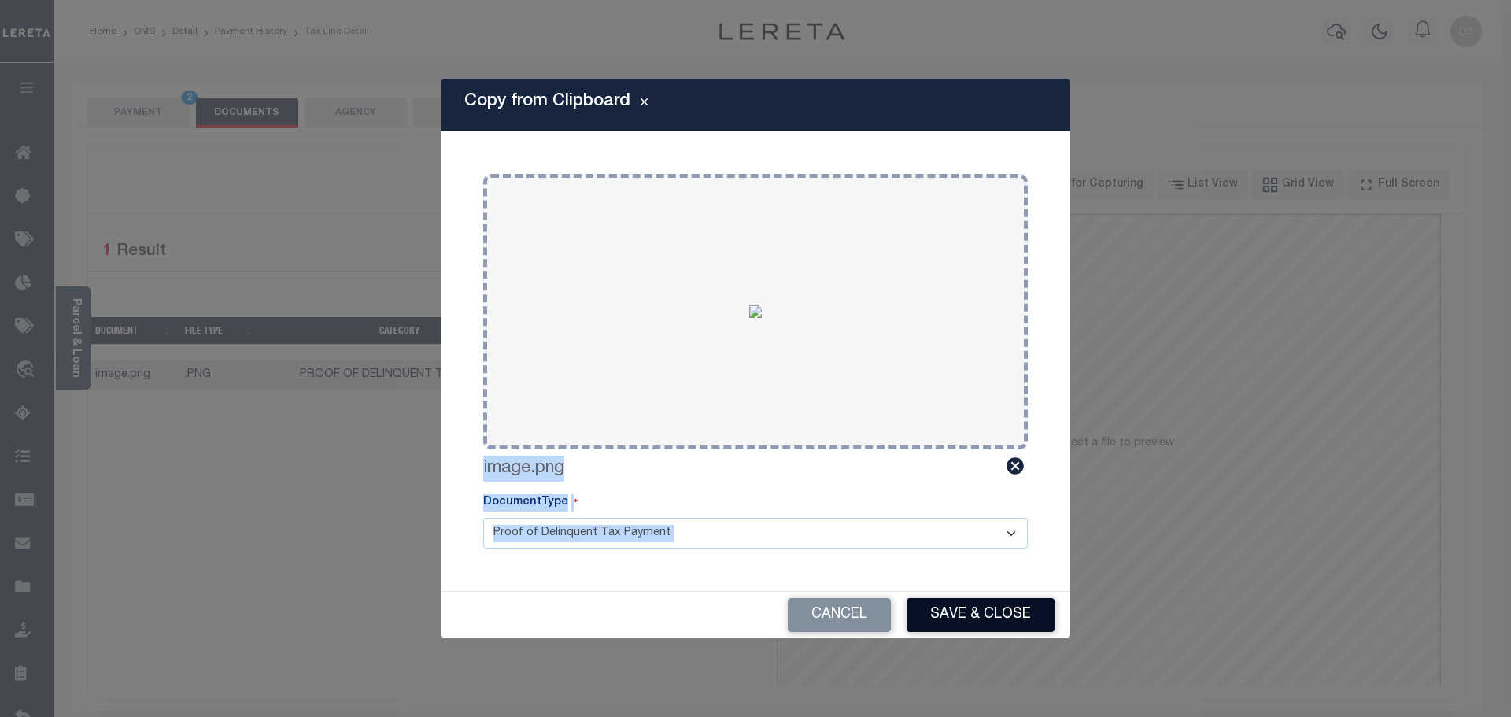
click at [1001, 611] on button "Save & Close" at bounding box center [981, 615] width 148 height 34
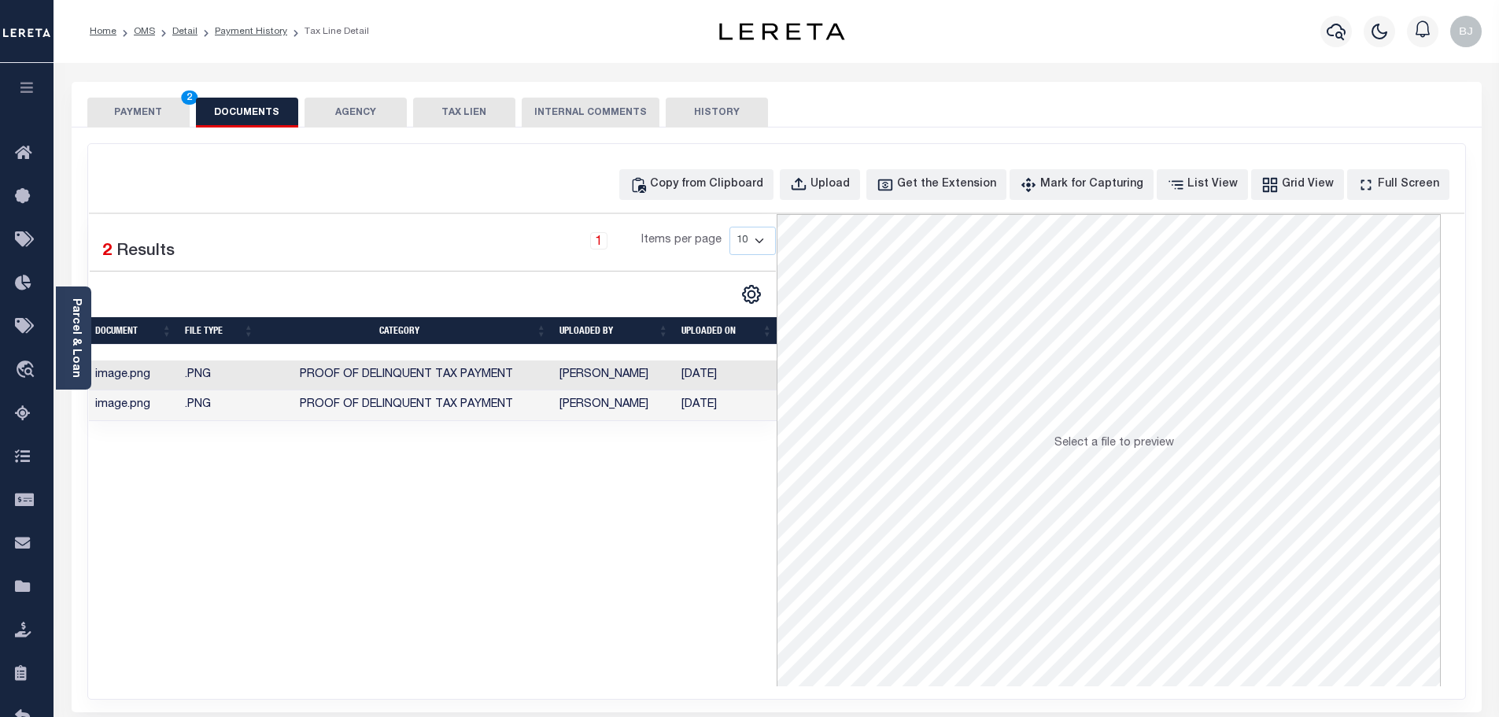
click at [139, 122] on button "PAYMENT 2" at bounding box center [138, 113] width 102 height 30
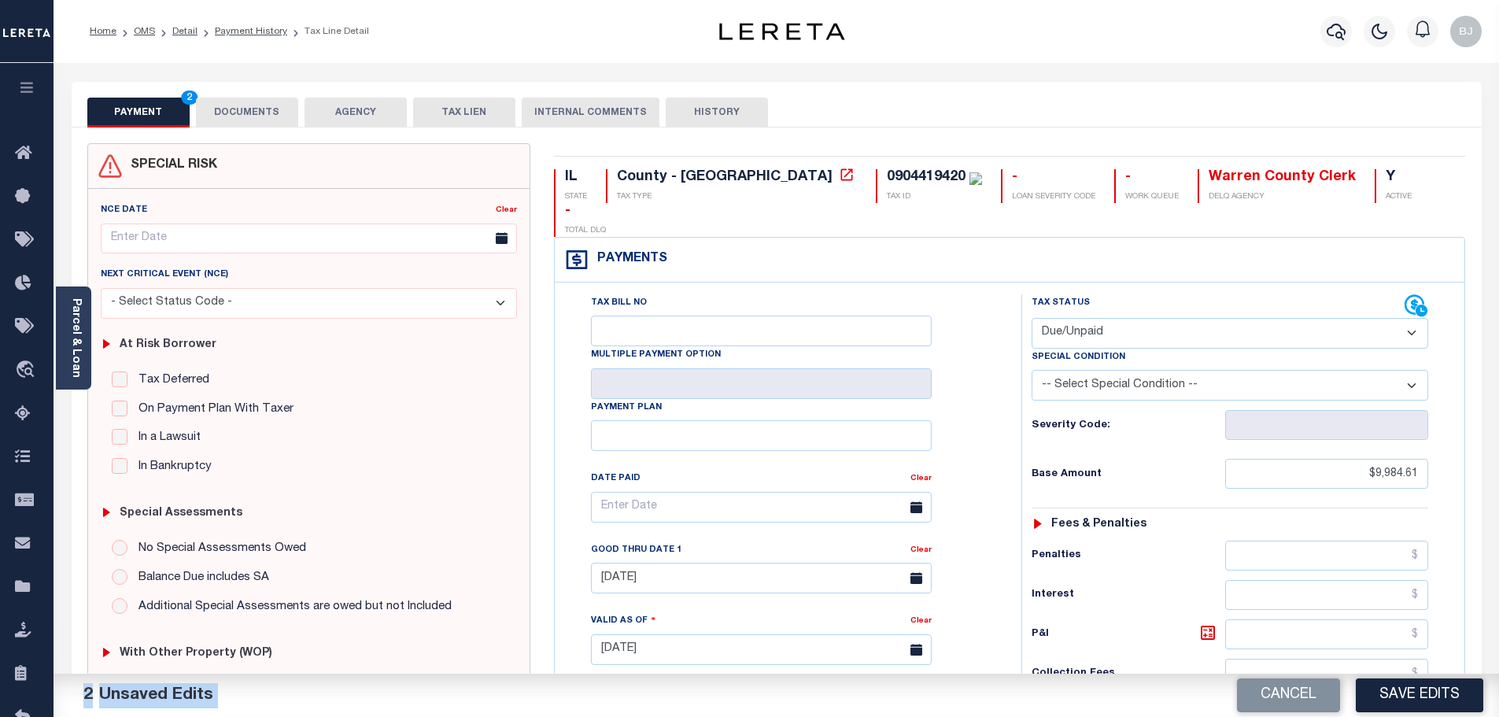
drag, startPoint x: 1413, startPoint y: 690, endPoint x: 1506, endPoint y: 689, distance: 92.1
click at [1415, 689] on button "Save Edits" at bounding box center [1419, 695] width 127 height 34
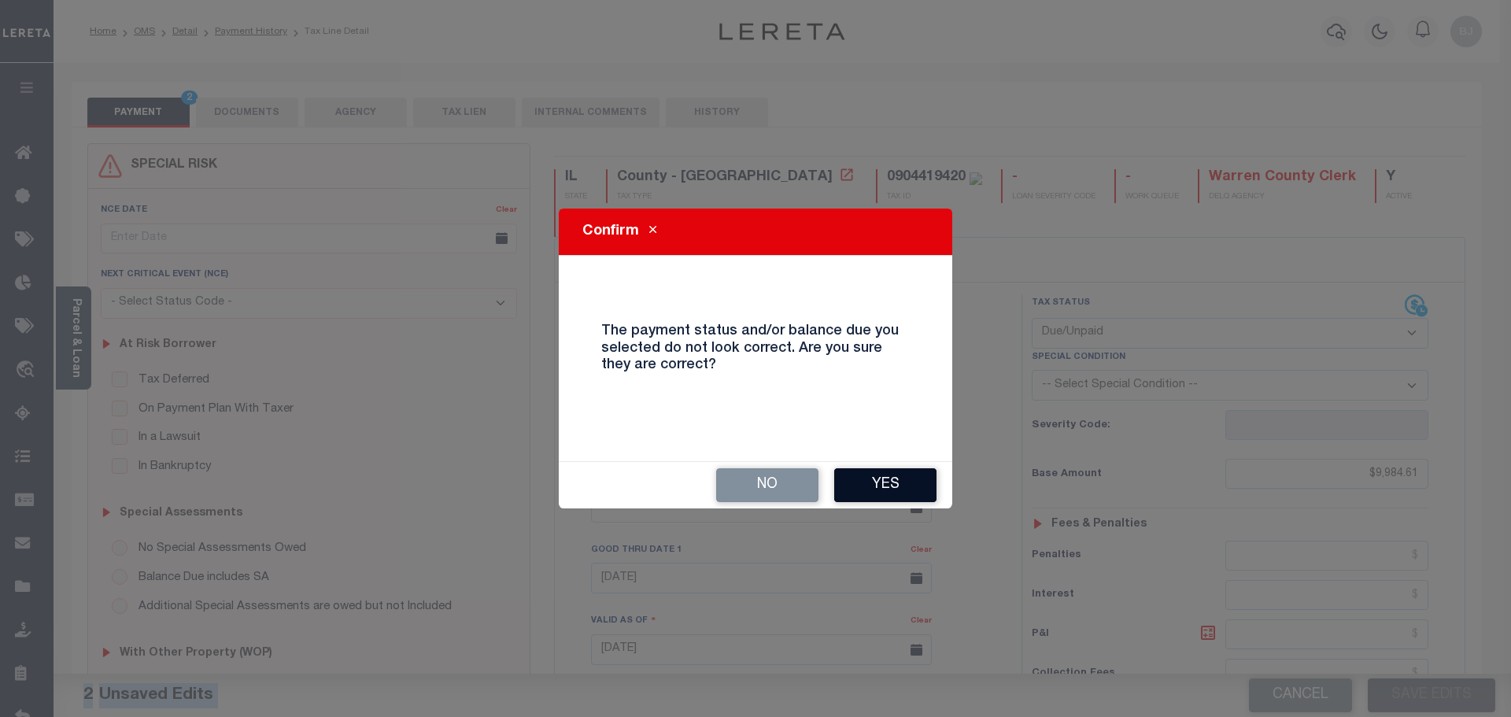
click at [844, 475] on button "Yes" at bounding box center [885, 485] width 102 height 34
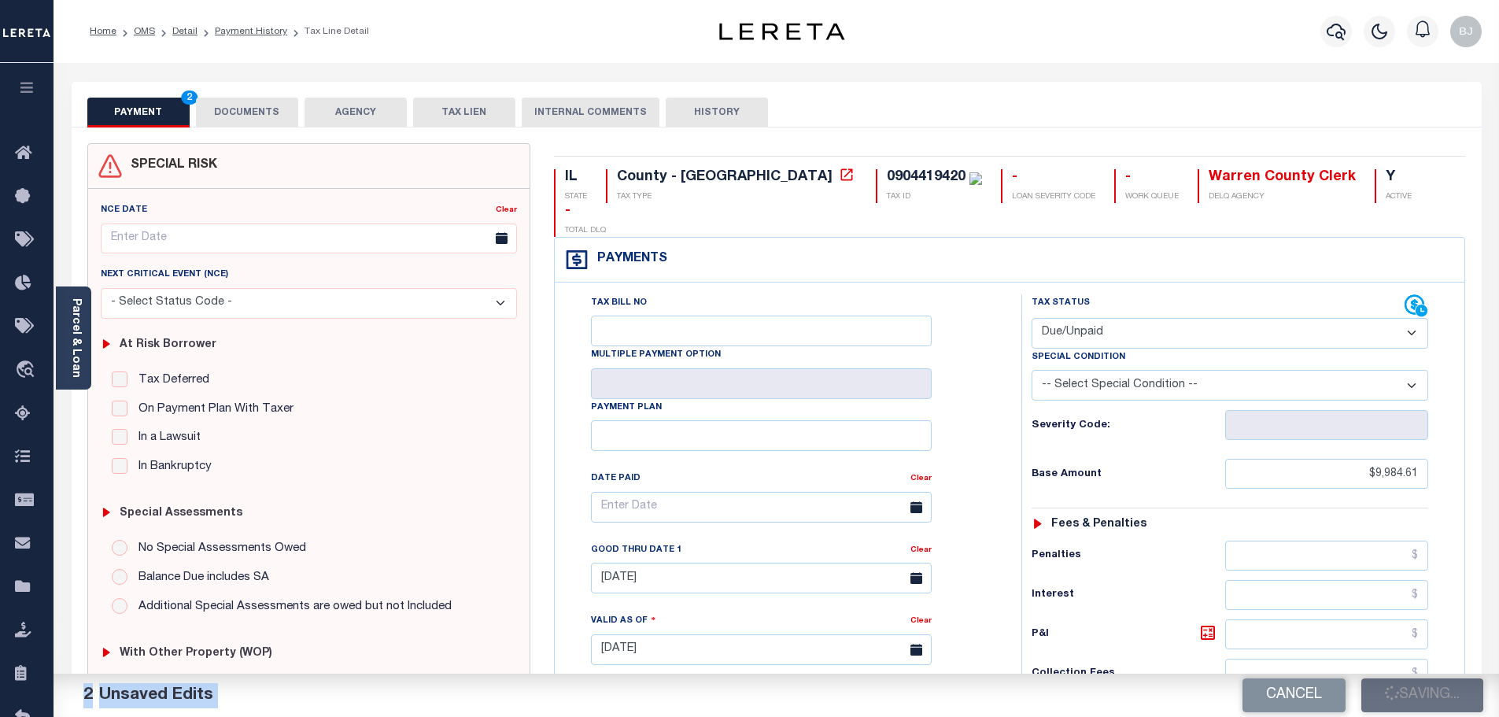
checkbox input "false"
type input "$9,984.61"
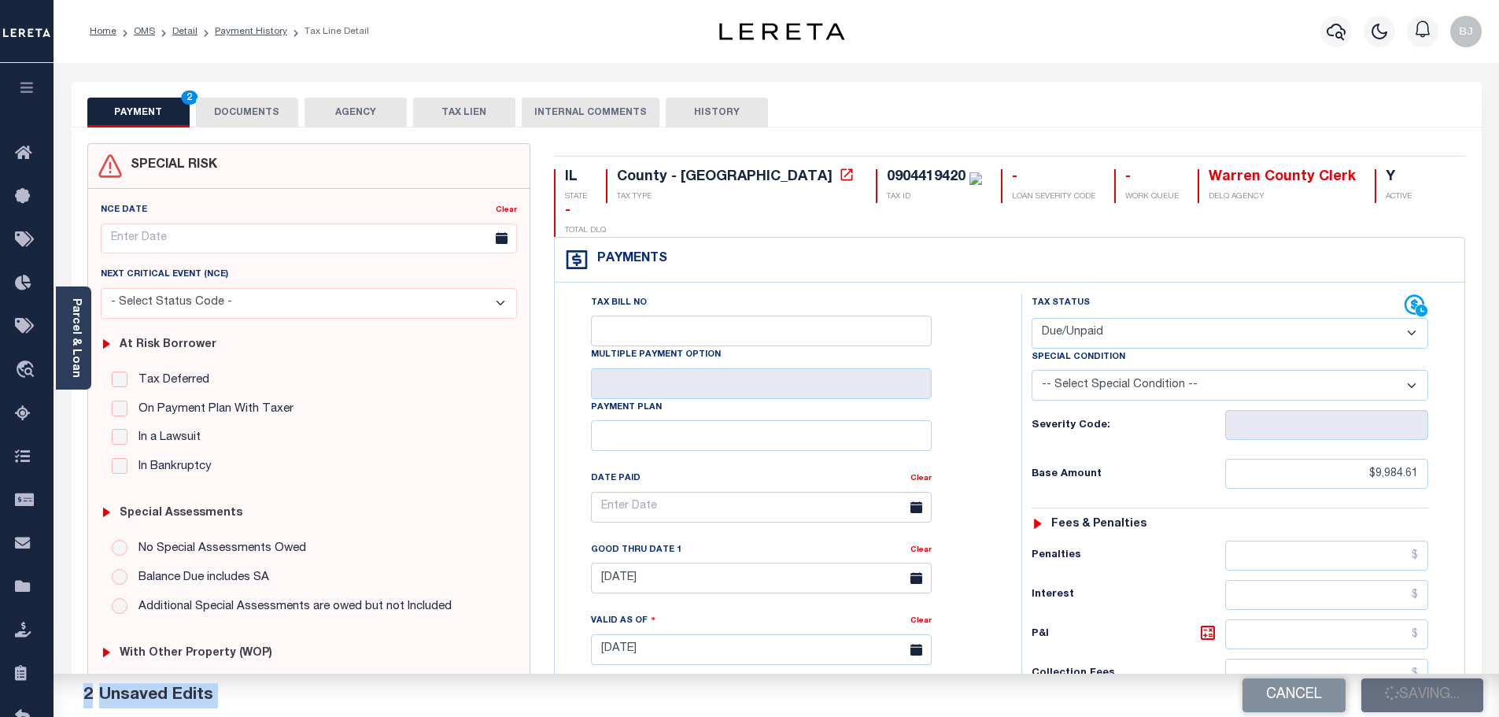
type input "$9,984.61"
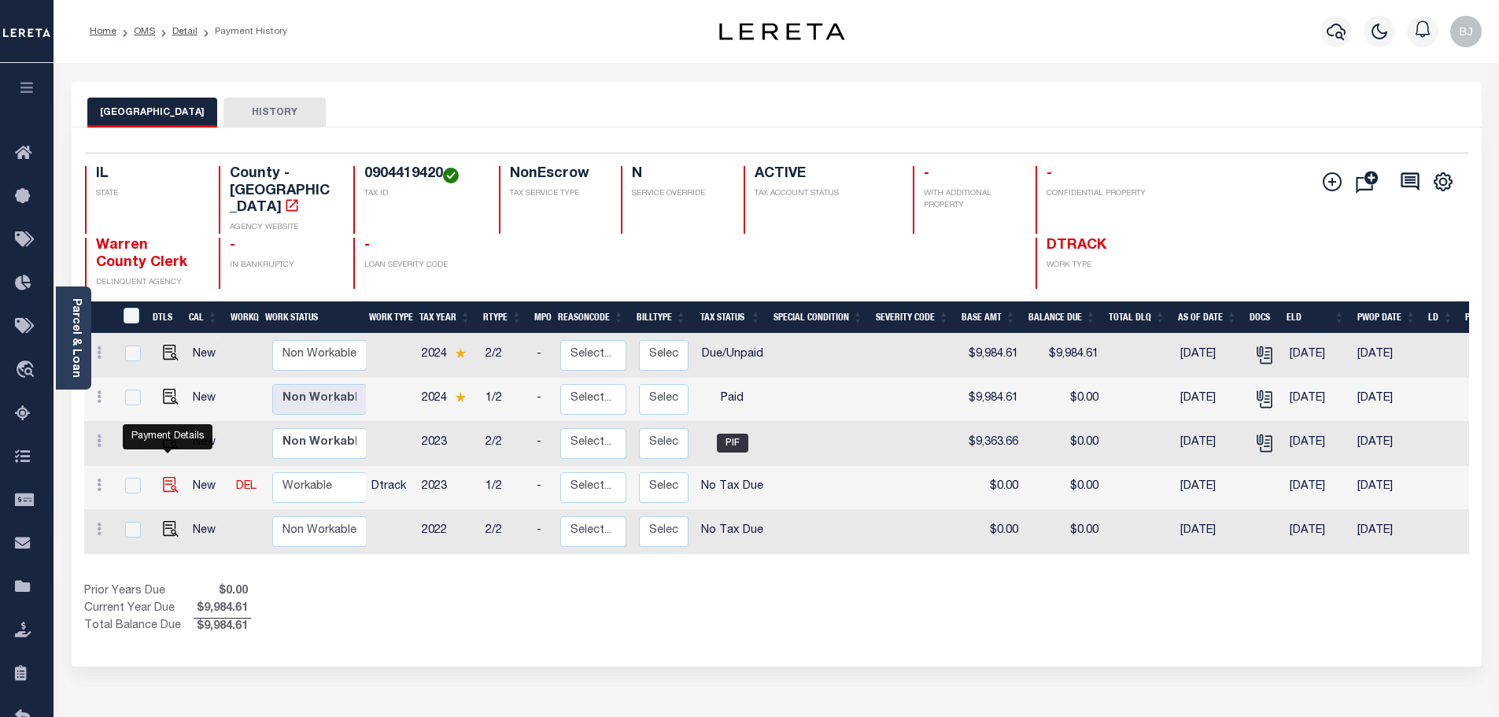
click at [163, 477] on img "" at bounding box center [171, 485] width 16 height 16
checkbox input "true"
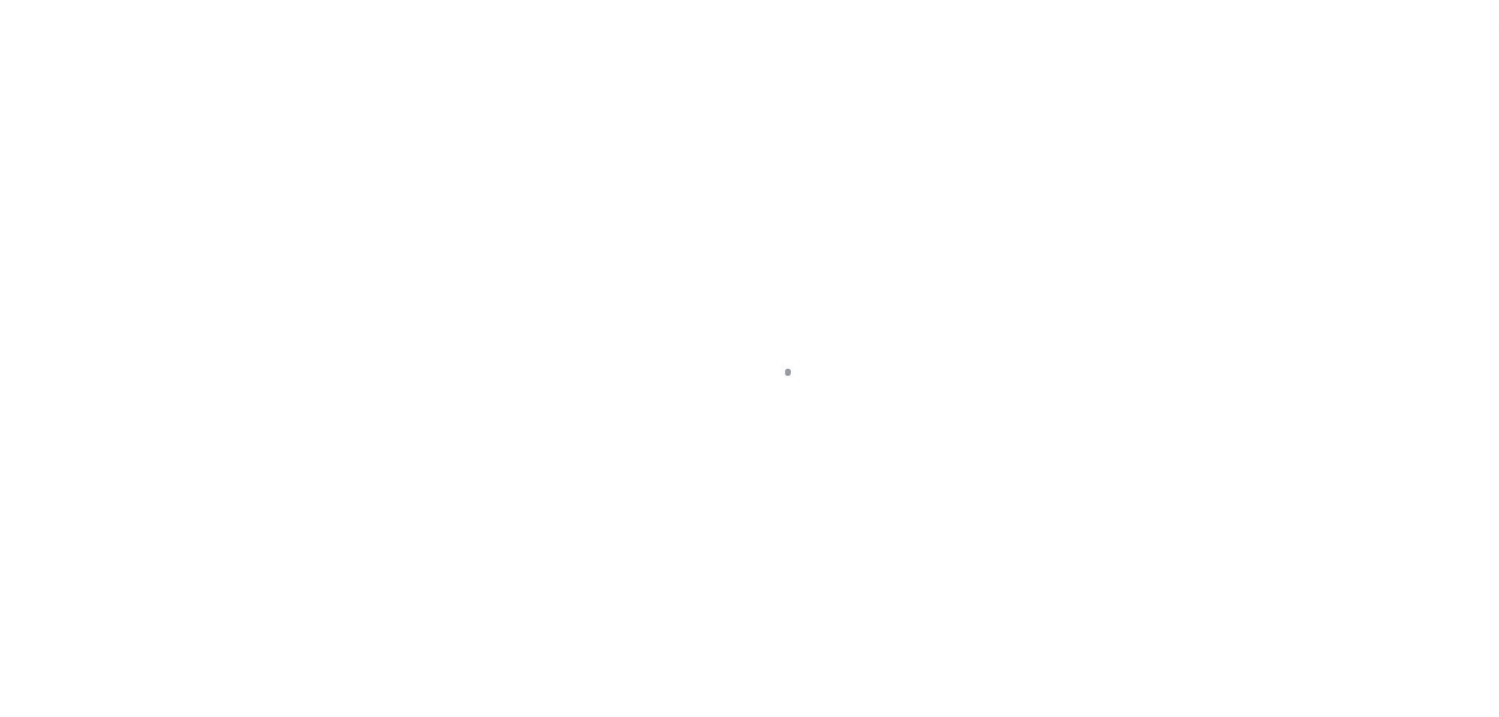
select select "NTX"
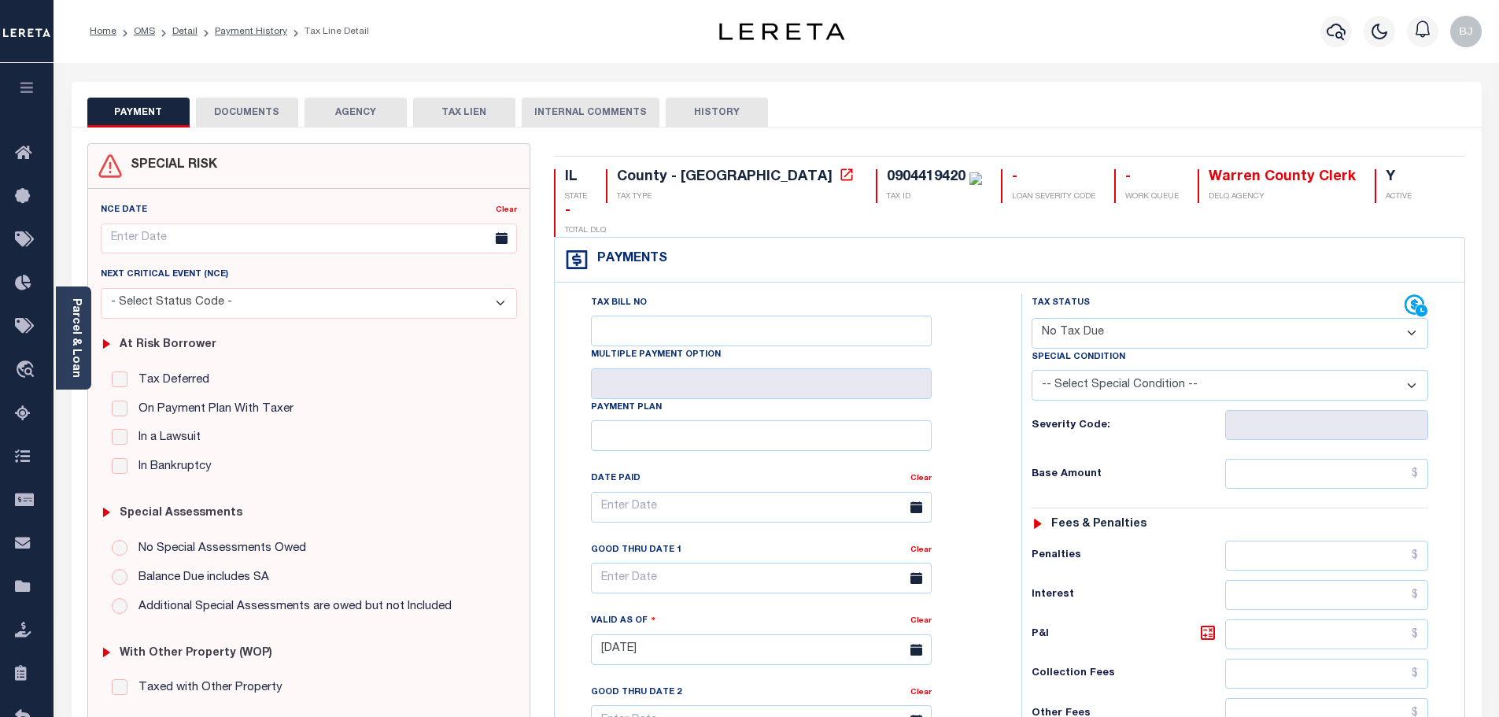
click at [1167, 318] on select "- Select Status Code - Open Due/Unpaid Paid Incomplete No Tax Due Internal Refu…" at bounding box center [1230, 333] width 397 height 31
select select
click at [1032, 318] on select "- Select Status Code - Open Due/Unpaid Paid Incomplete No Tax Due Internal Refu…" at bounding box center [1230, 333] width 397 height 31
type input "[DATE]"
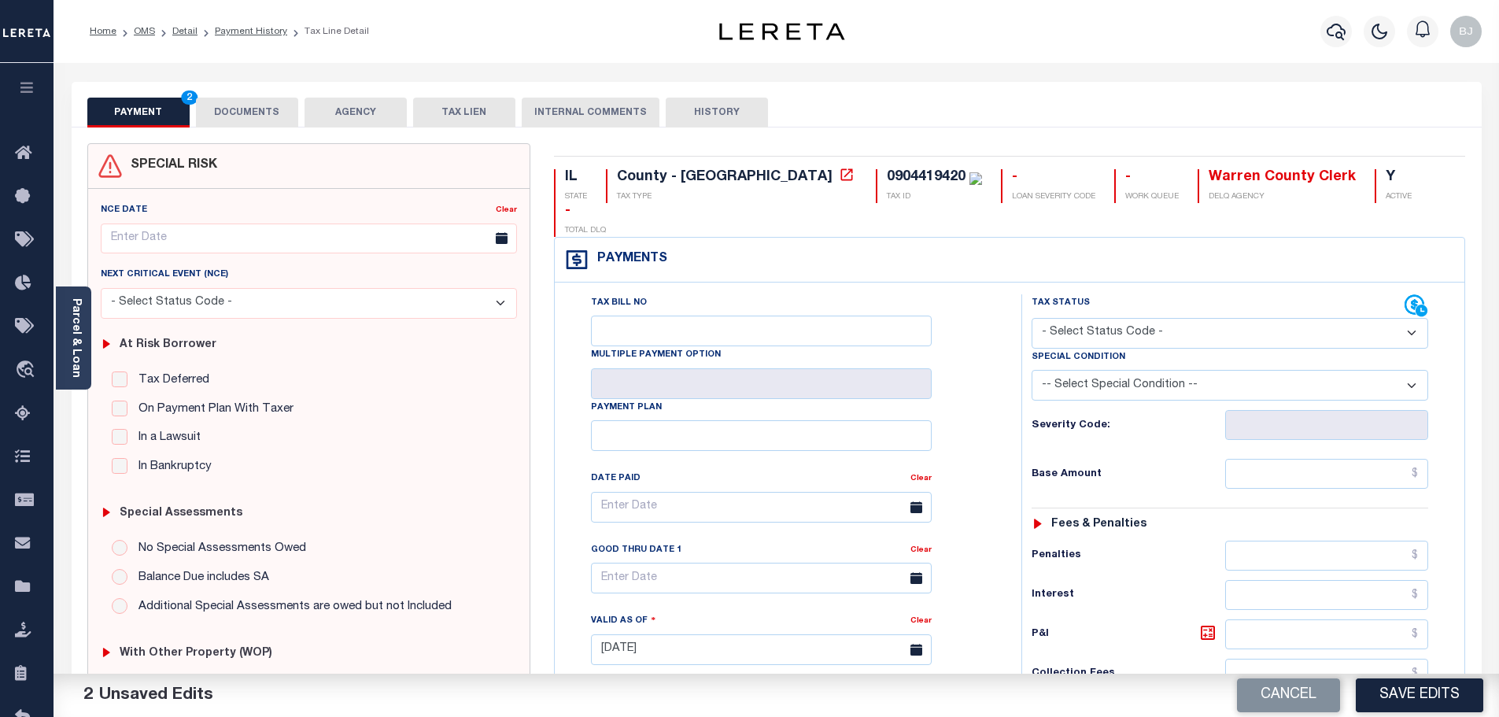
click at [1314, 424] on div "Tax Status Status - Select Status Code -" at bounding box center [1235, 641] width 427 height 695
click at [1315, 459] on input "text" at bounding box center [1327, 474] width 204 height 30
paste input "9,363.66"
type input "$9,363.66"
click at [1206, 318] on select "- Select Status Code - Open Due/Unpaid Paid Incomplete No Tax Due Internal Refu…" at bounding box center [1230, 333] width 397 height 31
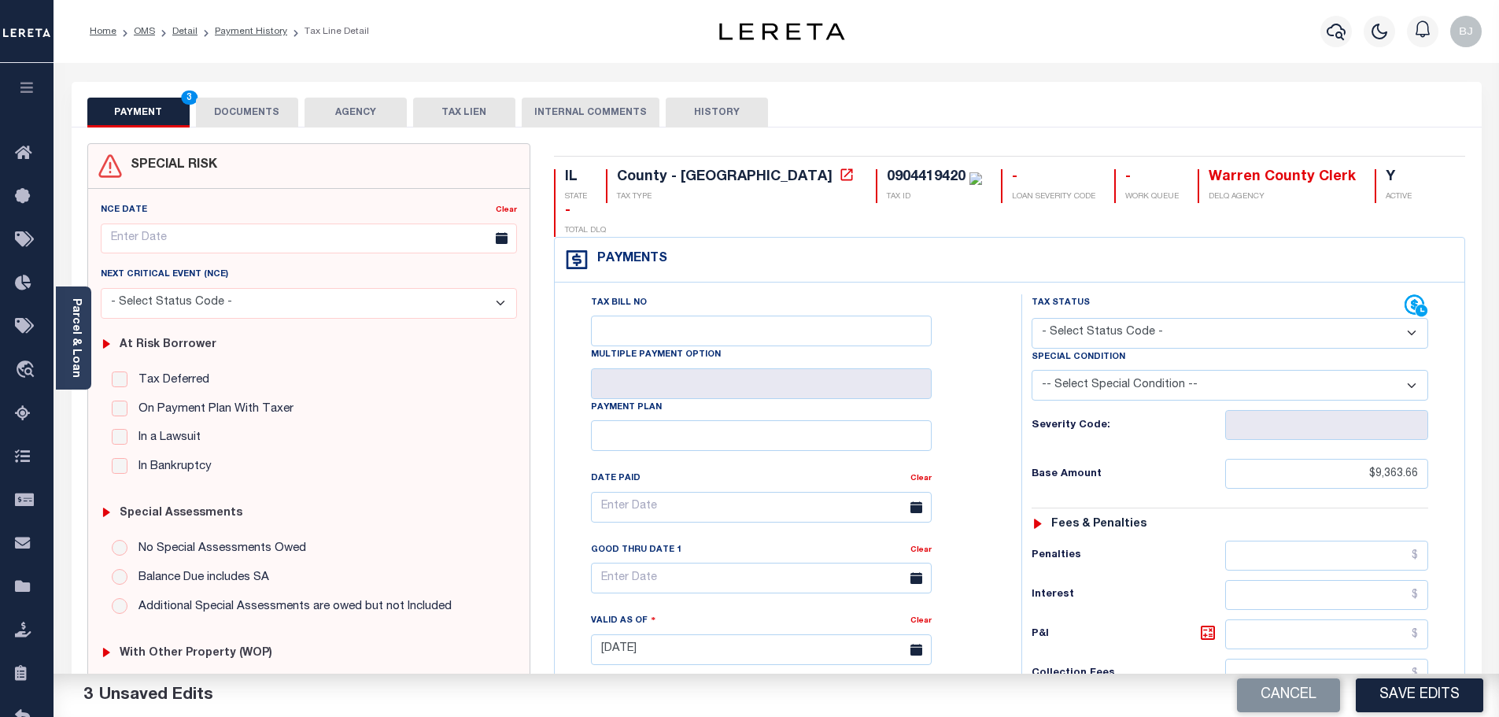
select select "PYD"
click at [1032, 318] on select "- Select Status Code - Open Due/Unpaid Paid Incomplete No Tax Due Internal Refu…" at bounding box center [1230, 333] width 397 height 31
click at [1454, 701] on button "Save Edits" at bounding box center [1419, 695] width 127 height 34
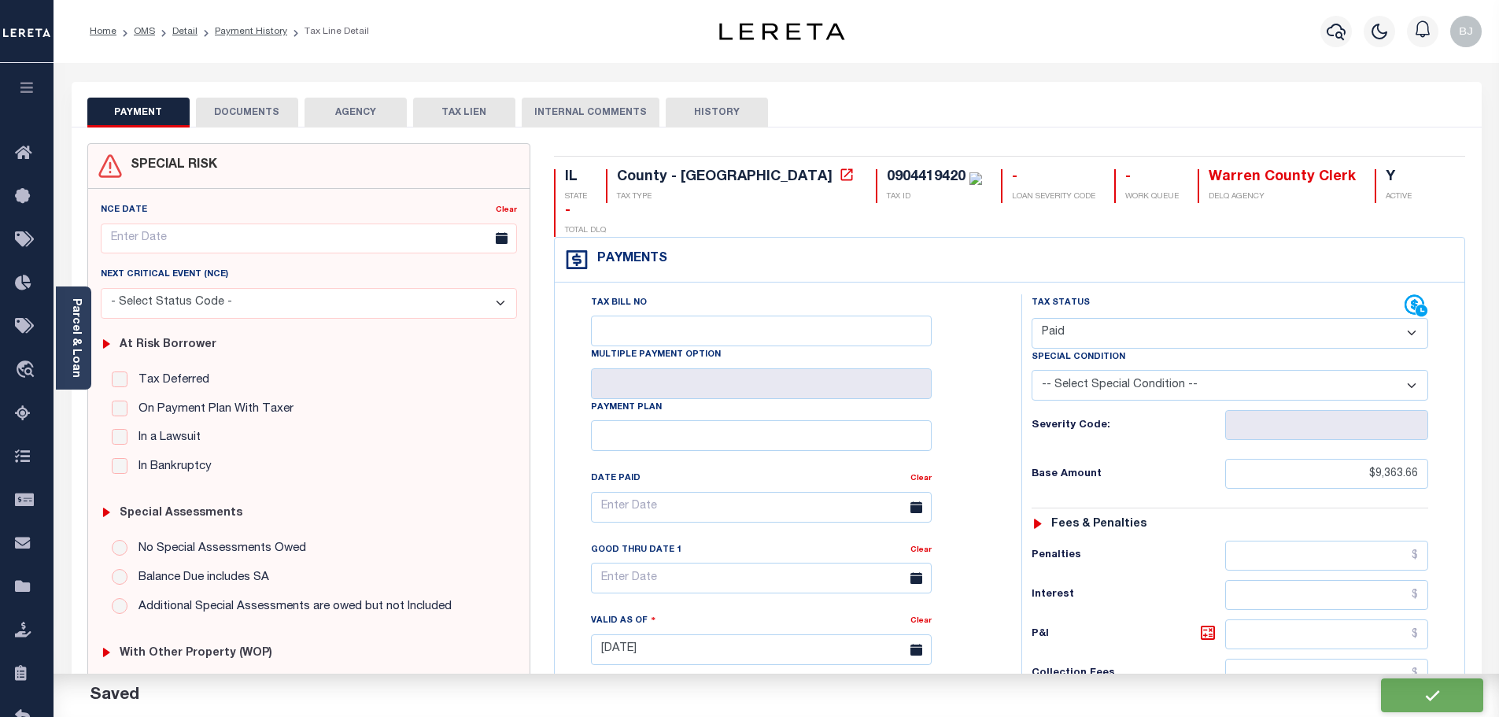
checkbox input "false"
type input "$9,363.66"
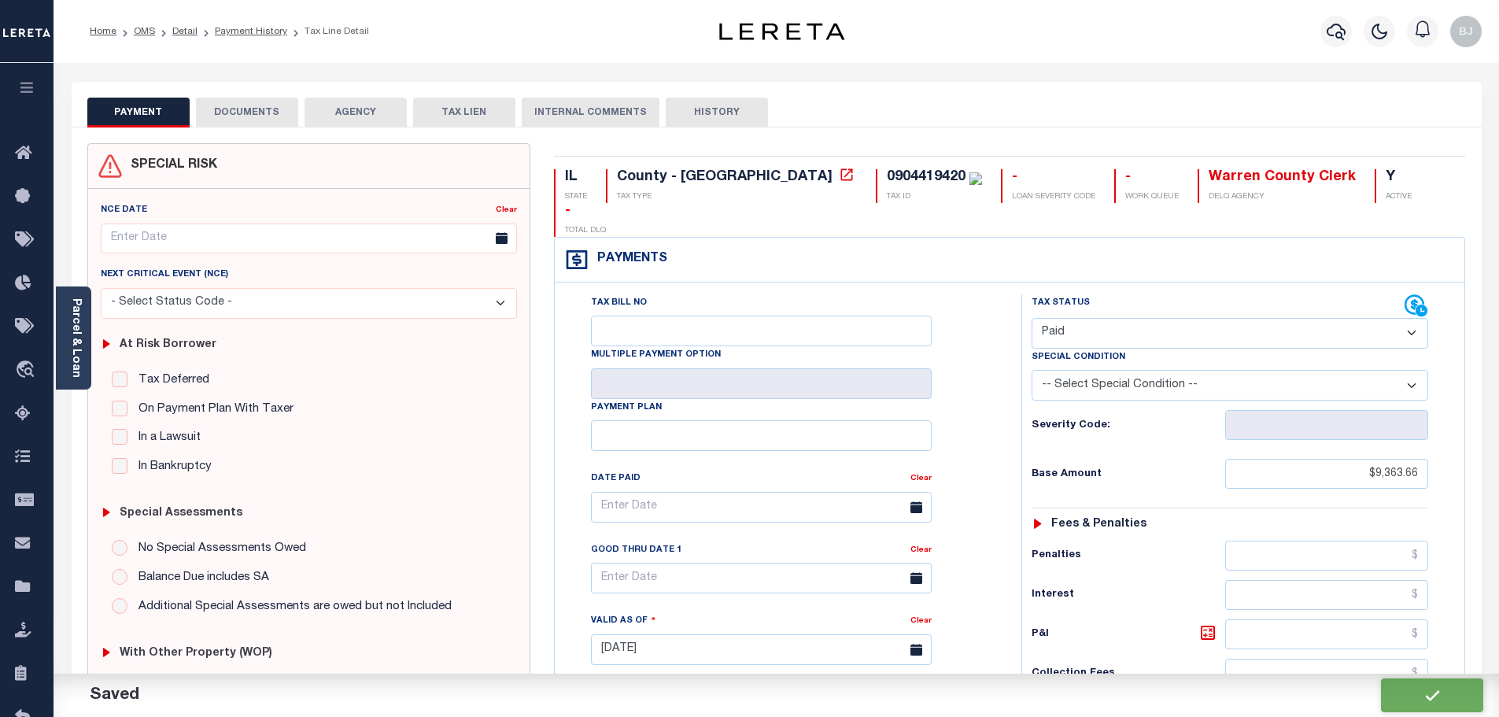
type input "$0"
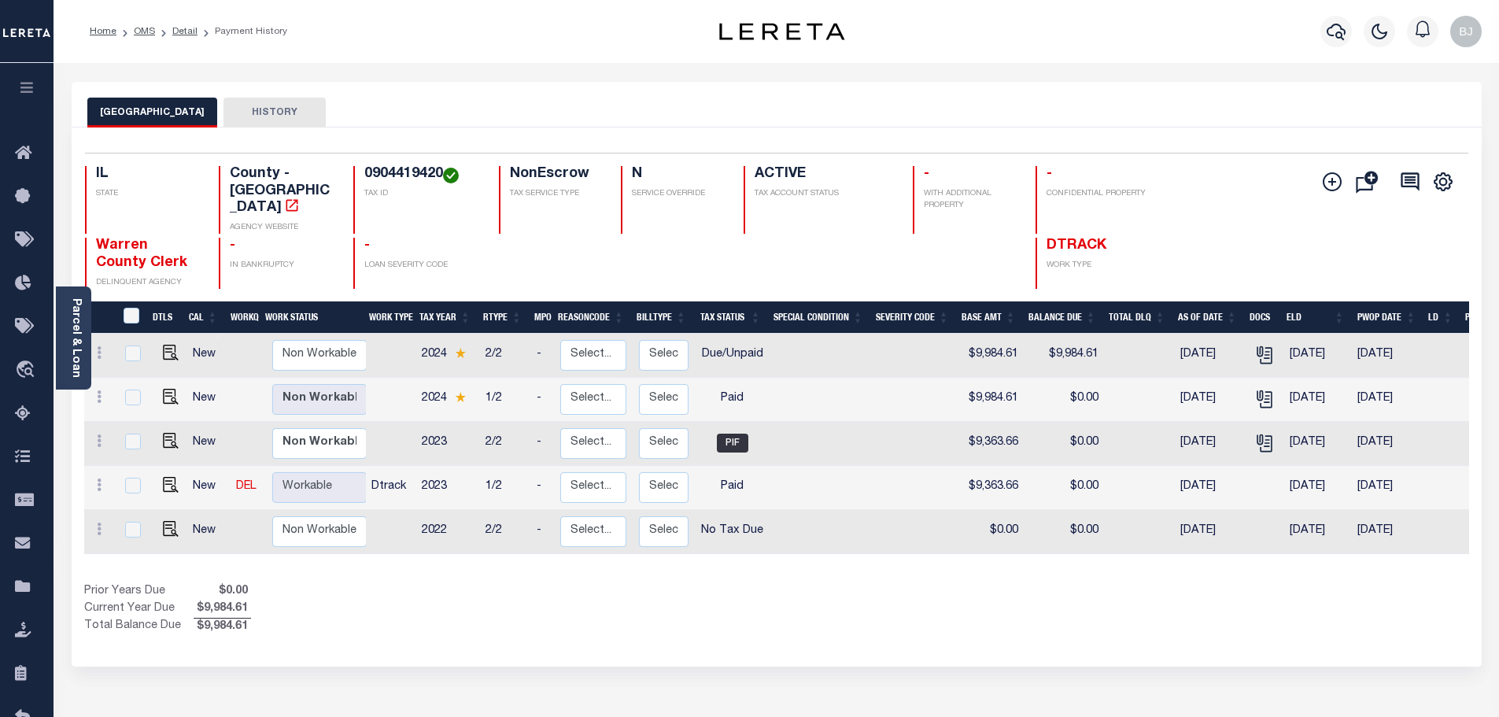
click at [841, 65] on div "Parcel & Loan Loan Details 556912 LOAN NO ACTIVE" at bounding box center [777, 516] width 1434 height 907
